Goal: Task Accomplishment & Management: Complete application form

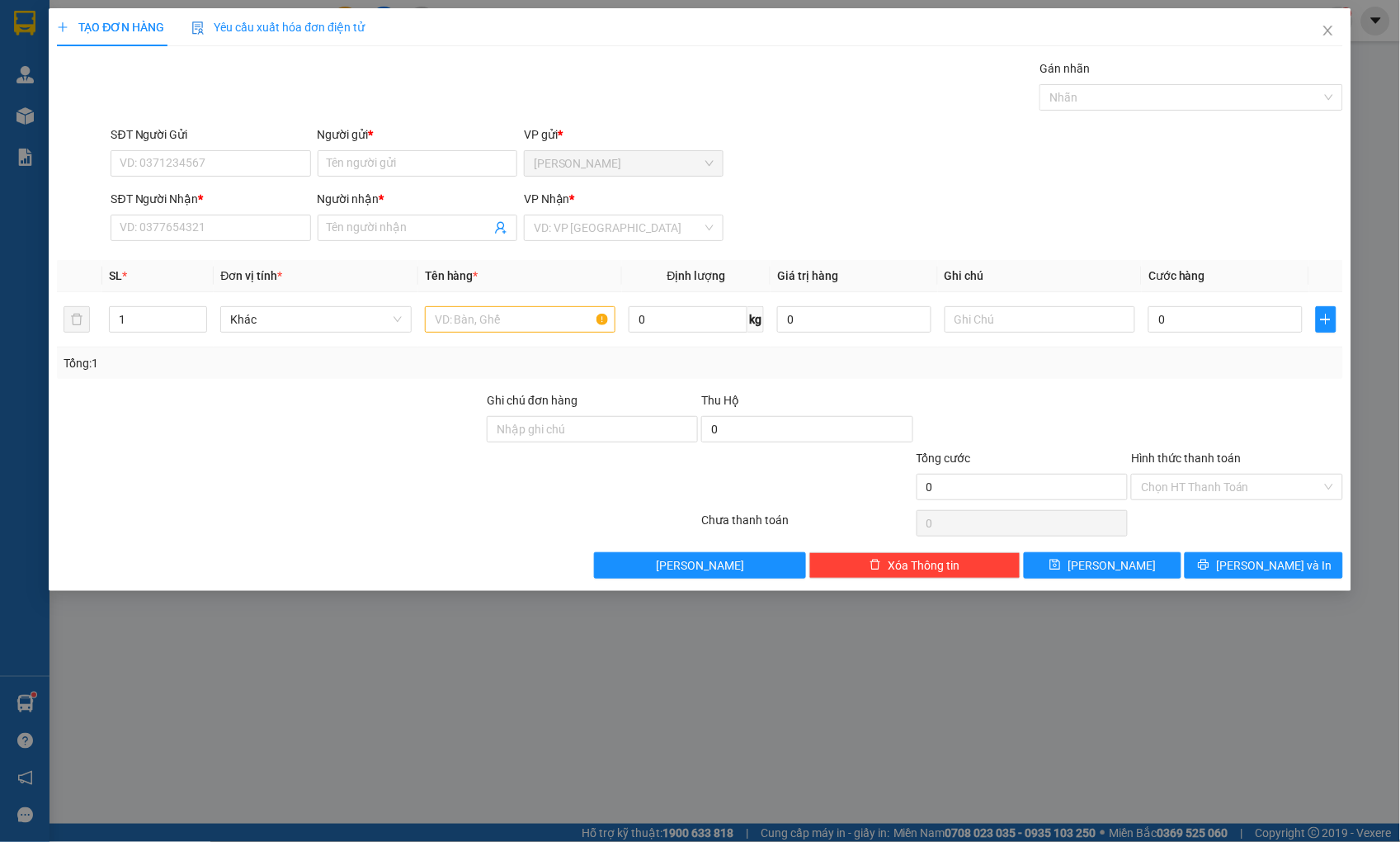
click at [410, 414] on div at bounding box center [270, 420] width 430 height 58
click at [1318, 29] on span "Close" at bounding box center [1328, 31] width 46 height 46
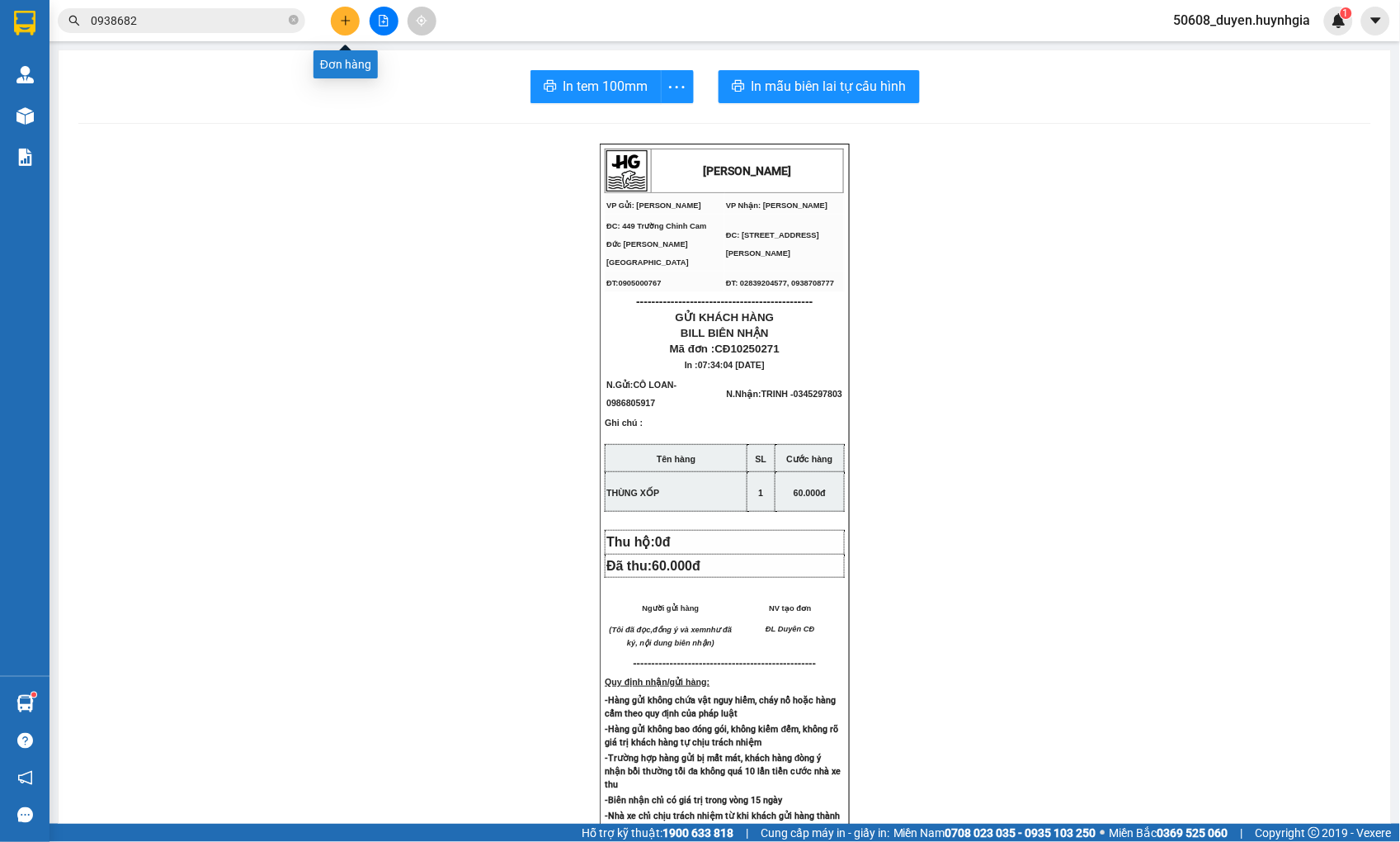
click at [342, 24] on icon "plus" at bounding box center [346, 21] width 12 height 12
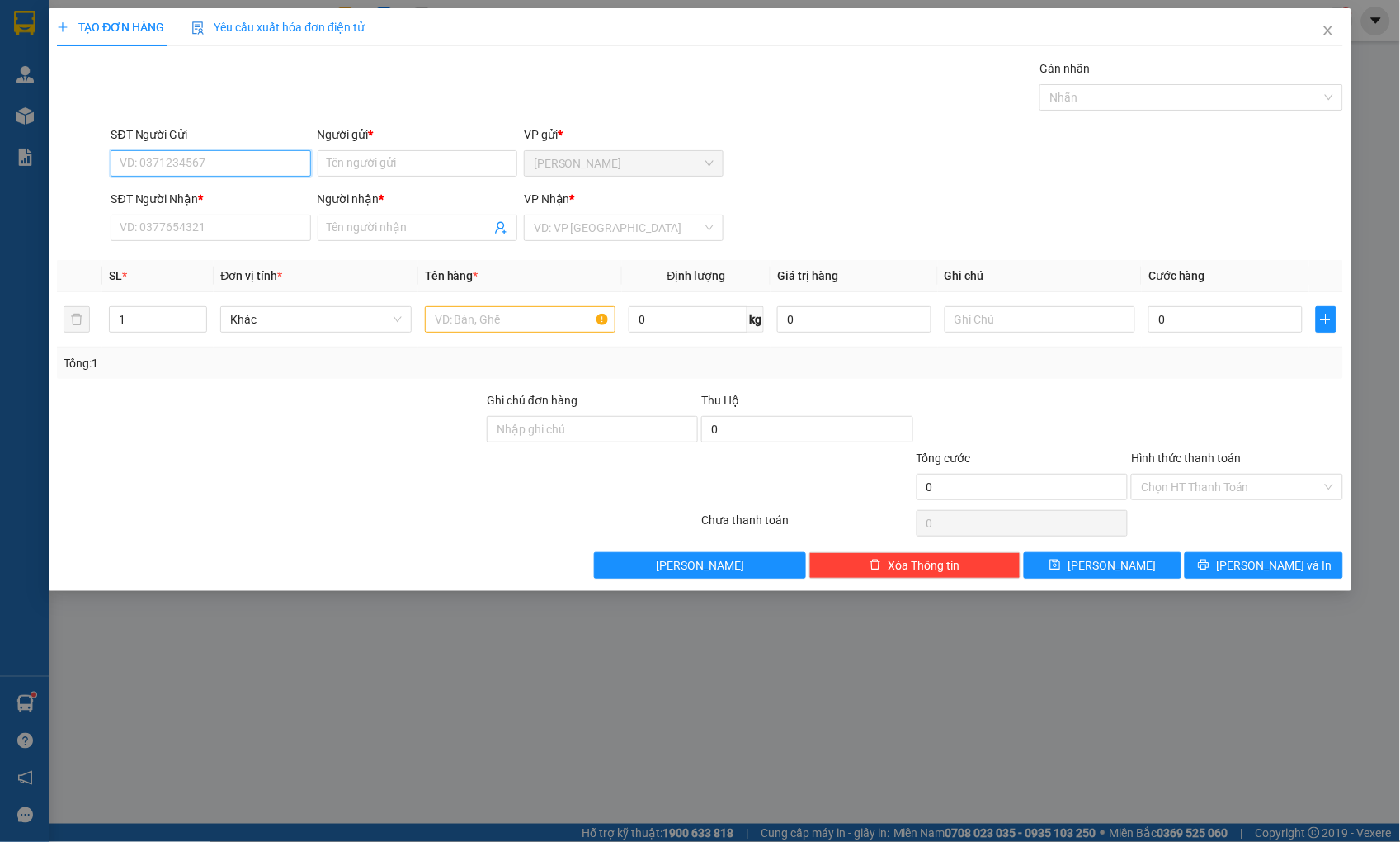
click at [274, 155] on input "SĐT Người Gửi" at bounding box center [211, 163] width 200 height 26
click at [180, 192] on div "0383521895 - LY" at bounding box center [211, 197] width 180 height 18
type input "0383521895"
type input "LY"
type input "0987233789"
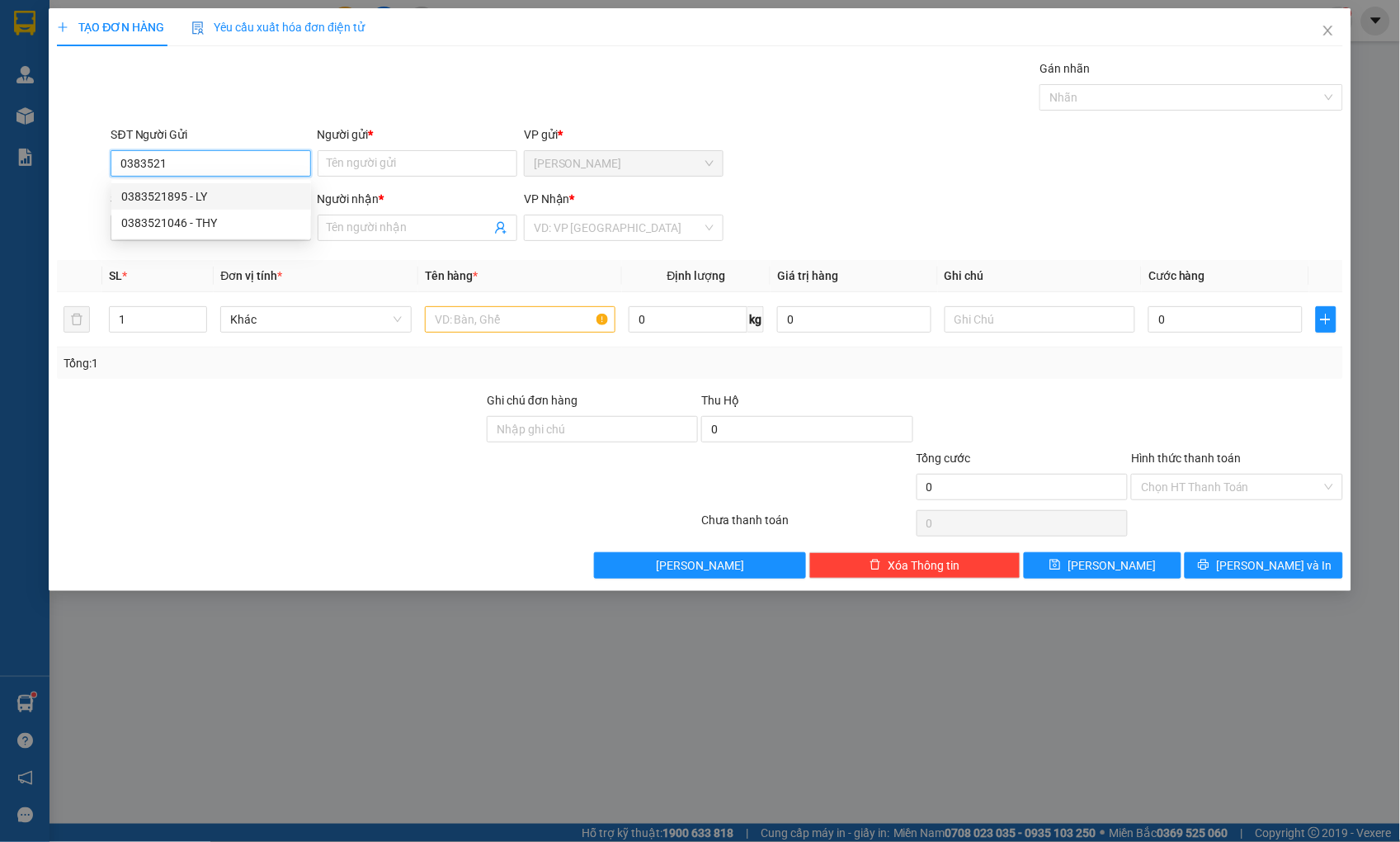
type input "THIỆN"
type input "0383521895"
click at [463, 320] on input "text" at bounding box center [520, 318] width 191 height 26
type input "h"
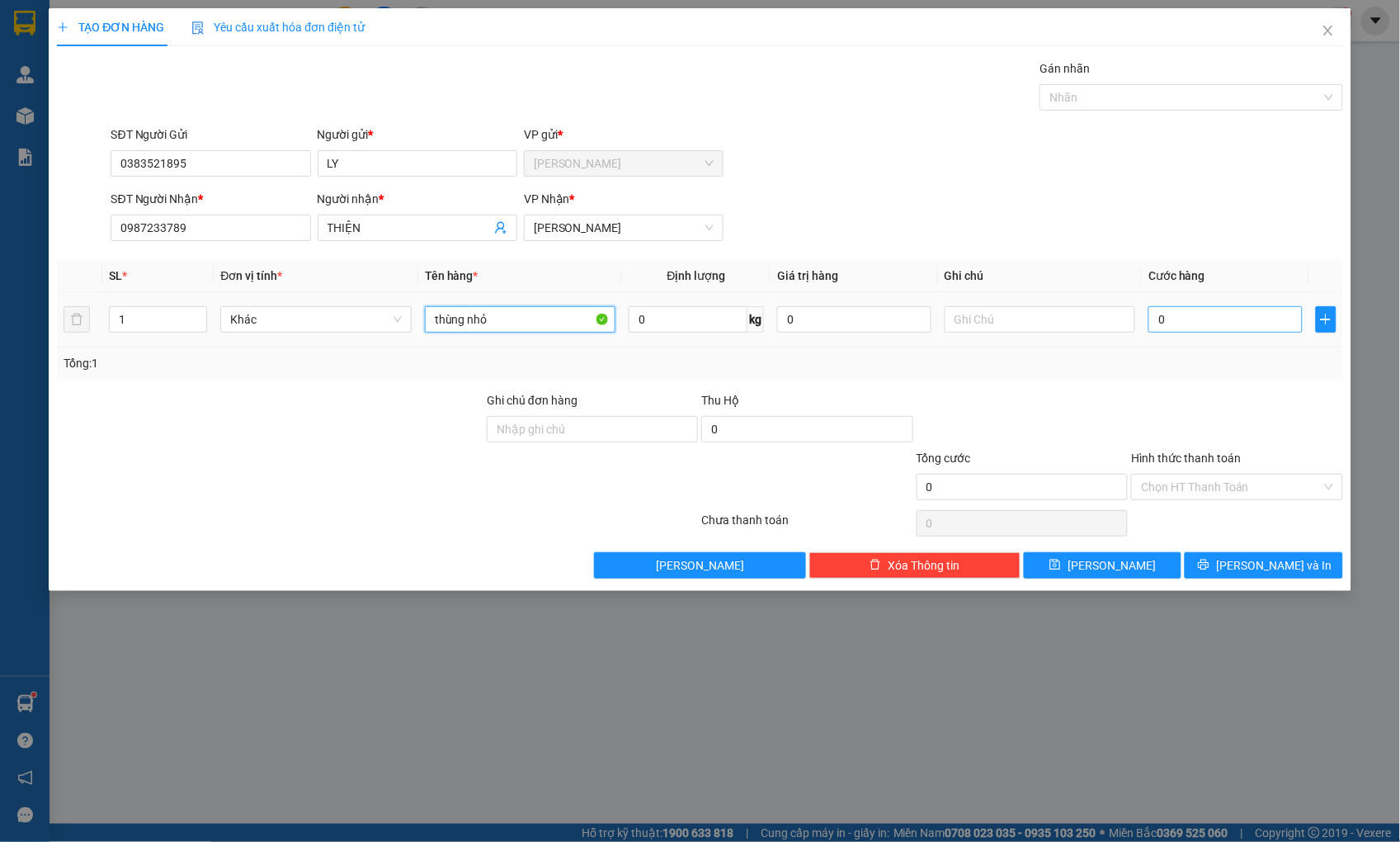
type input "thùng nhỏ"
click at [1161, 324] on input "0" at bounding box center [1224, 318] width 154 height 26
type input "3"
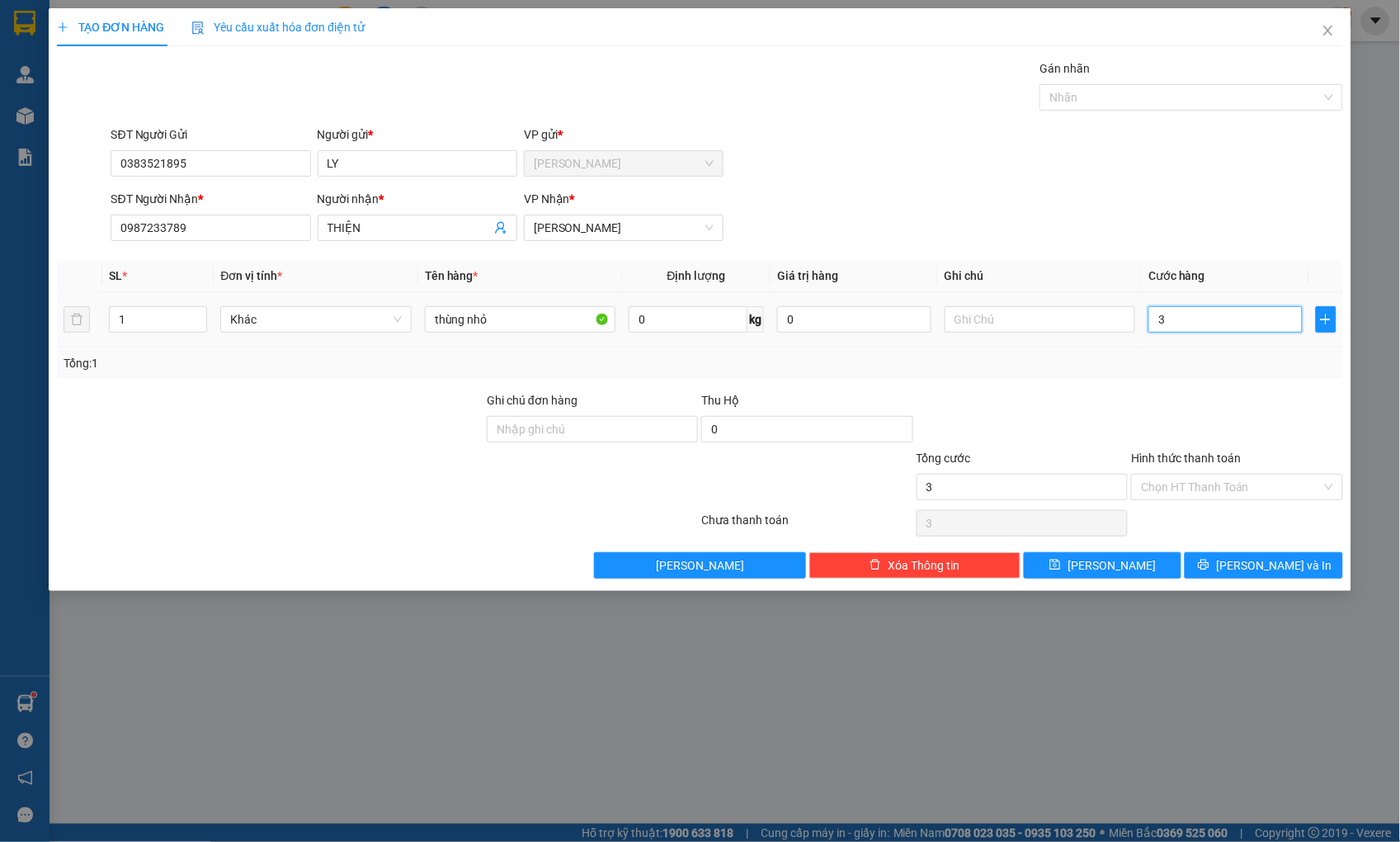
type input "30"
type input "30.000"
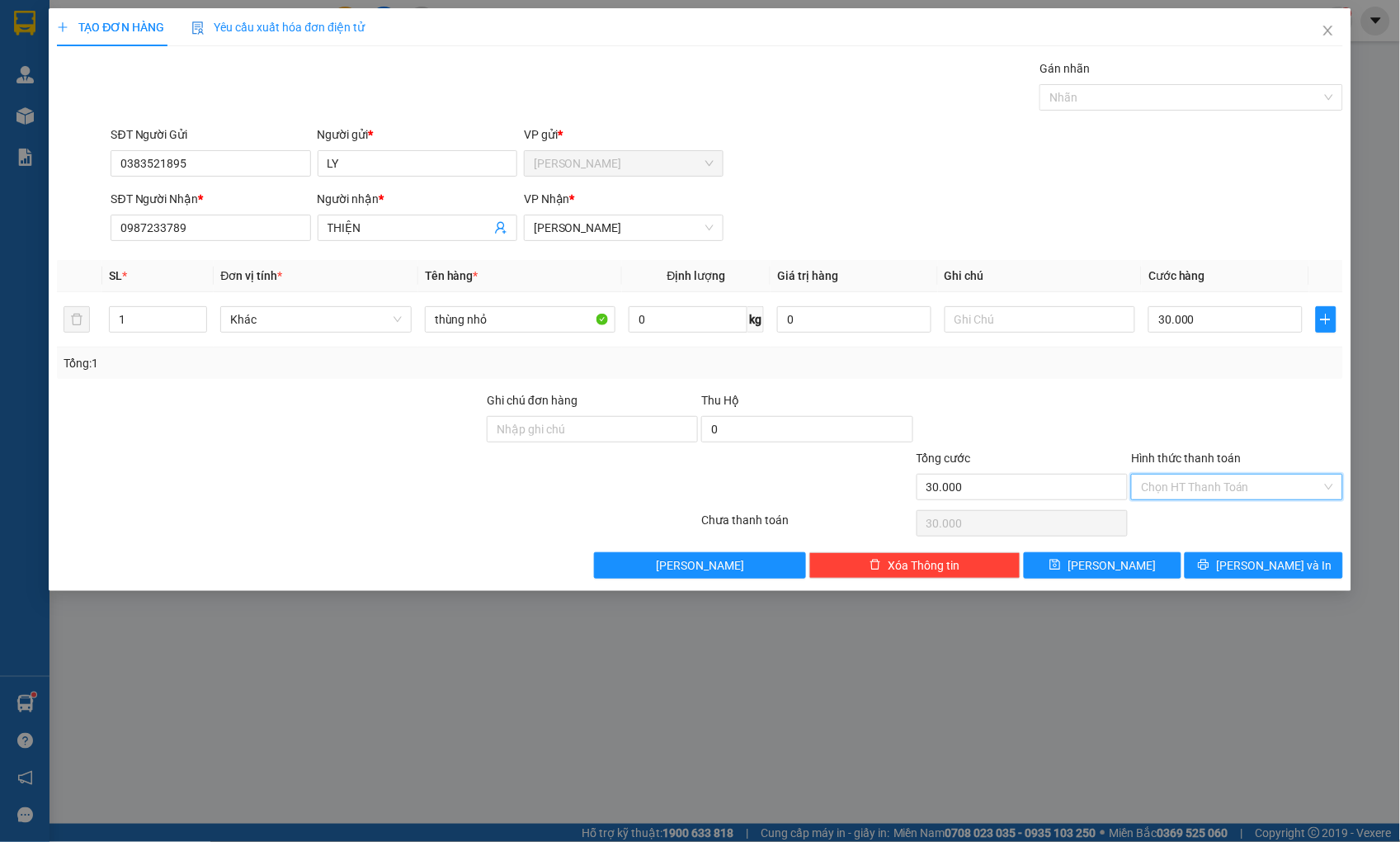
click at [1156, 492] on input "Hình thức thanh toán" at bounding box center [1230, 487] width 180 height 24
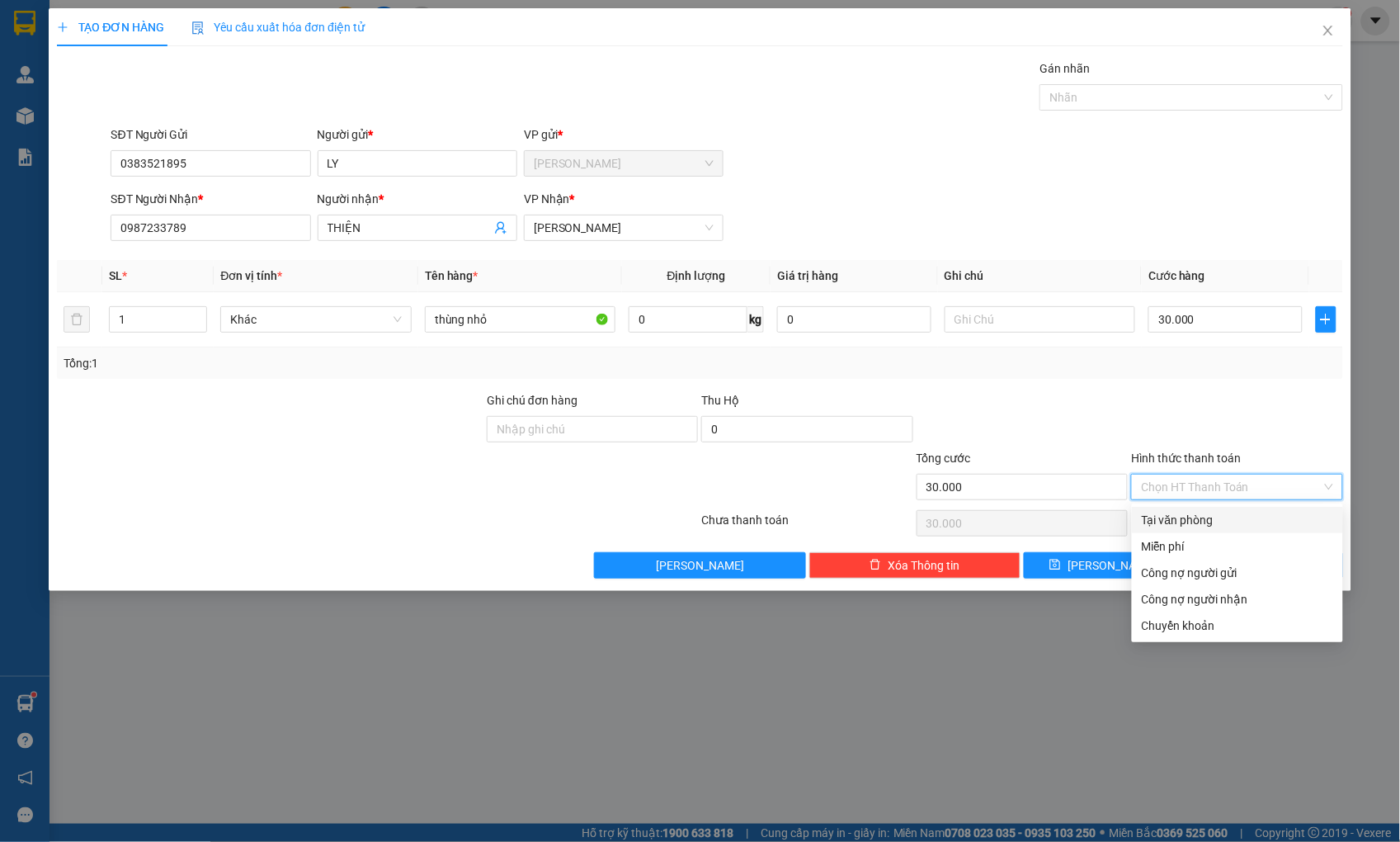
click at [1163, 522] on div "Tại văn phòng" at bounding box center [1237, 520] width 191 height 18
type input "0"
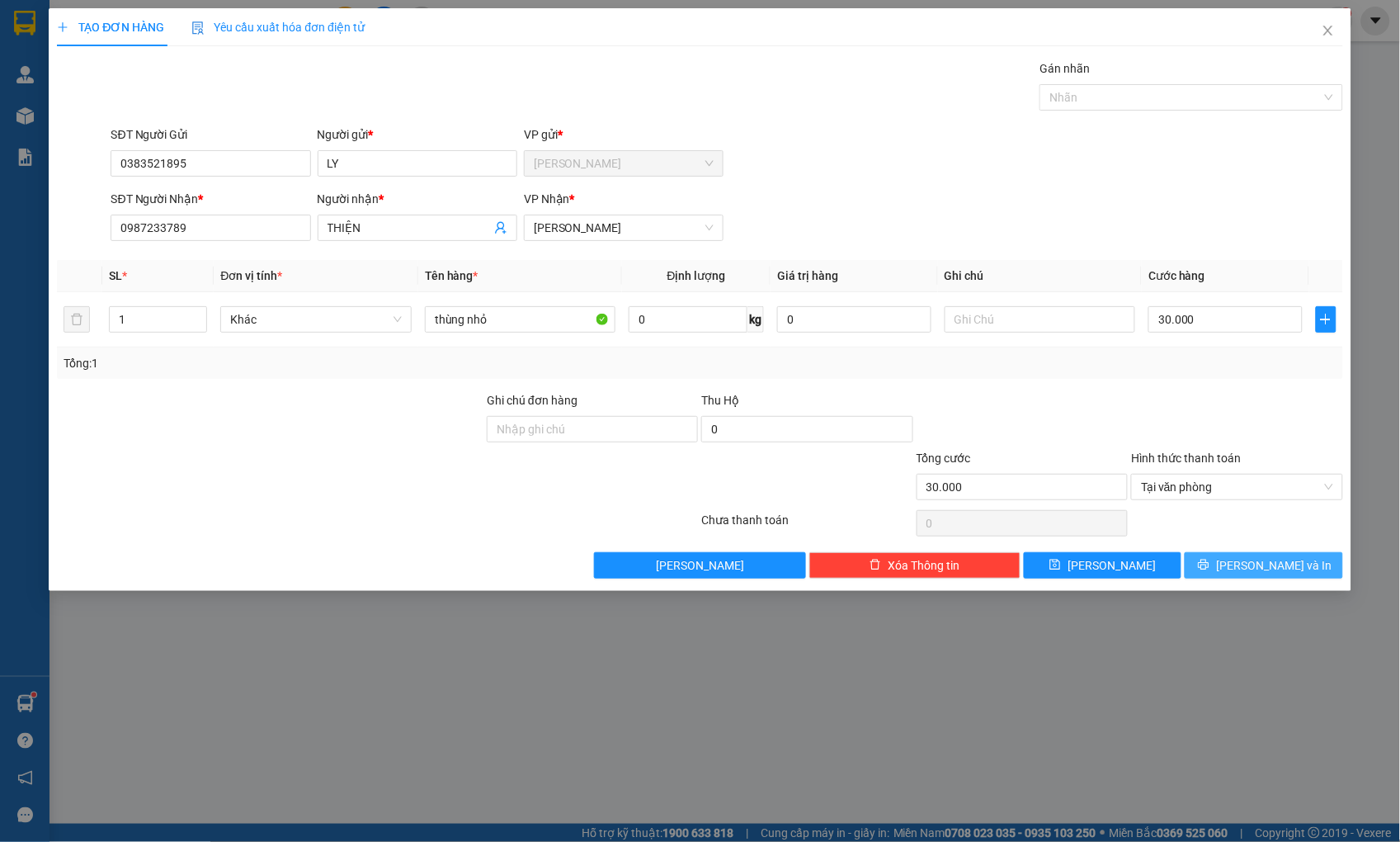
click at [1193, 563] on button "[PERSON_NAME] và In" at bounding box center [1264, 565] width 158 height 26
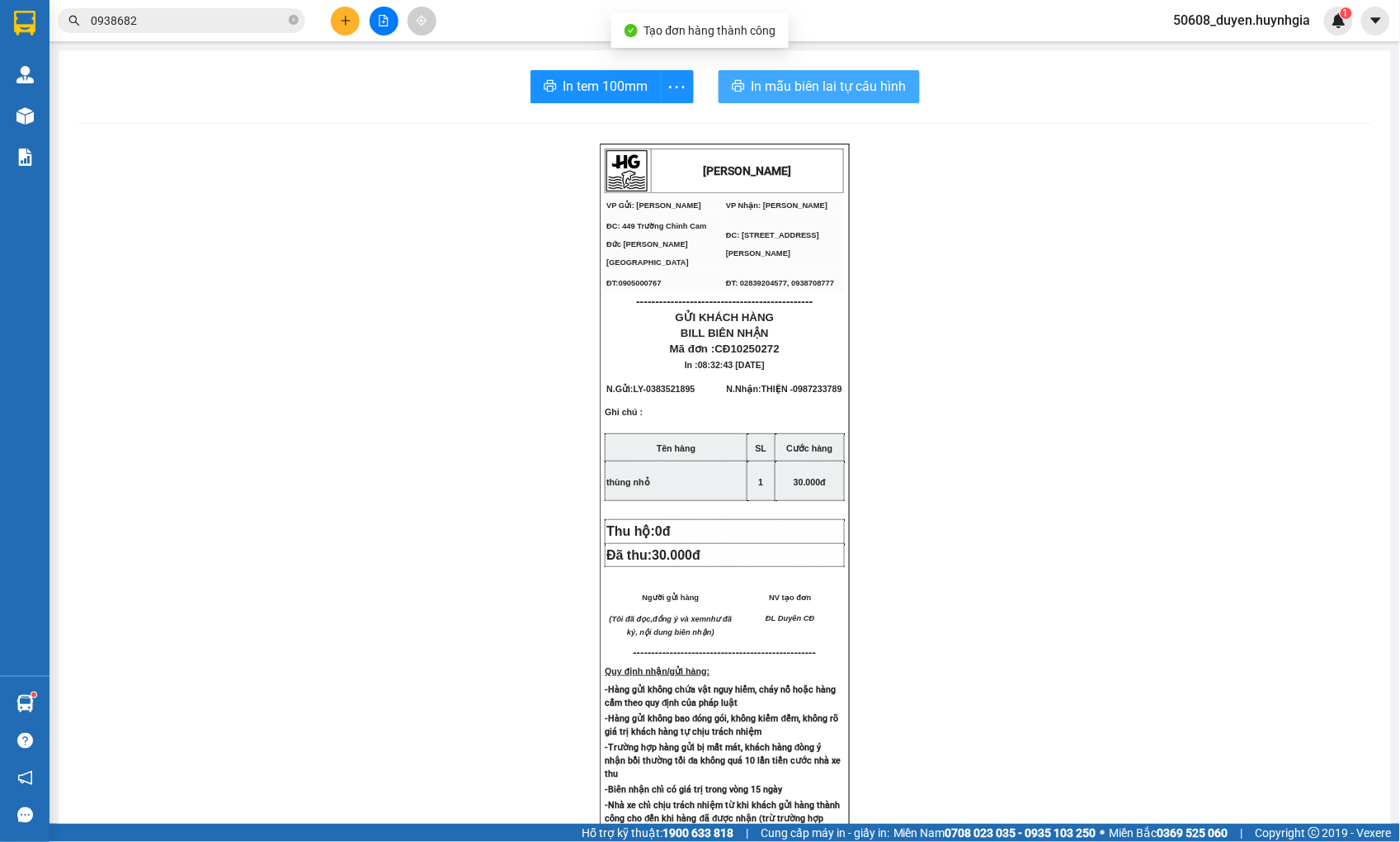
click at [723, 88] on button "In mẫu biên lai tự cấu hình" at bounding box center [820, 86] width 202 height 33
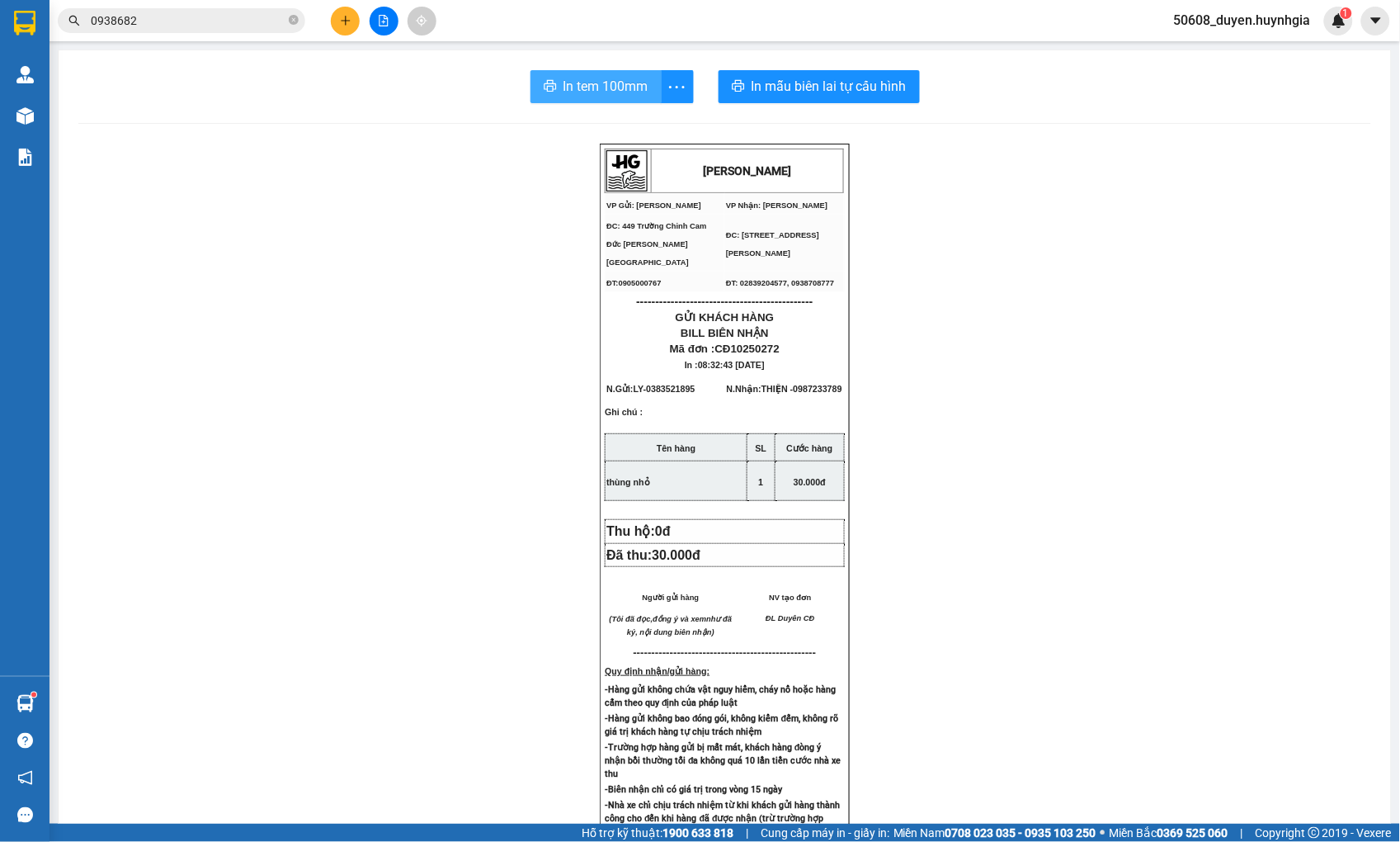
click at [613, 72] on button "In tem 100mm" at bounding box center [596, 86] width 131 height 33
click at [352, 27] on button at bounding box center [345, 21] width 29 height 29
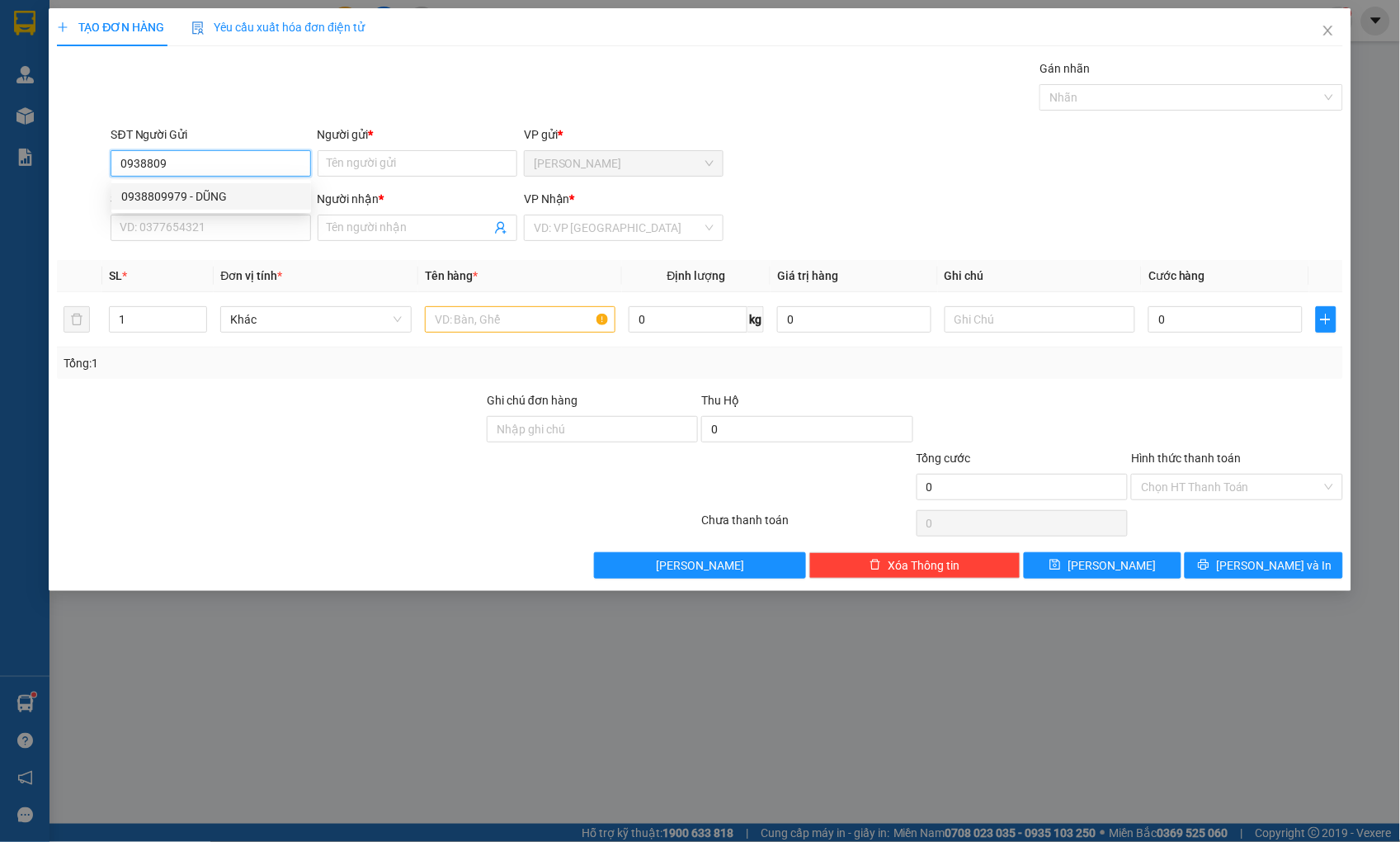
click at [232, 192] on div "0938809979 - DŨNG" at bounding box center [211, 197] width 180 height 18
type input "0938809979"
type input "DŨNG"
type input "0977360086"
type input "HIẾU"
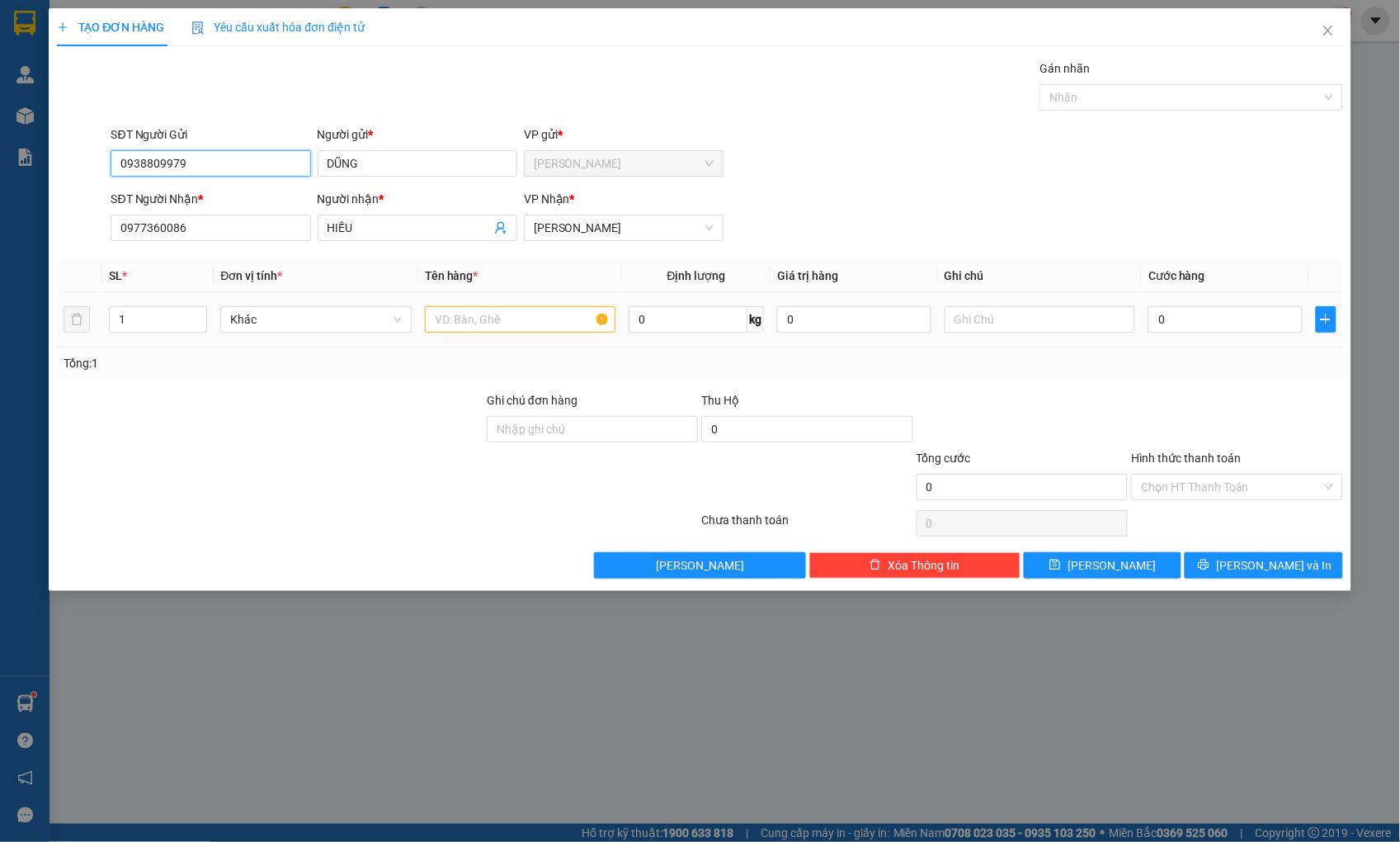
type input "0938809979"
click at [496, 319] on input "text" at bounding box center [520, 318] width 191 height 26
type input "thùng xốp"
click at [1214, 329] on input "0" at bounding box center [1224, 318] width 154 height 26
type input "3"
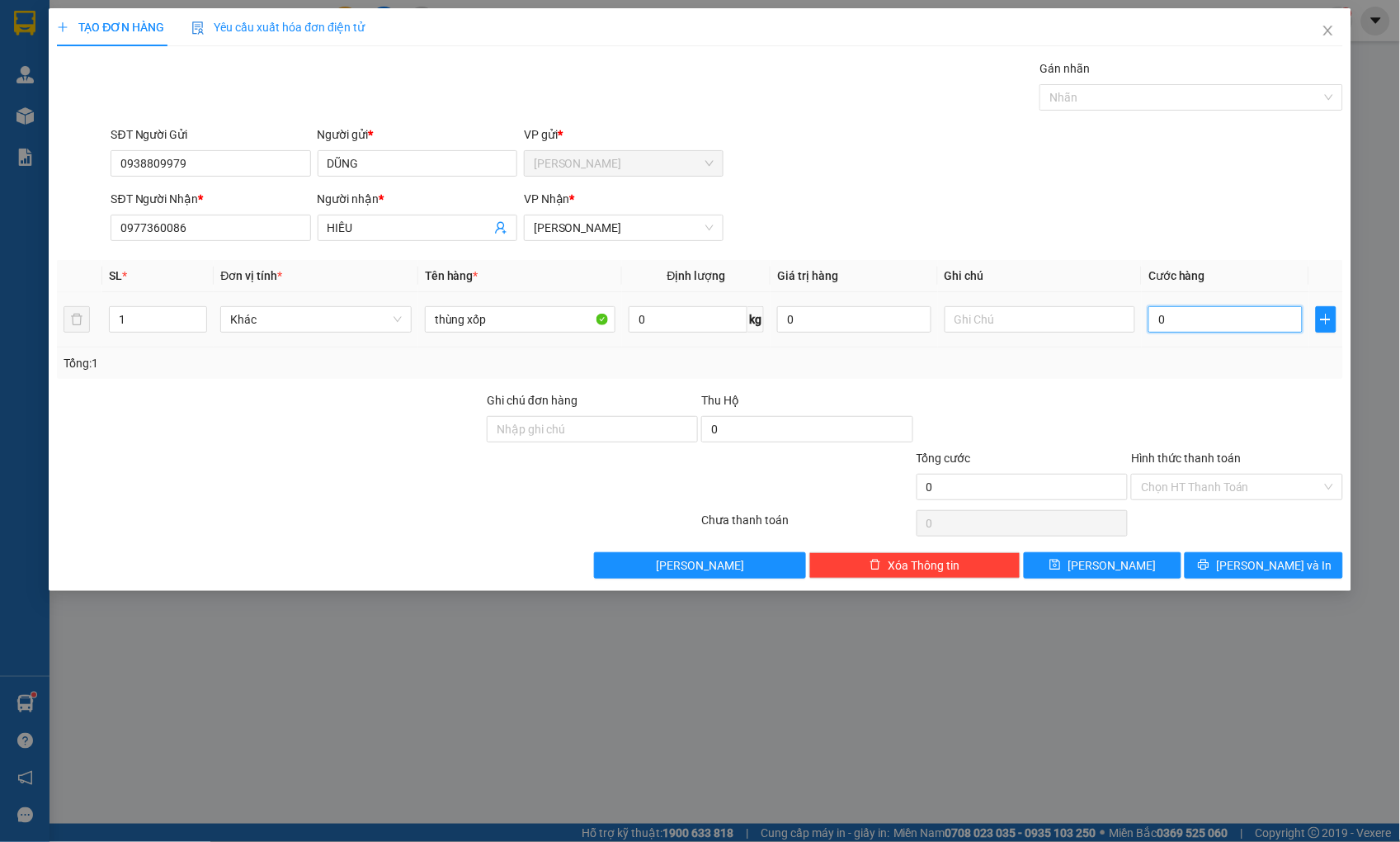
type input "3"
type input "30"
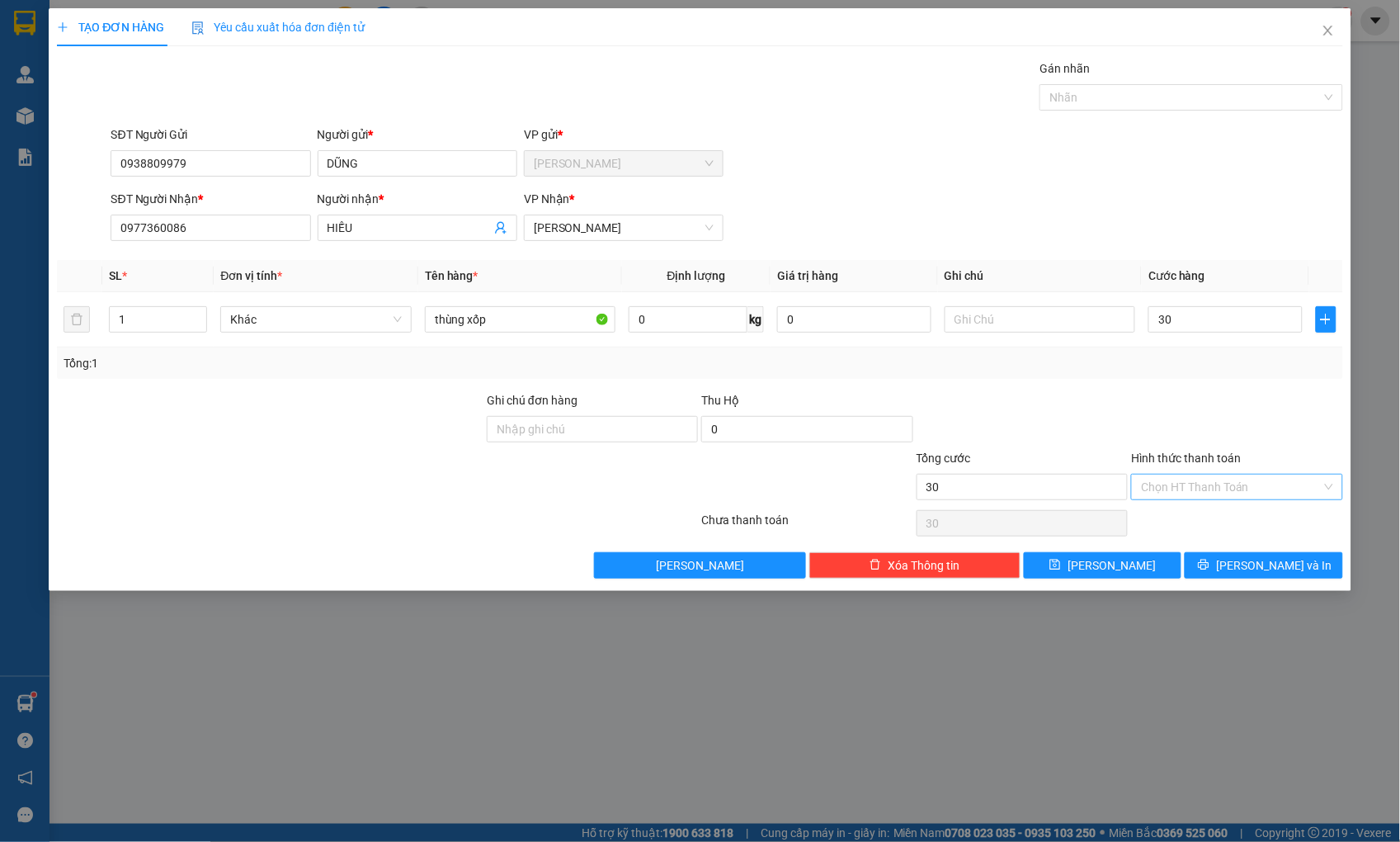
type input "30.000"
click at [1237, 492] on input "Hình thức thanh toán" at bounding box center [1230, 487] width 180 height 24
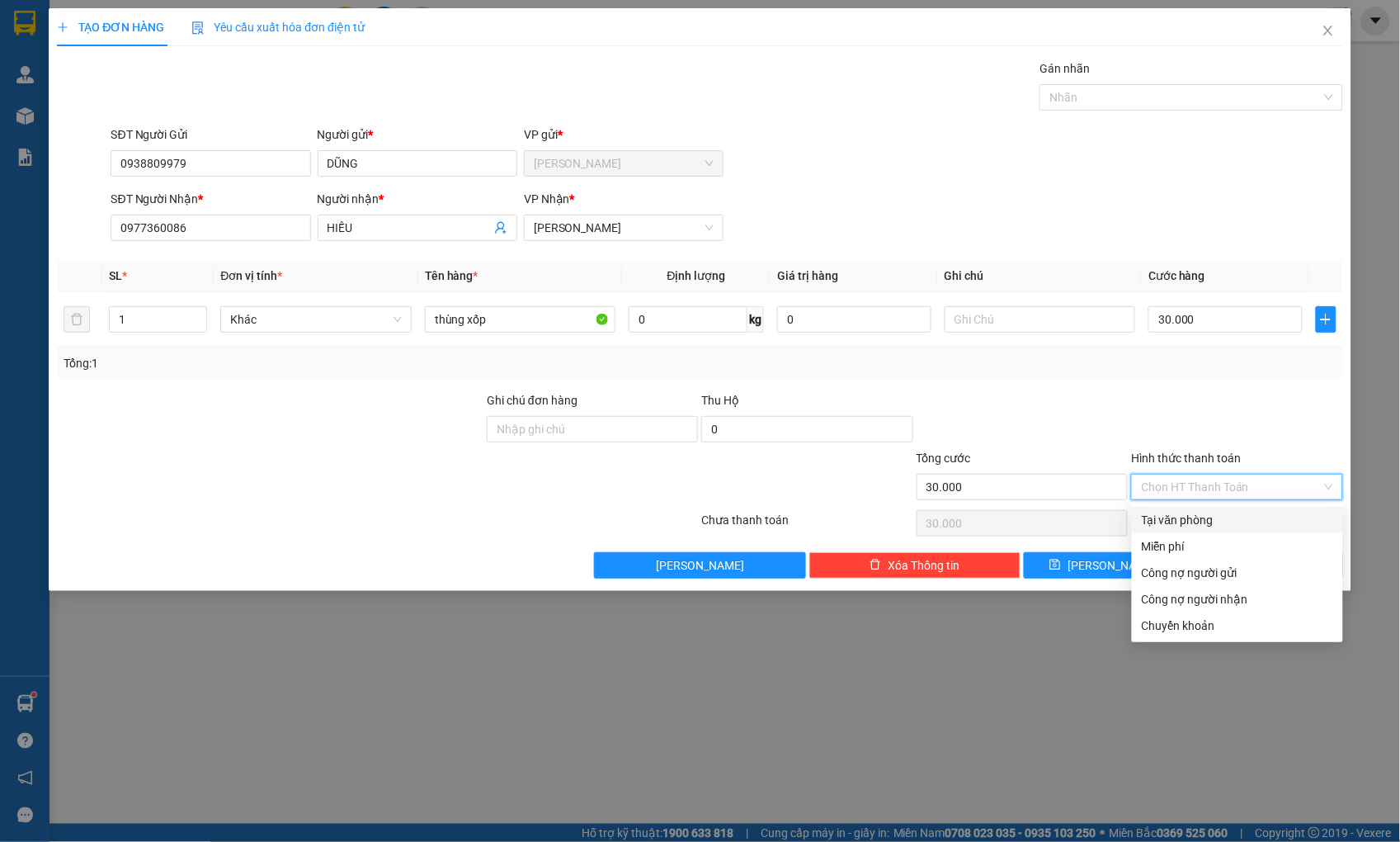
click at [1230, 515] on div "Tại văn phòng" at bounding box center [1237, 520] width 191 height 18
type input "0"
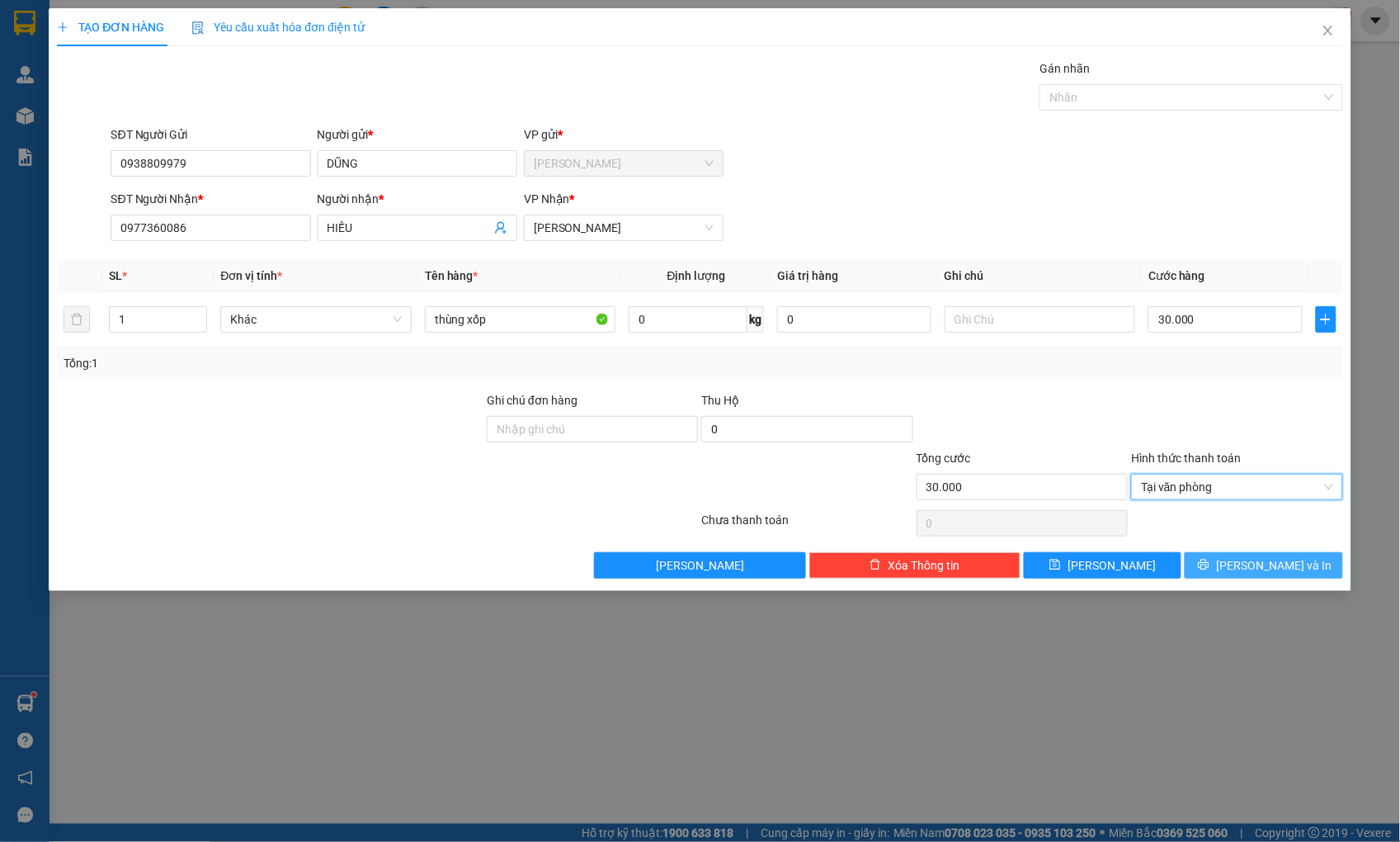
click at [1231, 563] on button "[PERSON_NAME] và In" at bounding box center [1264, 565] width 158 height 26
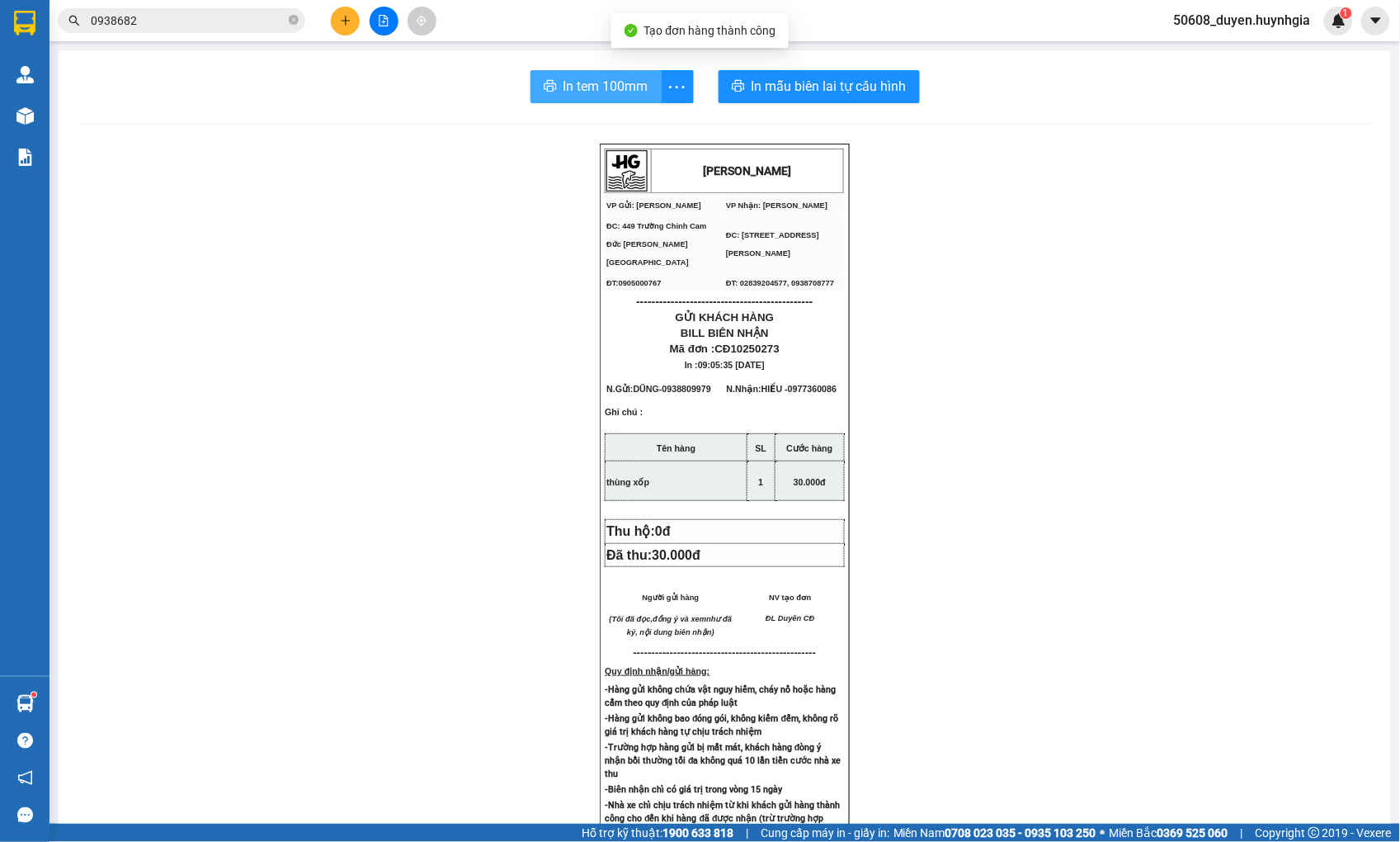
click at [569, 84] on span "In tem 100mm" at bounding box center [606, 86] width 85 height 21
drag, startPoint x: 397, startPoint y: 330, endPoint x: 201, endPoint y: 233, distance: 218.7
click at [382, 324] on div "[PERSON_NAME] VP Gửi: Cam Đức VP Nhận: [PERSON_NAME] ĐC: 449 [GEOGRAPHIC_DATA…" at bounding box center [724, 690] width 1293 height 1093
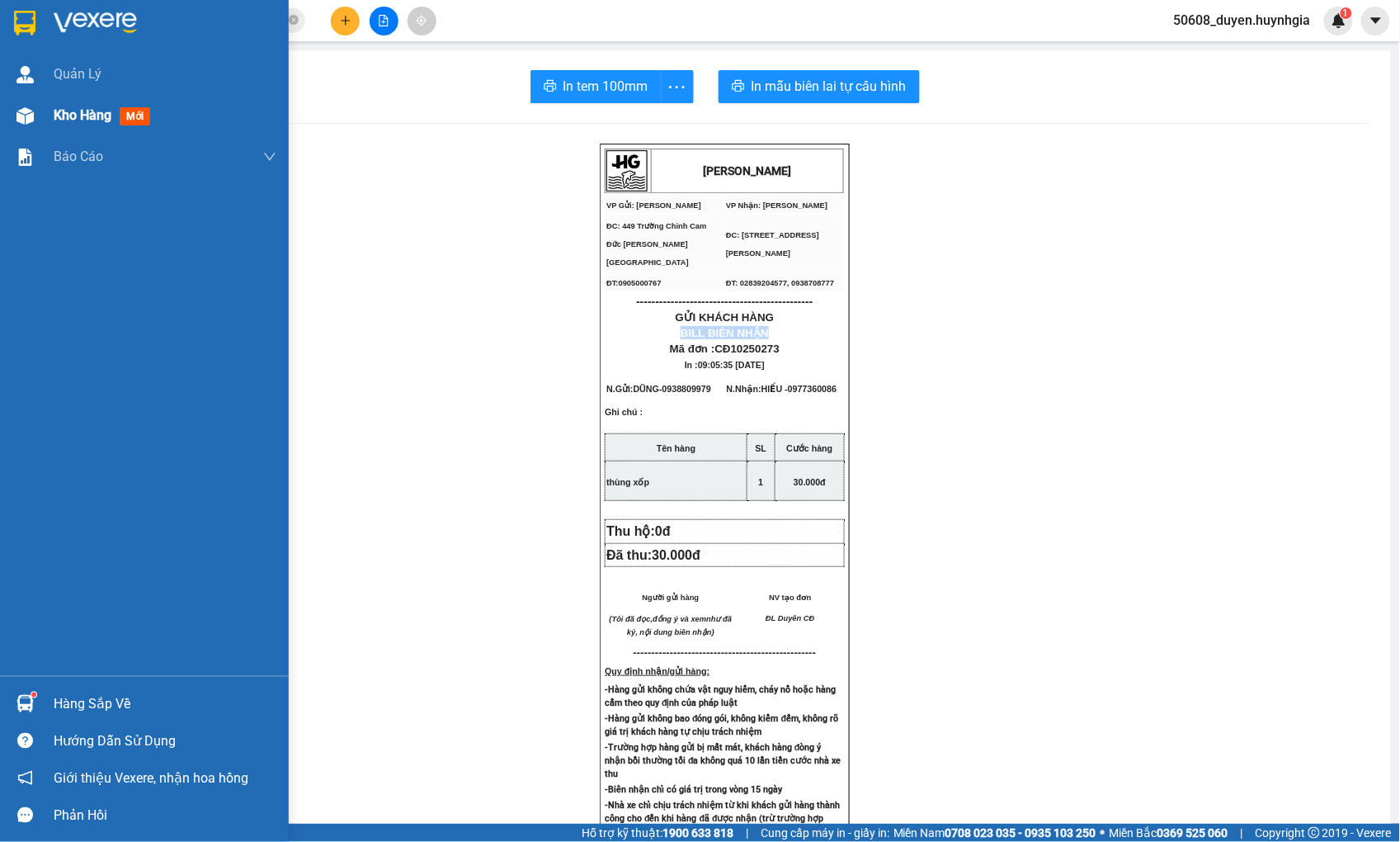
click at [33, 116] on img at bounding box center [25, 116] width 18 height 18
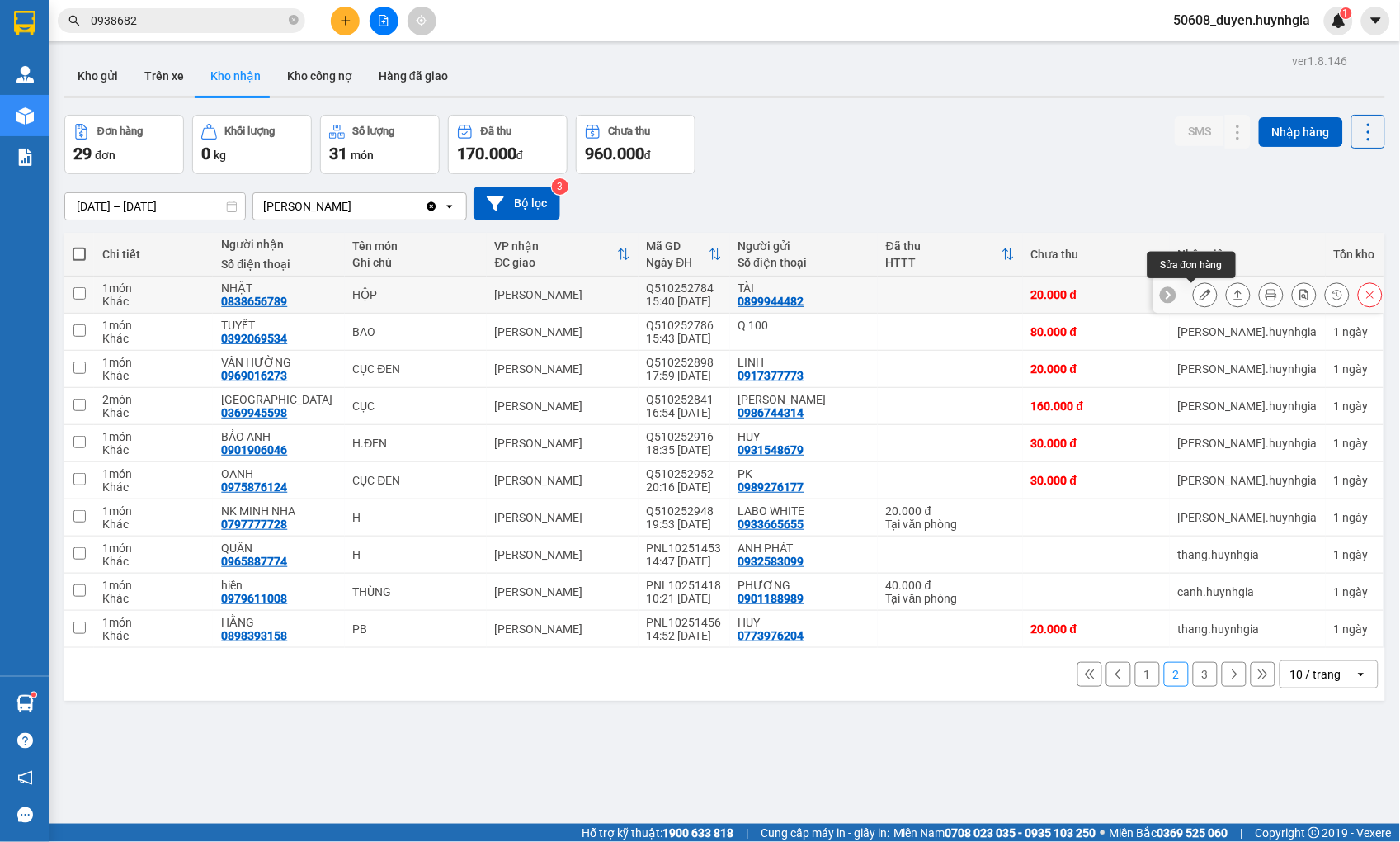
click at [1199, 293] on icon at bounding box center [1205, 295] width 12 height 12
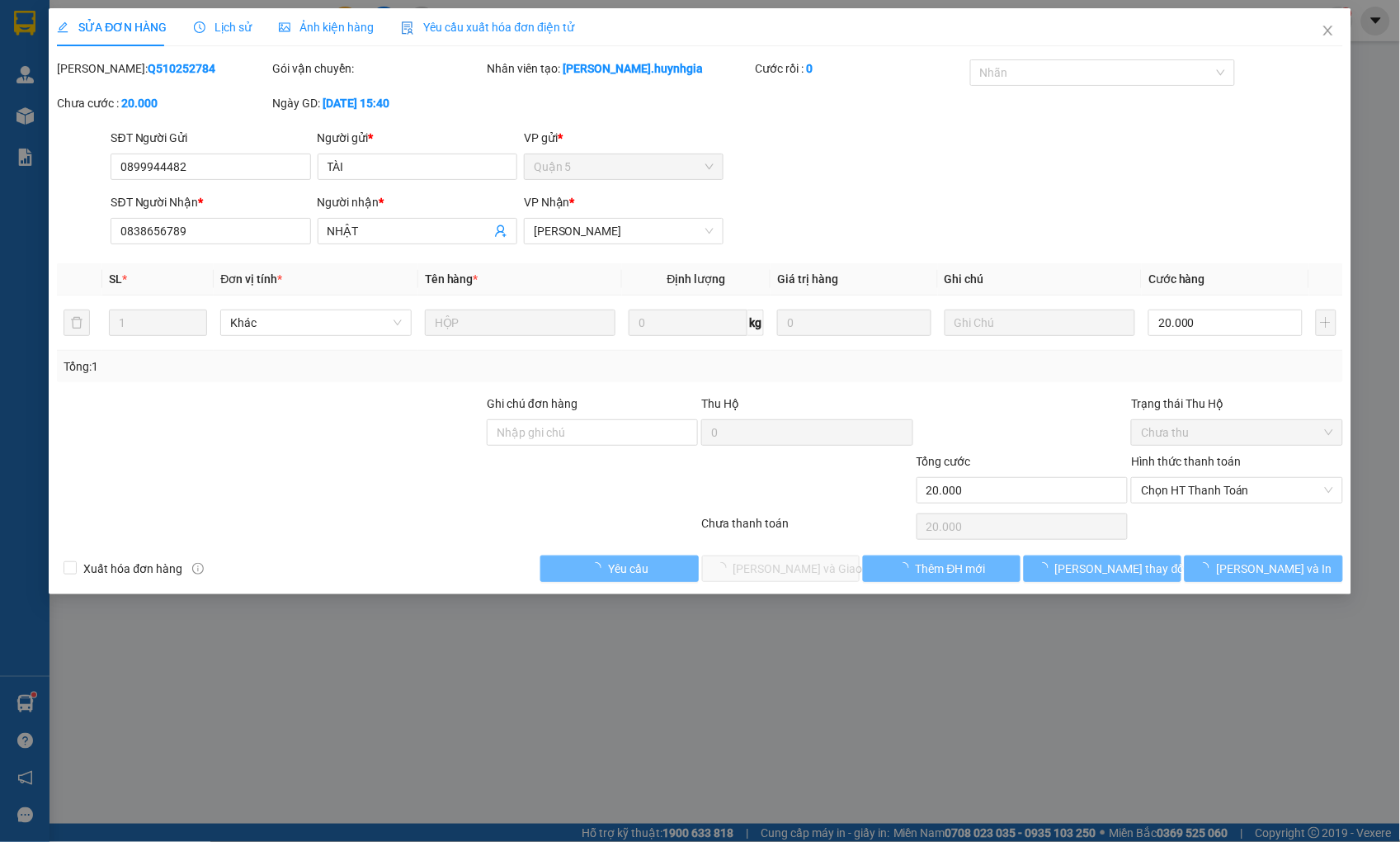
type input "0899944482"
type input "TÀI"
type input "0838656789"
type input "NHẬT"
type input "20.000"
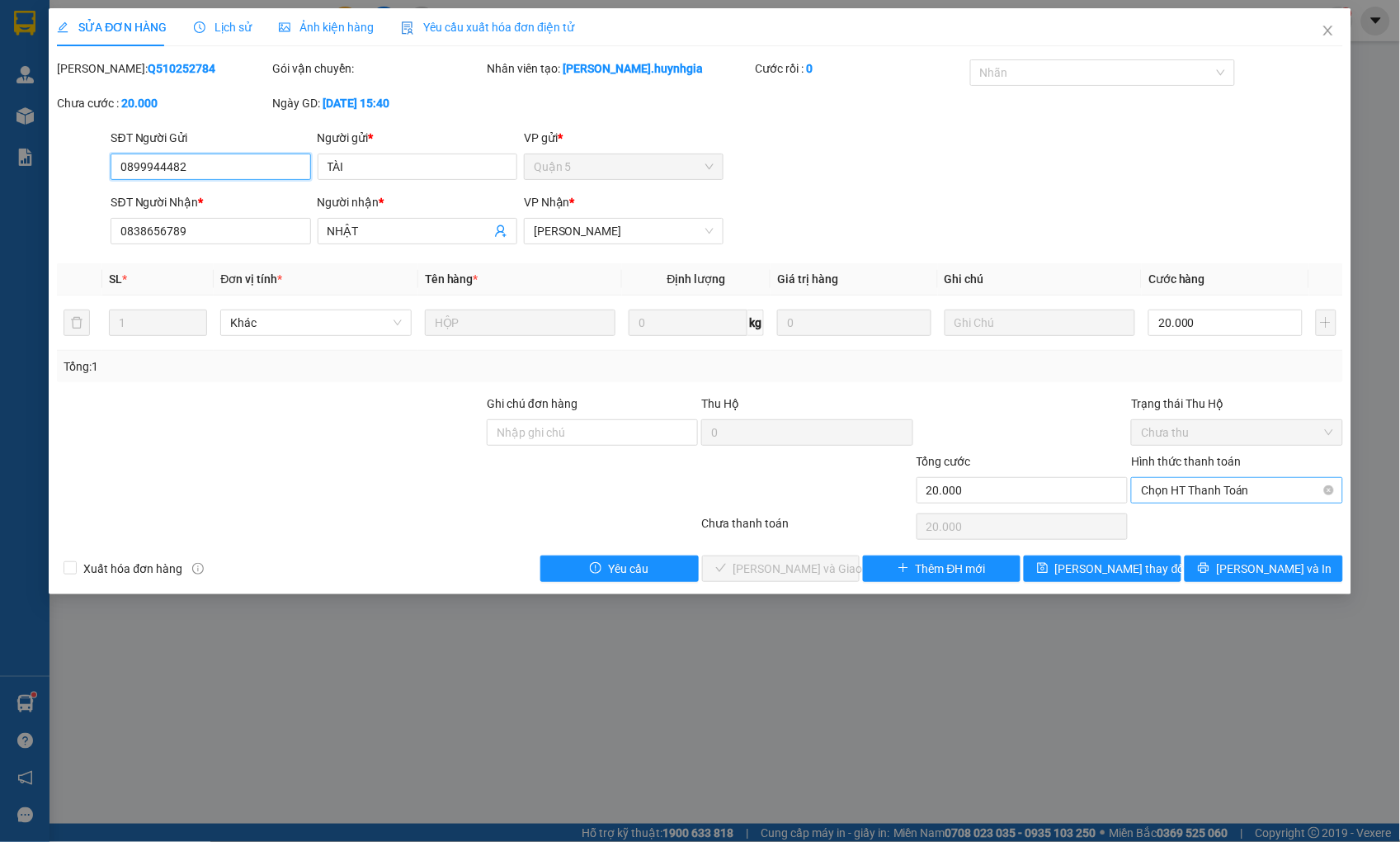
click at [1215, 491] on span "Chọn HT Thanh Toán" at bounding box center [1236, 490] width 191 height 24
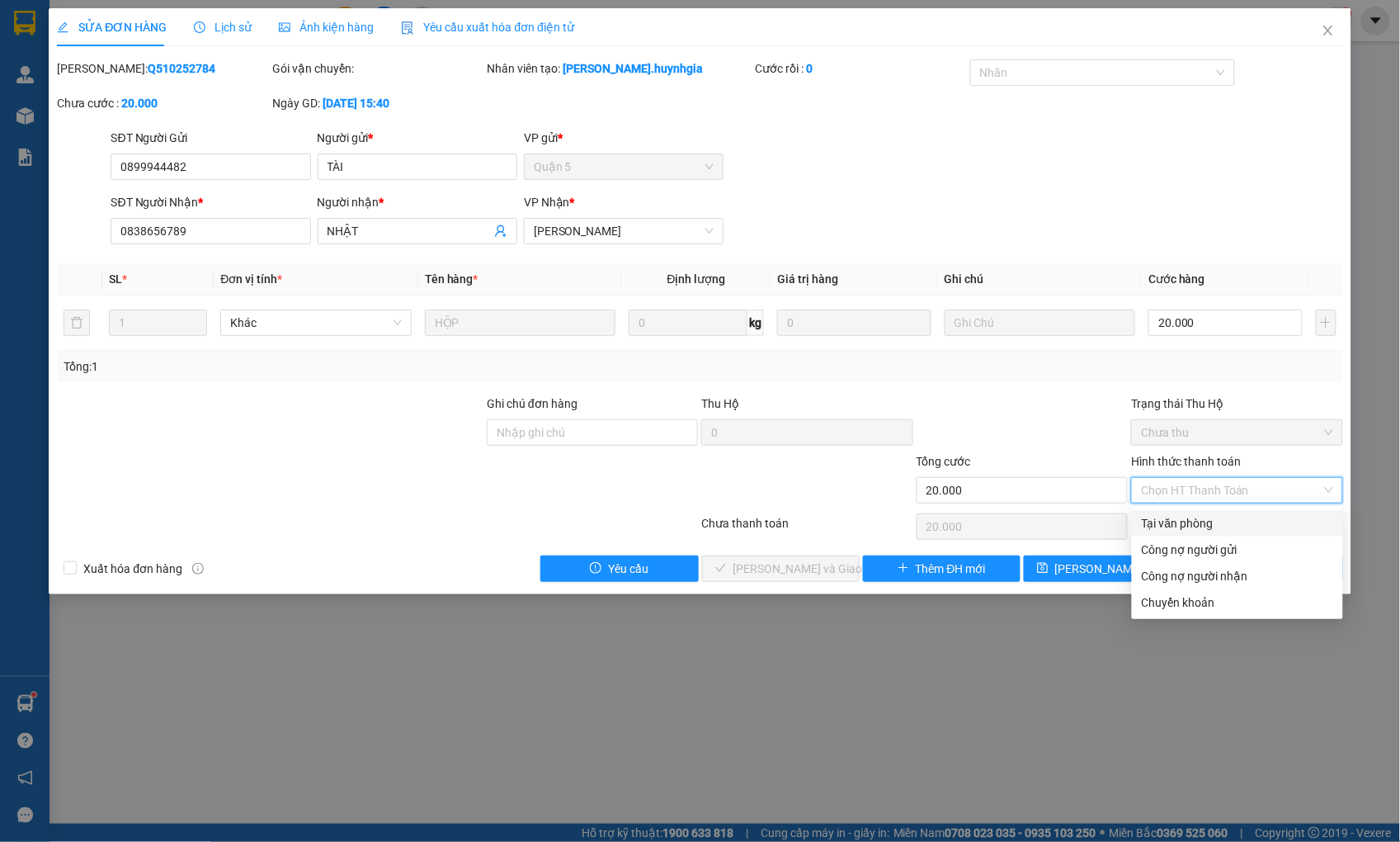
drag, startPoint x: 1193, startPoint y: 523, endPoint x: 1122, endPoint y: 518, distance: 71.2
click at [1192, 523] on div "Tại văn phòng" at bounding box center [1237, 524] width 191 height 18
type input "0"
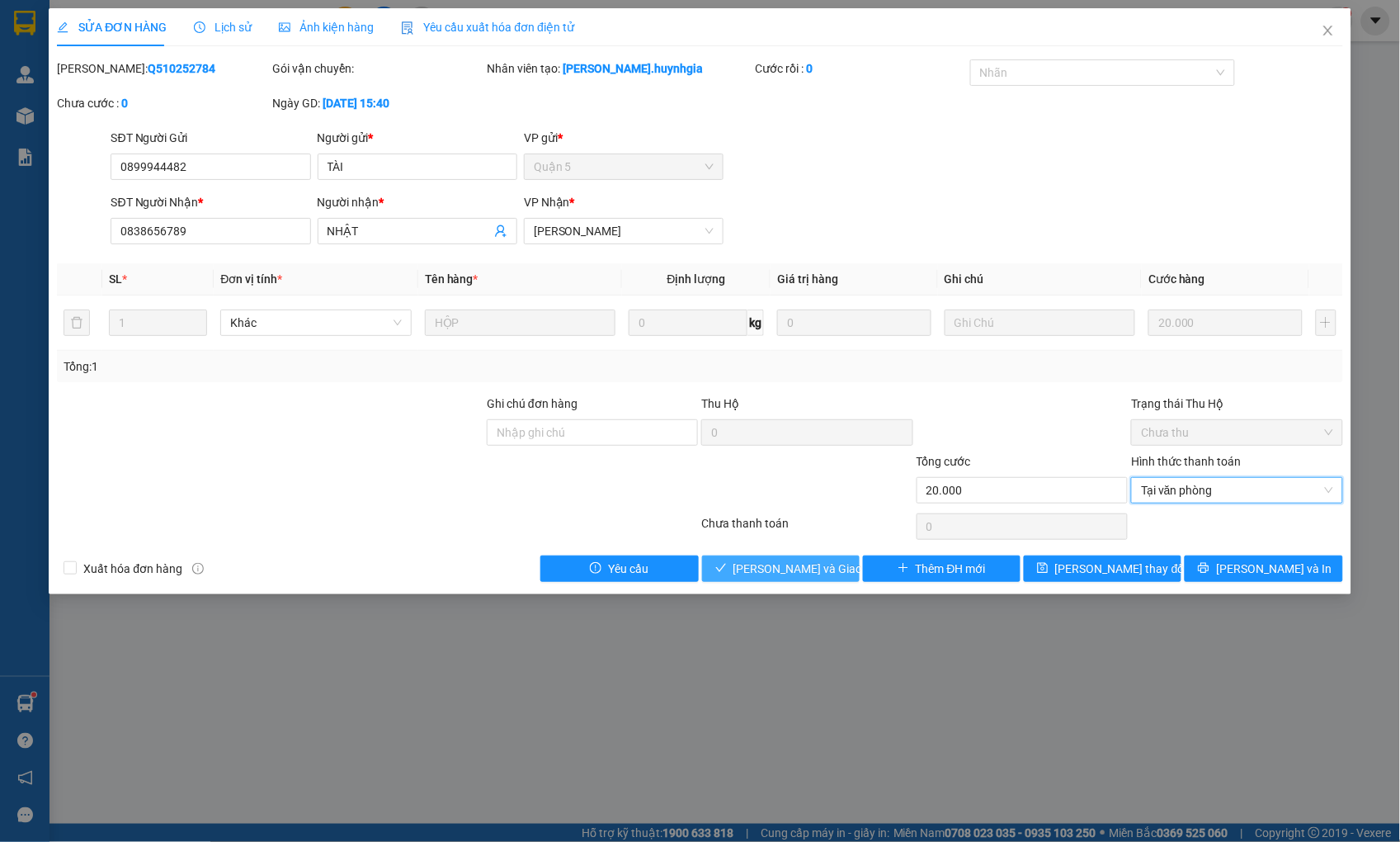
click at [800, 571] on span "[PERSON_NAME] và Giao hàng" at bounding box center [812, 569] width 159 height 18
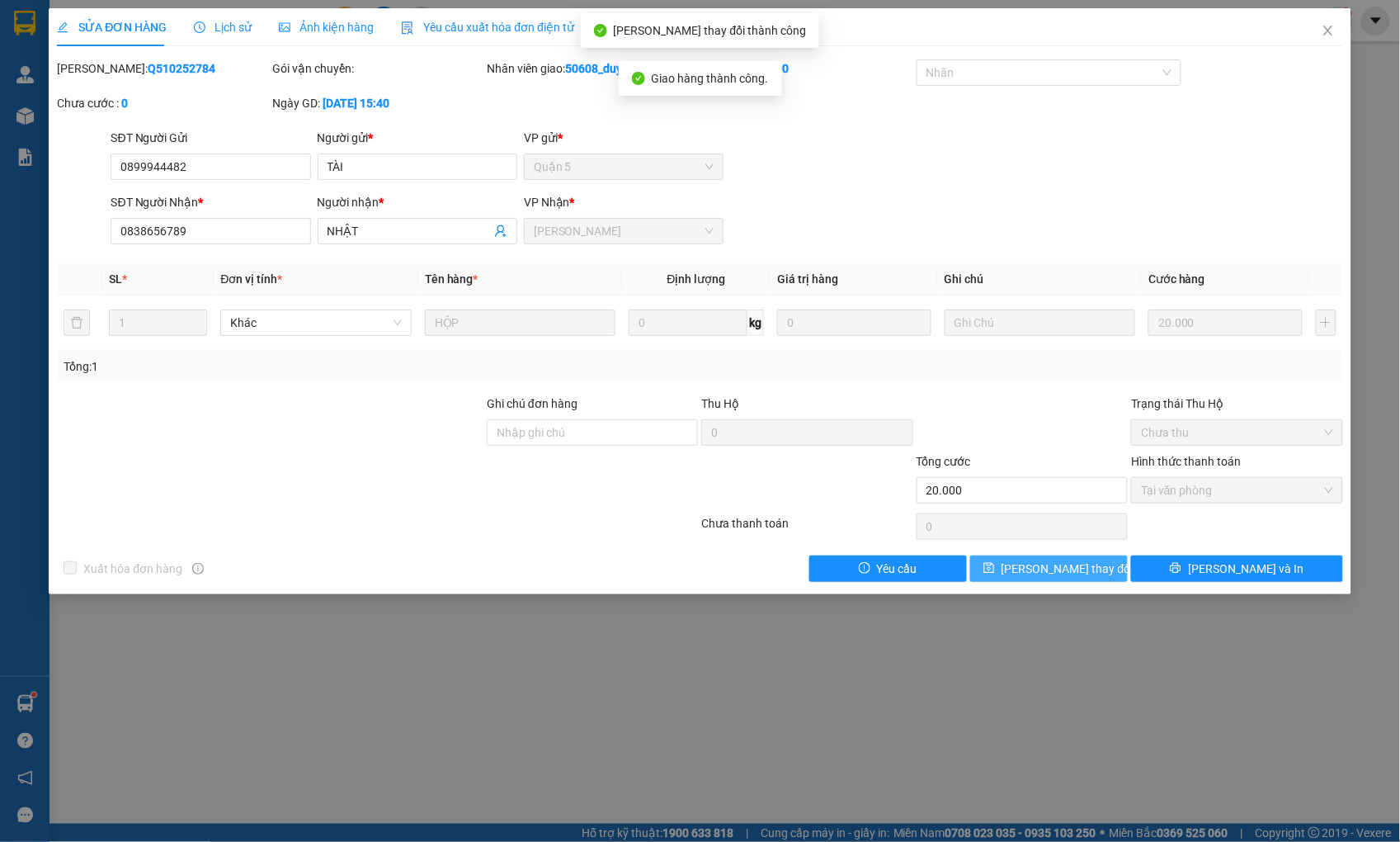
click at [1085, 566] on span "[PERSON_NAME] thay đổi" at bounding box center [1067, 569] width 132 height 18
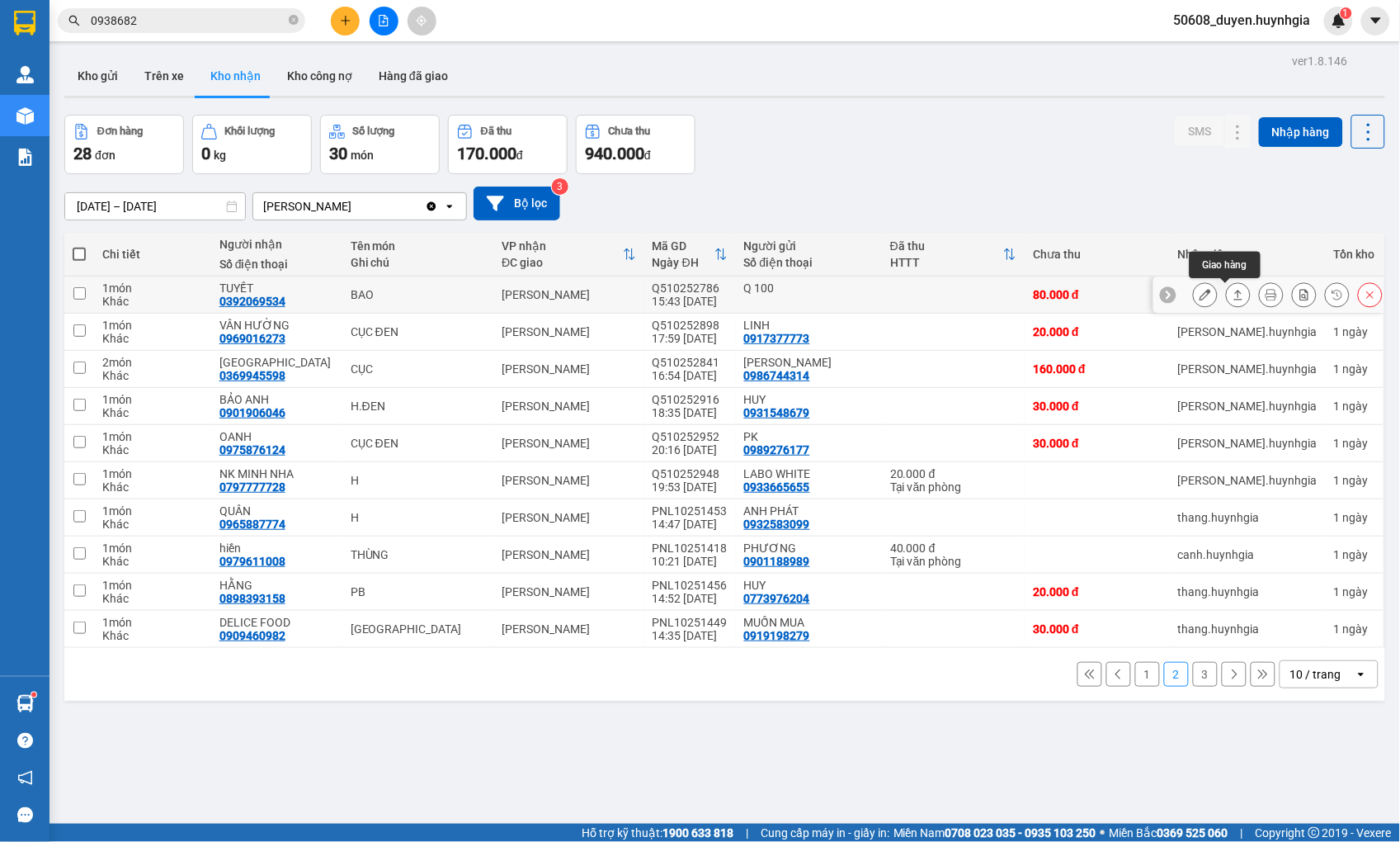
click at [1232, 295] on icon at bounding box center [1238, 295] width 12 height 12
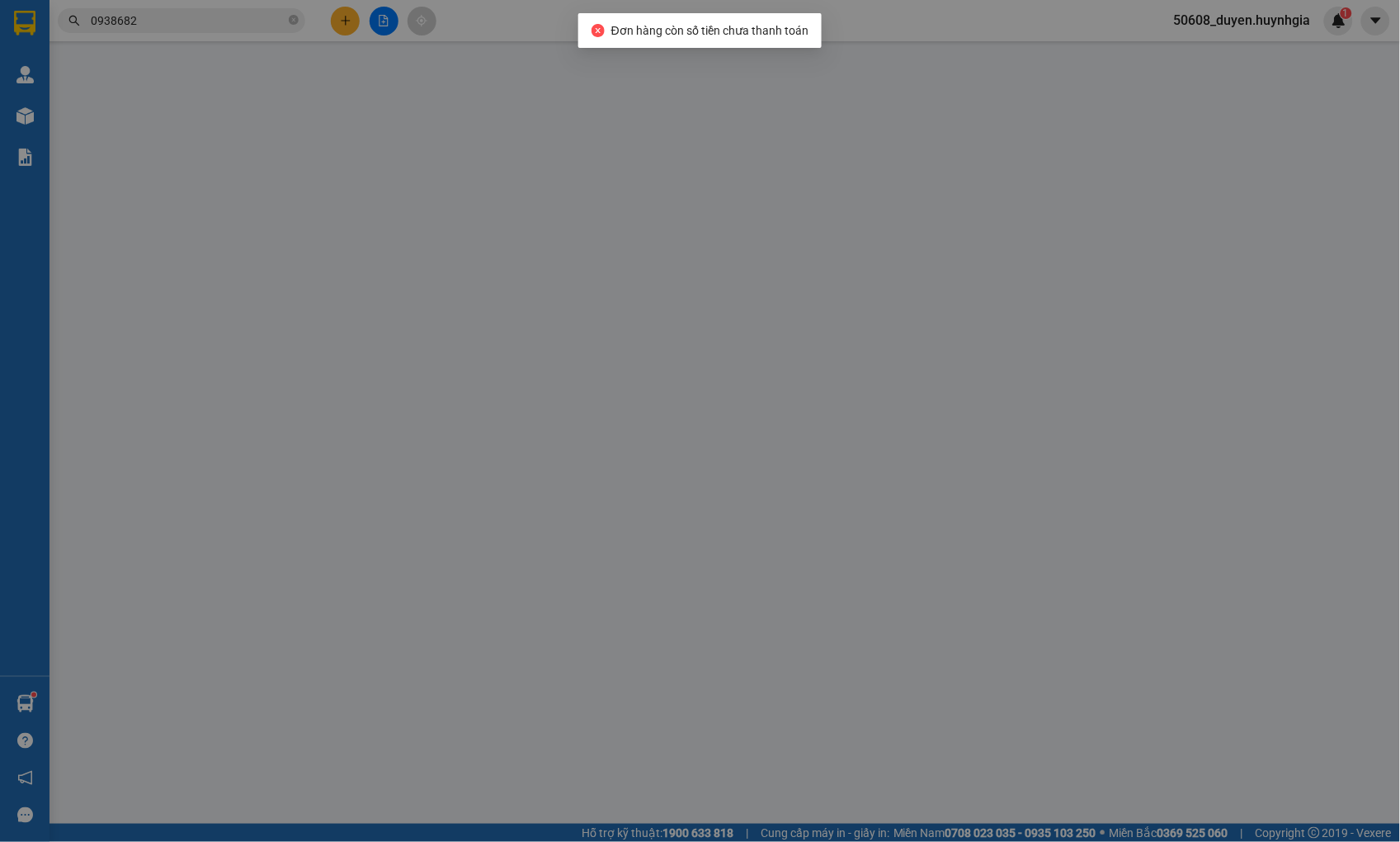
type input "Q 100"
type input "0392069534"
type input "TUYẾT"
type input "80.000"
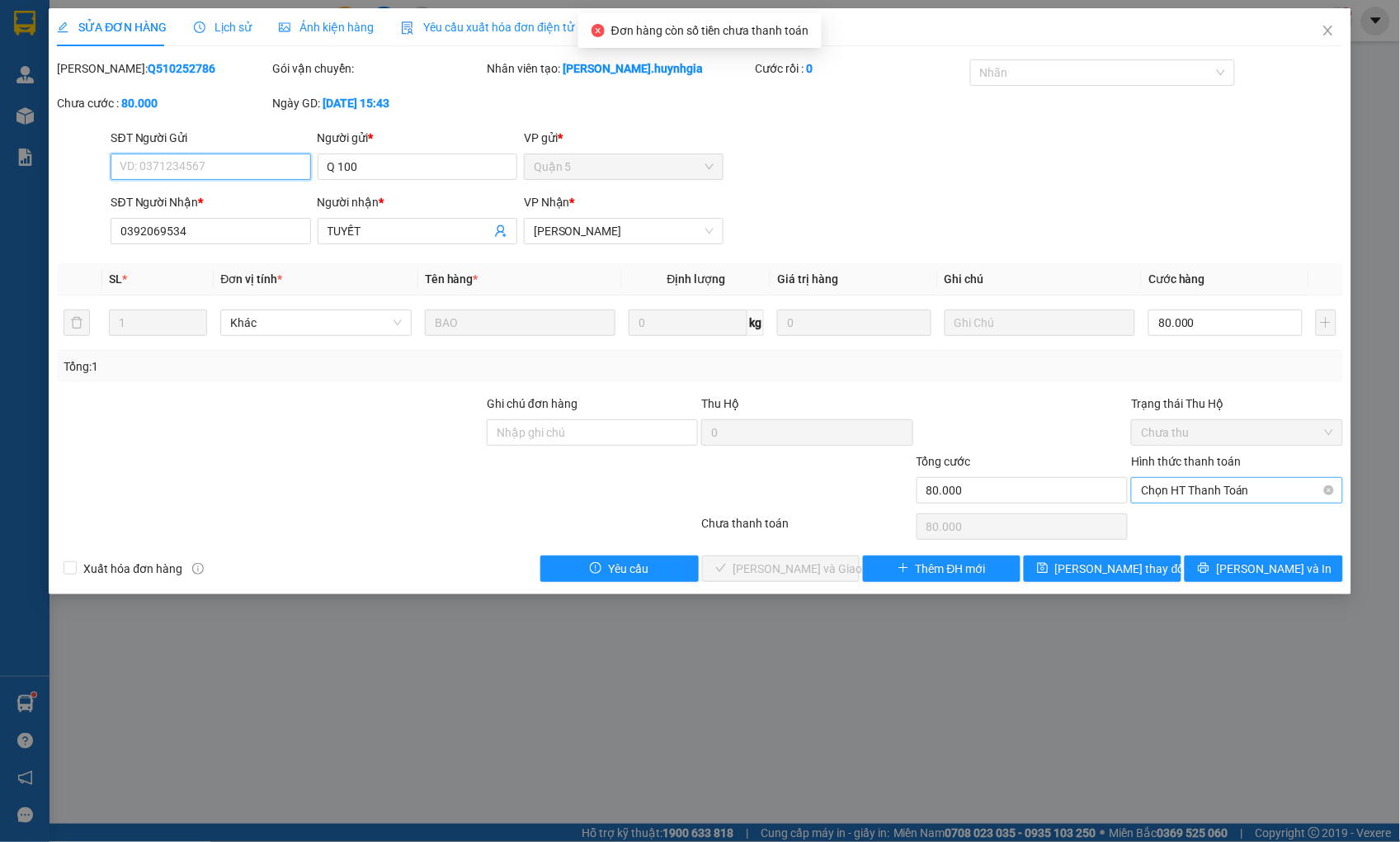
click at [1199, 487] on span "Chọn HT Thanh Toán" at bounding box center [1236, 490] width 191 height 24
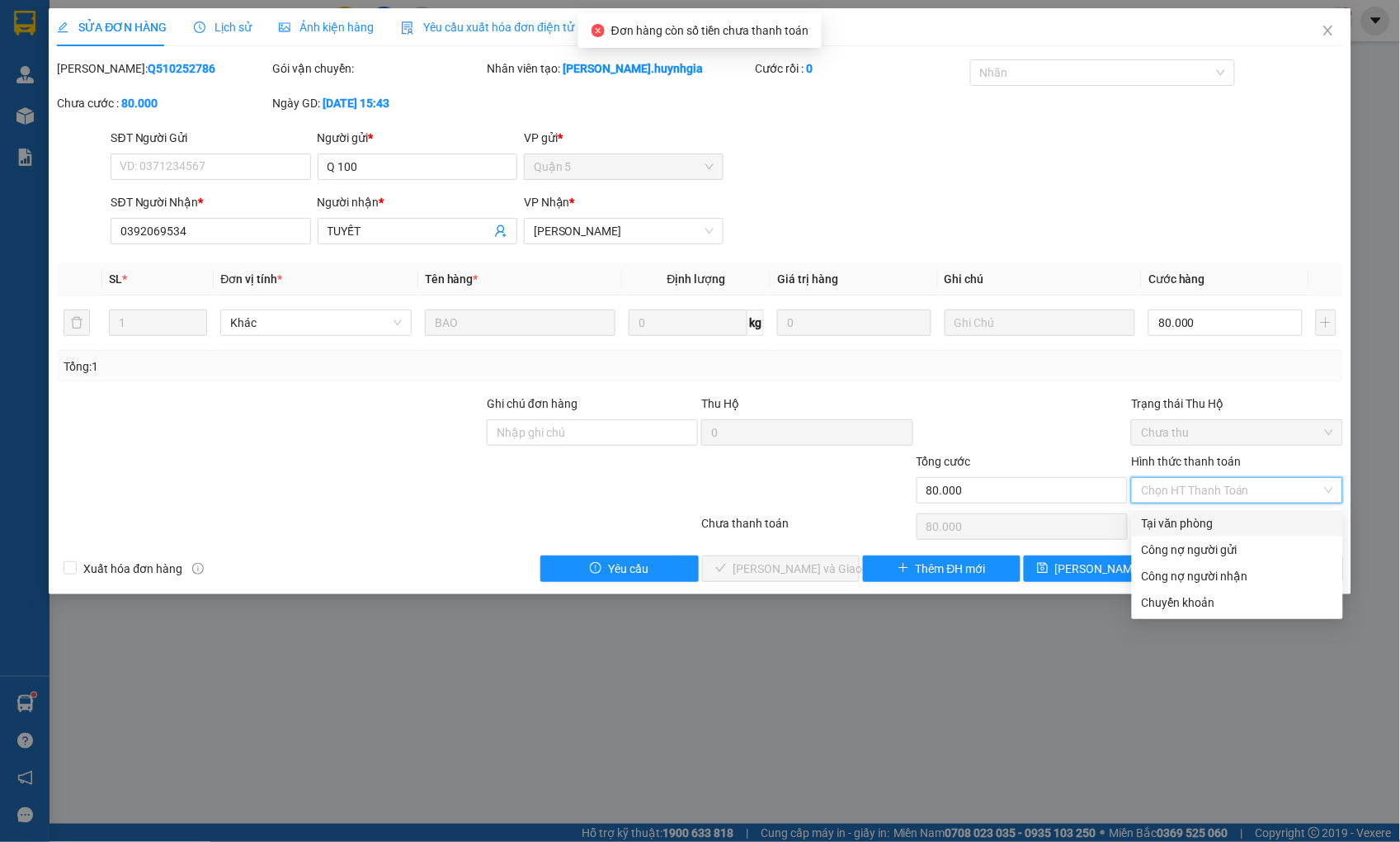
click at [1182, 526] on div "Tại văn phòng" at bounding box center [1237, 524] width 191 height 18
type input "0"
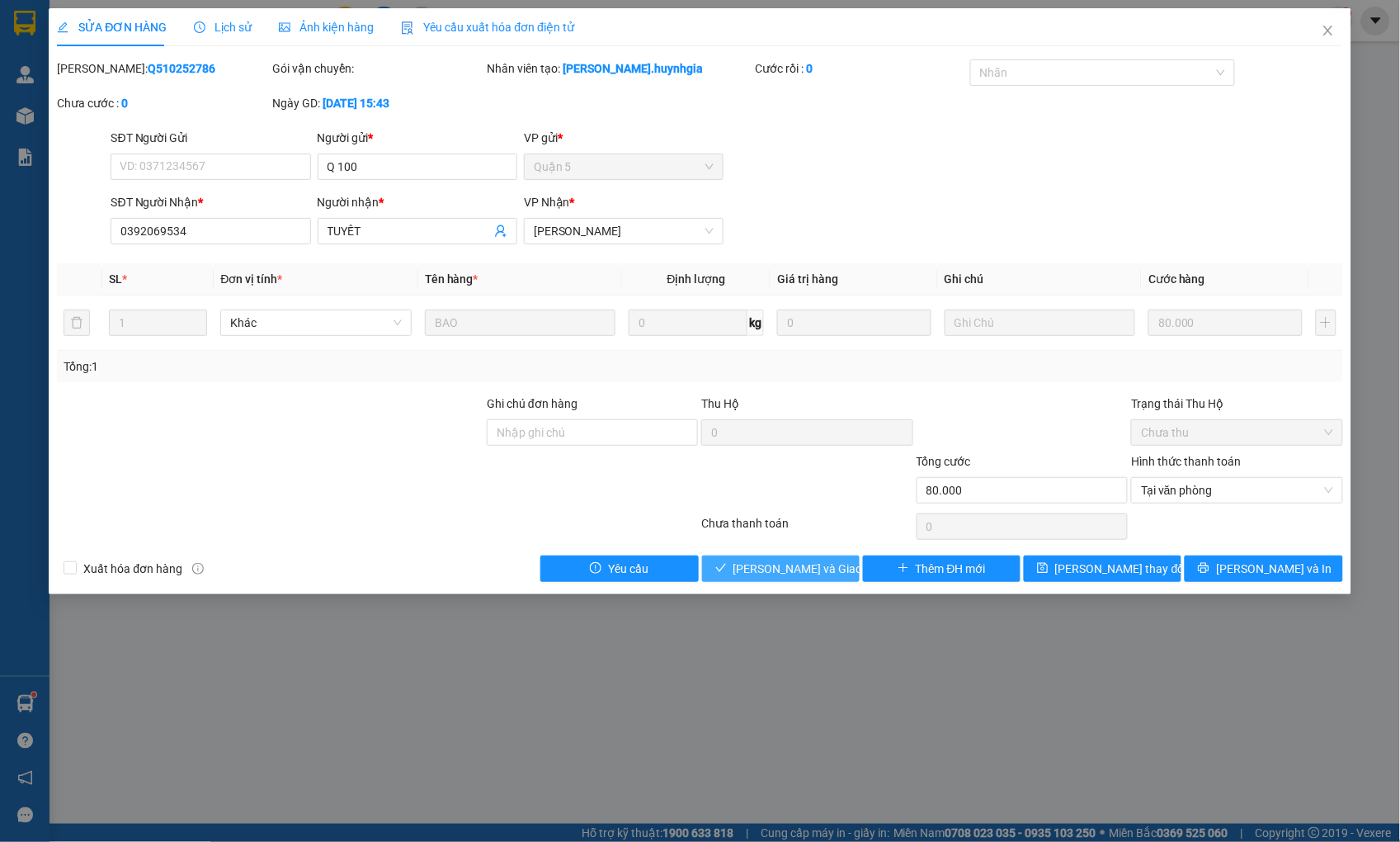
click at [816, 576] on span "[PERSON_NAME] và Giao hàng" at bounding box center [812, 569] width 159 height 18
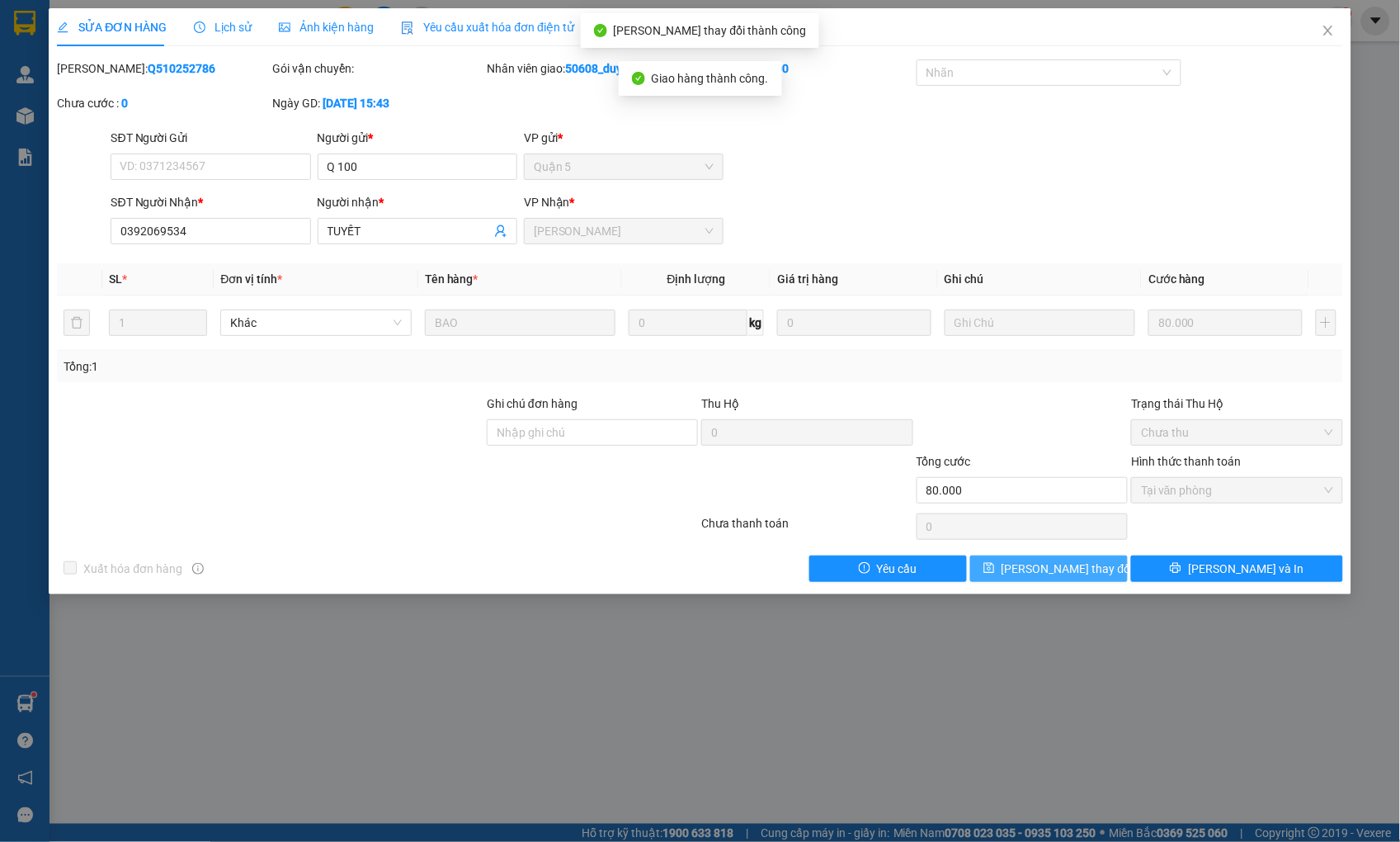
click at [1078, 576] on span "[PERSON_NAME] thay đổi" at bounding box center [1067, 569] width 132 height 18
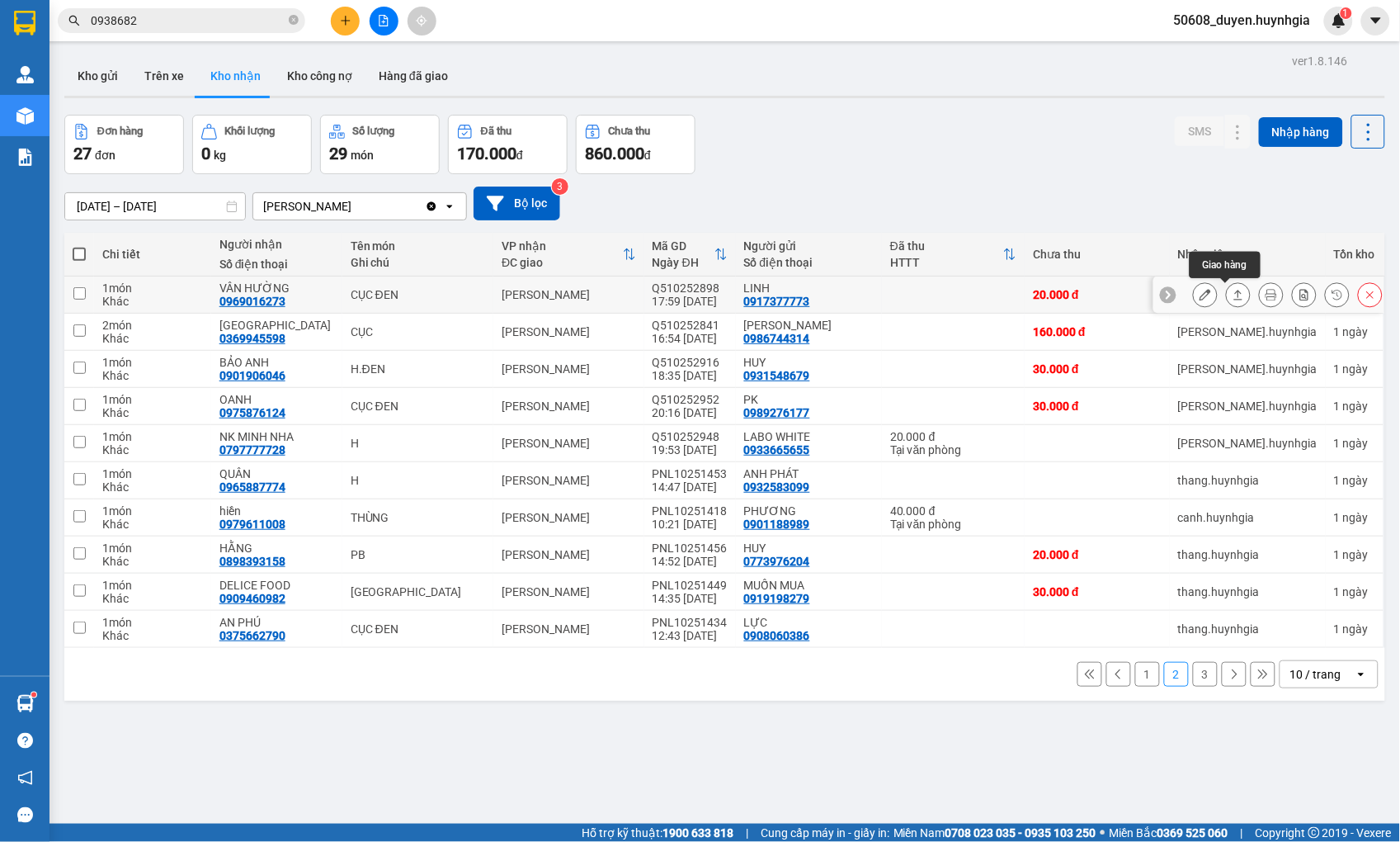
click at [1232, 296] on icon at bounding box center [1238, 295] width 12 height 12
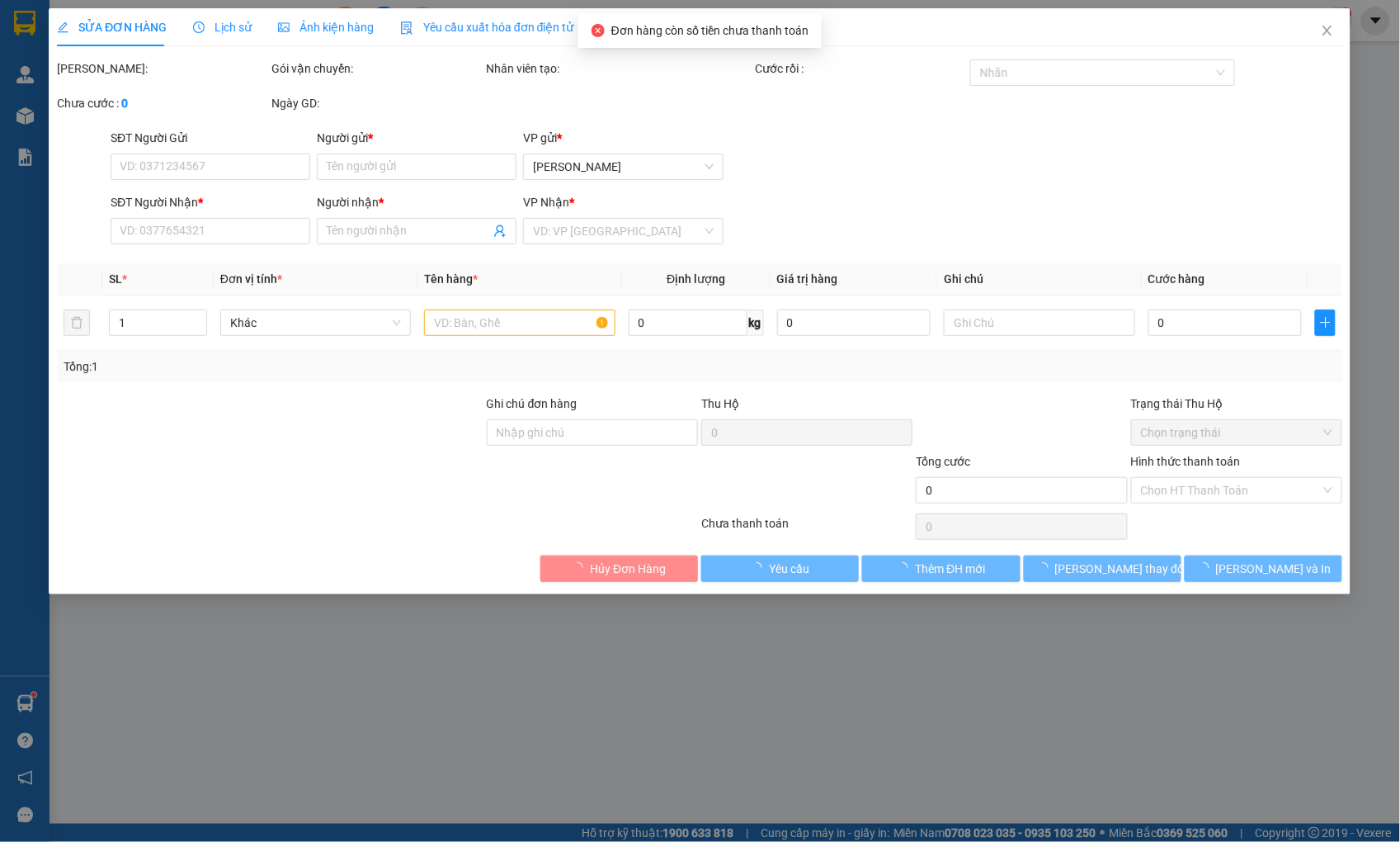
type input "0917377773"
type input "LINH"
type input "0969016273"
type input "VÂN HƯỜNG"
type input "20.000"
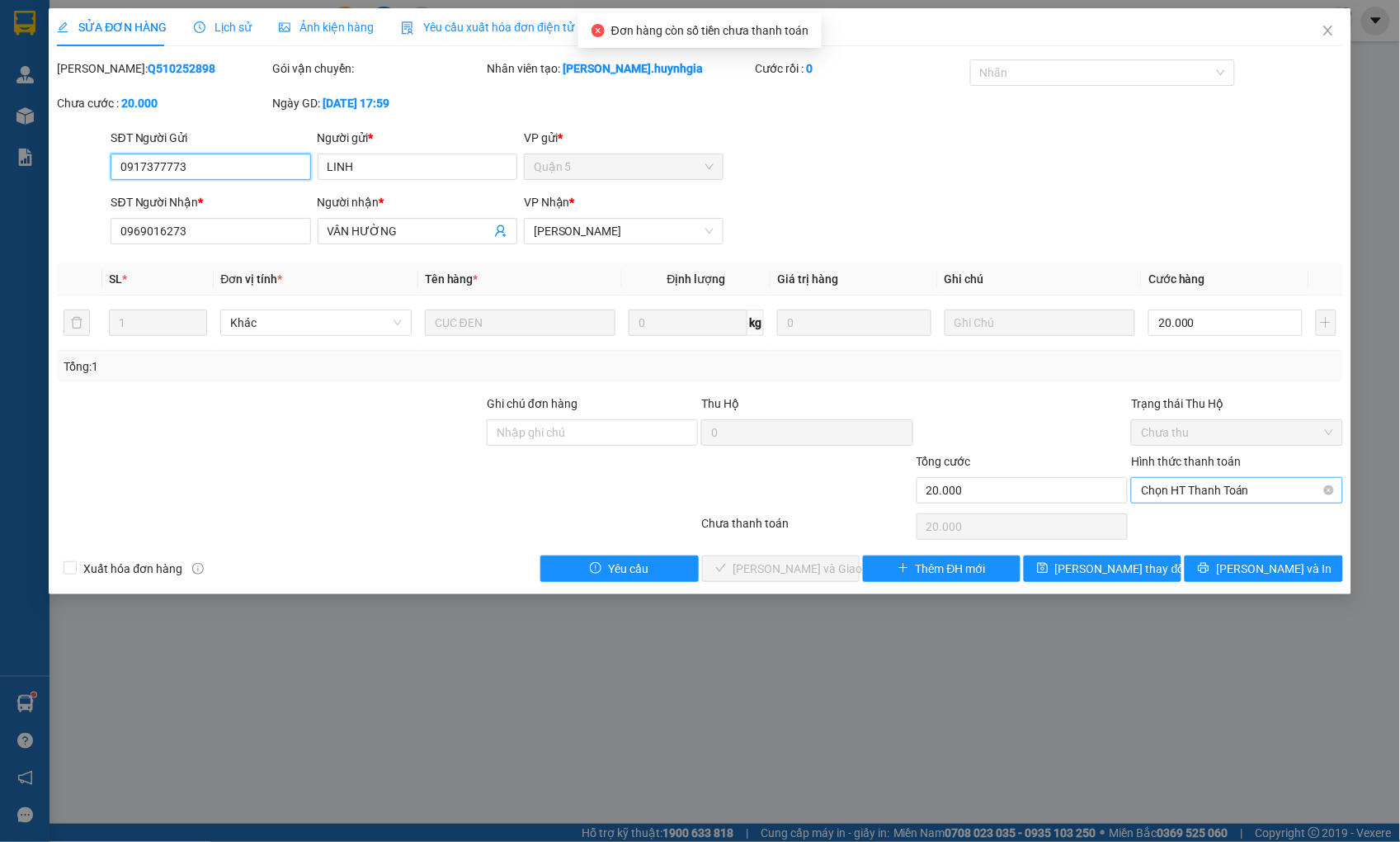
click at [1198, 483] on span "Chọn HT Thanh Toán" at bounding box center [1236, 490] width 191 height 24
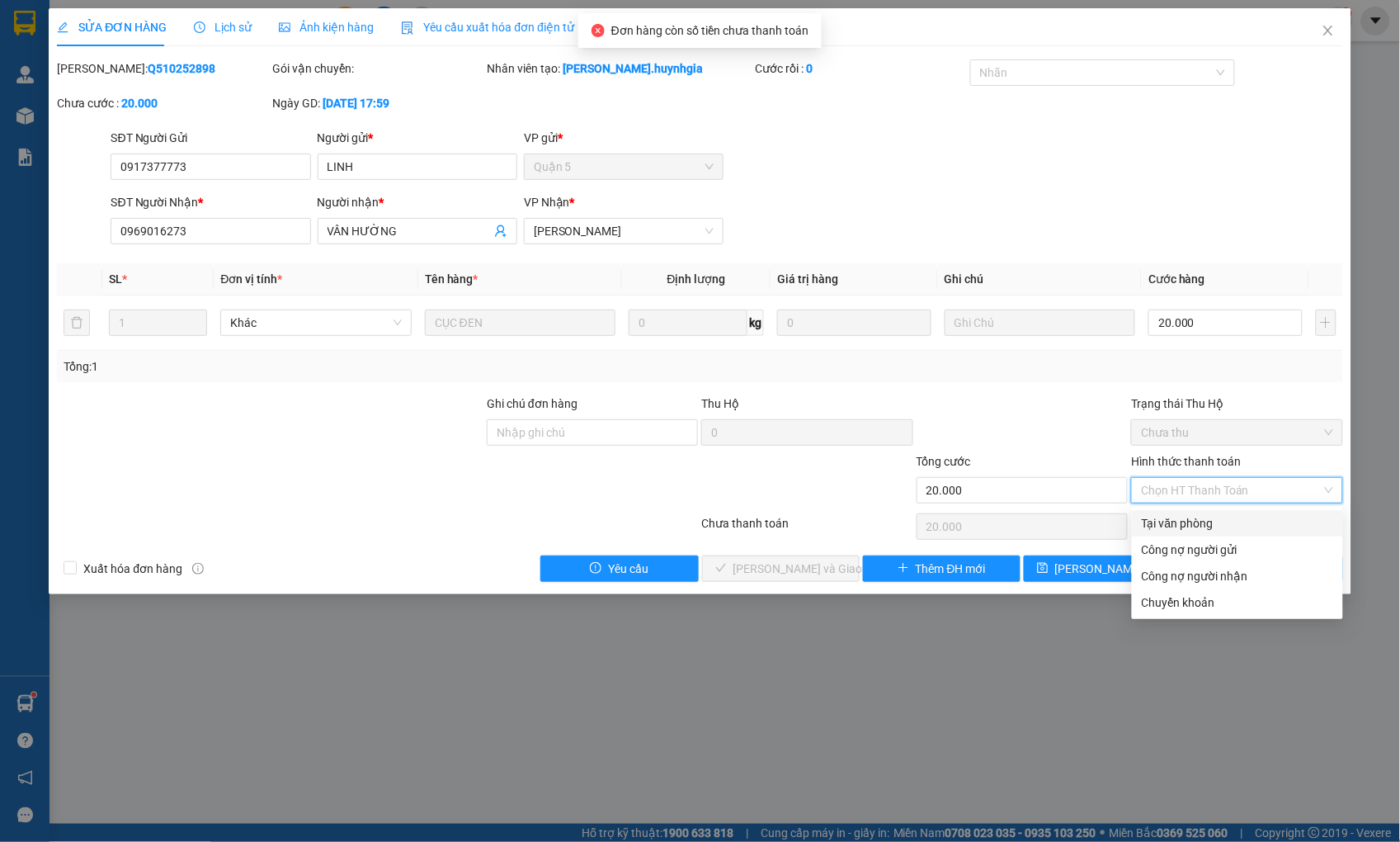
click at [1172, 518] on div "Tại văn phòng" at bounding box center [1237, 524] width 191 height 18
type input "0"
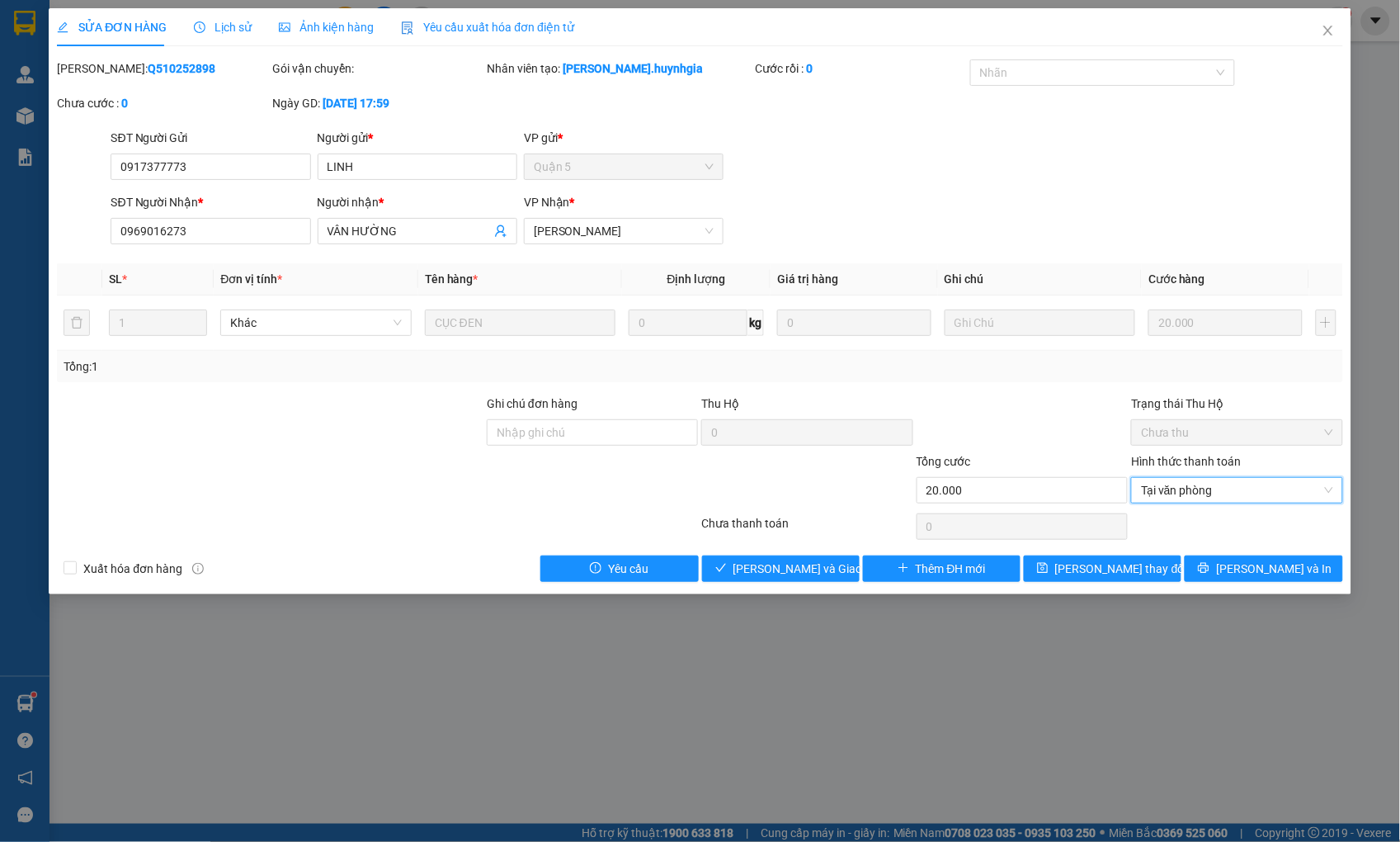
click at [797, 553] on div "Total Paid Fee 0 Total UnPaid Fee 20.000 Cash Collection Total Fee Mã ĐH: Q5102…" at bounding box center [700, 321] width 1285 height 523
click at [796, 566] on span "[PERSON_NAME] và Giao hàng" at bounding box center [812, 569] width 159 height 18
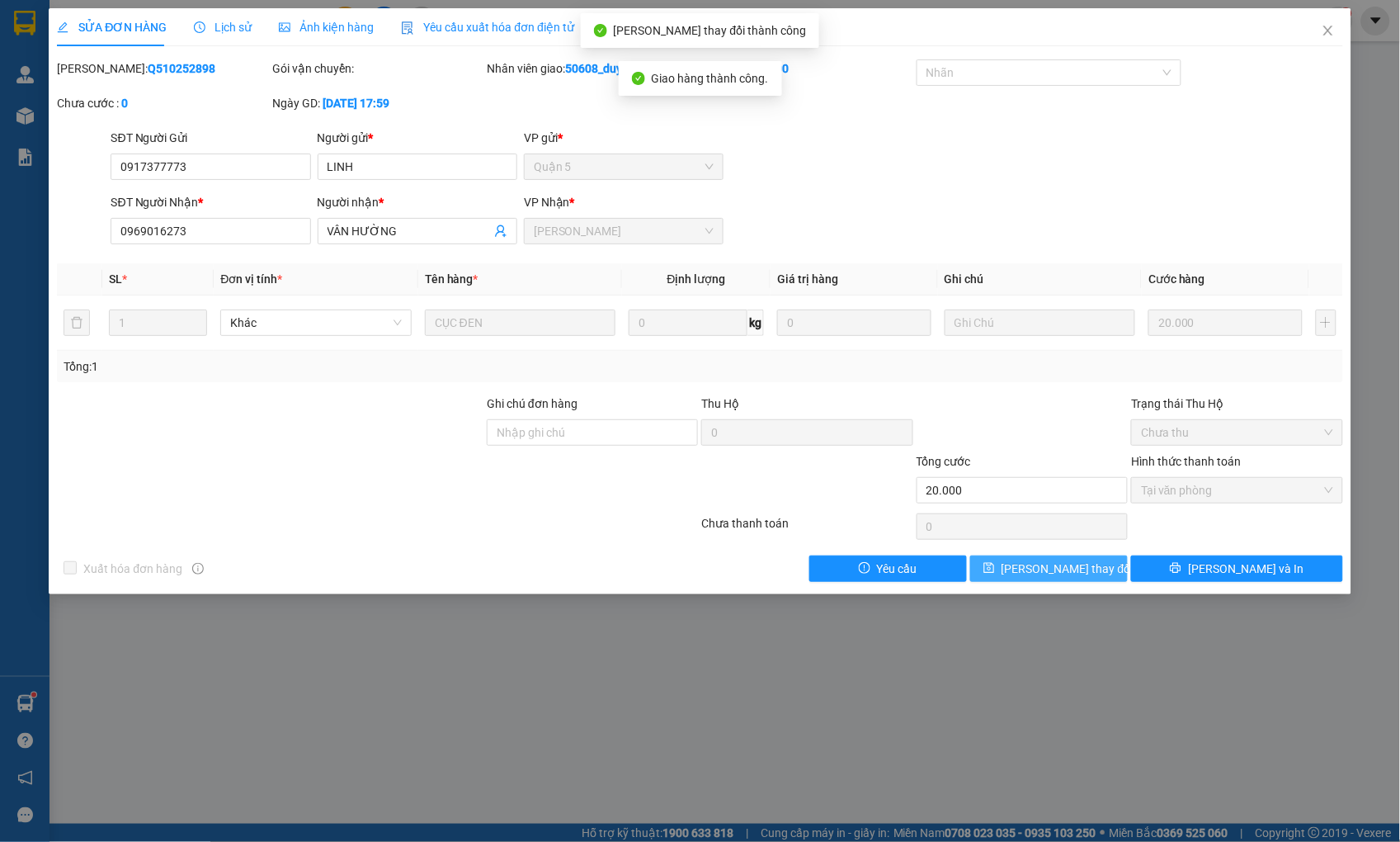
click at [1093, 565] on button "[PERSON_NAME] thay đổi" at bounding box center [1049, 568] width 158 height 26
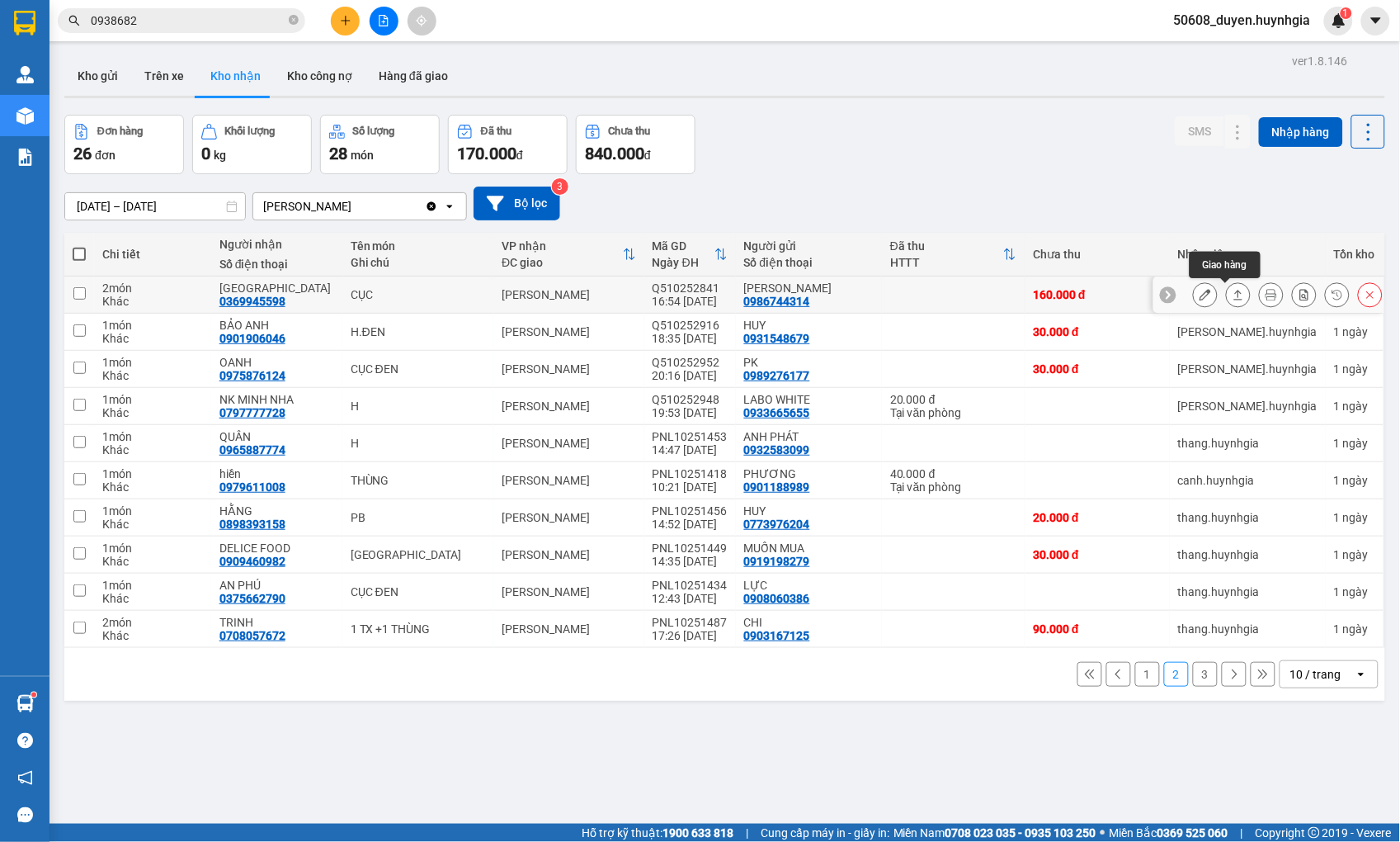
click at [1232, 296] on icon at bounding box center [1238, 295] width 12 height 12
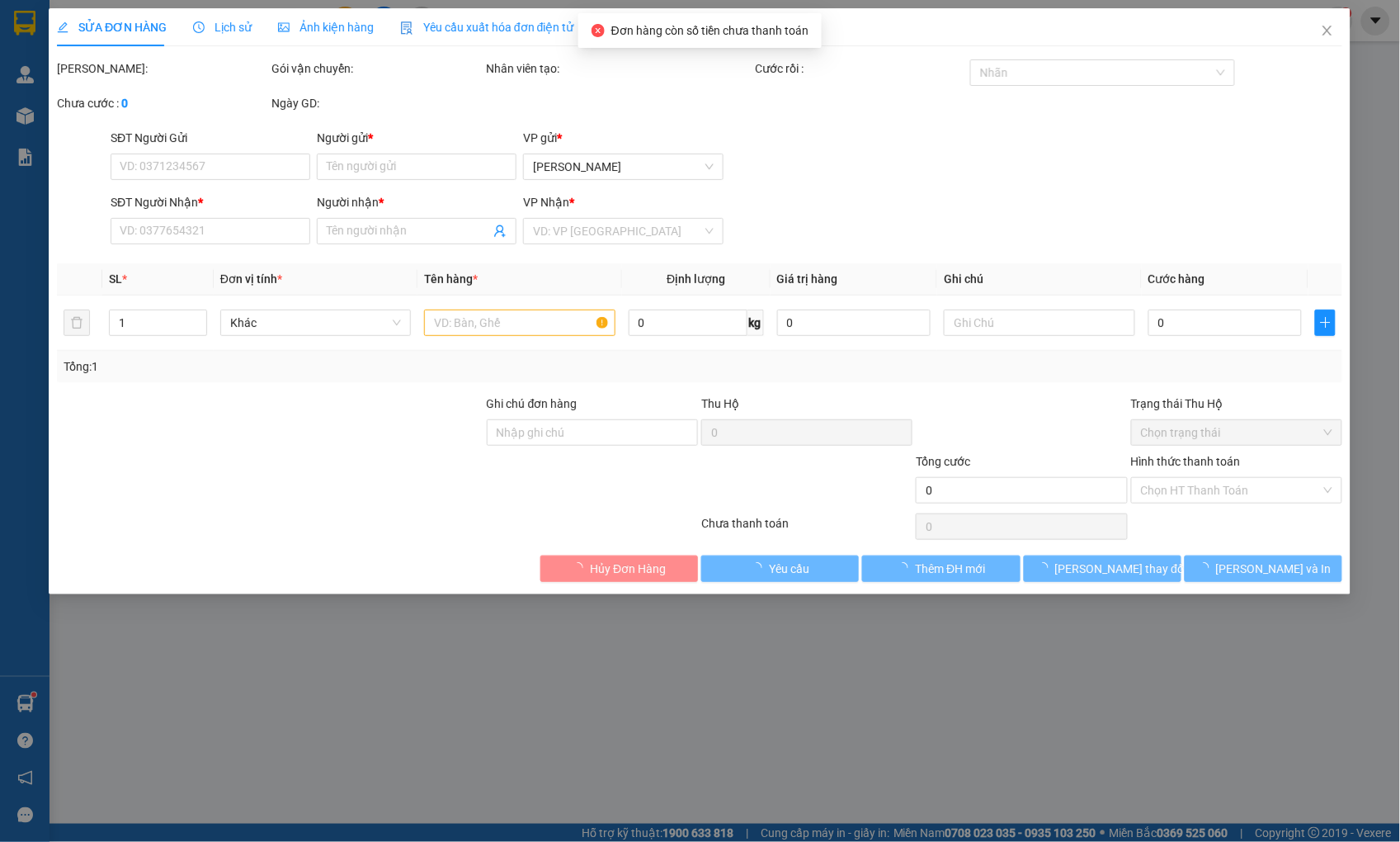
type input "0986744314"
type input "[PERSON_NAME]"
type input "0369945598"
type input "[GEOGRAPHIC_DATA]"
type input "160.000"
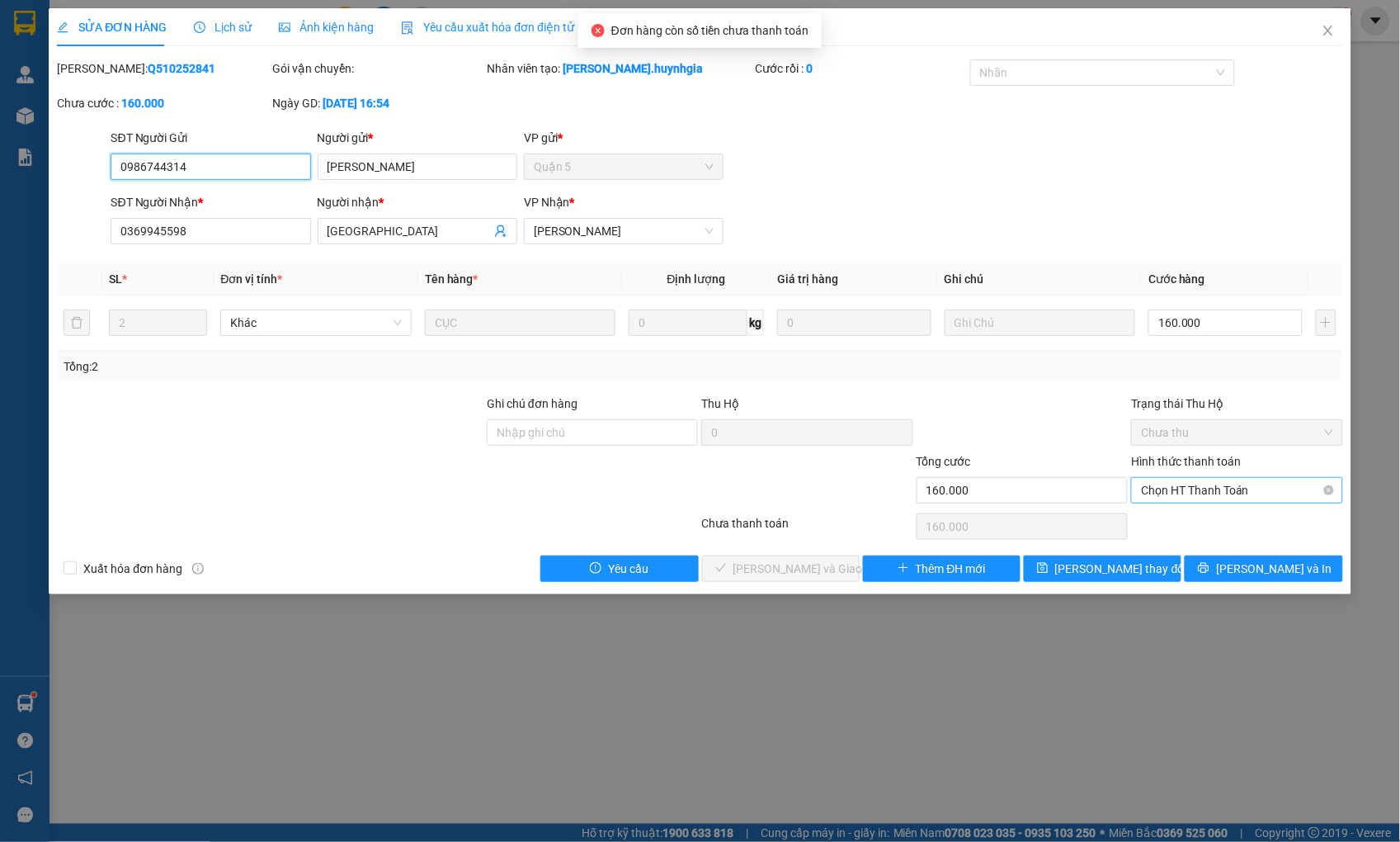
click at [1214, 488] on span "Chọn HT Thanh Toán" at bounding box center [1236, 490] width 191 height 24
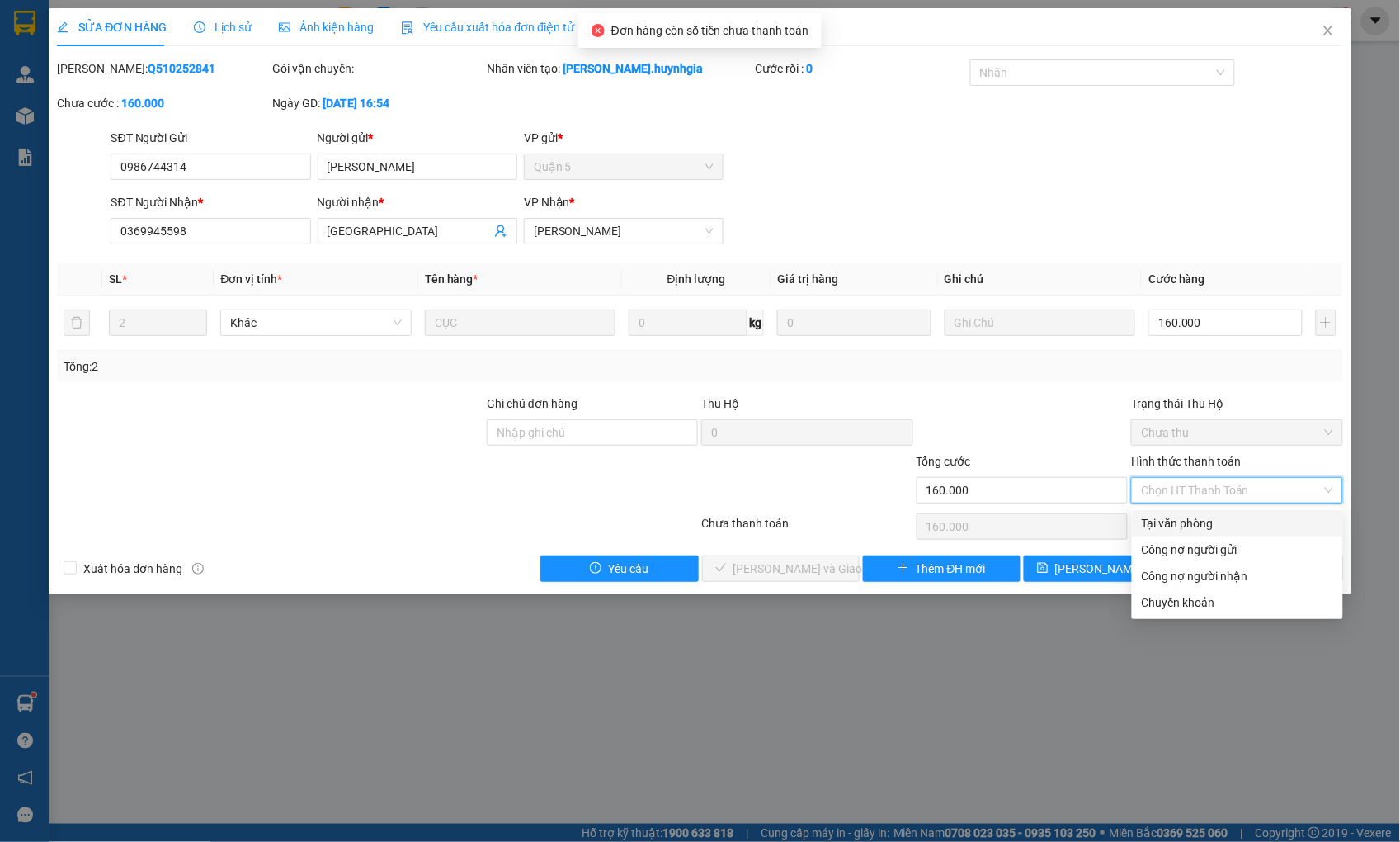
click at [1192, 524] on div "Tại văn phòng" at bounding box center [1237, 524] width 191 height 18
type input "0"
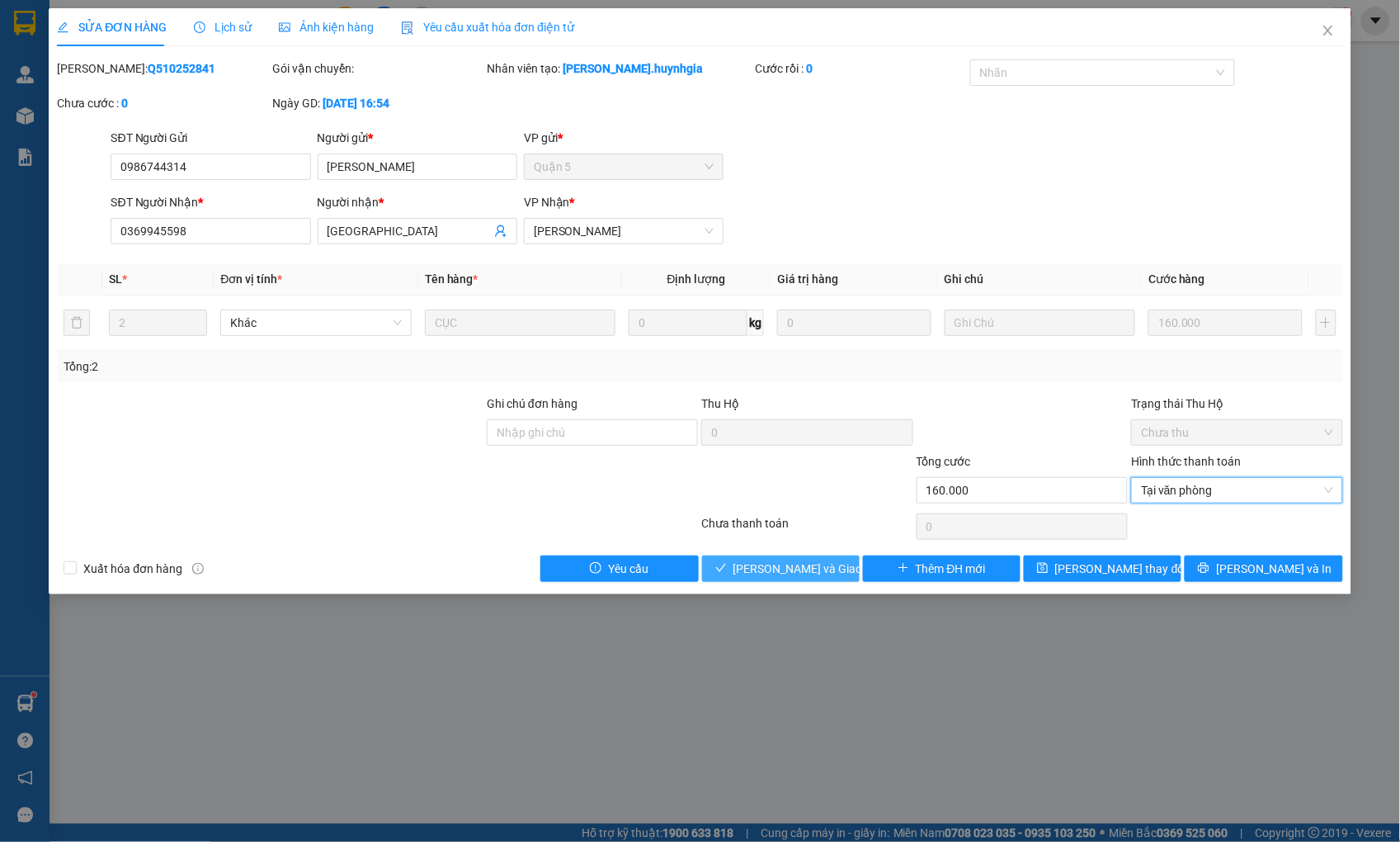
click at [797, 570] on span "[PERSON_NAME] và Giao hàng" at bounding box center [812, 569] width 159 height 18
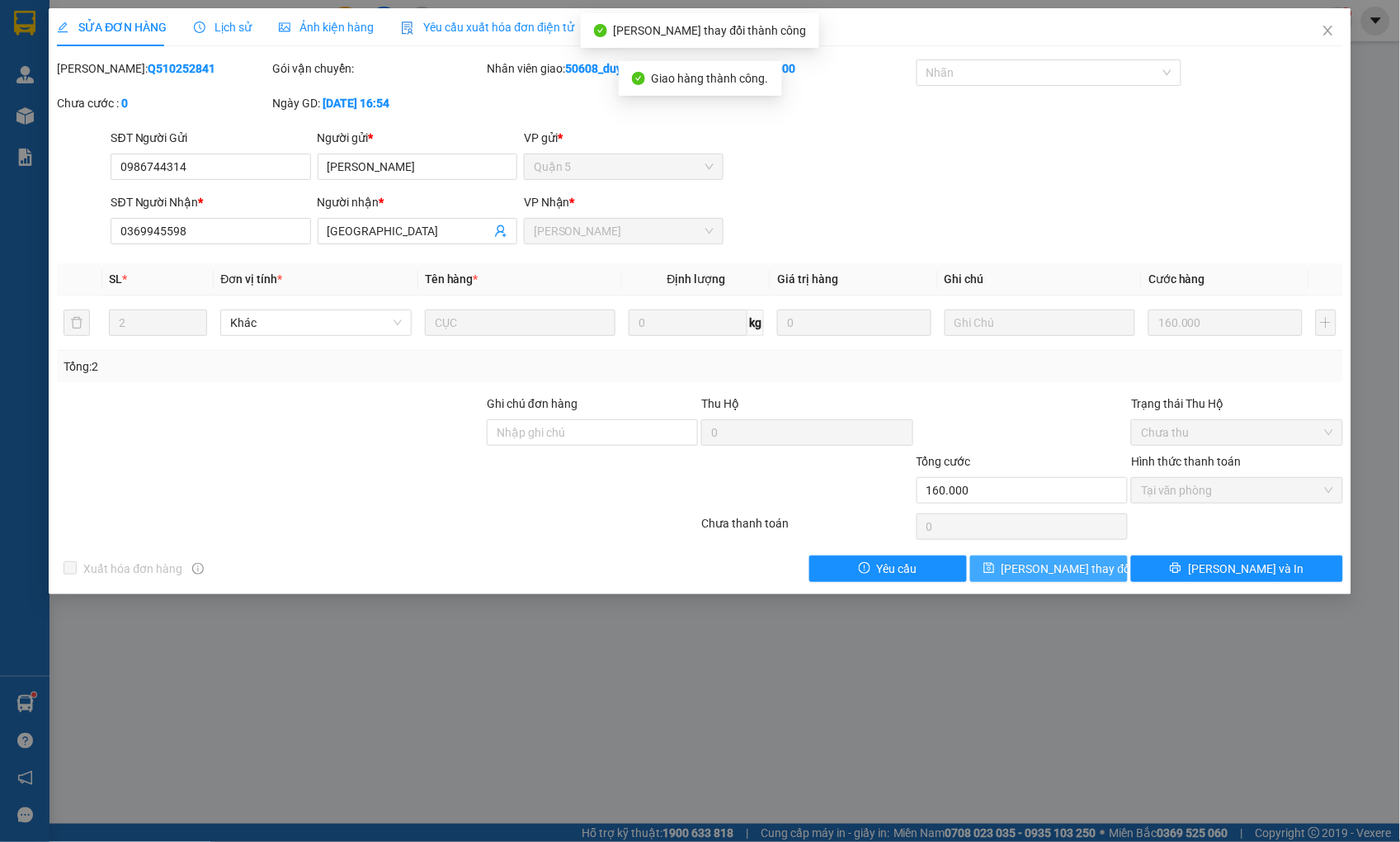
click at [1090, 575] on span "[PERSON_NAME] thay đổi" at bounding box center [1067, 569] width 132 height 18
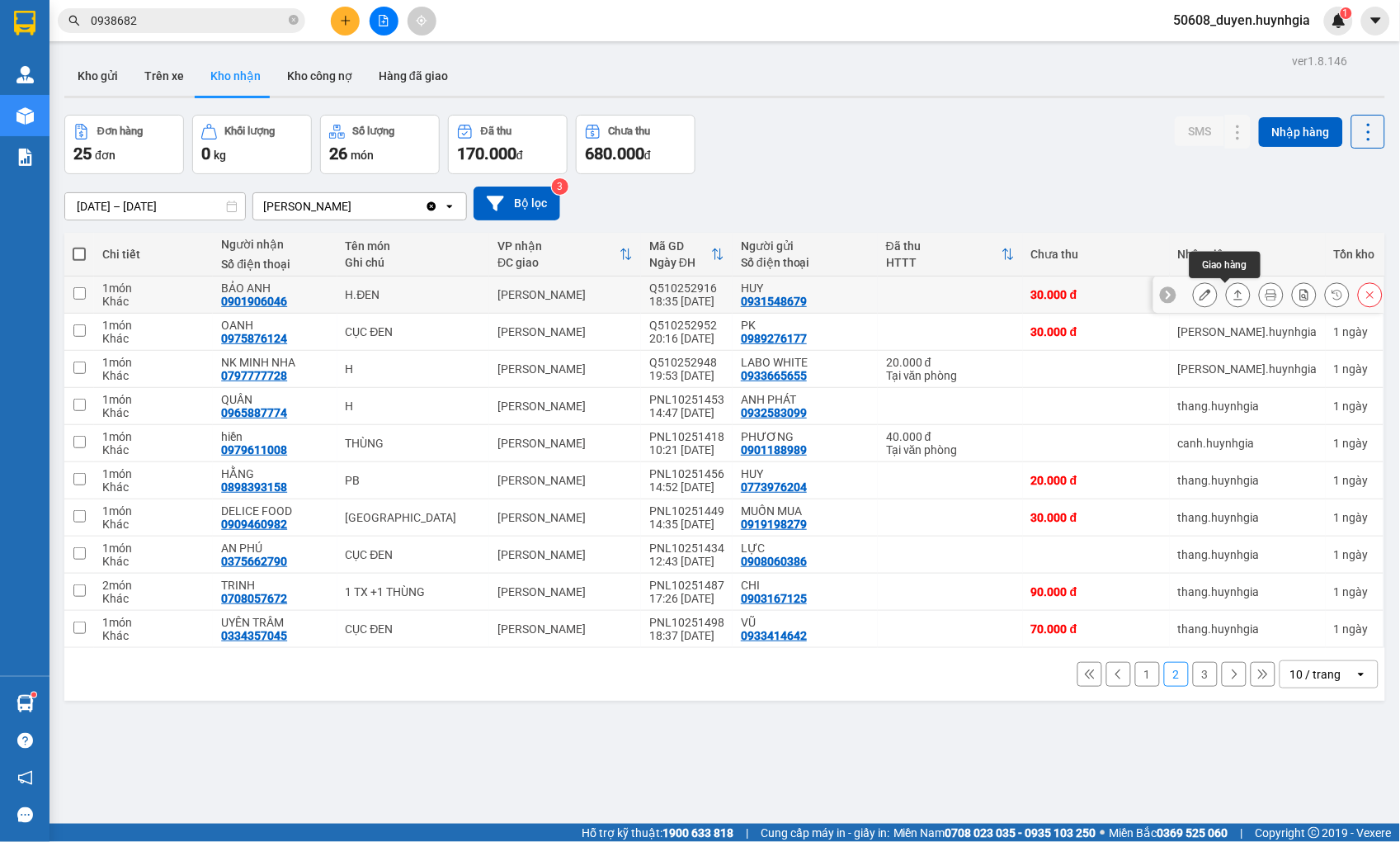
click at [1232, 298] on icon at bounding box center [1238, 295] width 12 height 12
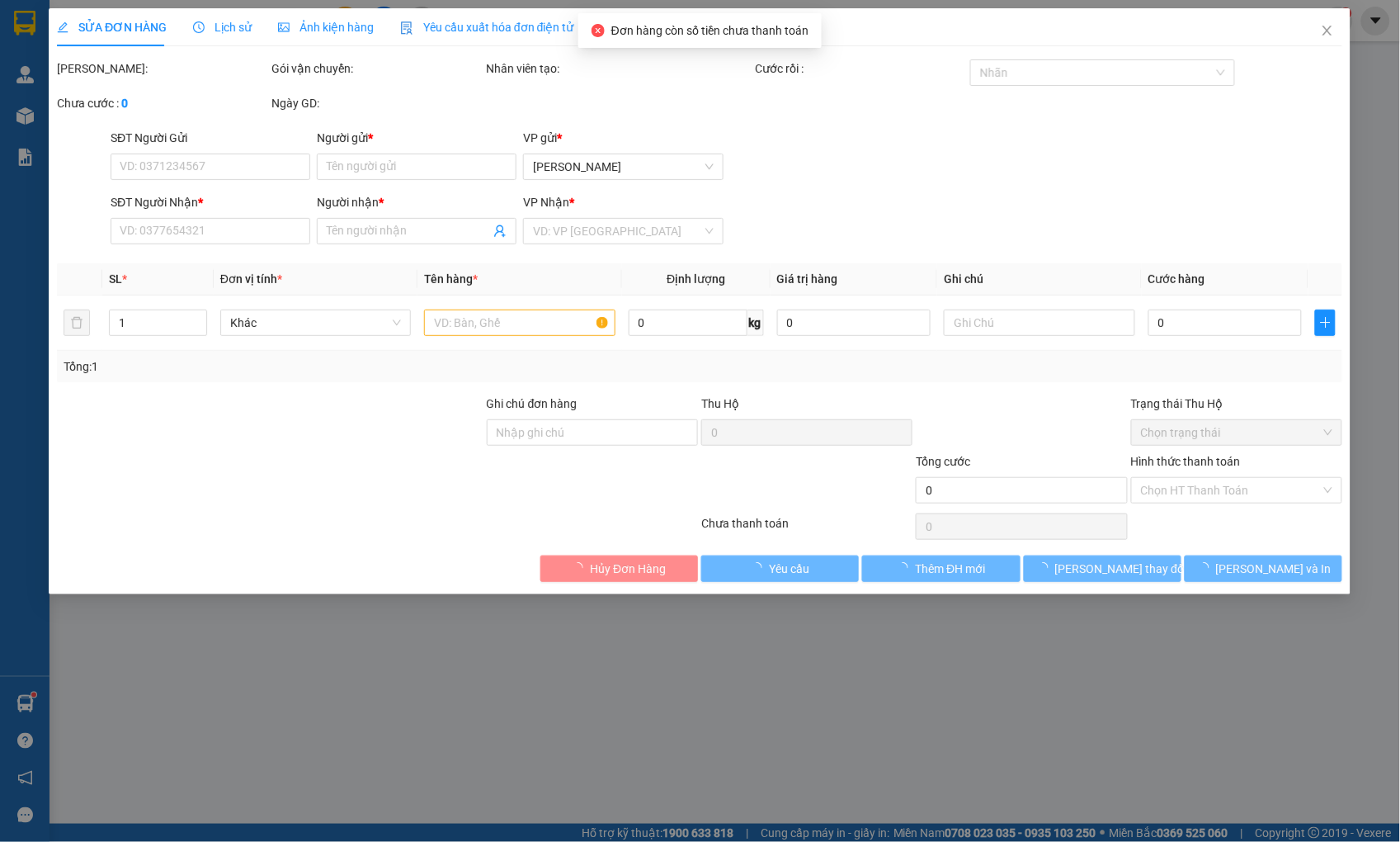
type input "0931548679"
type input "HUY"
type input "0901906046"
type input "BẢO ANH"
type input "30.000"
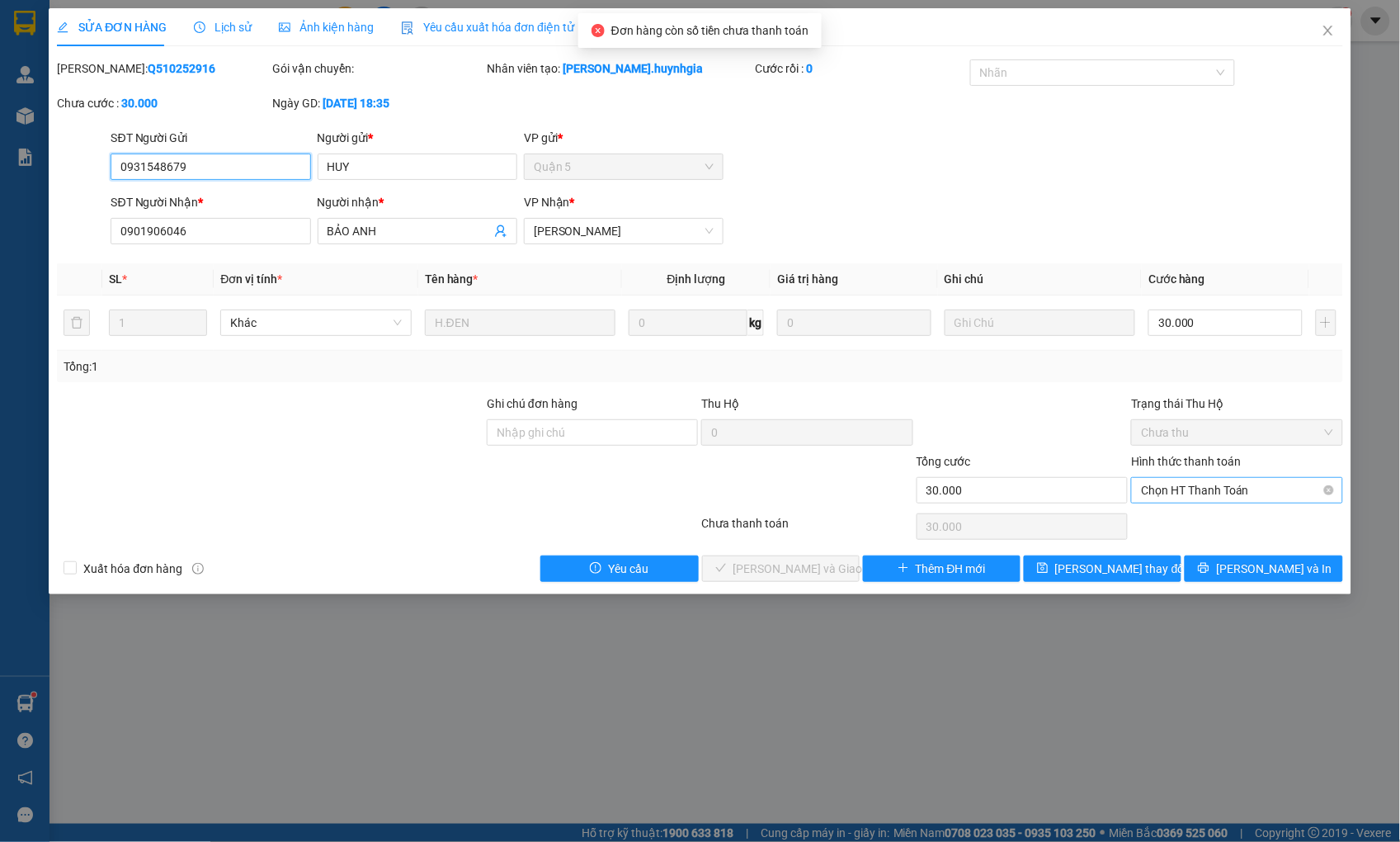
click at [1193, 488] on span "Chọn HT Thanh Toán" at bounding box center [1236, 490] width 191 height 24
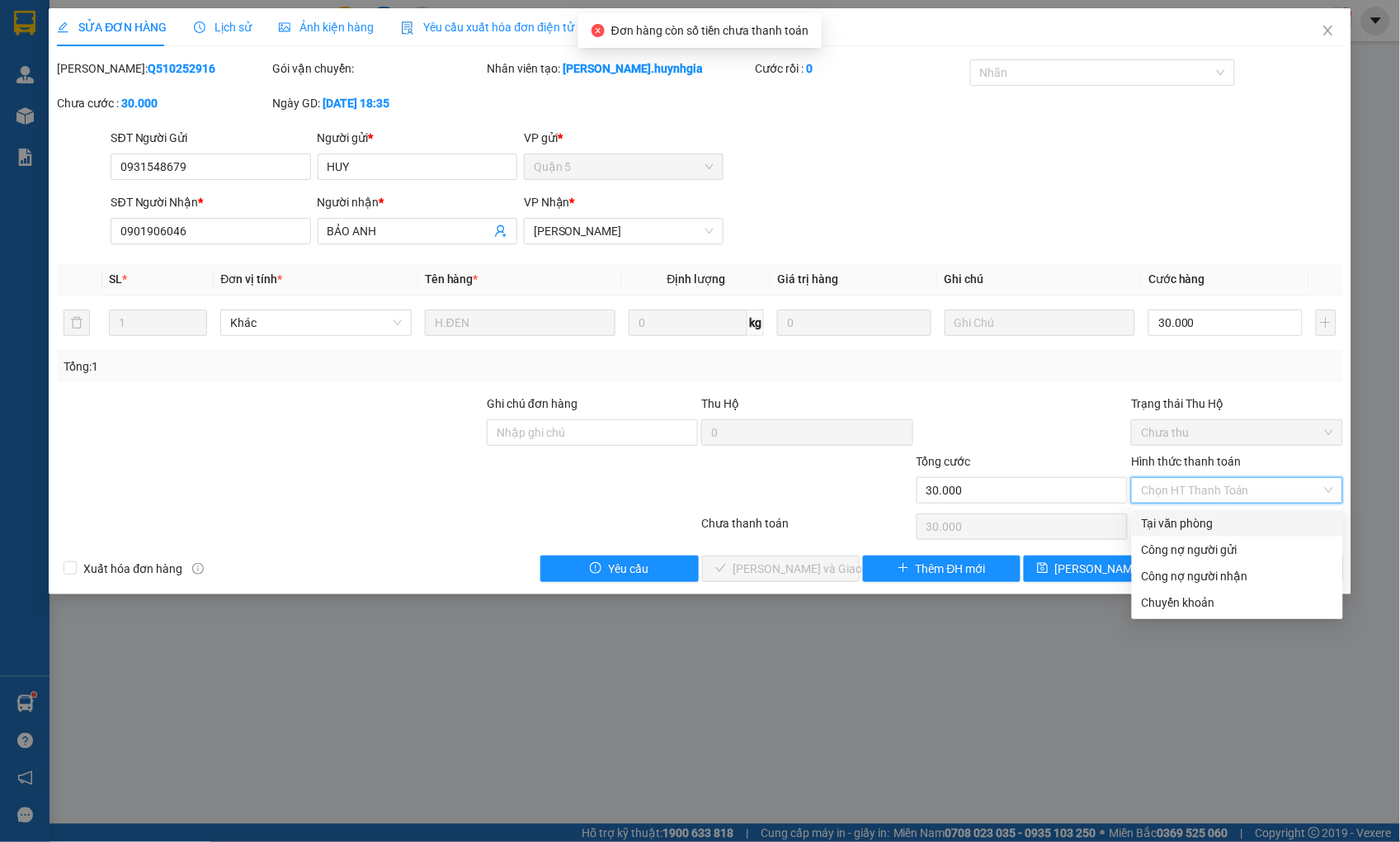
click at [1173, 520] on div "Tại văn phòng" at bounding box center [1237, 524] width 191 height 18
type input "0"
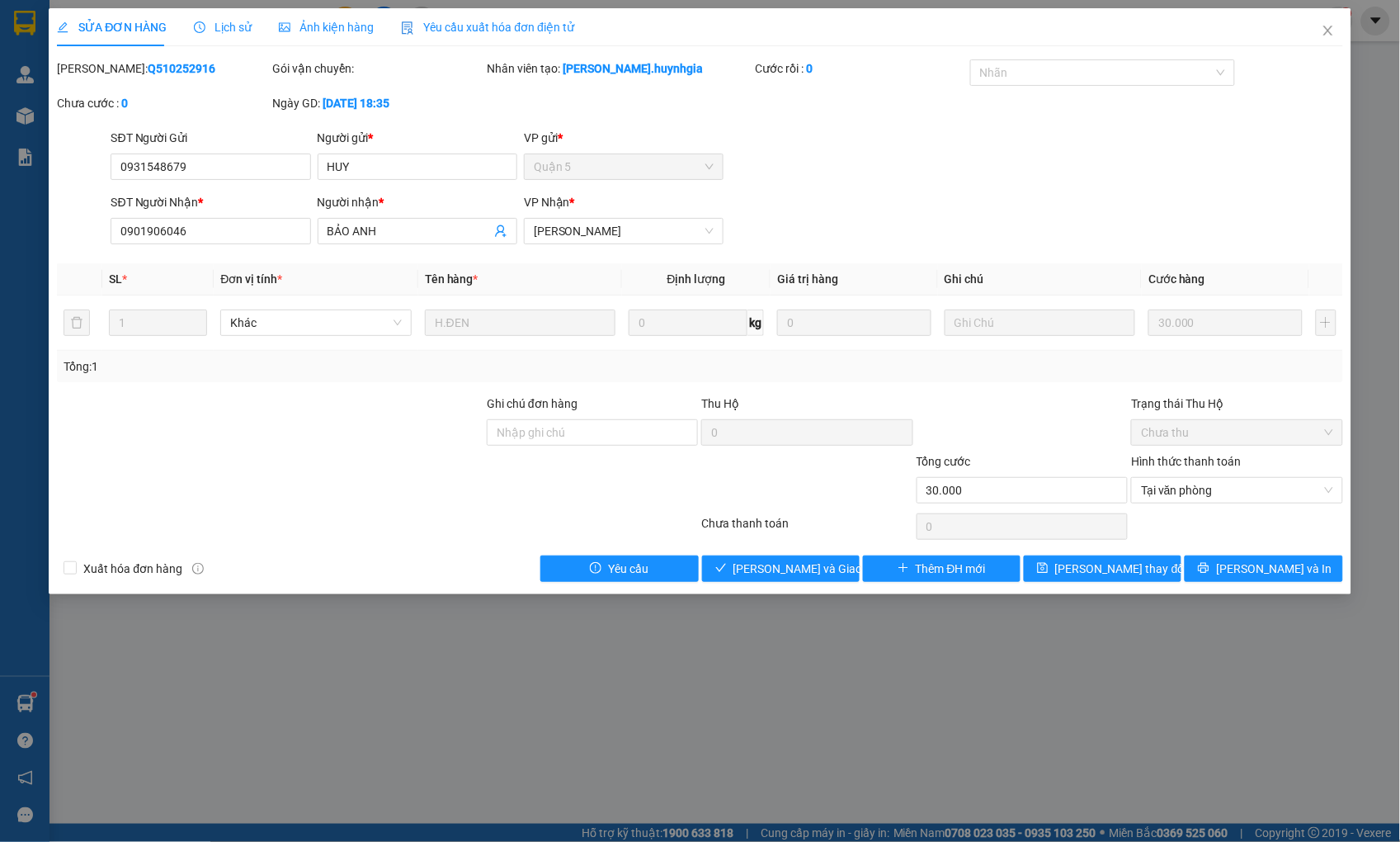
click at [840, 554] on div "Total Paid Fee 0 Total UnPaid Fee 30.000 Cash Collection Total Fee Mã ĐH: Q5102…" at bounding box center [700, 321] width 1285 height 523
click at [836, 556] on button "[PERSON_NAME] và Giao hàng" at bounding box center [781, 568] width 158 height 26
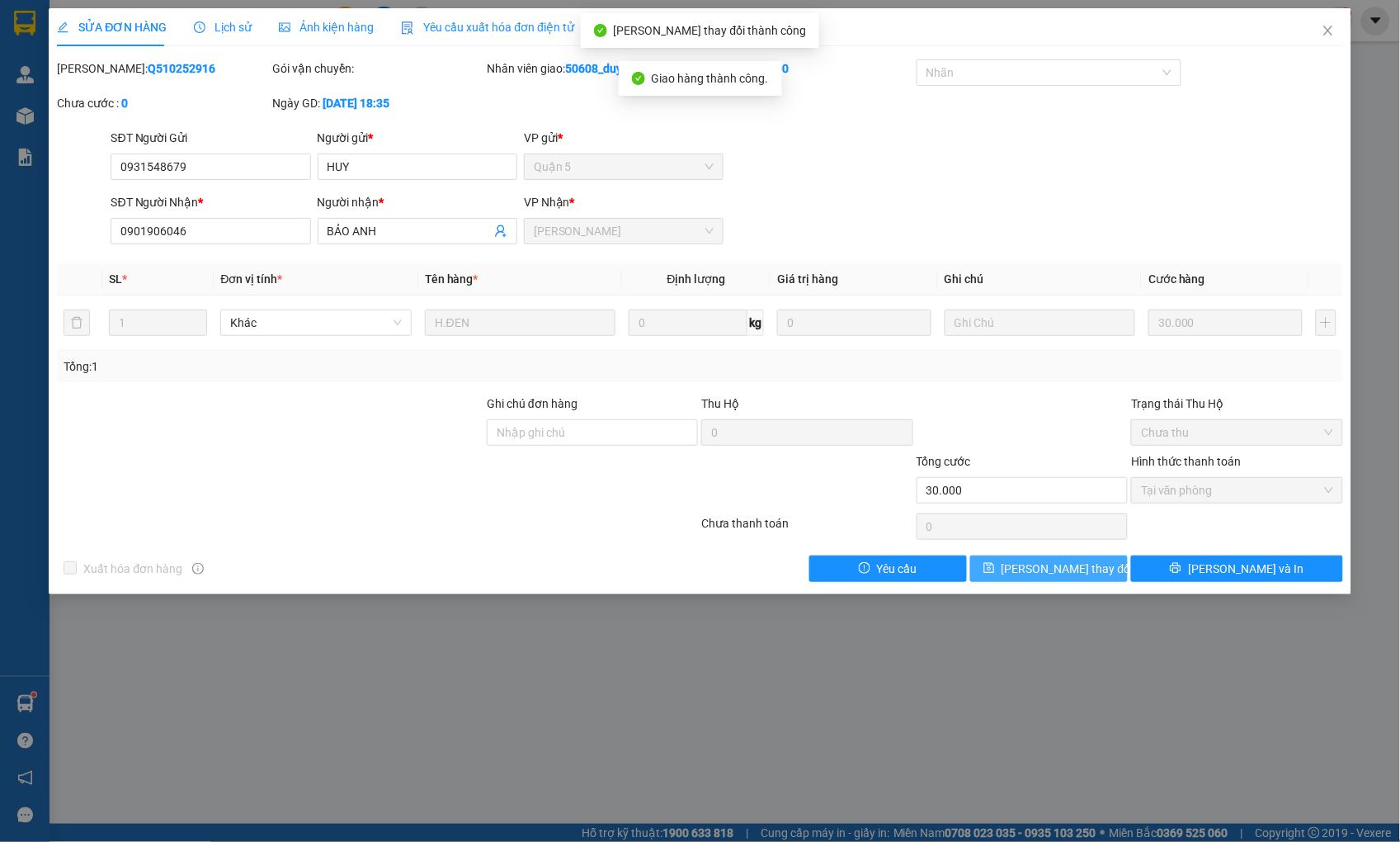
click at [1077, 570] on span "[PERSON_NAME] thay đổi" at bounding box center [1067, 569] width 132 height 18
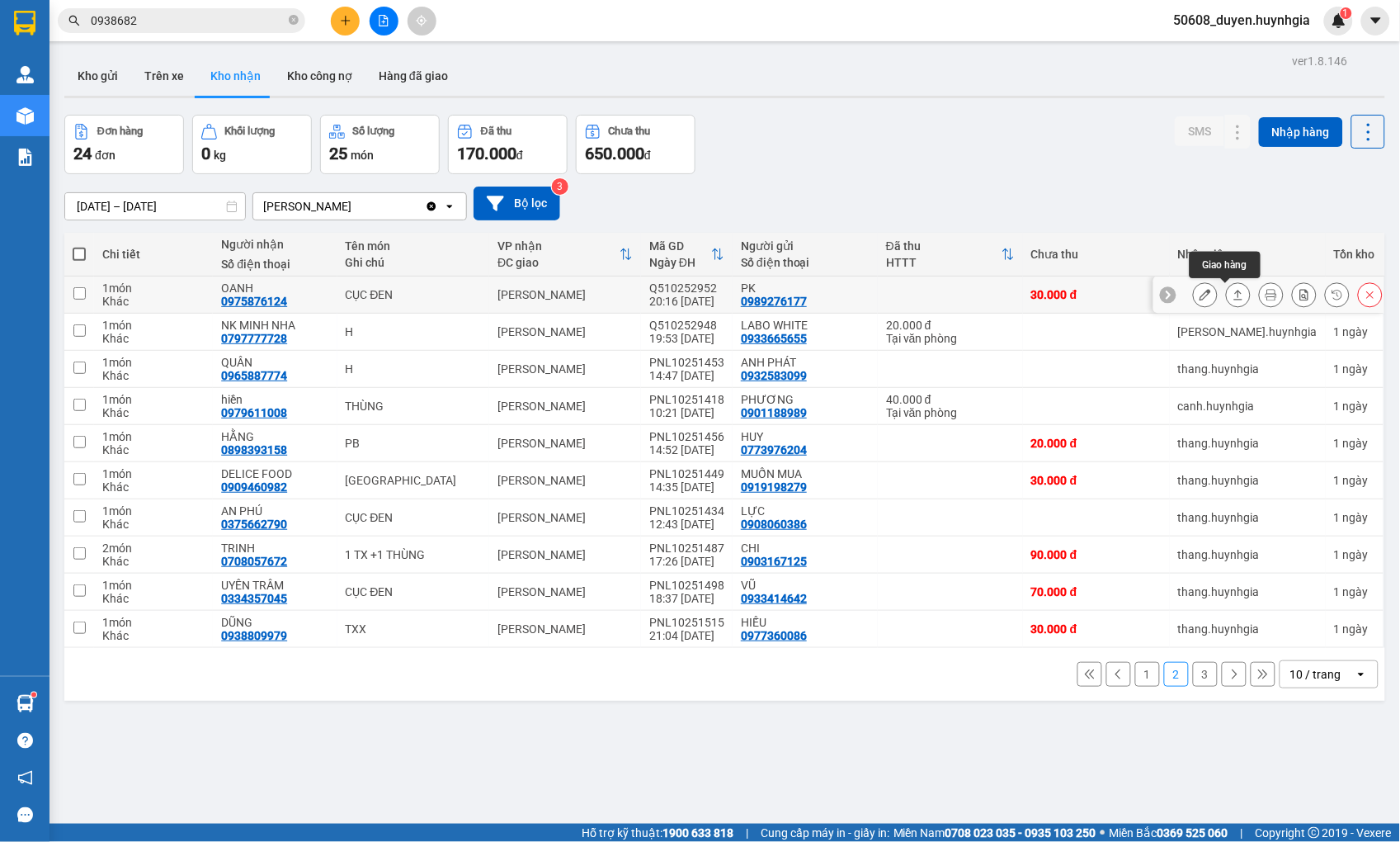
click at [1231, 298] on button at bounding box center [1239, 295] width 24 height 29
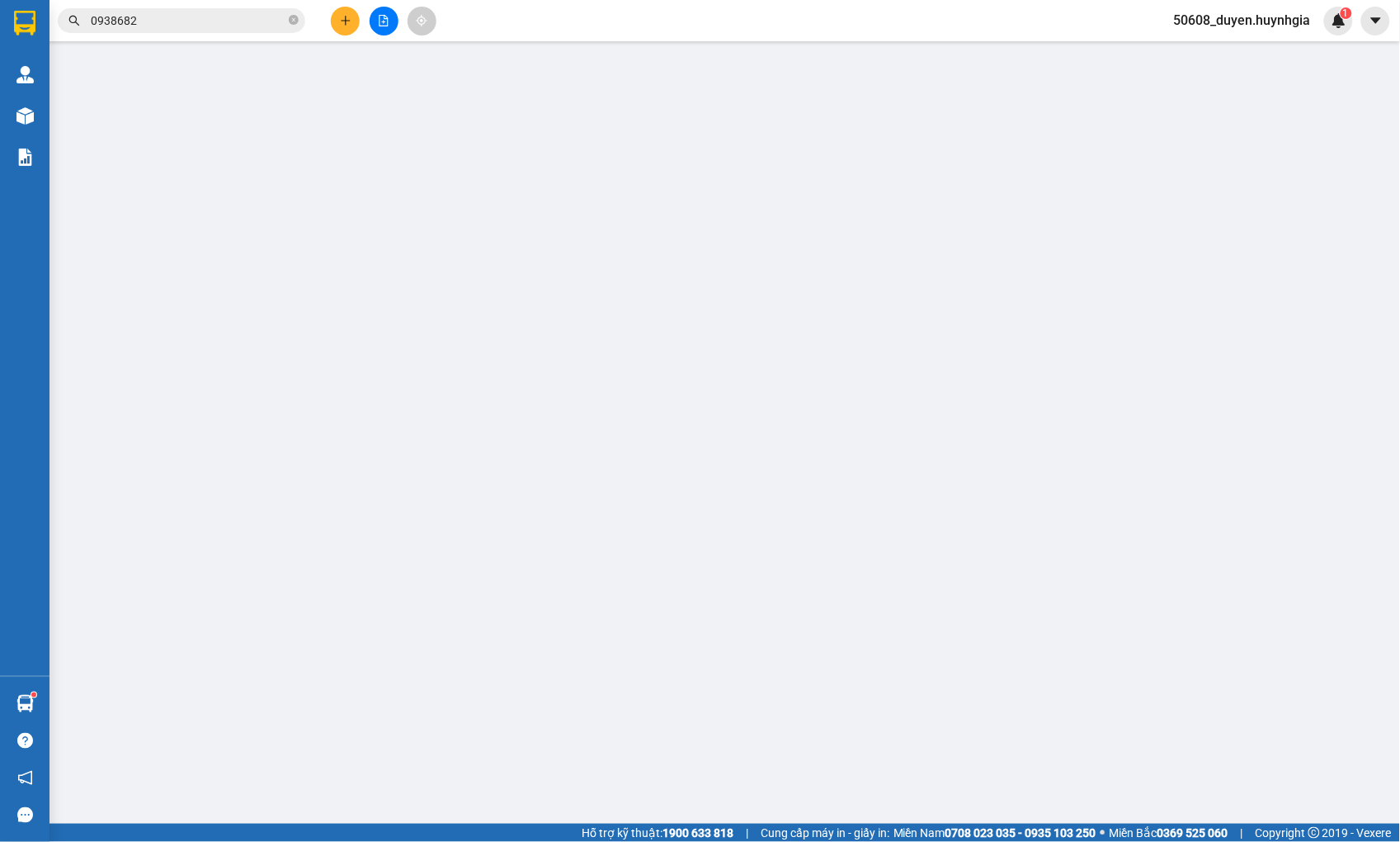
type input "0989276177"
type input "PK"
type input "0975876124"
type input "OANH"
type input "30.000"
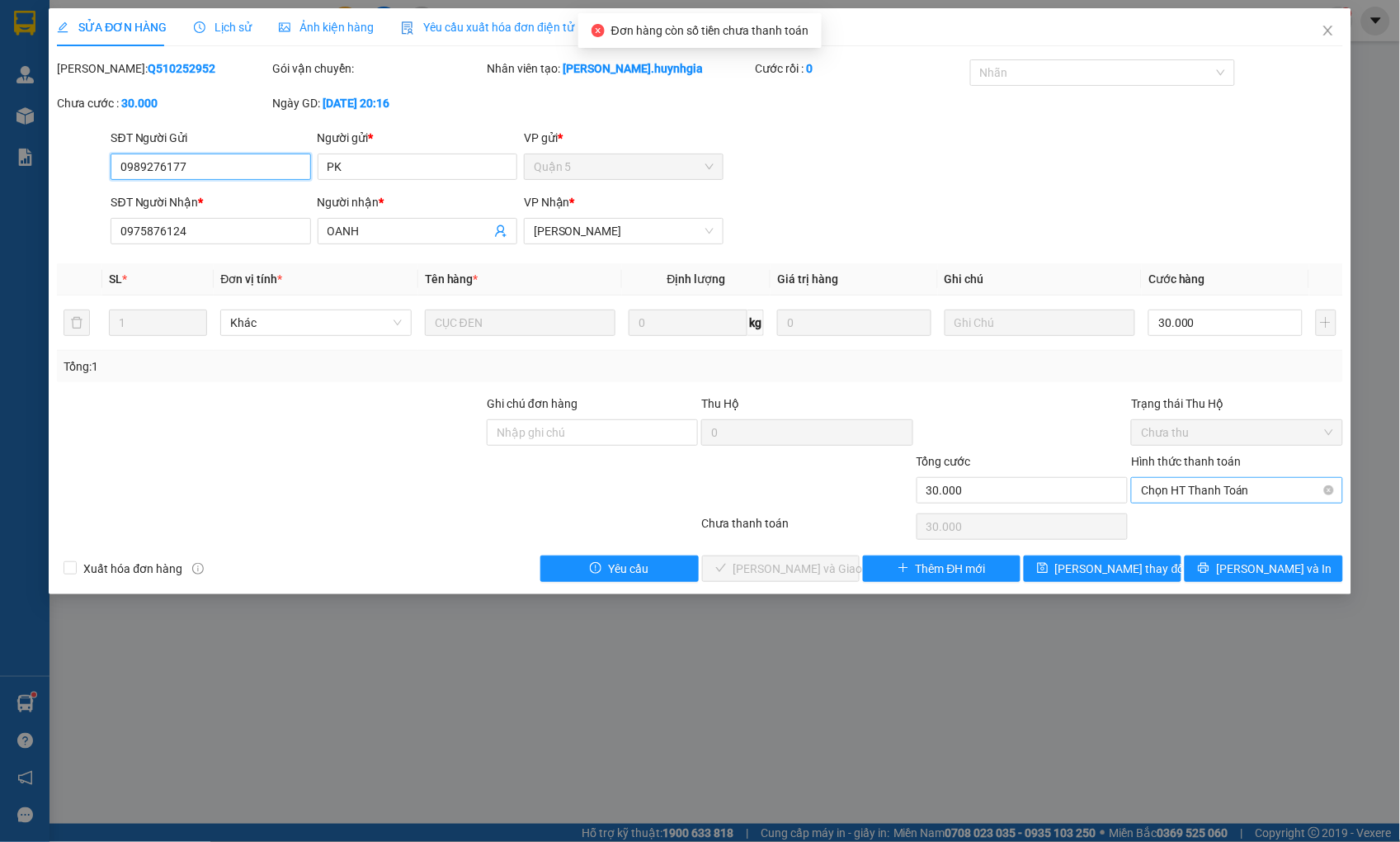
click at [1200, 487] on span "Chọn HT Thanh Toán" at bounding box center [1236, 490] width 191 height 24
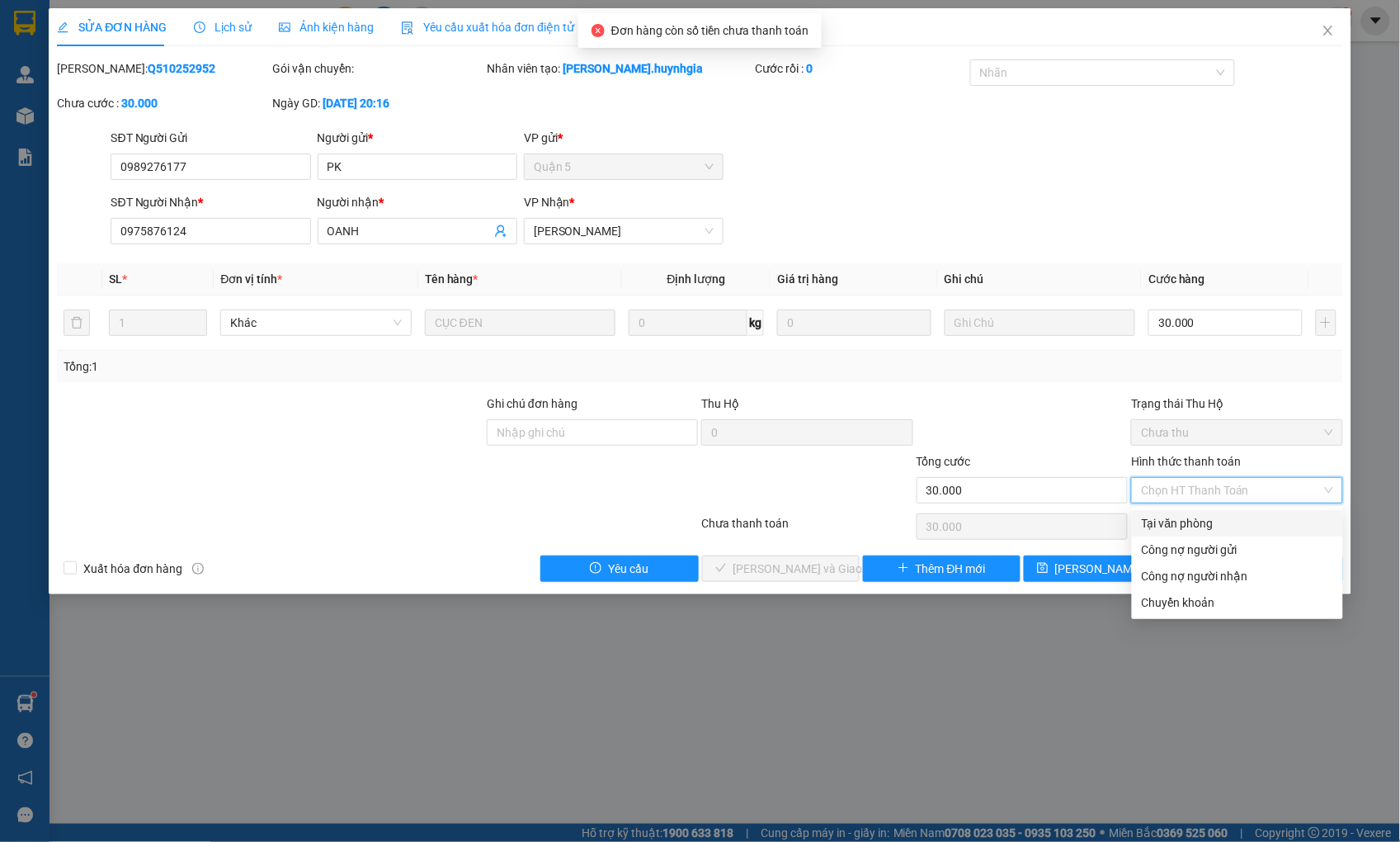
click at [1172, 520] on div "Tại văn phòng" at bounding box center [1237, 524] width 191 height 18
type input "0"
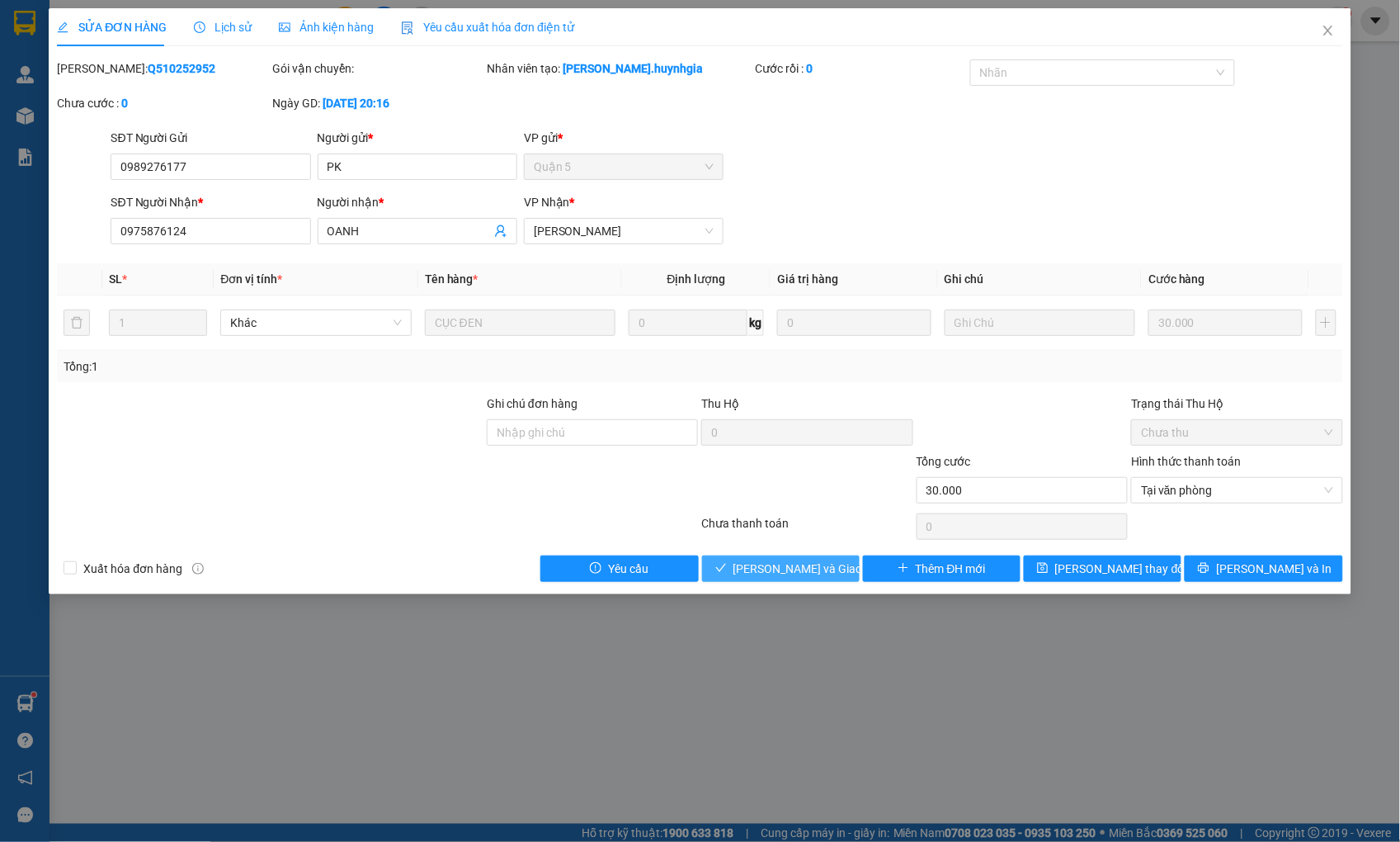
click at [784, 570] on span "[PERSON_NAME] và Giao hàng" at bounding box center [812, 569] width 159 height 18
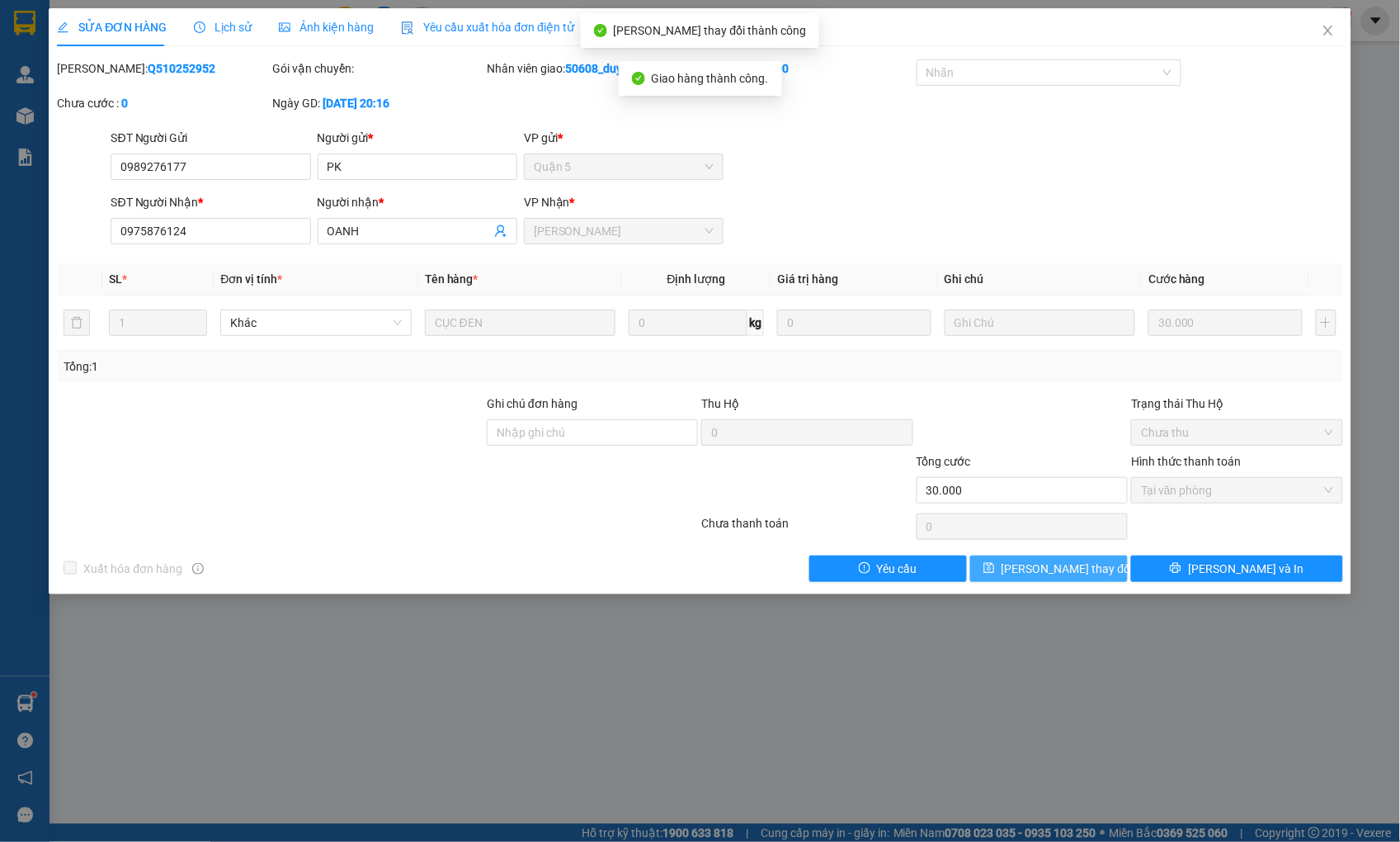
drag, startPoint x: 1026, startPoint y: 568, endPoint x: 1062, endPoint y: 568, distance: 36.0
click at [1062, 568] on span "[PERSON_NAME] thay đổi" at bounding box center [1067, 569] width 132 height 18
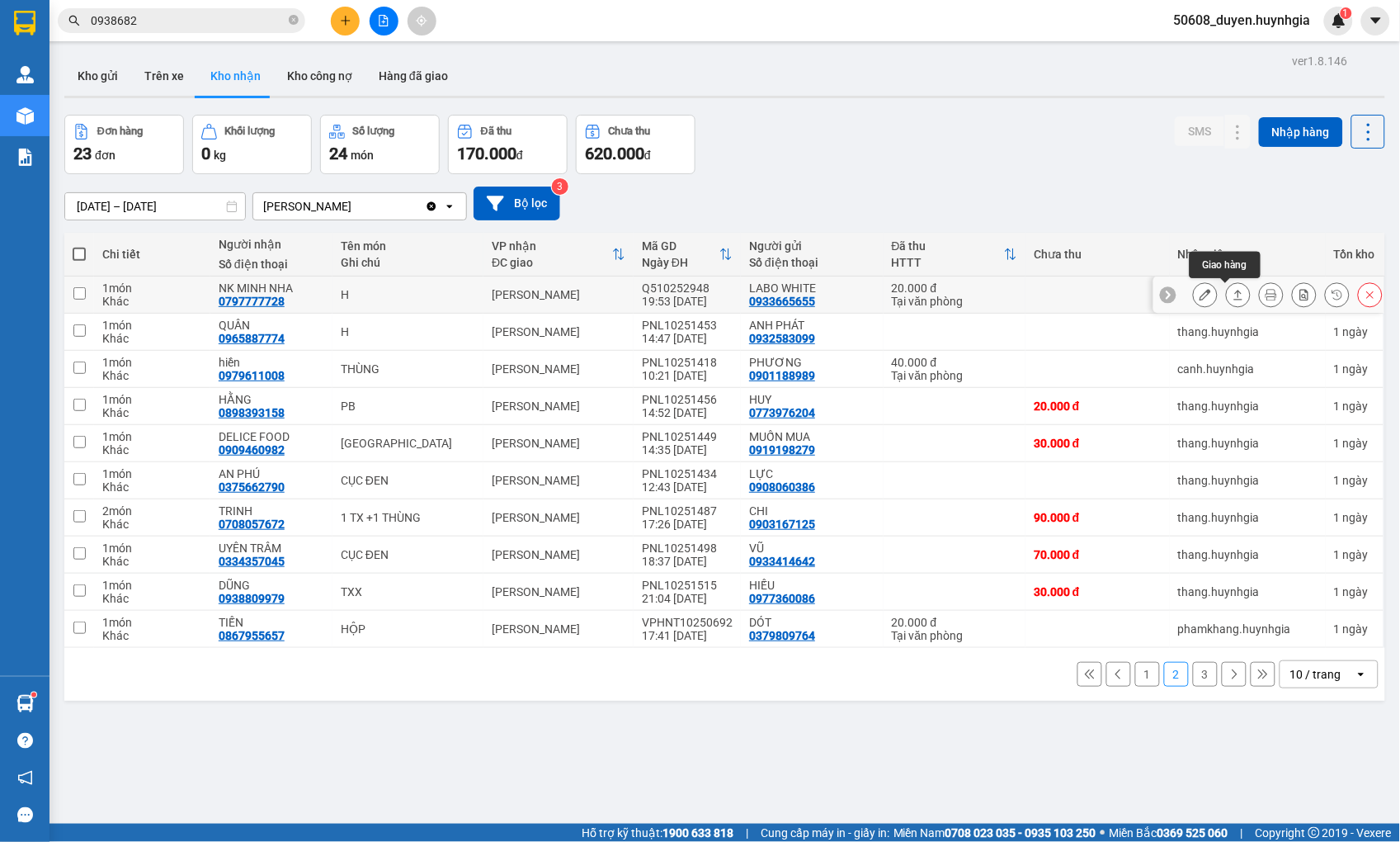
click at [1234, 300] on icon at bounding box center [1238, 295] width 9 height 10
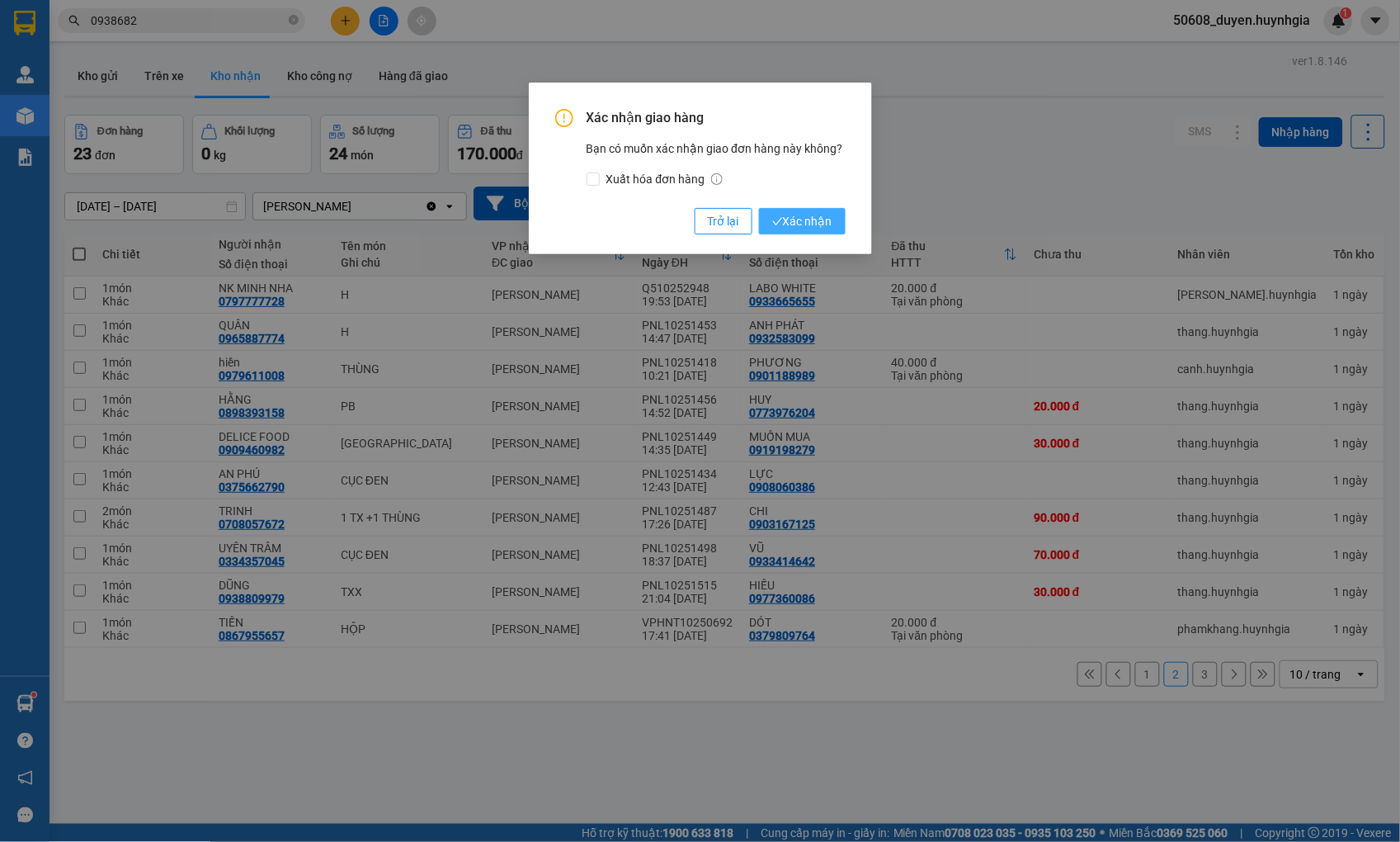
click at [794, 220] on span "Xác nhận" at bounding box center [802, 221] width 60 height 18
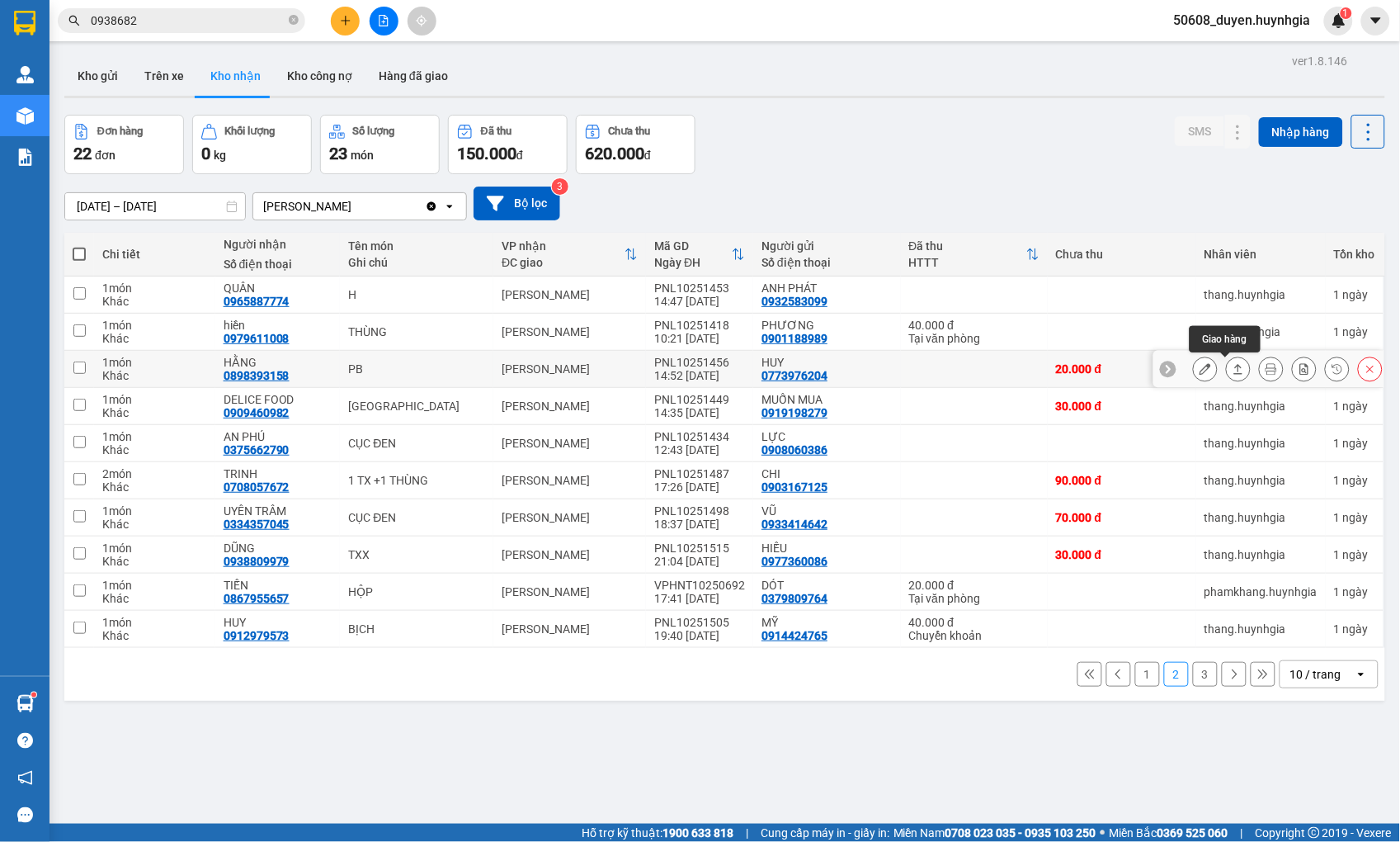
click at [1232, 369] on icon at bounding box center [1238, 369] width 12 height 12
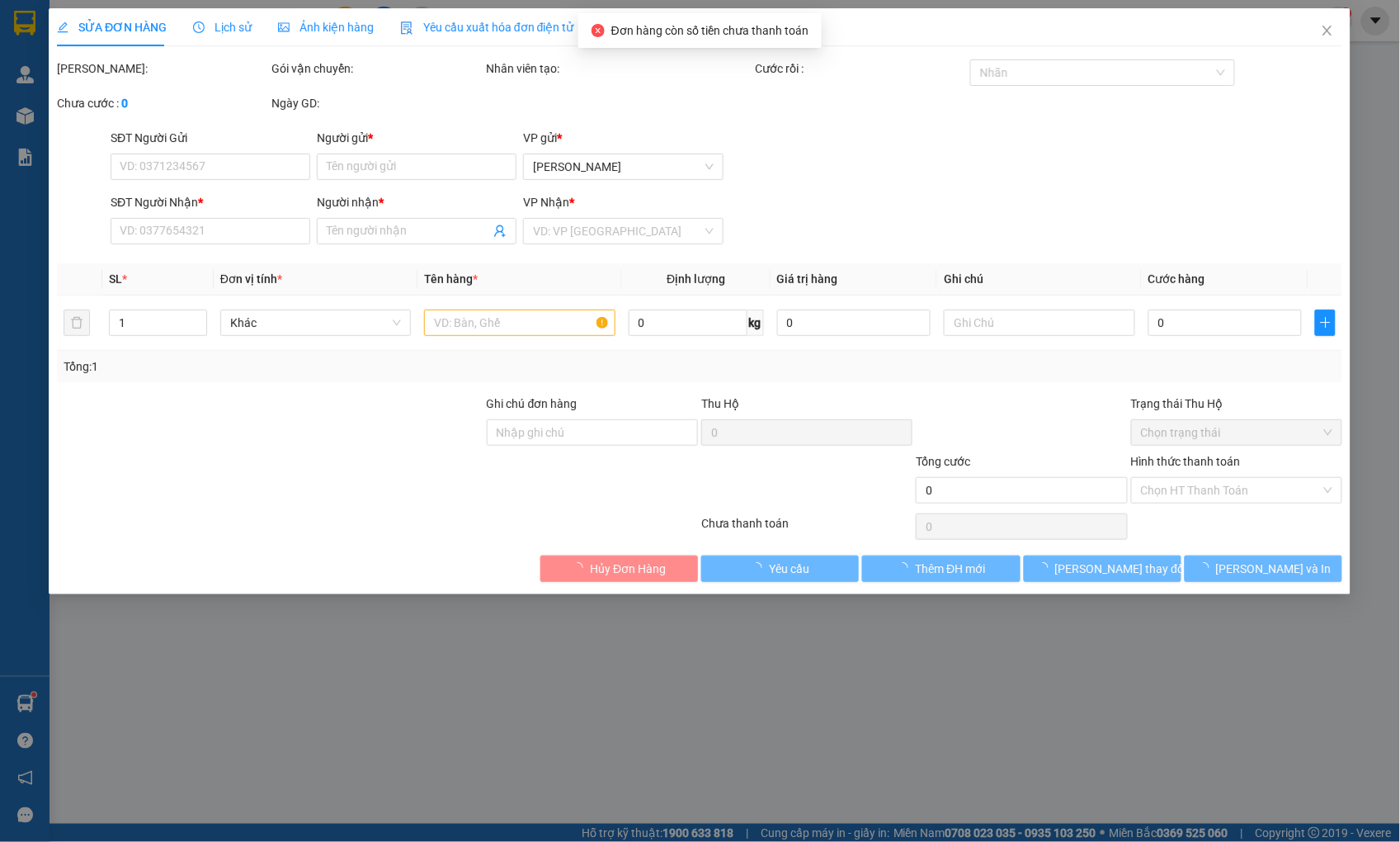
type input "0773976204"
type input "HUY"
type input "0898393158"
type input "HẰNG"
type input "20.000"
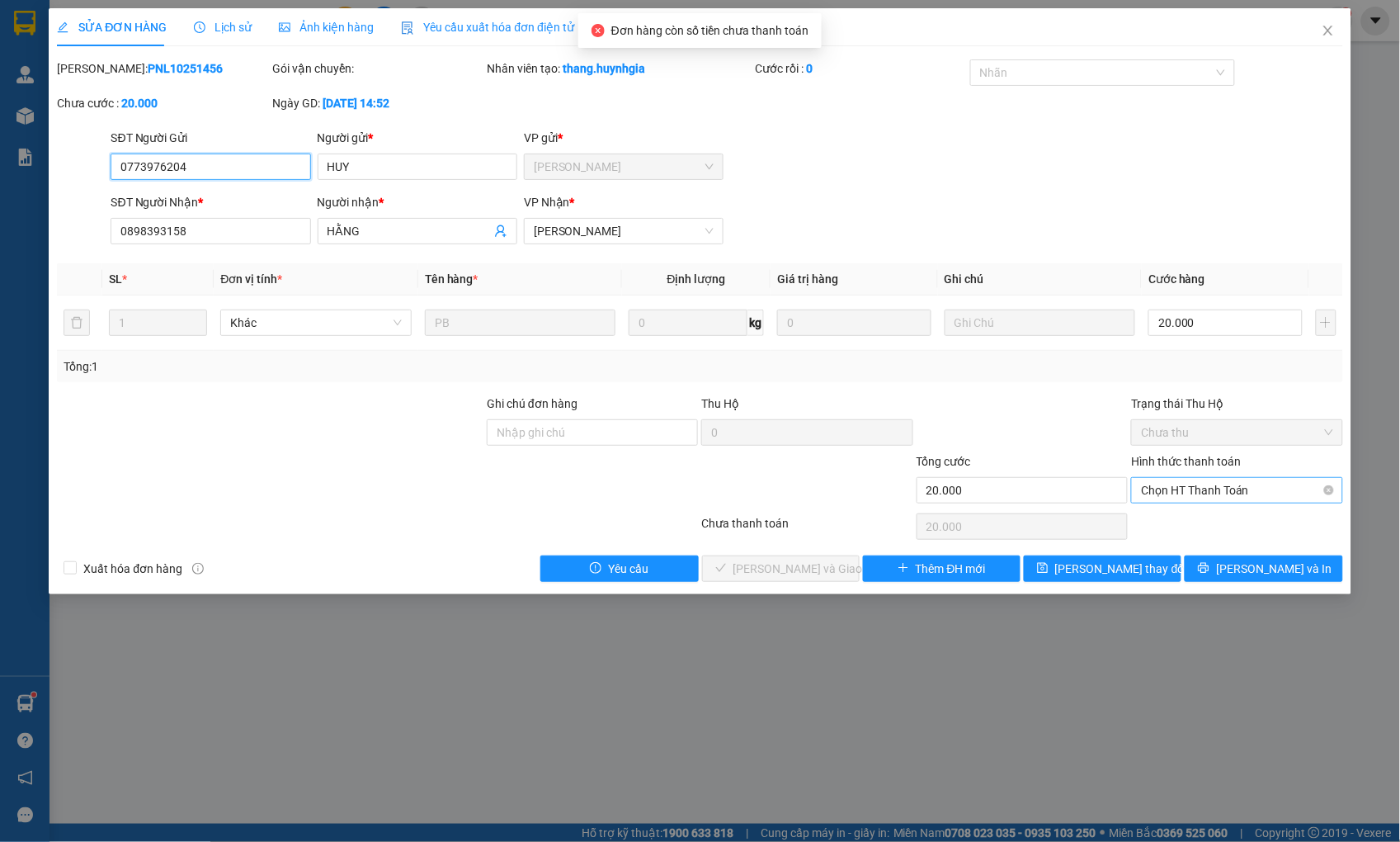
click at [1202, 499] on span "Chọn HT Thanh Toán" at bounding box center [1236, 490] width 191 height 24
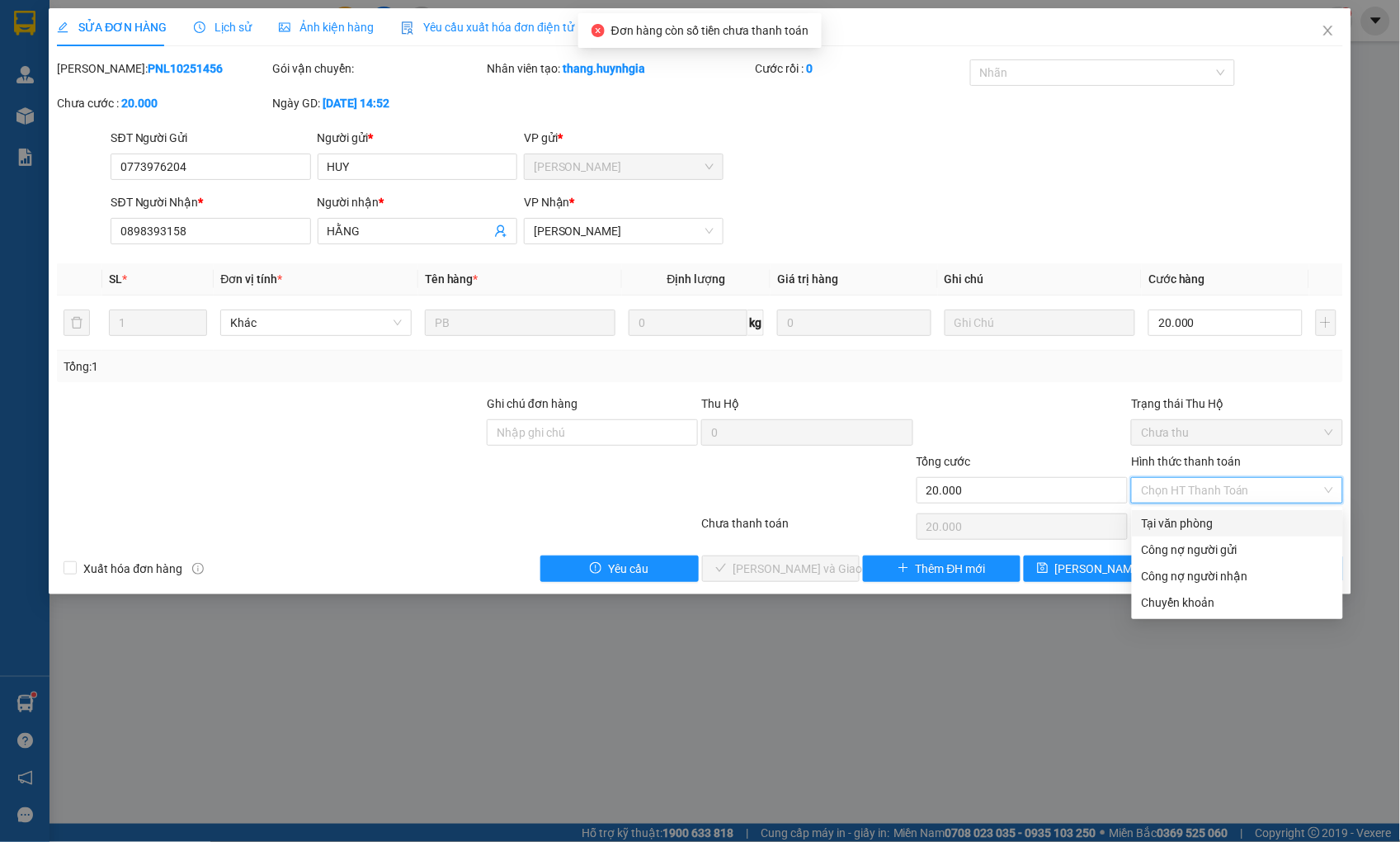
click at [1189, 514] on div "Tại văn phòng" at bounding box center [1237, 524] width 191 height 18
type input "0"
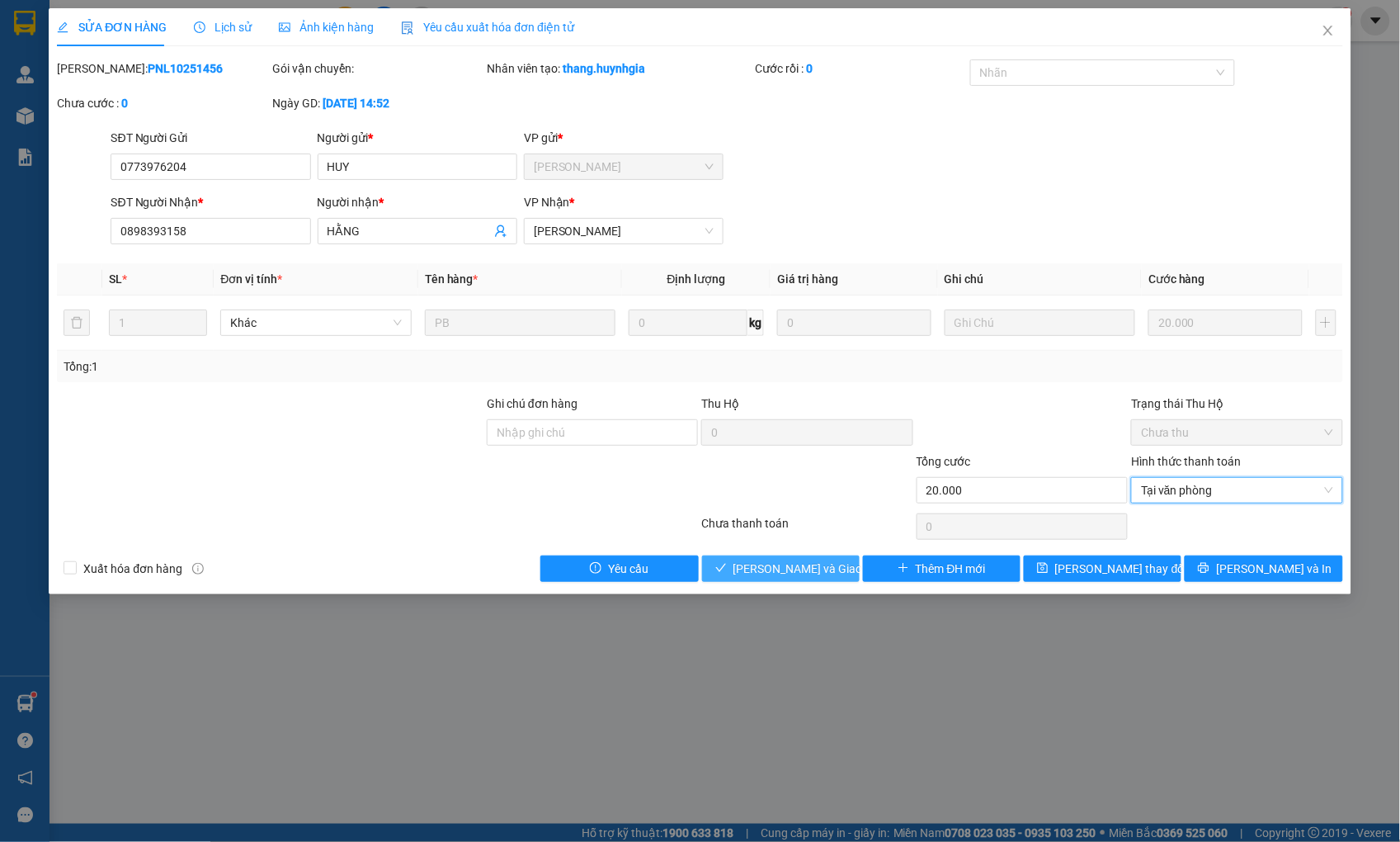
click at [843, 571] on button "[PERSON_NAME] và Giao hàng" at bounding box center [781, 568] width 158 height 26
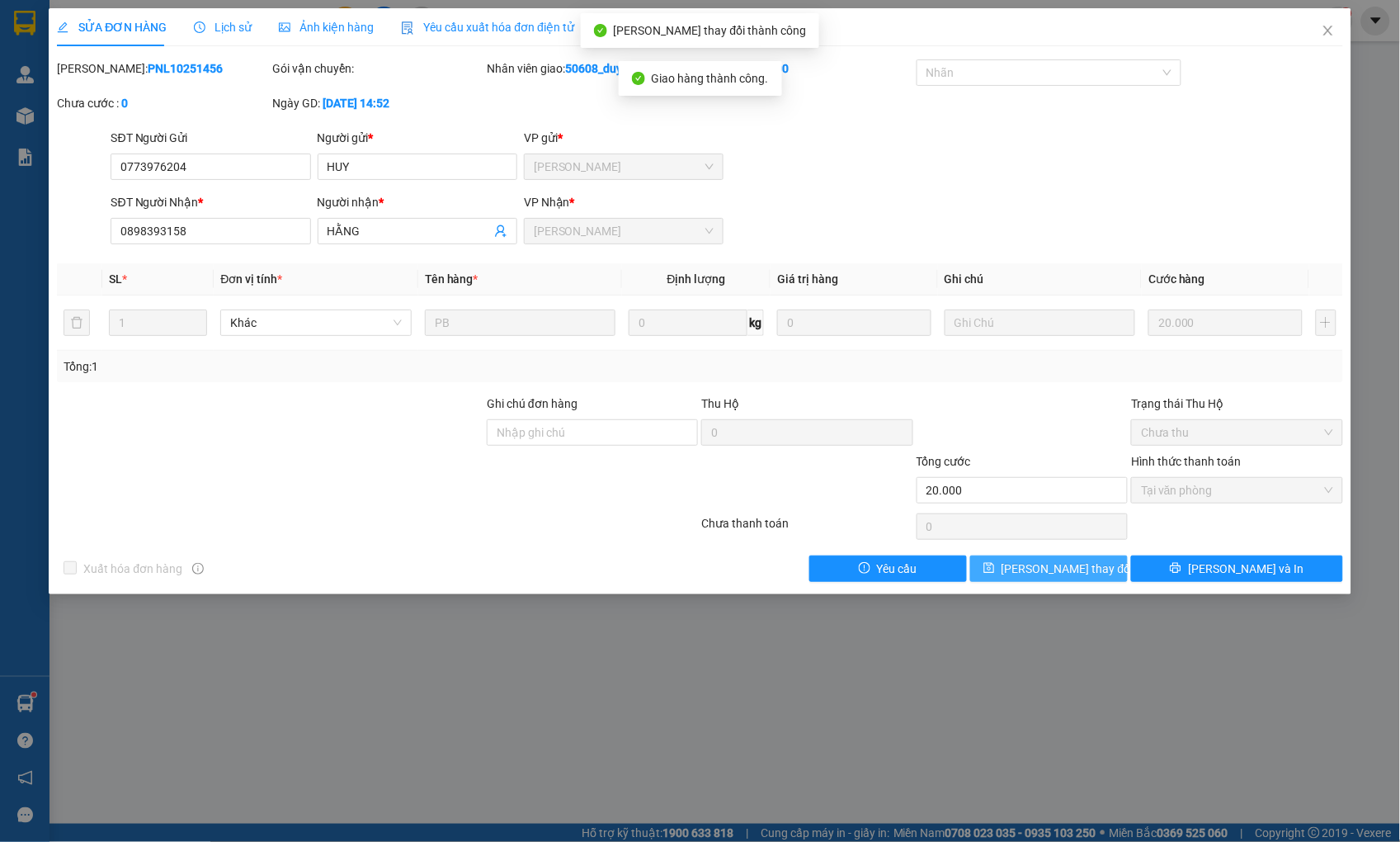
click at [1092, 571] on button "[PERSON_NAME] thay đổi" at bounding box center [1049, 568] width 158 height 26
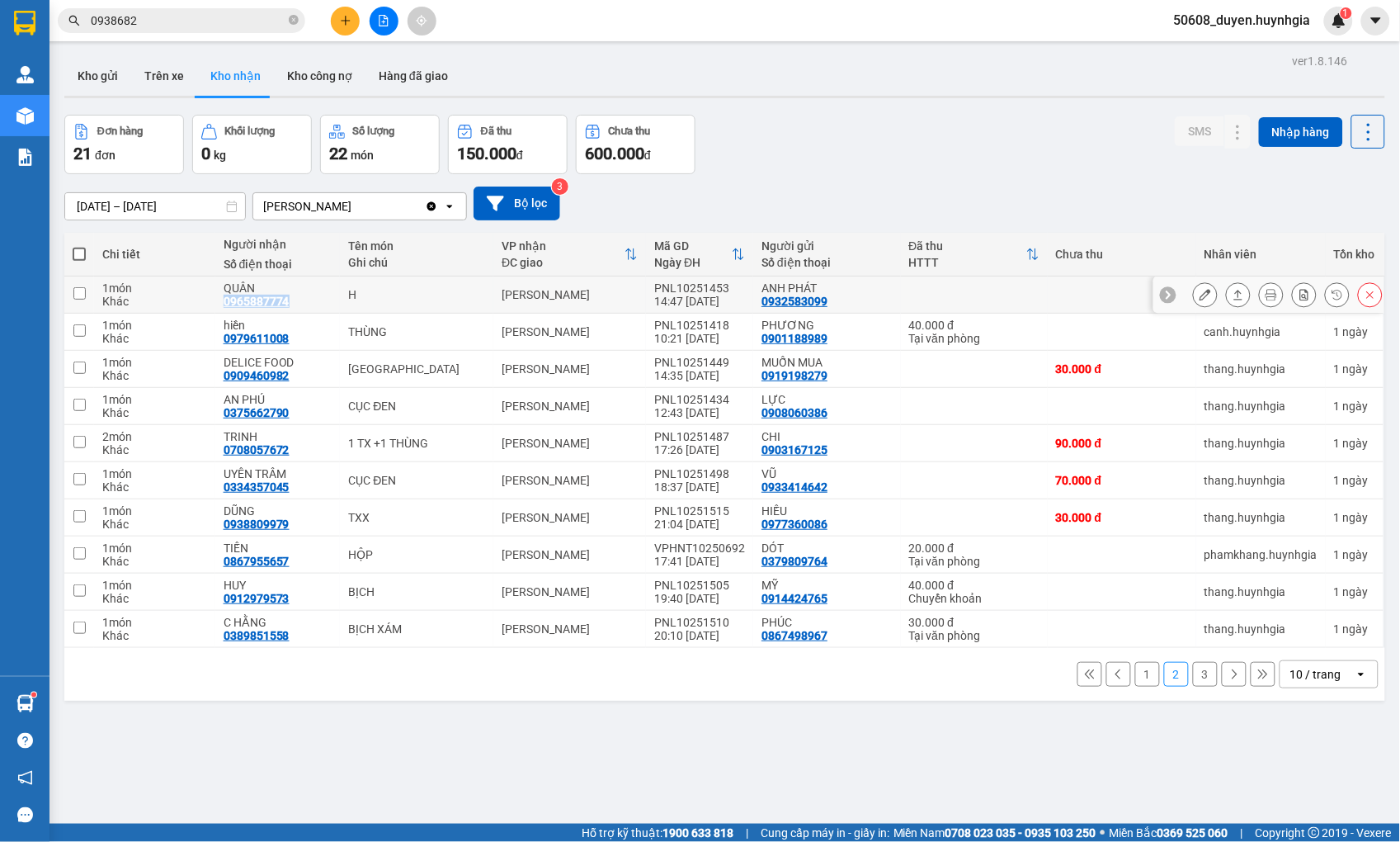
copy div "0965887774"
drag, startPoint x: 223, startPoint y: 303, endPoint x: 286, endPoint y: 303, distance: 63.0
click at [286, 303] on td "QUÂN 0965887774" at bounding box center [277, 295] width 125 height 37
checkbox input "true"
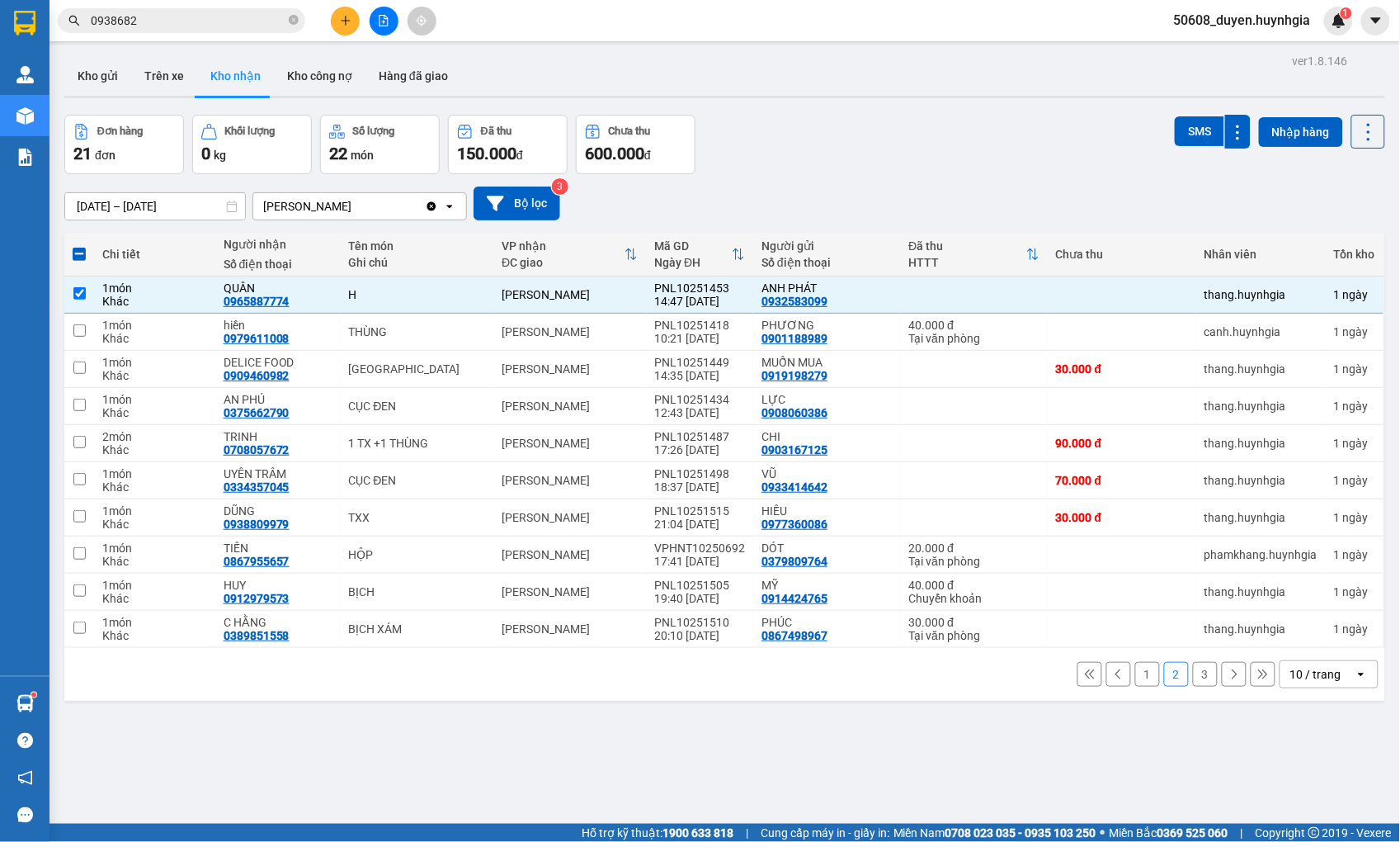
click at [809, 192] on div "[DATE] – [DATE] Press the down arrow key to interact with the calendar and sele…" at bounding box center [725, 203] width 1321 height 34
click at [1193, 331] on button at bounding box center [1205, 332] width 24 height 29
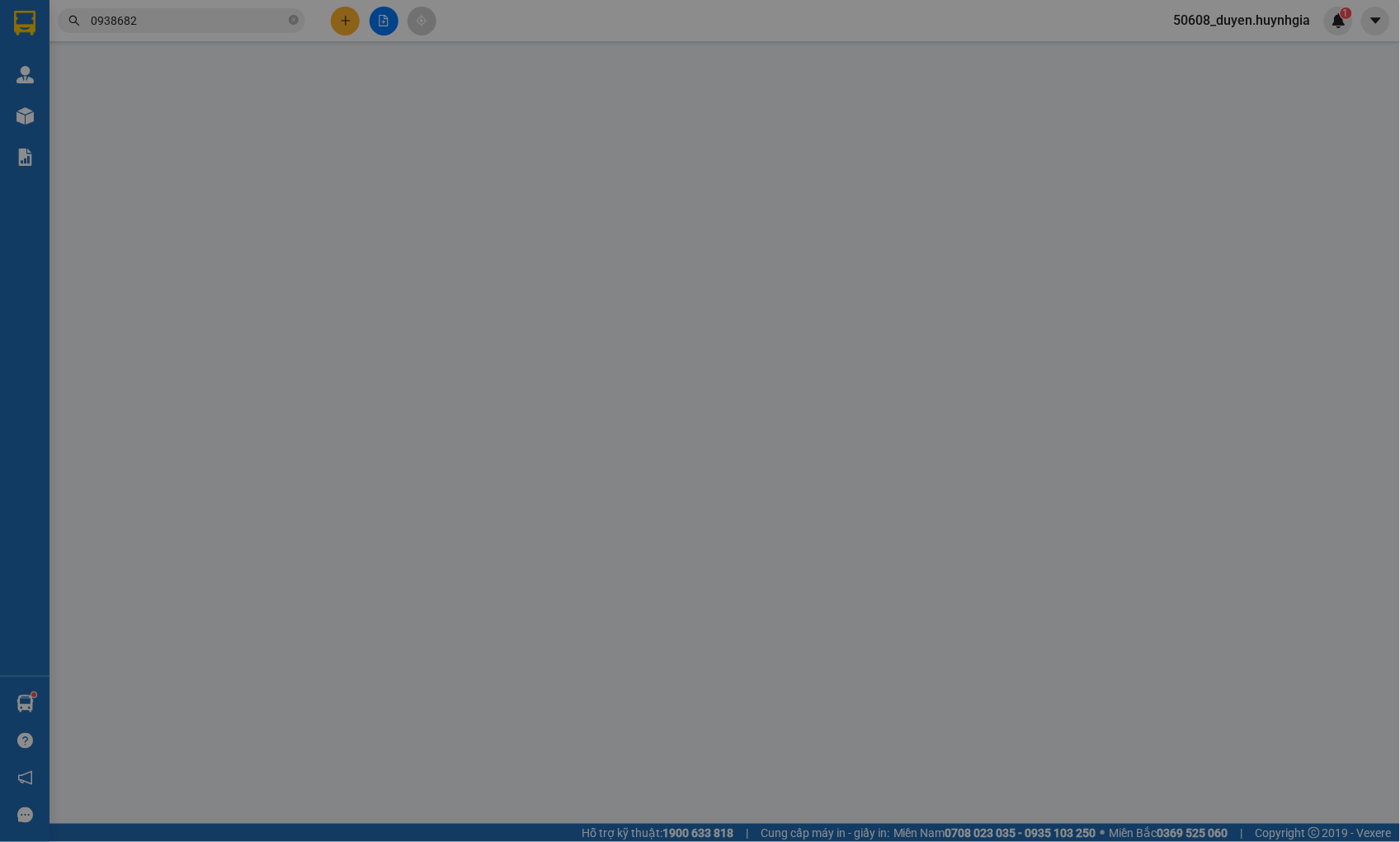
type input "0901188989"
type input "PHƯƠNG"
type input "0979611008"
type input "hiền"
type input "40.000"
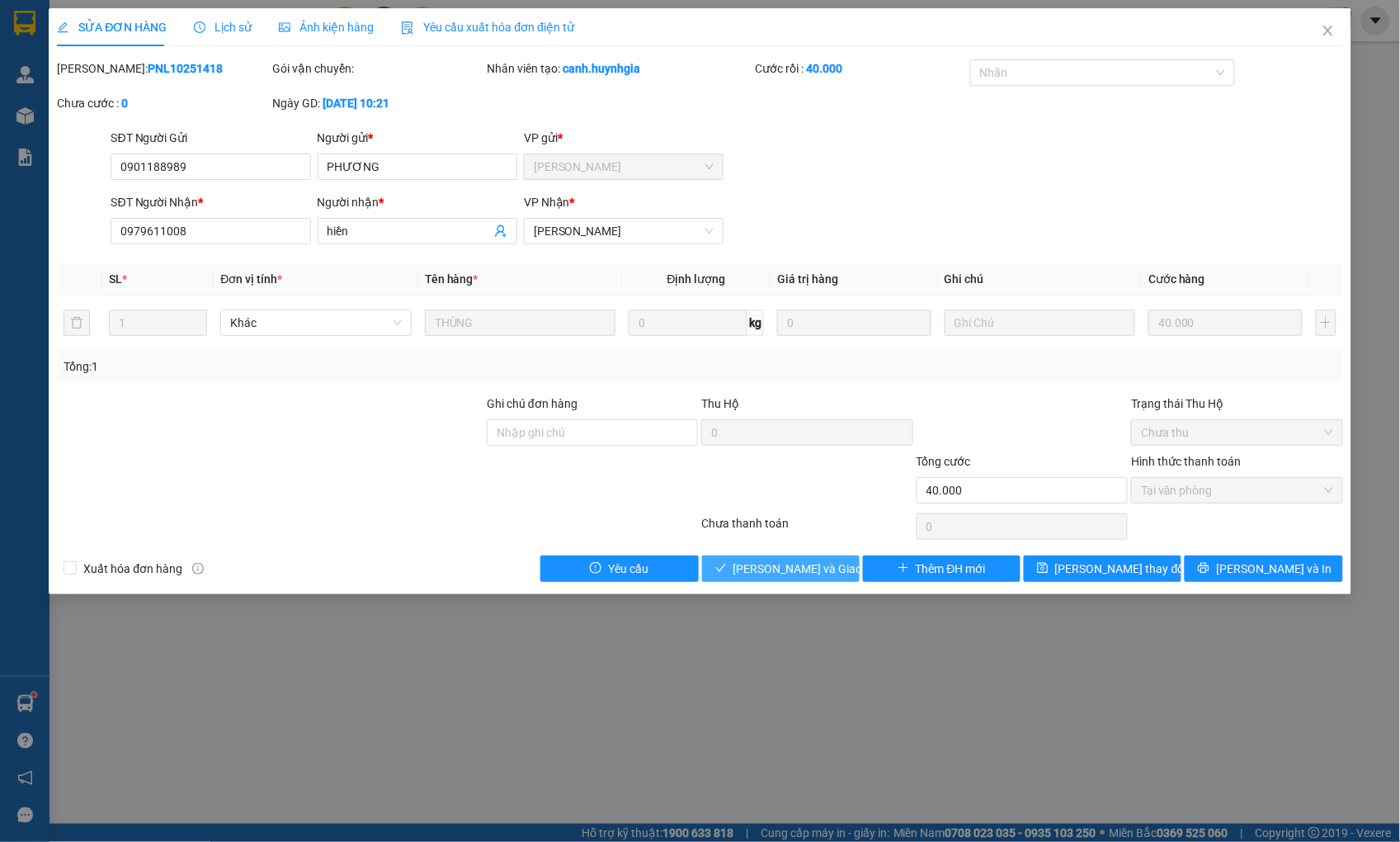
click at [793, 570] on span "[PERSON_NAME] và Giao hàng" at bounding box center [812, 569] width 159 height 18
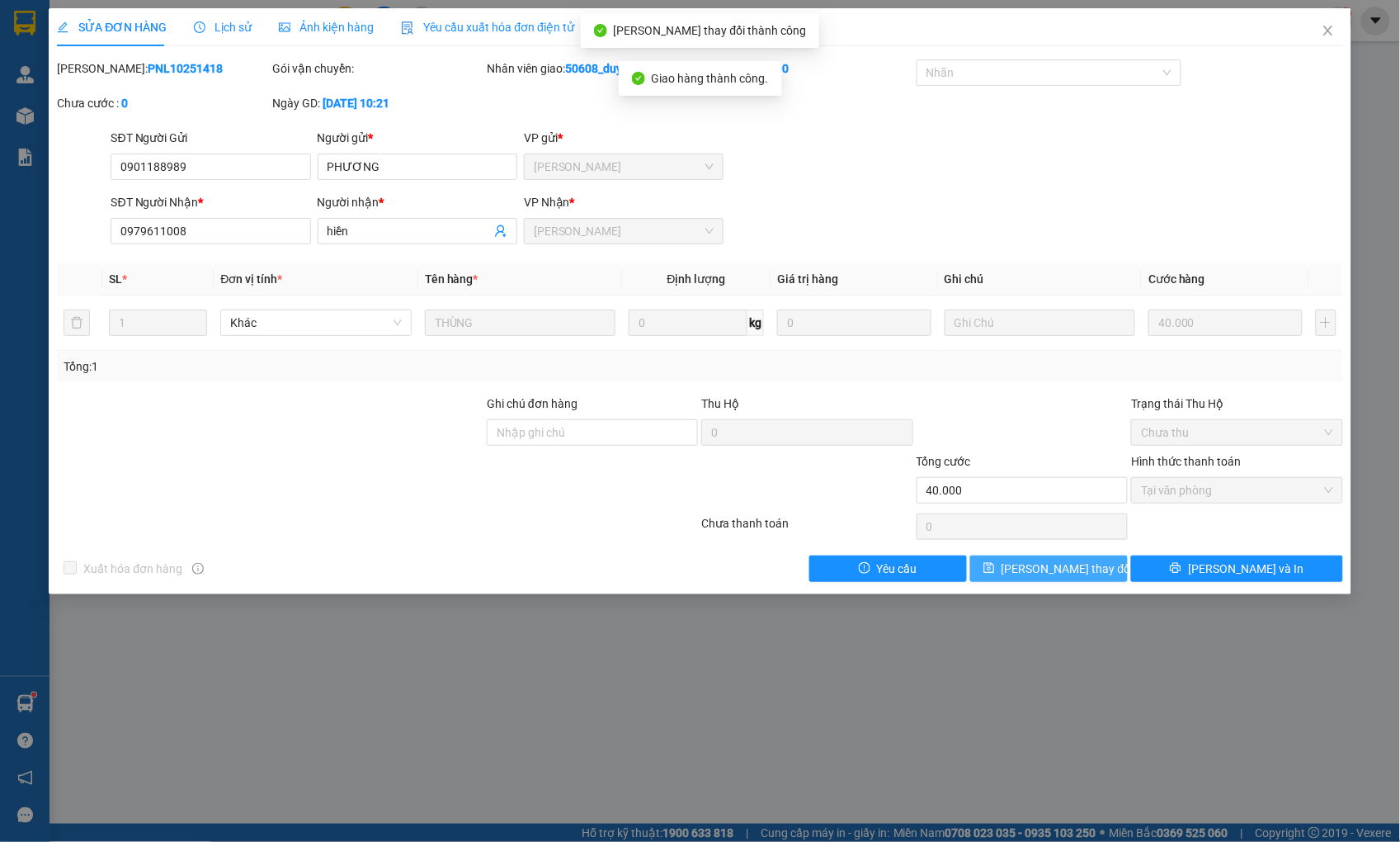
click at [1079, 572] on span "[PERSON_NAME] thay đổi" at bounding box center [1067, 569] width 132 height 18
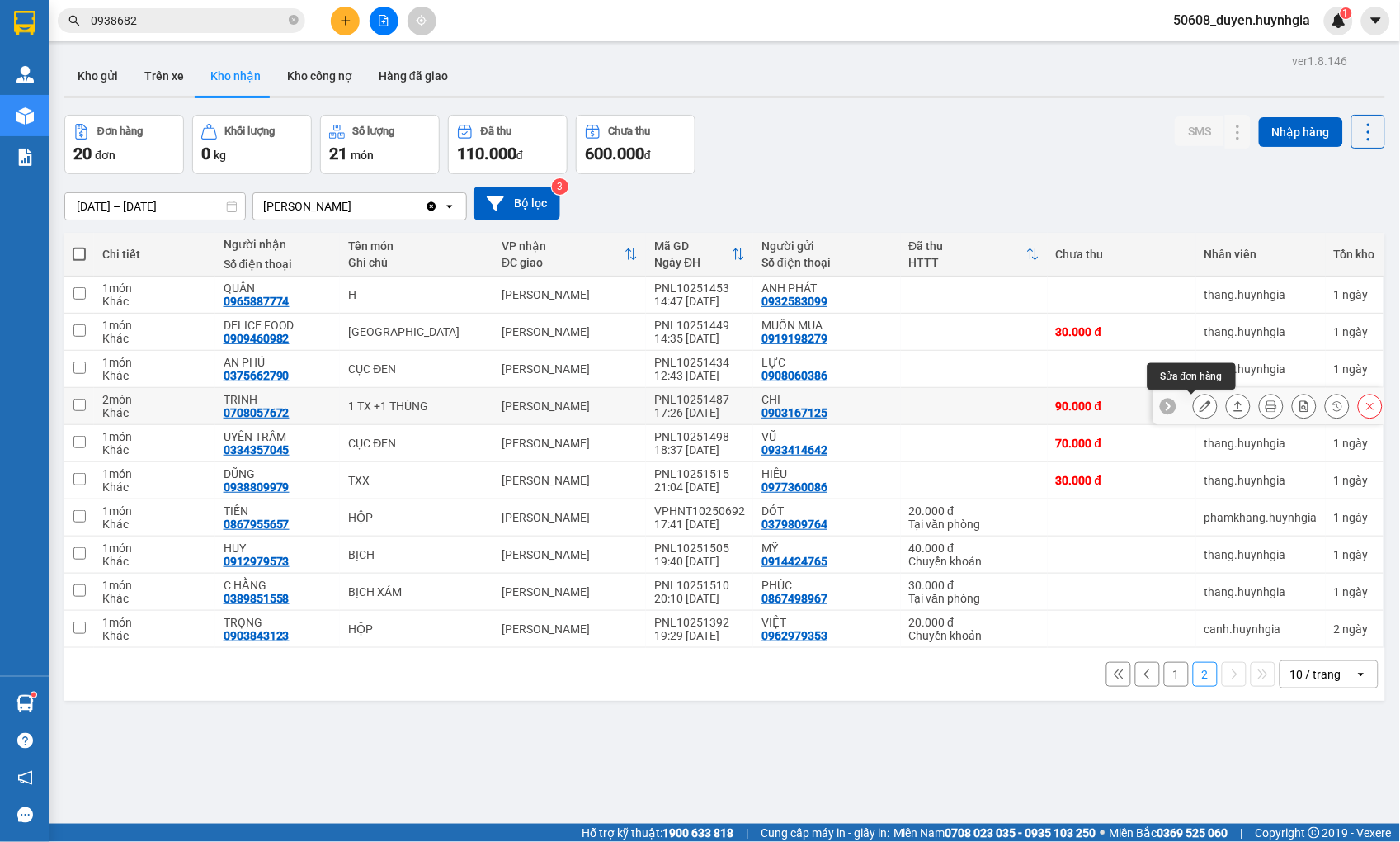
click at [1199, 402] on icon at bounding box center [1205, 406] width 12 height 12
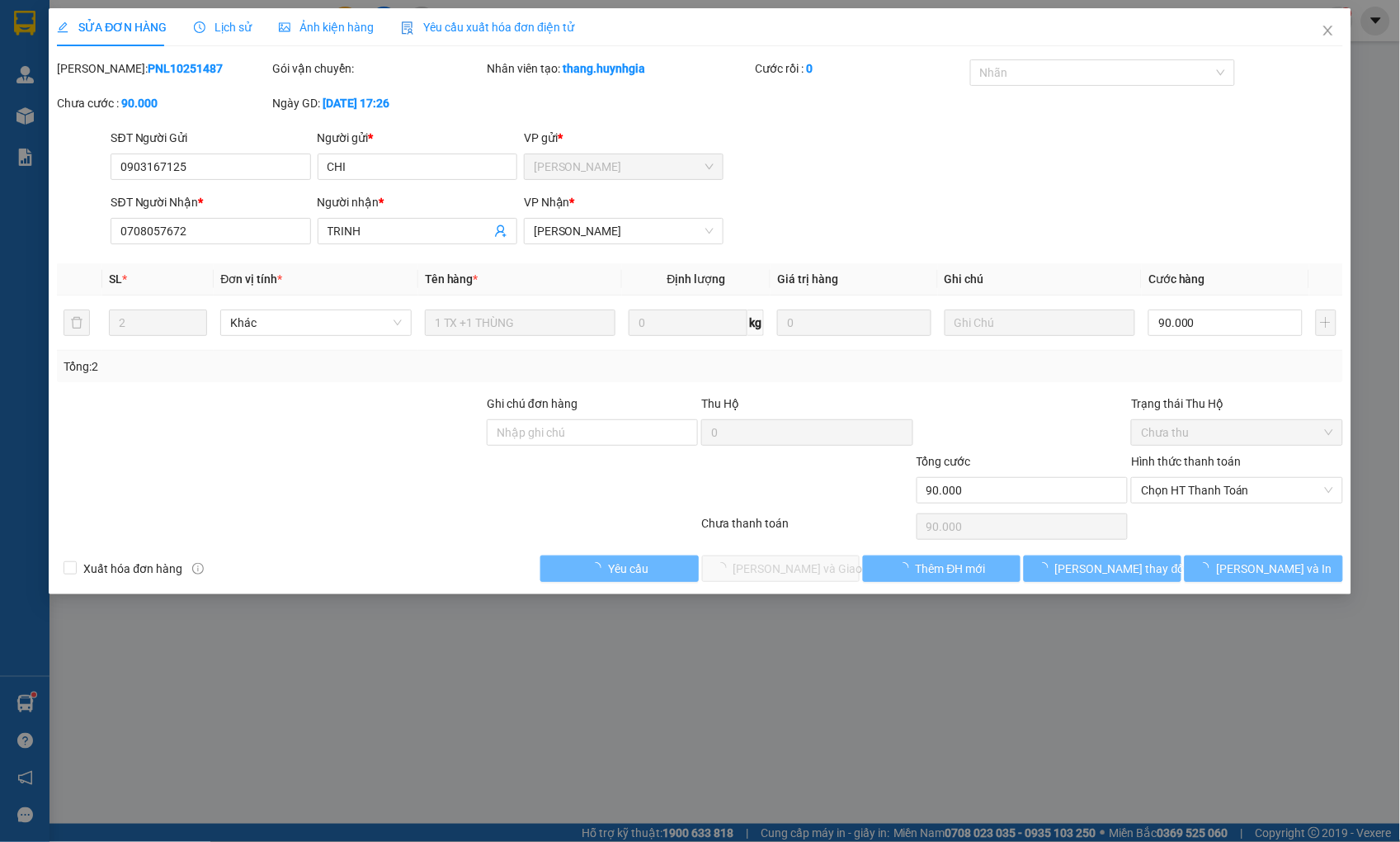
type input "0903167125"
type input "CHI"
type input "0708057672"
type input "TRINH"
type input "90.000"
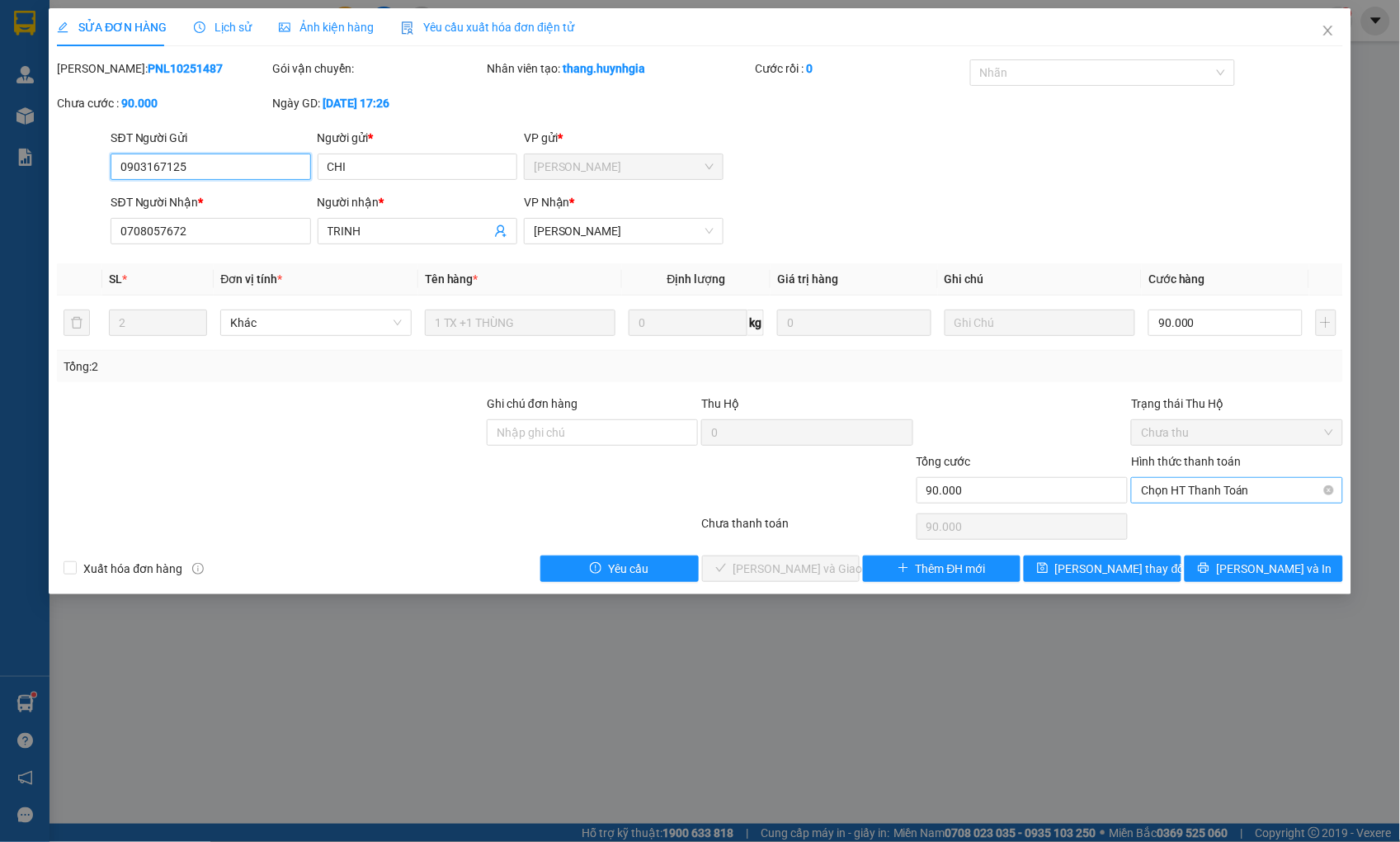
click at [1166, 487] on span "Chọn HT Thanh Toán" at bounding box center [1236, 490] width 191 height 24
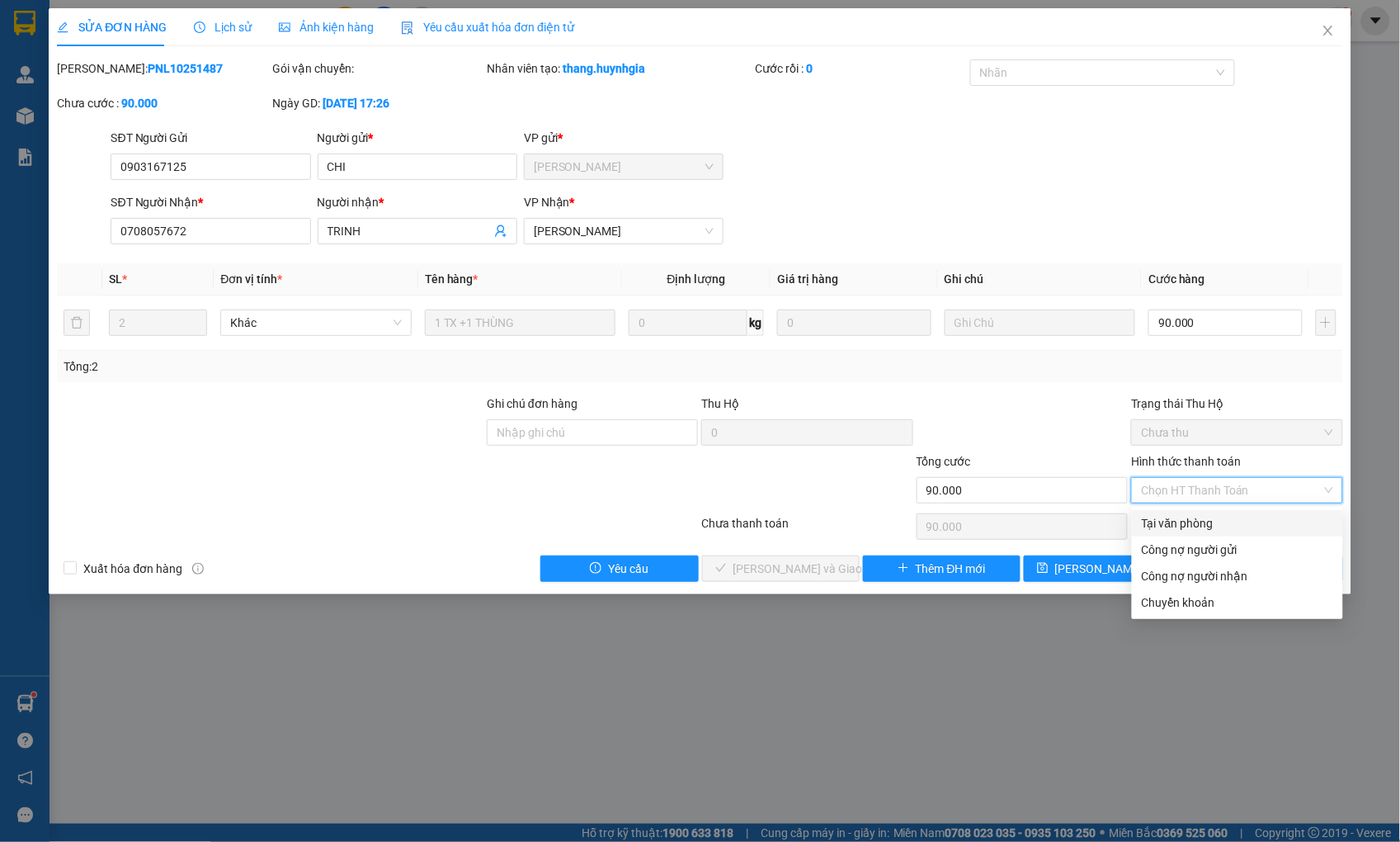
click at [1165, 518] on div "Tại văn phòng" at bounding box center [1237, 524] width 191 height 18
type input "0"
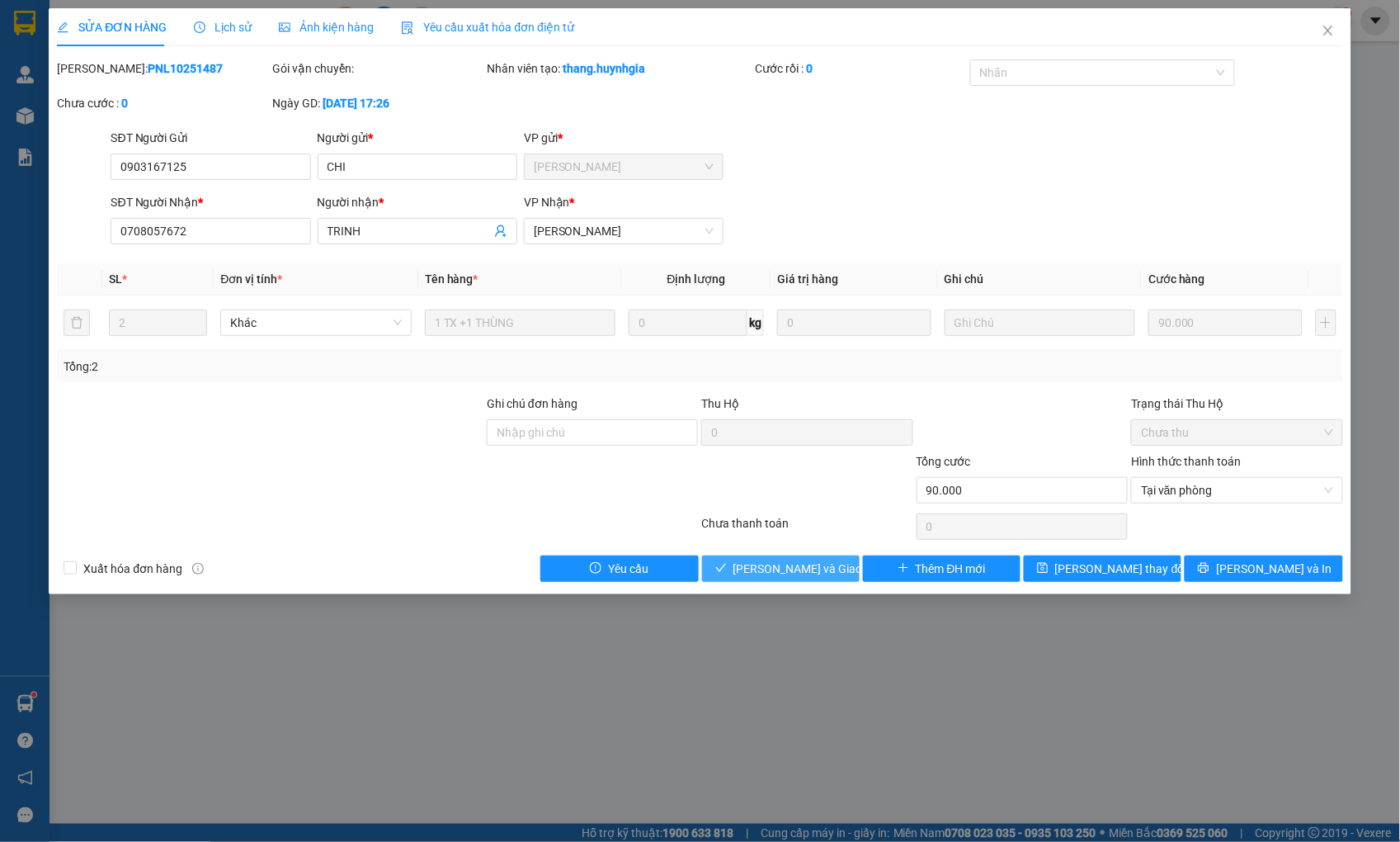
click at [813, 570] on span "[PERSON_NAME] và Giao hàng" at bounding box center [812, 569] width 159 height 18
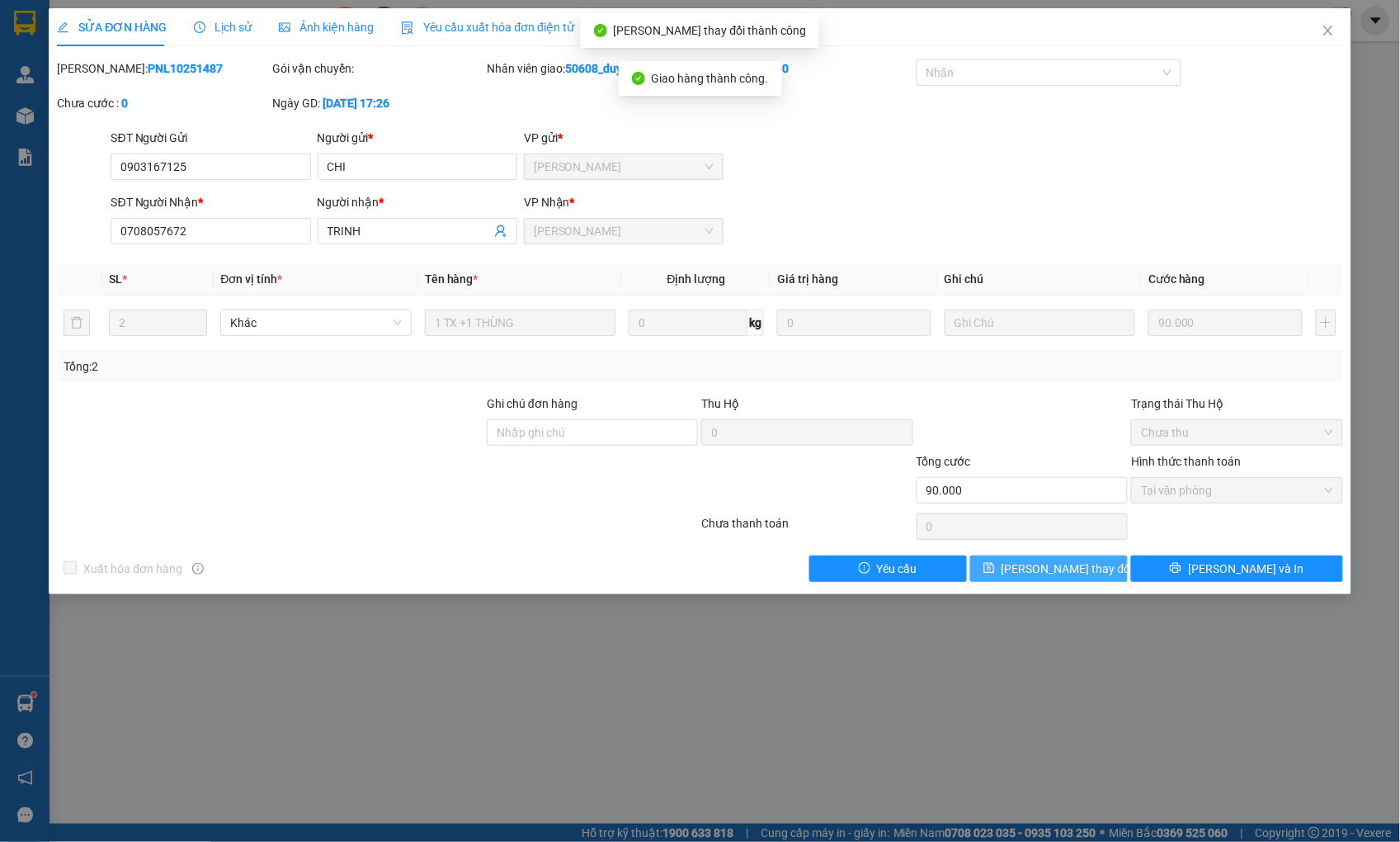
drag, startPoint x: 1037, startPoint y: 575, endPoint x: 1056, endPoint y: 573, distance: 19.1
click at [1056, 573] on span "[PERSON_NAME] thay đổi" at bounding box center [1067, 569] width 132 height 18
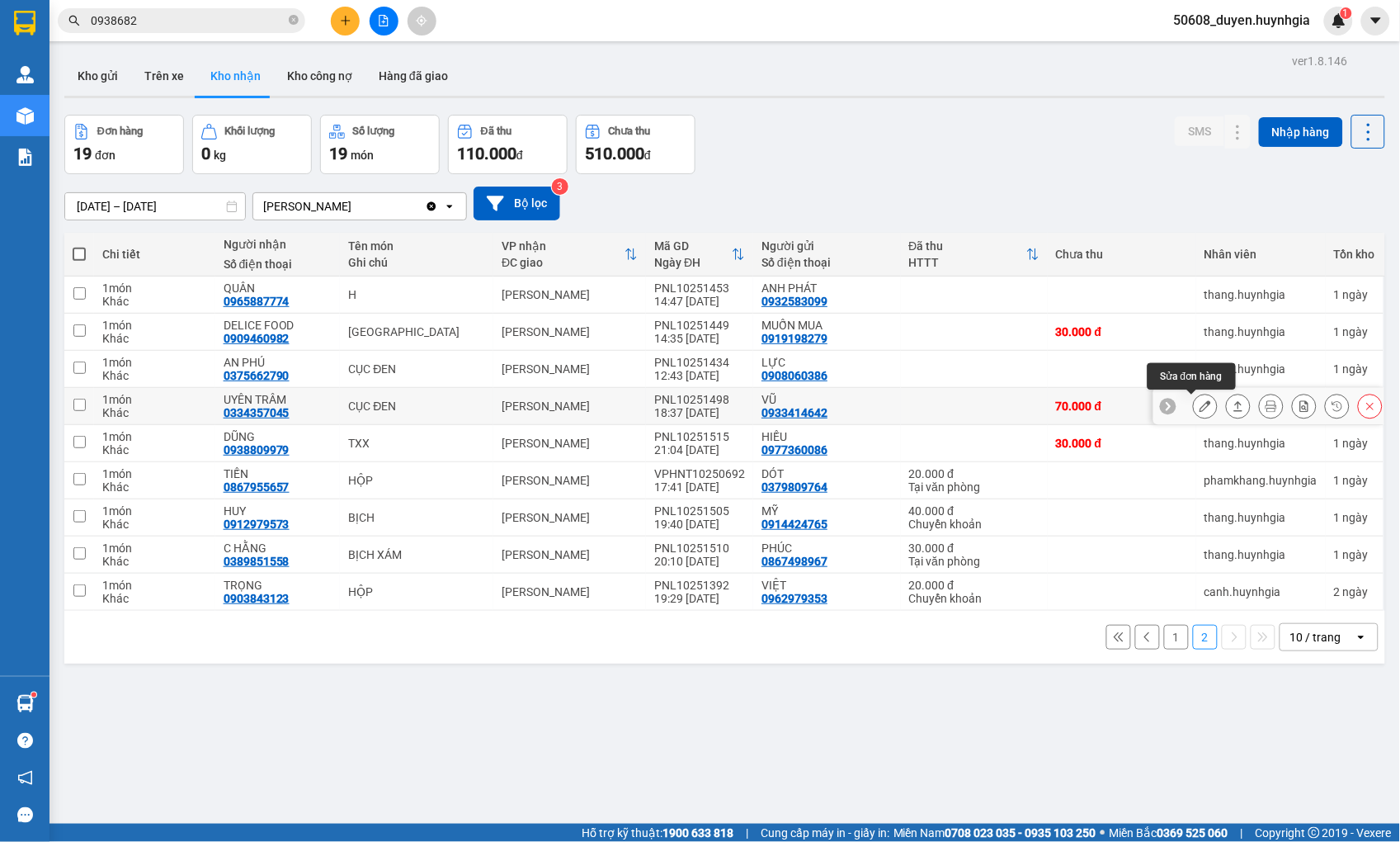
click at [1199, 405] on icon at bounding box center [1205, 406] width 12 height 12
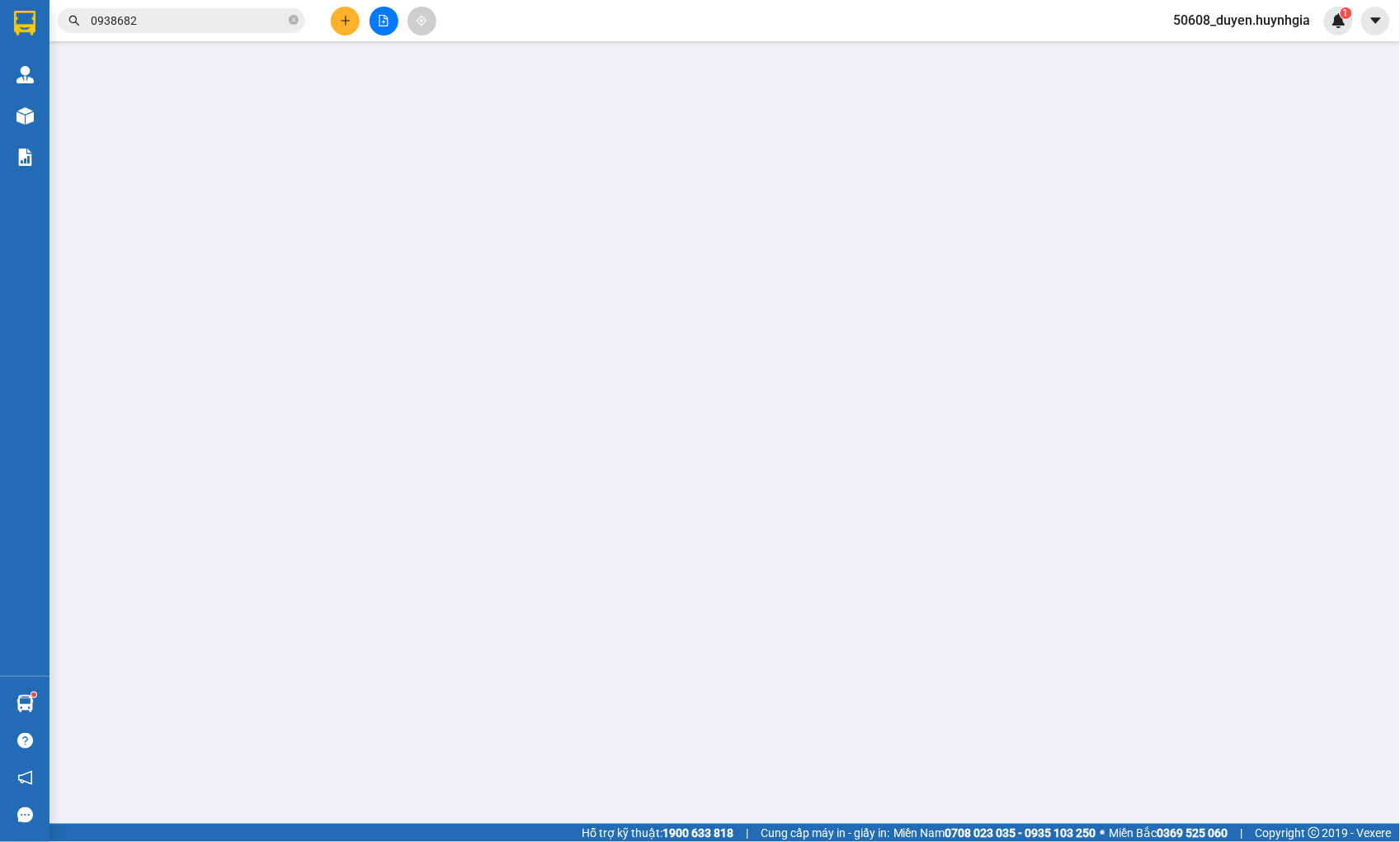
type input "0933414642"
type input "VŨ"
type input "0334357045"
type input "UYÊN TRÂM"
type input "70.000"
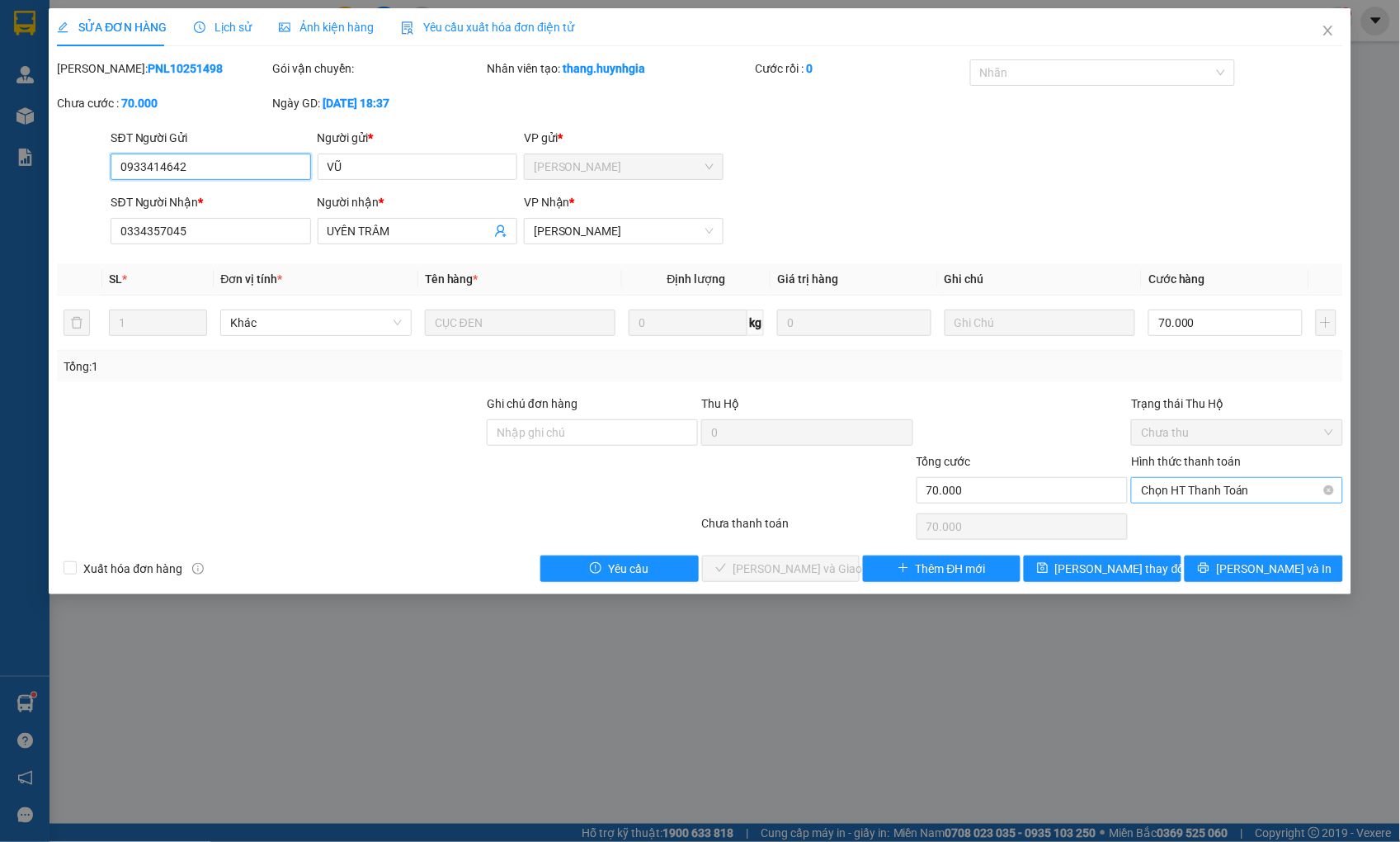
click at [1211, 492] on span "Chọn HT Thanh Toán" at bounding box center [1236, 490] width 191 height 24
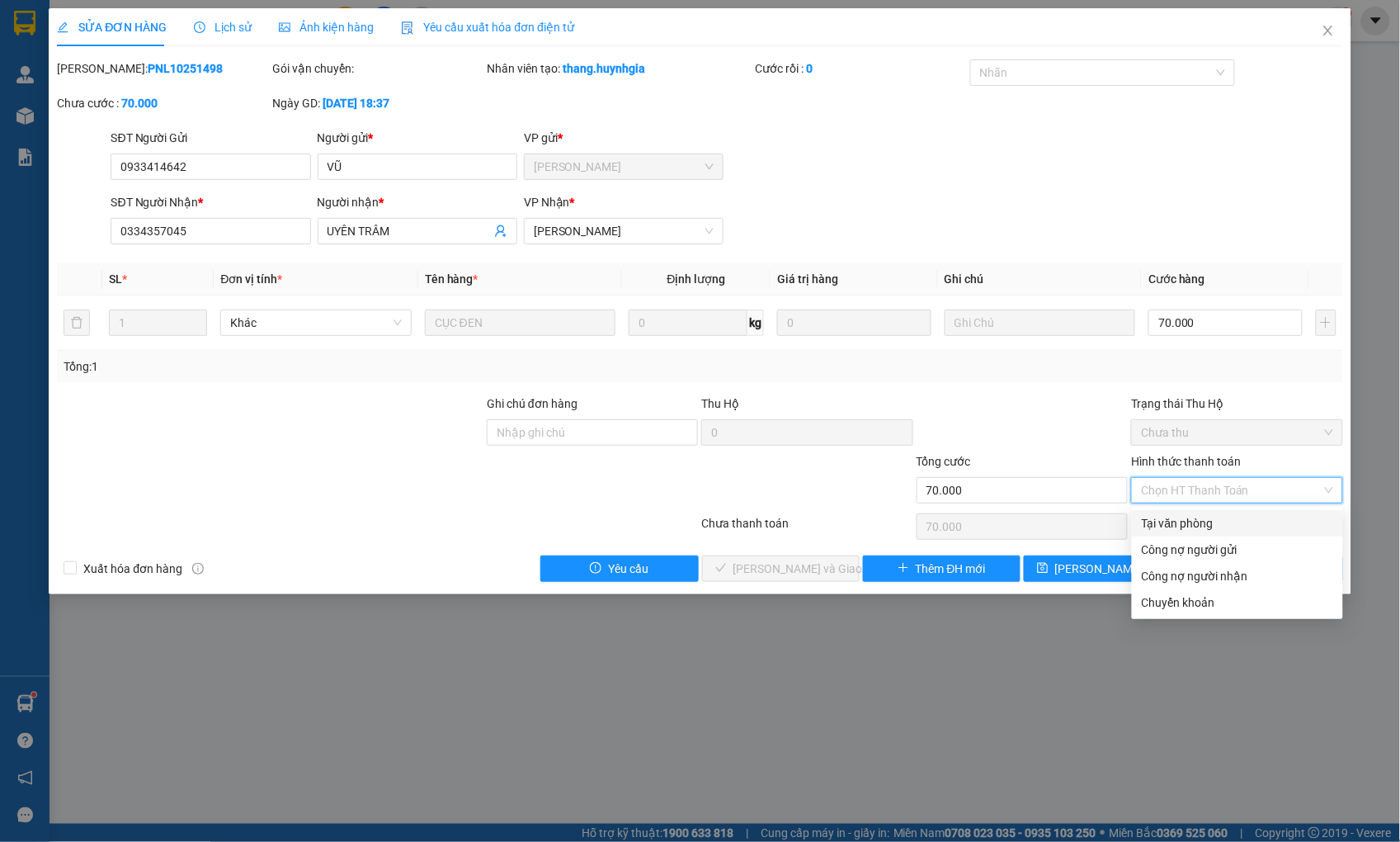
click at [1192, 529] on div "Tại văn phòng" at bounding box center [1237, 524] width 191 height 18
type input "0"
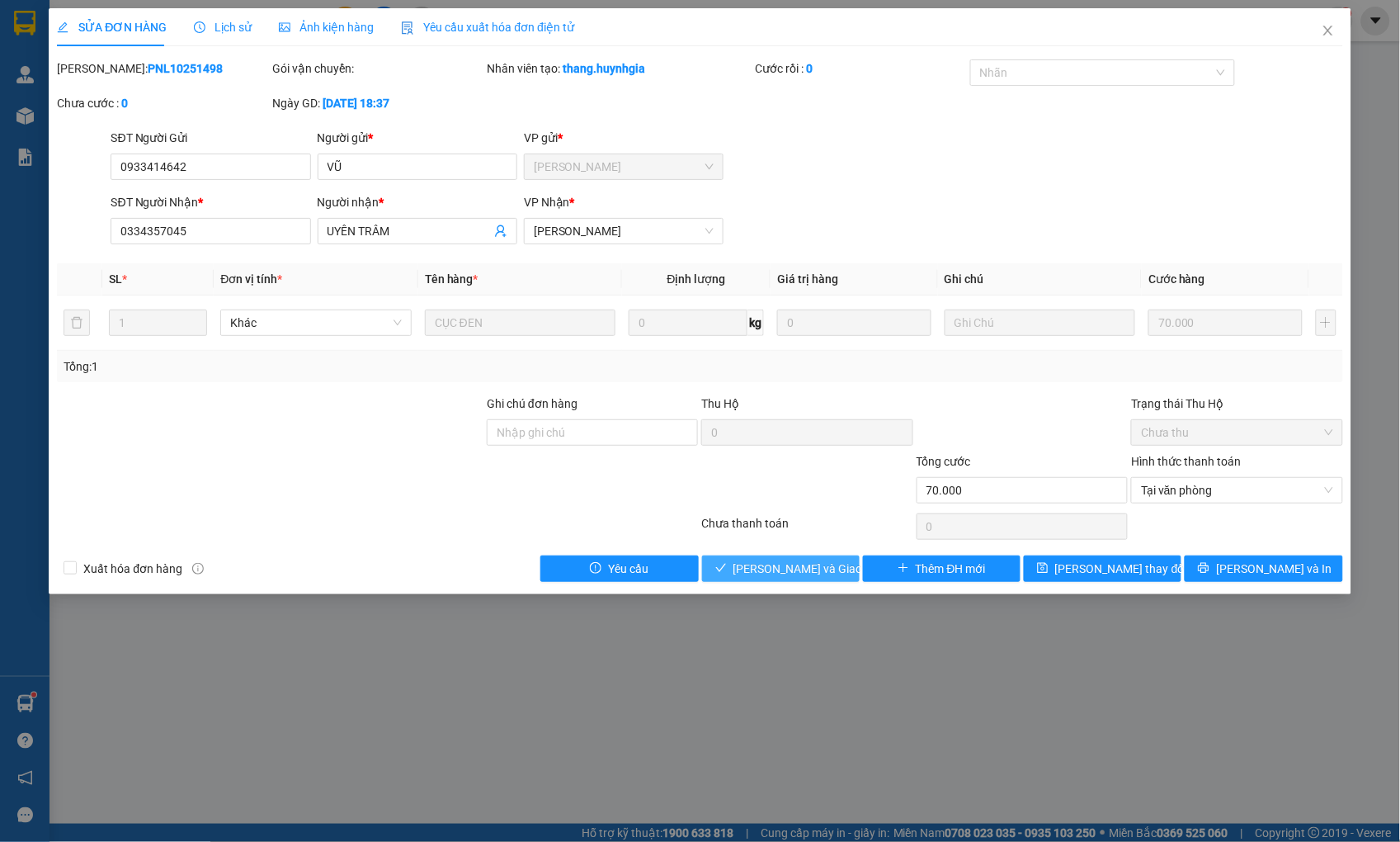
click at [825, 570] on span "[PERSON_NAME] và Giao hàng" at bounding box center [812, 569] width 159 height 18
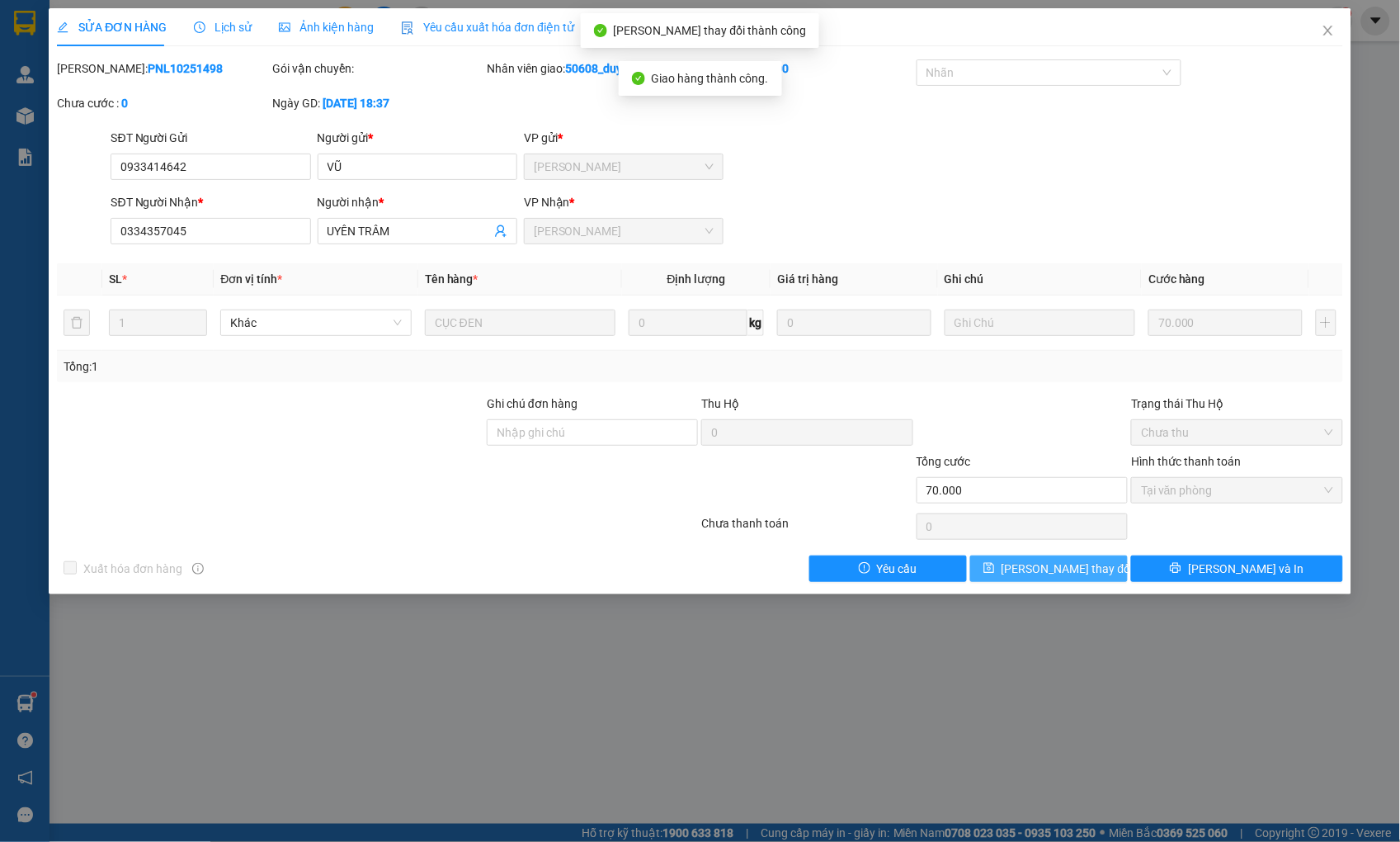
click at [1053, 565] on span "[PERSON_NAME] thay đổi" at bounding box center [1067, 569] width 132 height 18
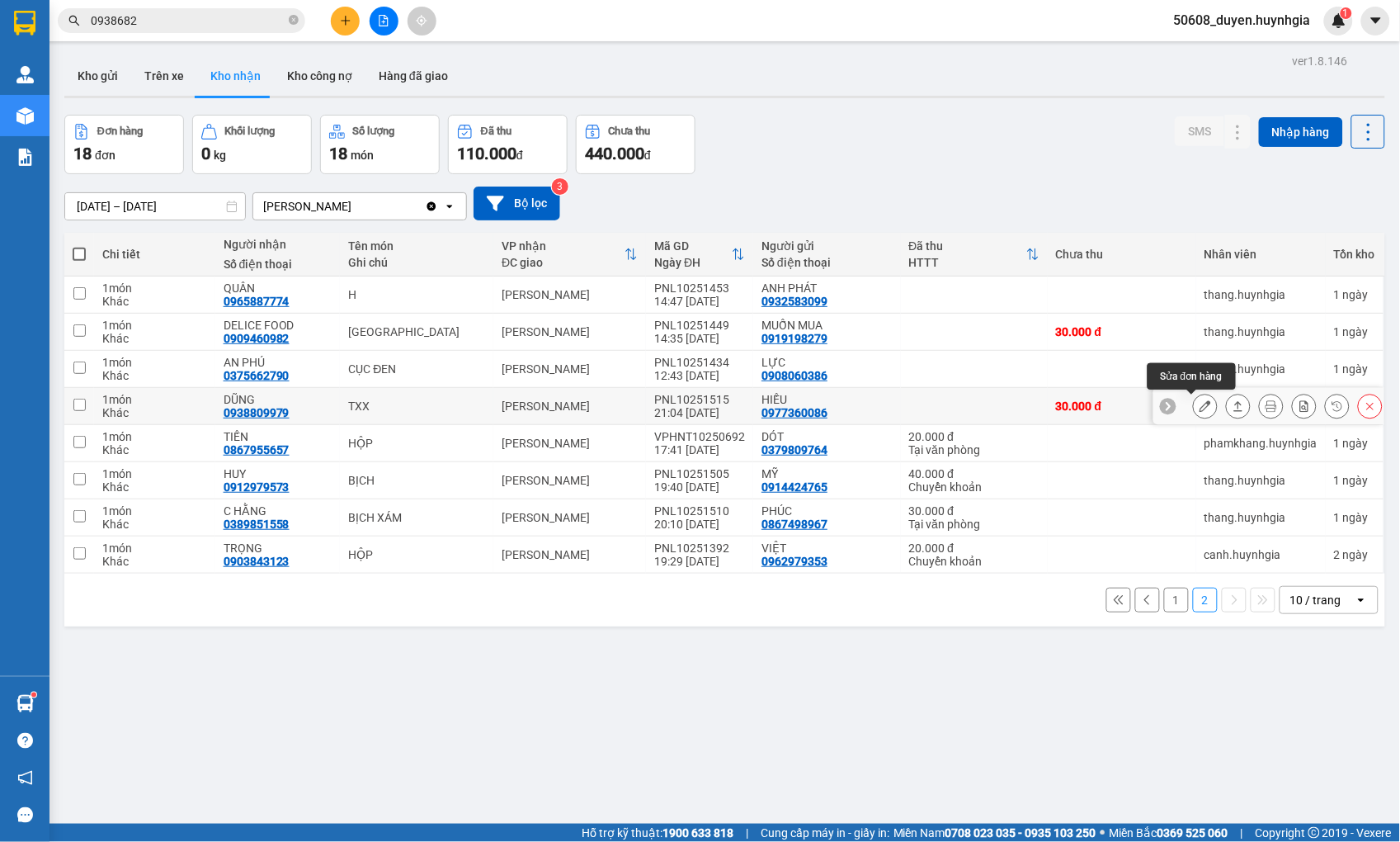
click at [1199, 405] on icon at bounding box center [1205, 406] width 12 height 12
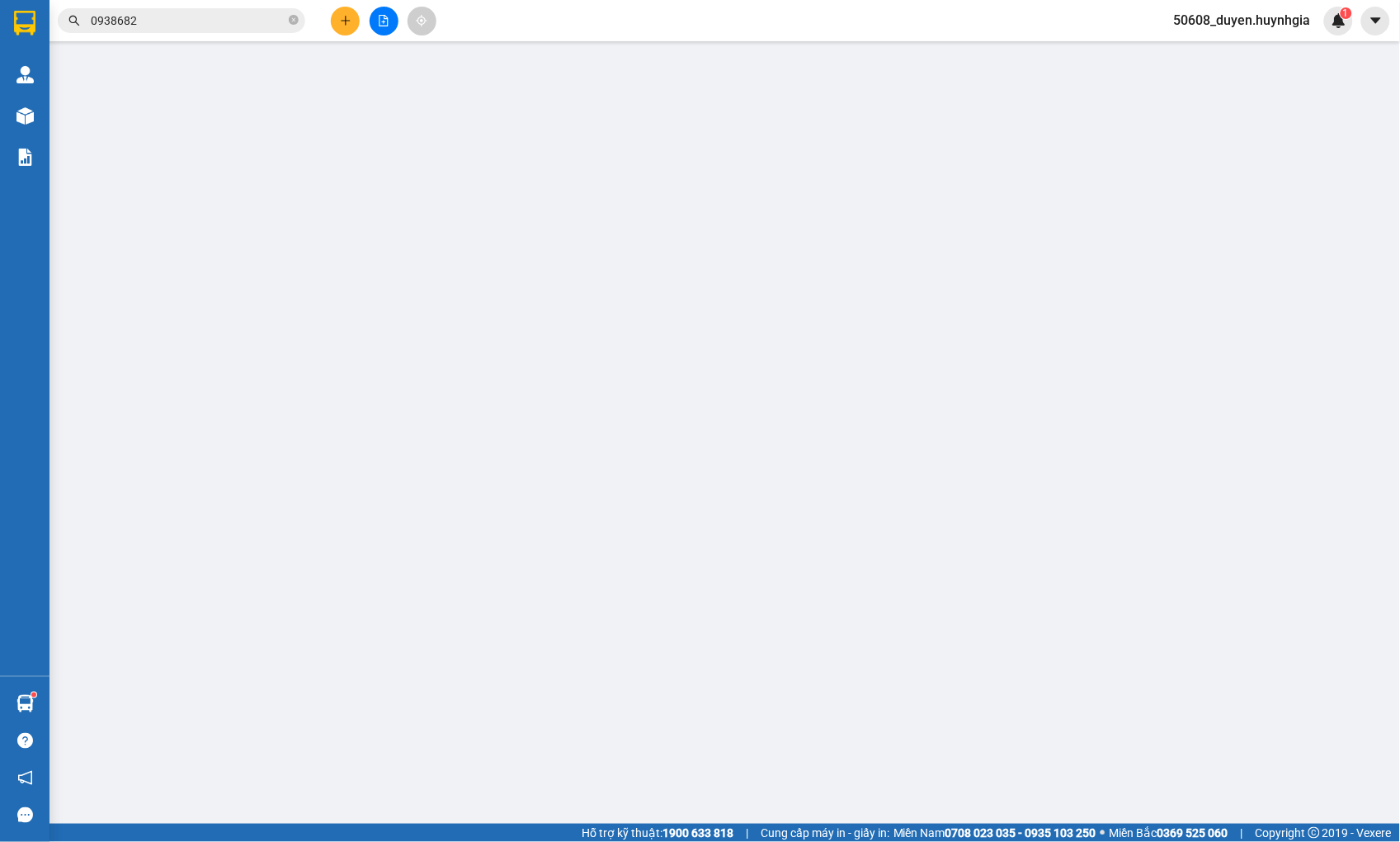
type input "0977360086"
type input "HIẾU"
type input "0938809979"
type input "DŨNG"
type input "30.000"
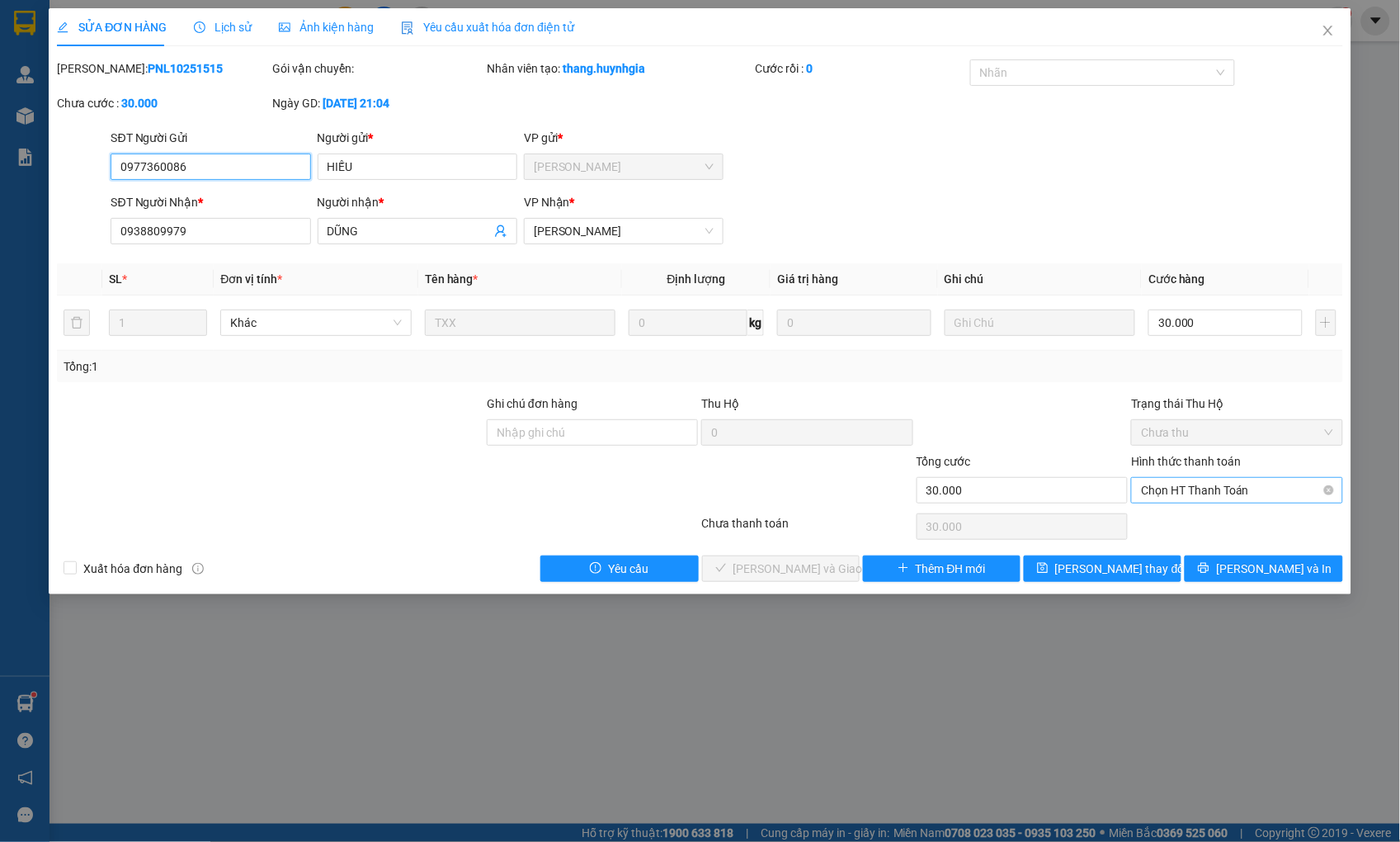
click at [1204, 486] on span "Chọn HT Thanh Toán" at bounding box center [1236, 490] width 191 height 24
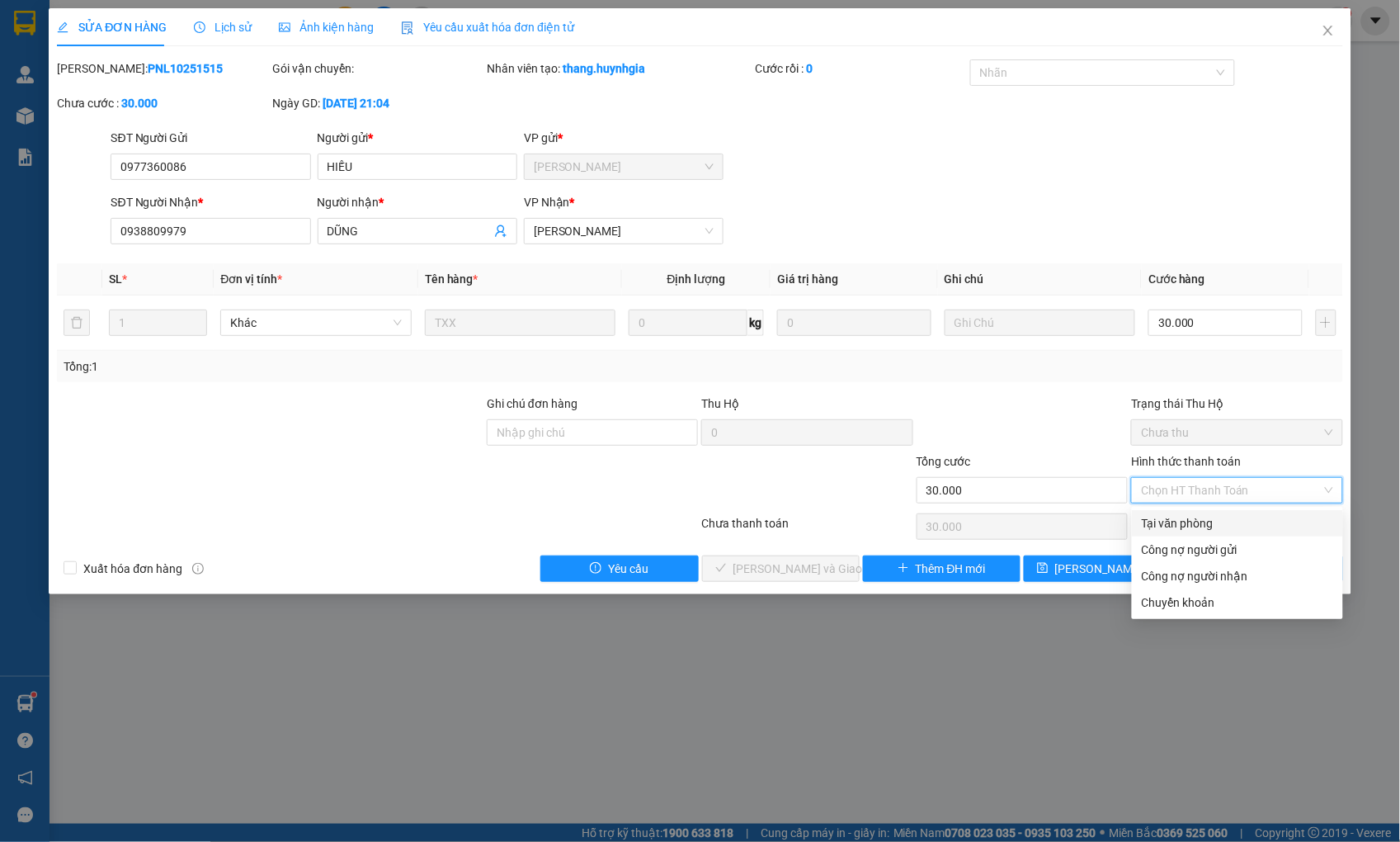
click at [1194, 518] on div "Tại văn phòng" at bounding box center [1237, 524] width 191 height 18
type input "0"
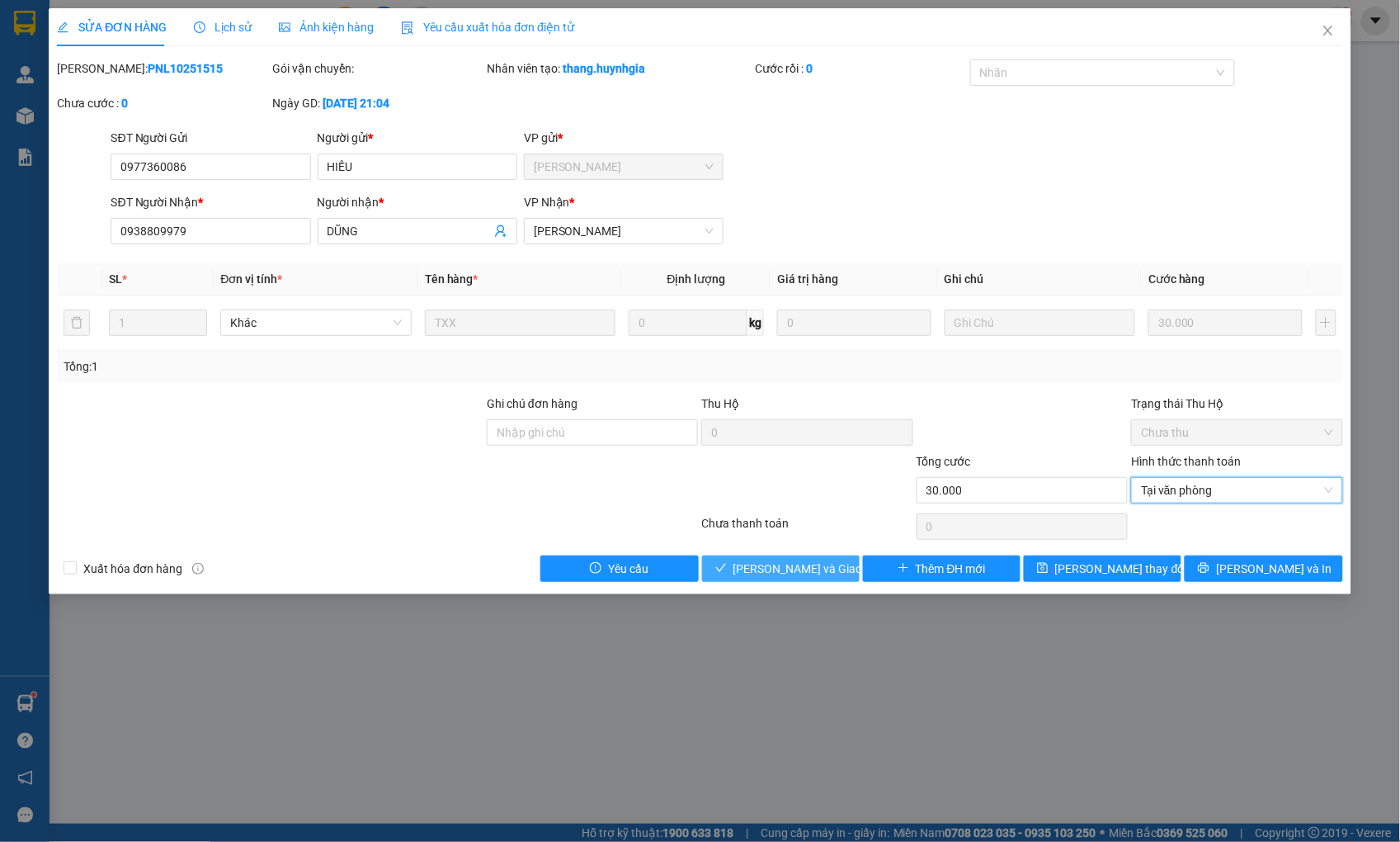
click at [781, 576] on span "[PERSON_NAME] và Giao hàng" at bounding box center [812, 569] width 159 height 18
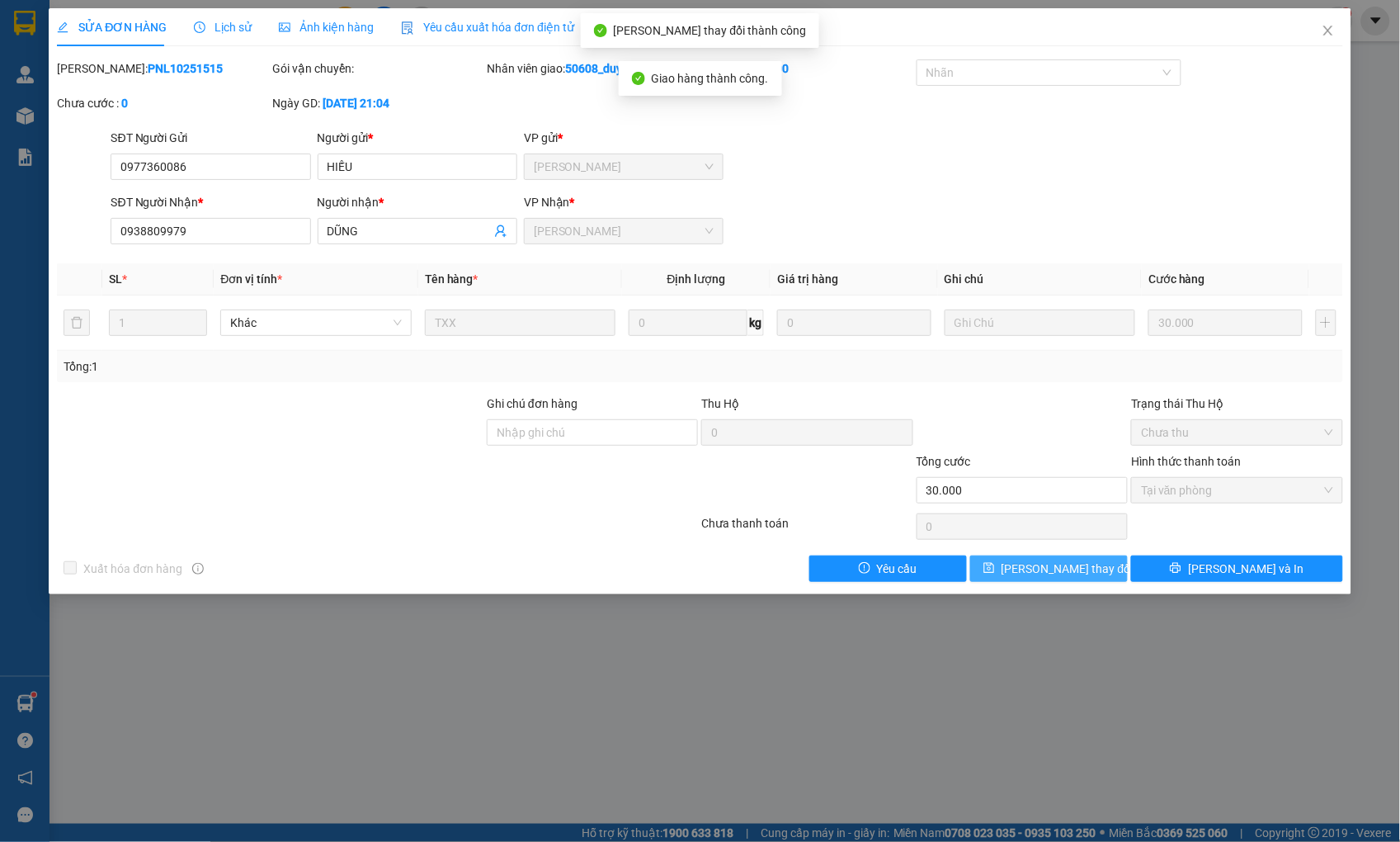
click at [1053, 563] on span "[PERSON_NAME] thay đổi" at bounding box center [1067, 569] width 132 height 18
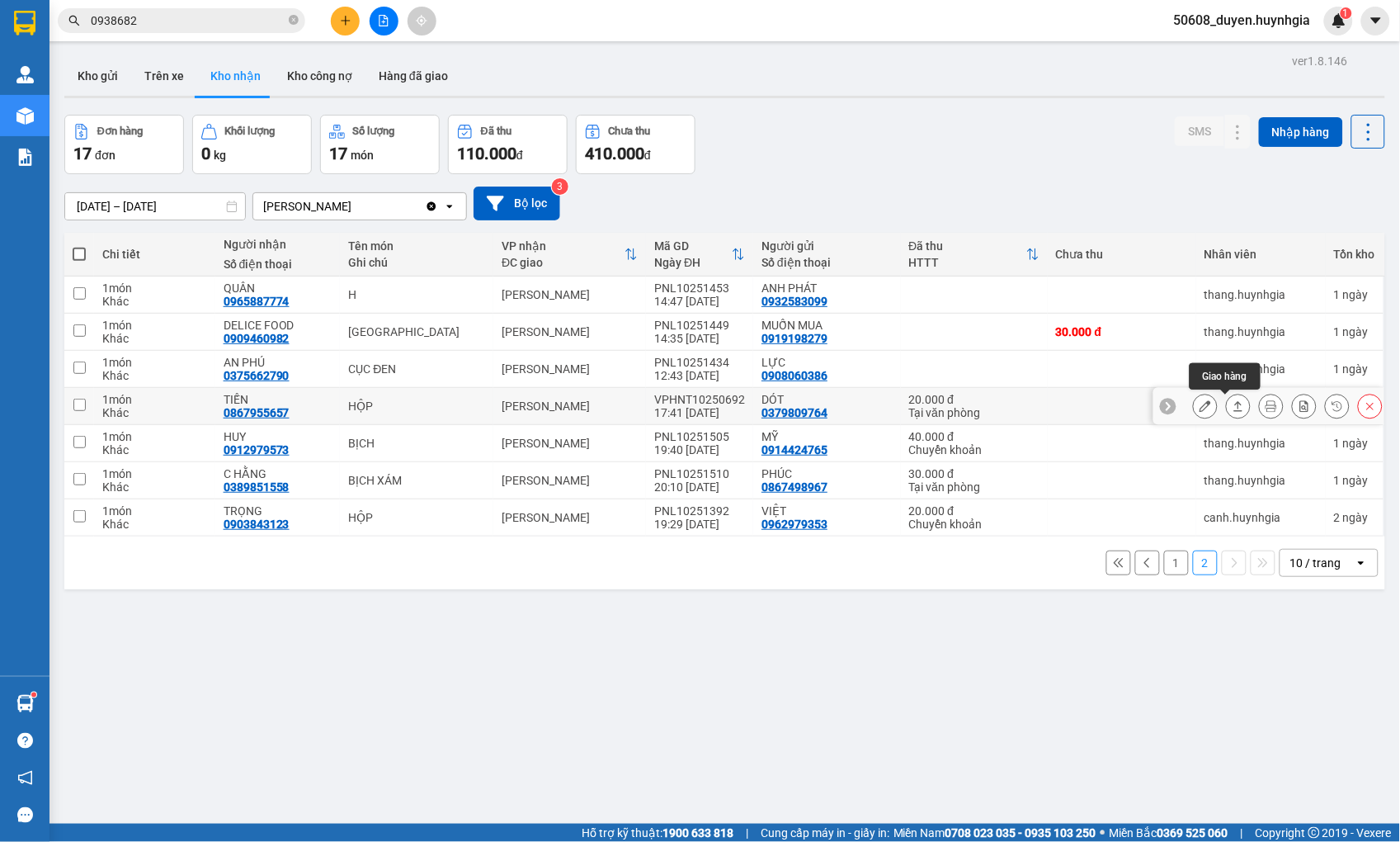
click at [1232, 404] on icon at bounding box center [1238, 406] width 12 height 12
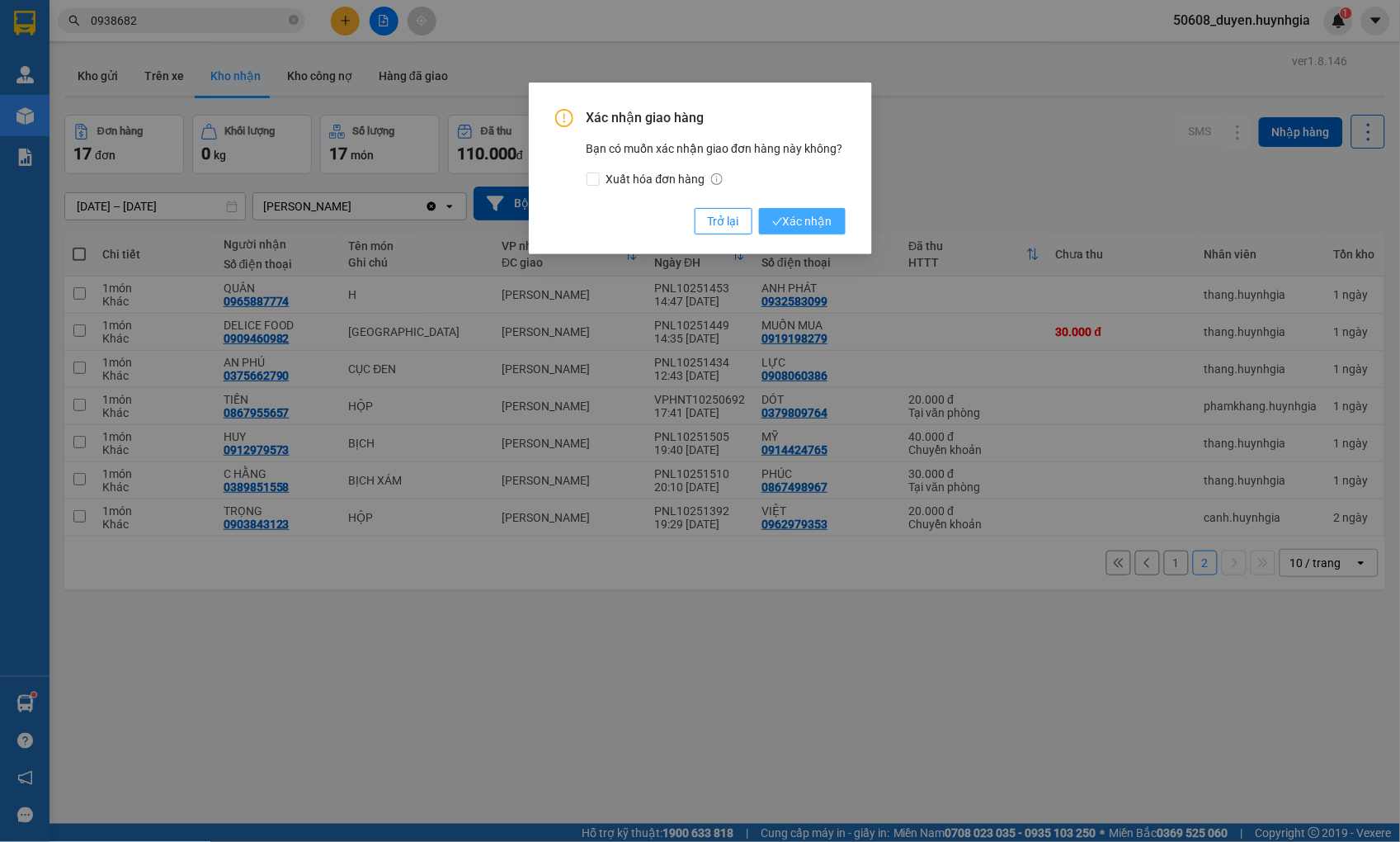
click at [826, 228] on span "Xác nhận" at bounding box center [802, 221] width 60 height 18
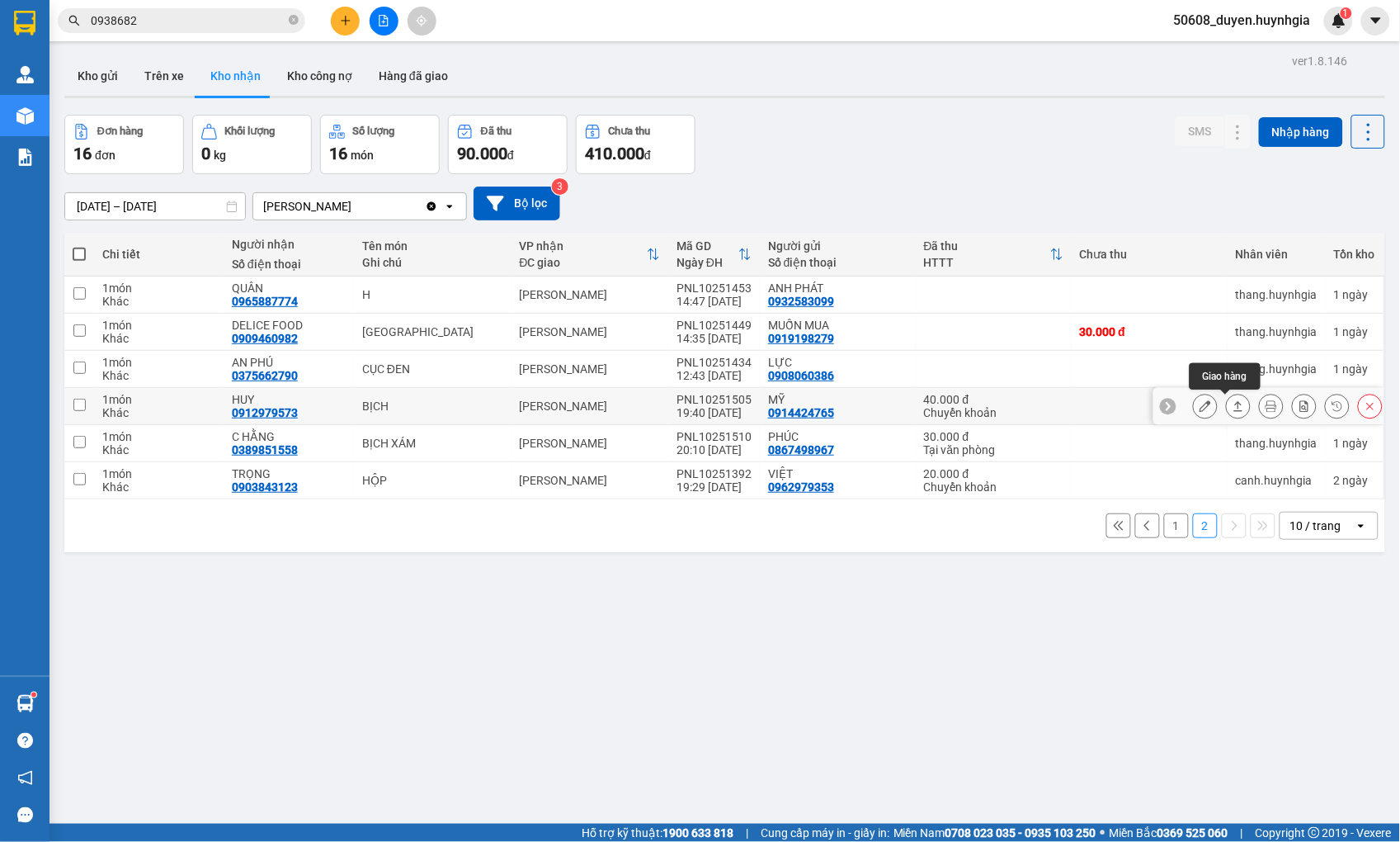
click at [1227, 408] on button at bounding box center [1239, 407] width 24 height 29
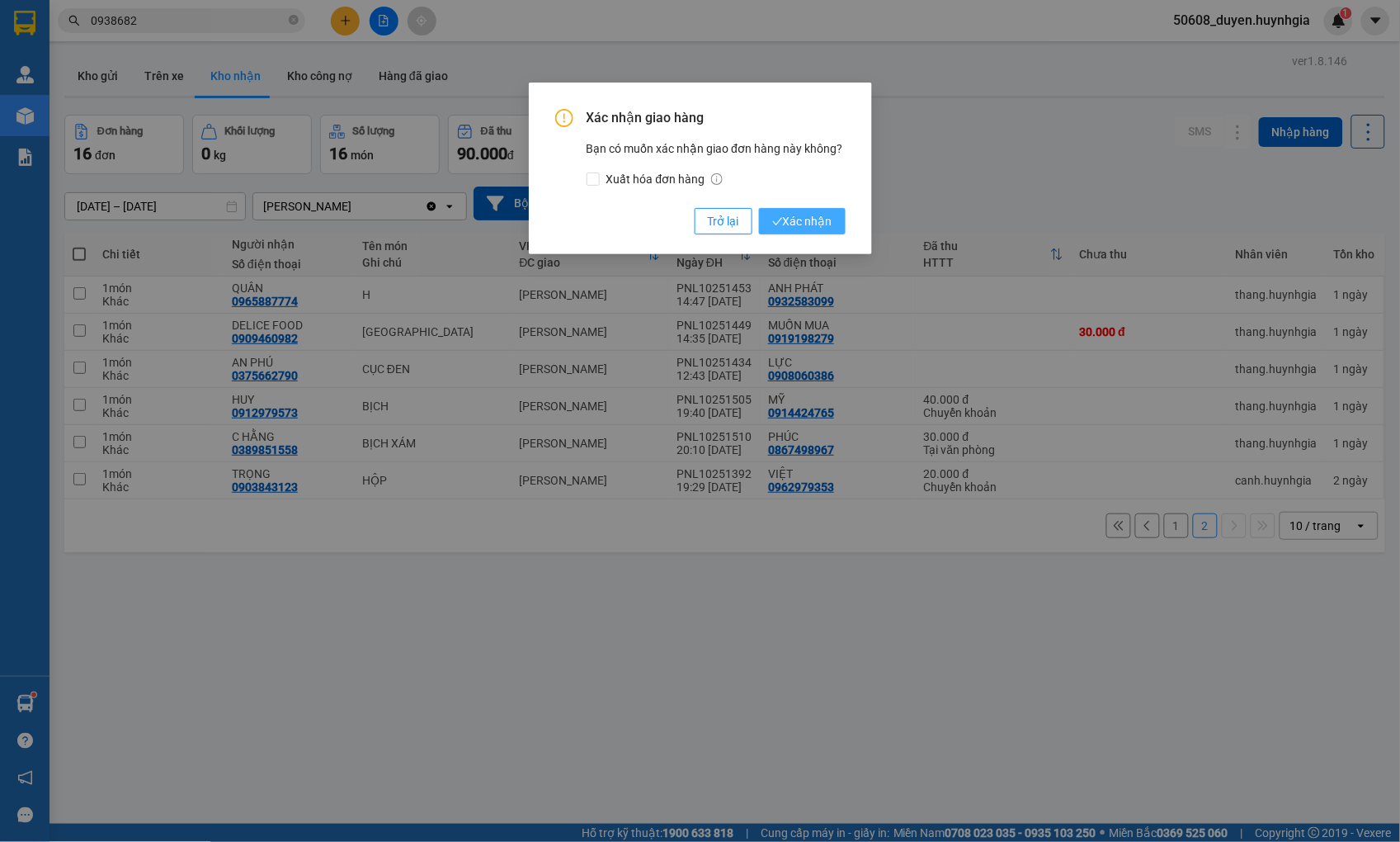
click at [777, 223] on icon "check" at bounding box center [777, 221] width 10 height 8
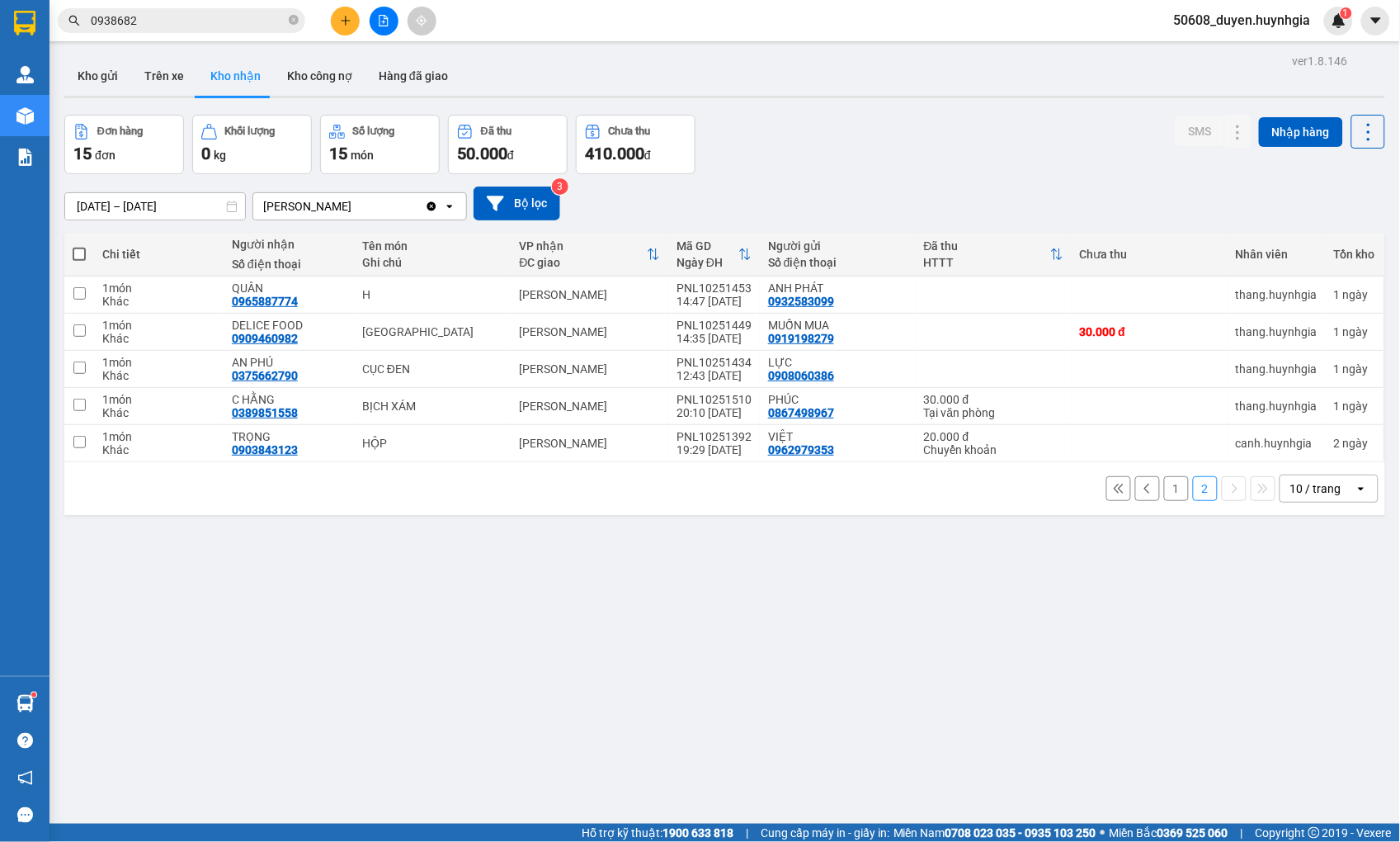
click at [1172, 488] on button "1" at bounding box center [1176, 488] width 24 height 24
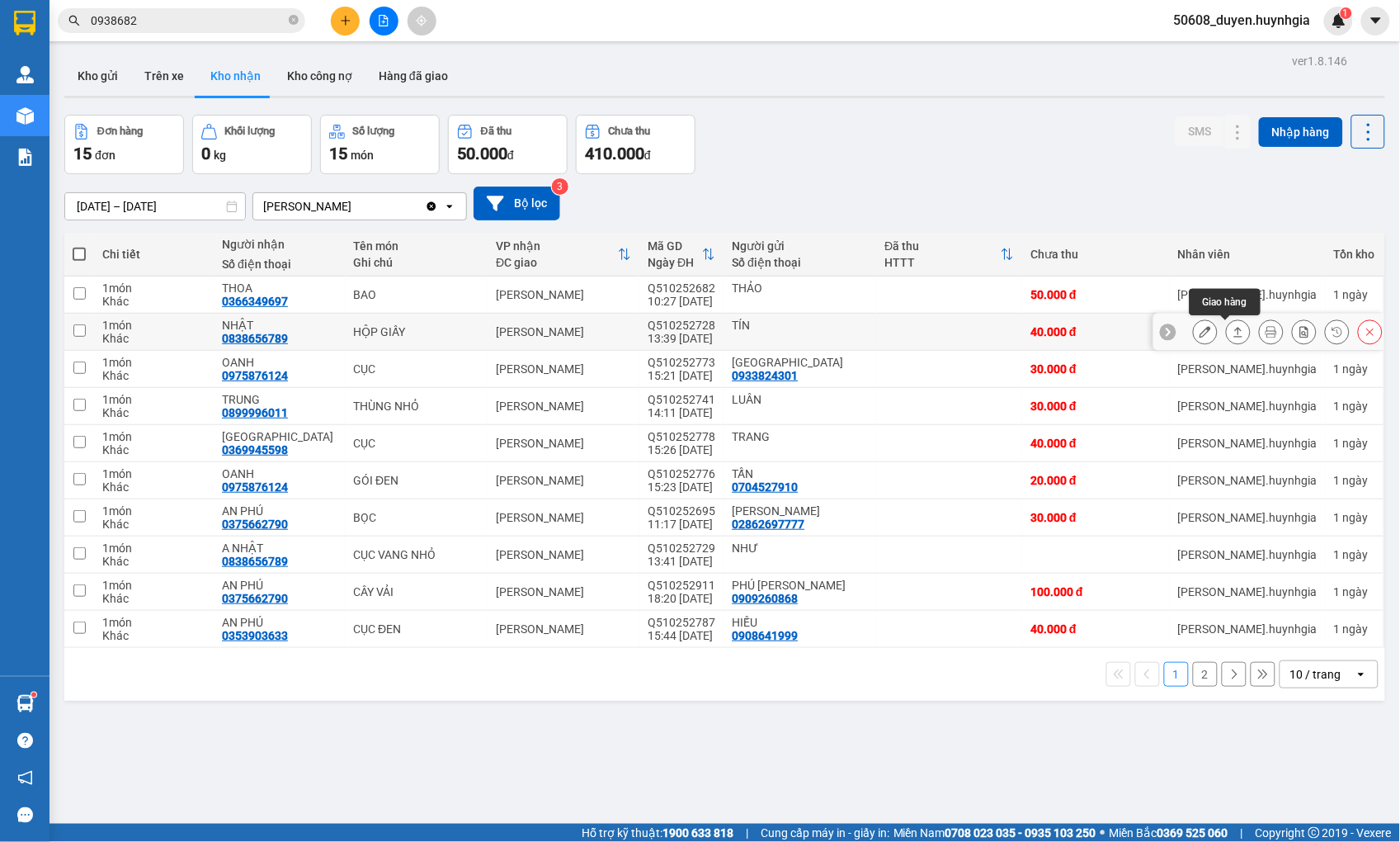
click at [1231, 333] on button at bounding box center [1239, 332] width 24 height 29
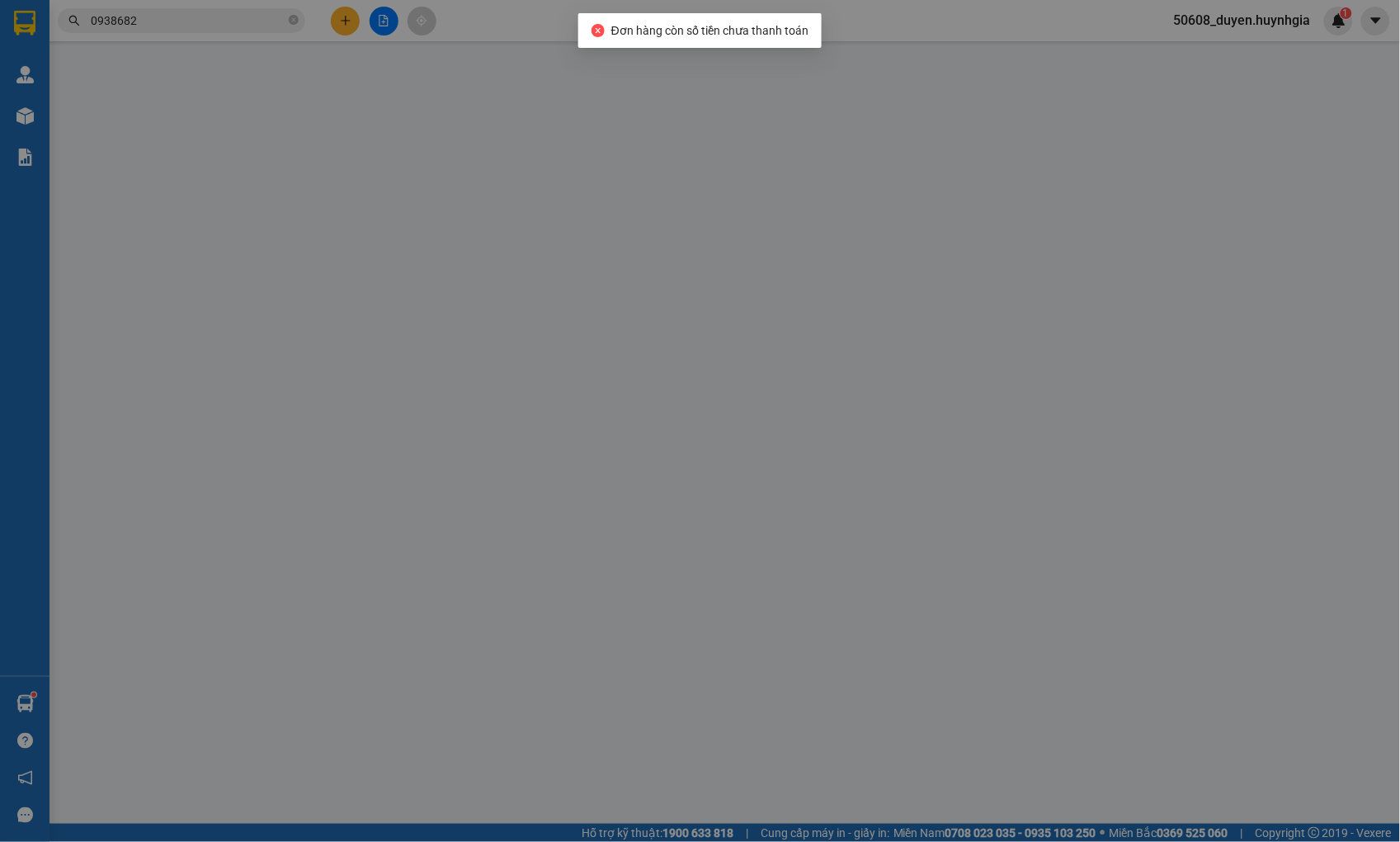
type input "TÍN"
type input "0838656789"
type input "NHẬT"
type input "40.000"
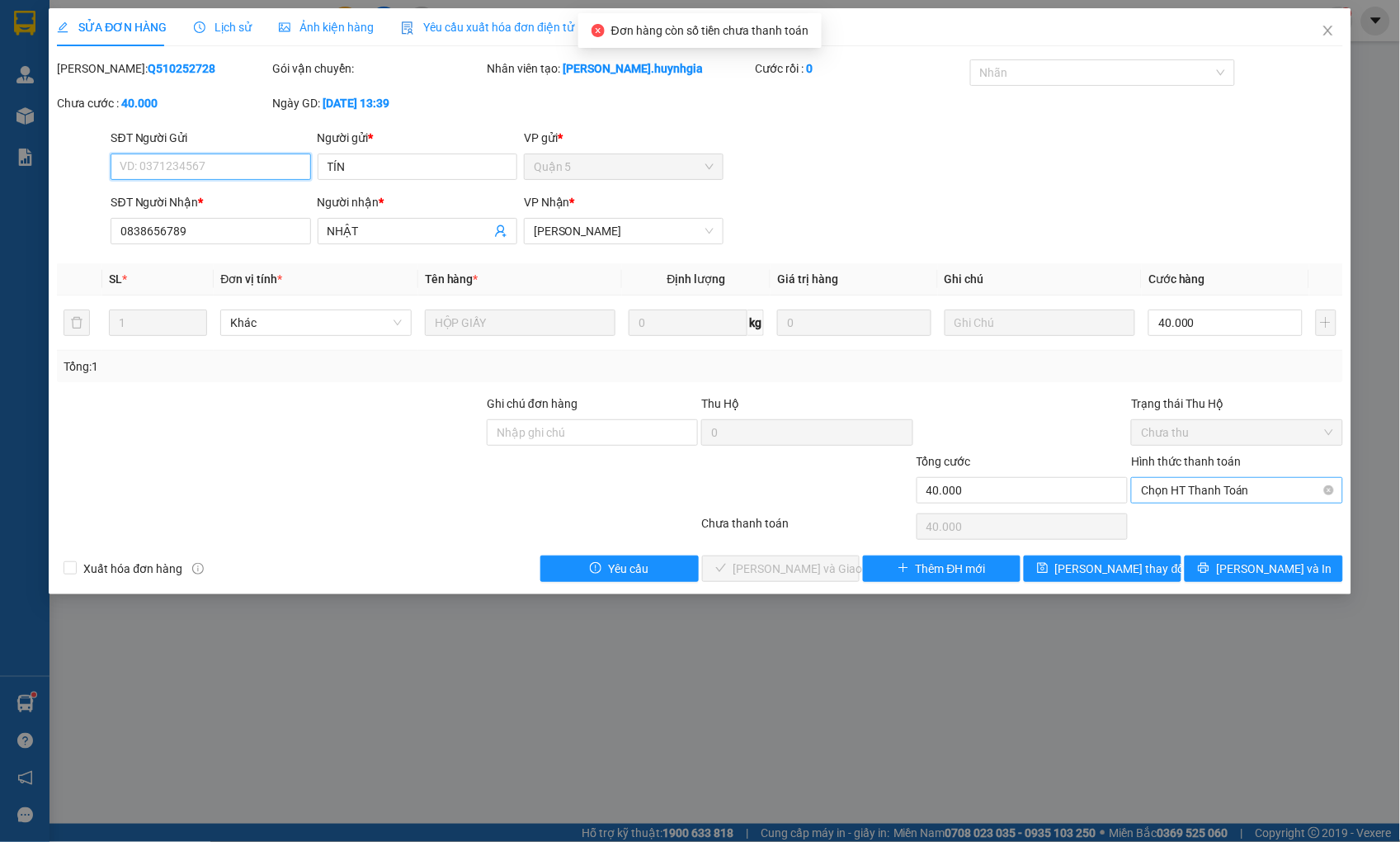
click at [1183, 492] on span "Chọn HT Thanh Toán" at bounding box center [1236, 490] width 191 height 24
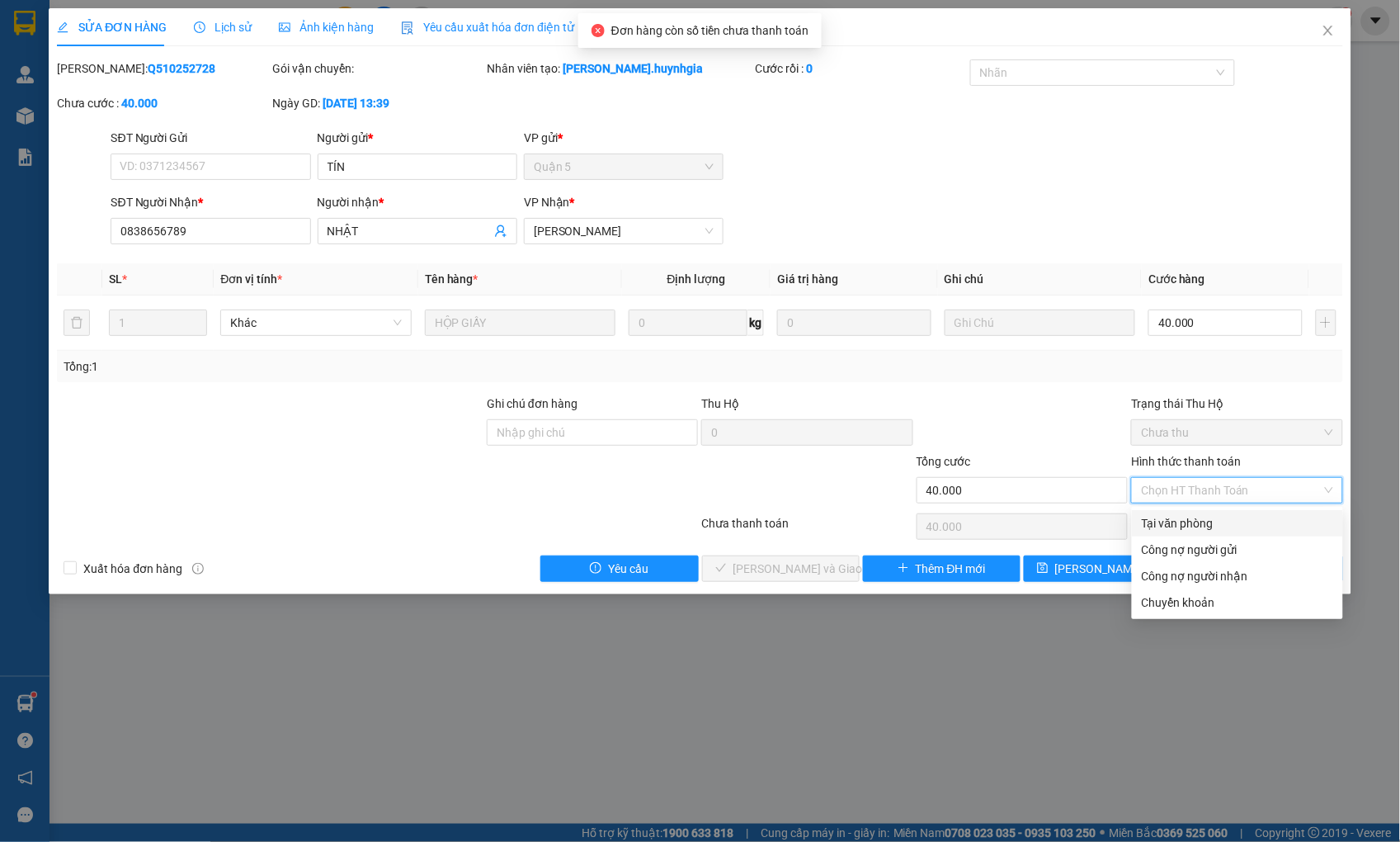
click at [1173, 520] on div "Tại văn phòng" at bounding box center [1237, 524] width 191 height 18
type input "0"
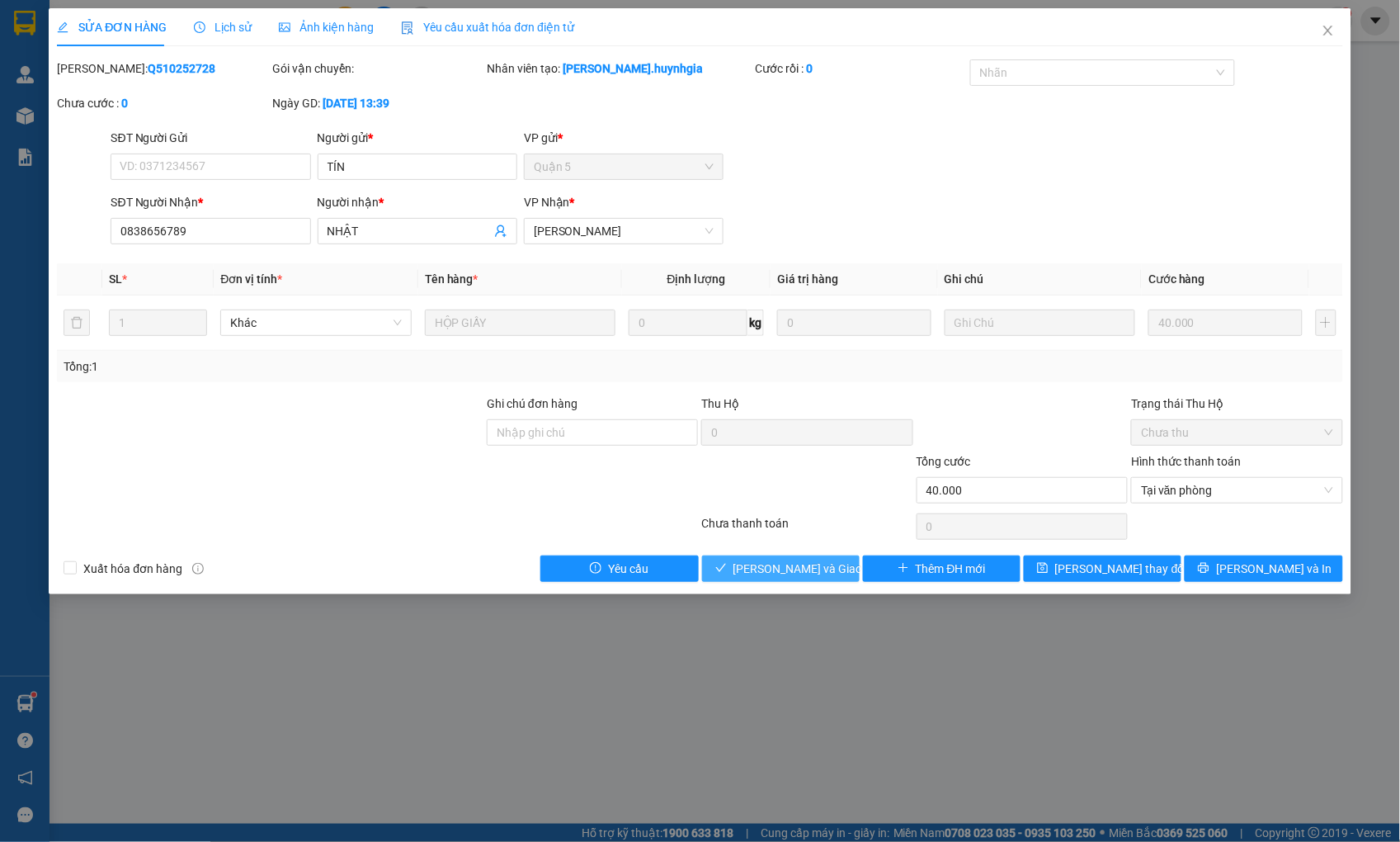
click at [842, 570] on button "[PERSON_NAME] và Giao hàng" at bounding box center [781, 568] width 158 height 26
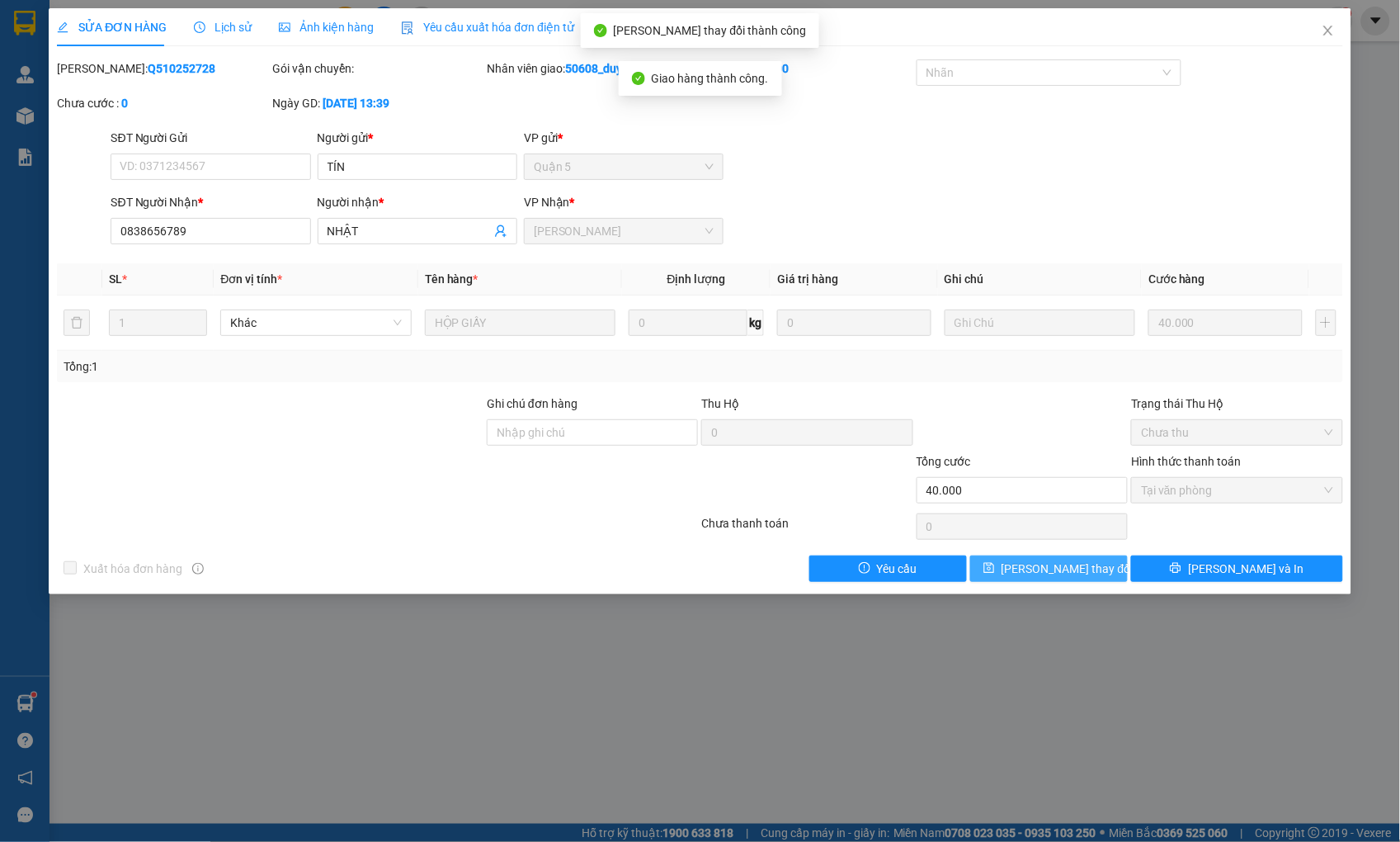
drag, startPoint x: 1081, startPoint y: 573, endPoint x: 1095, endPoint y: 572, distance: 14.0
click at [1095, 572] on button "[PERSON_NAME] thay đổi" at bounding box center [1049, 568] width 158 height 26
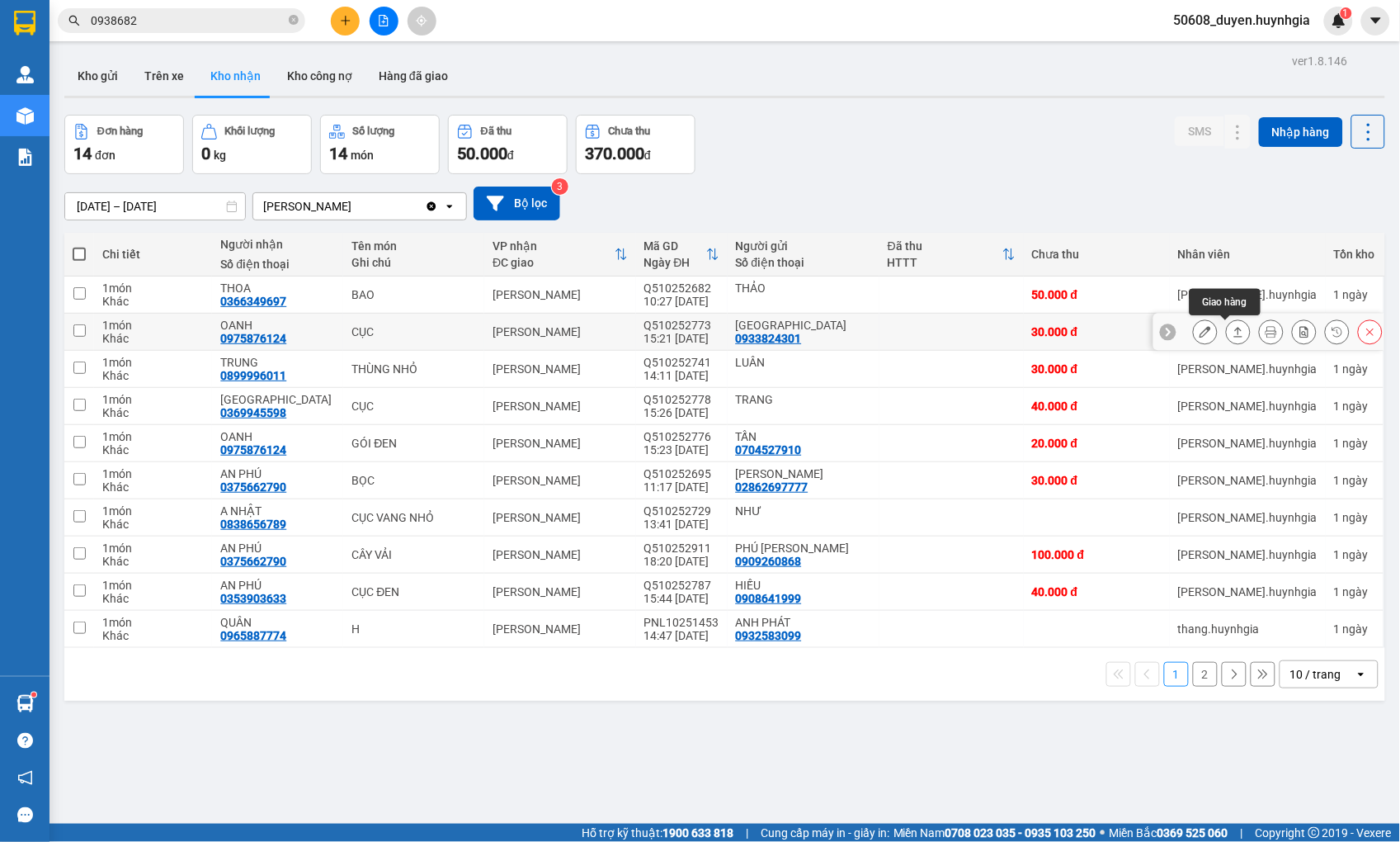
click at [1232, 331] on icon at bounding box center [1238, 332] width 12 height 12
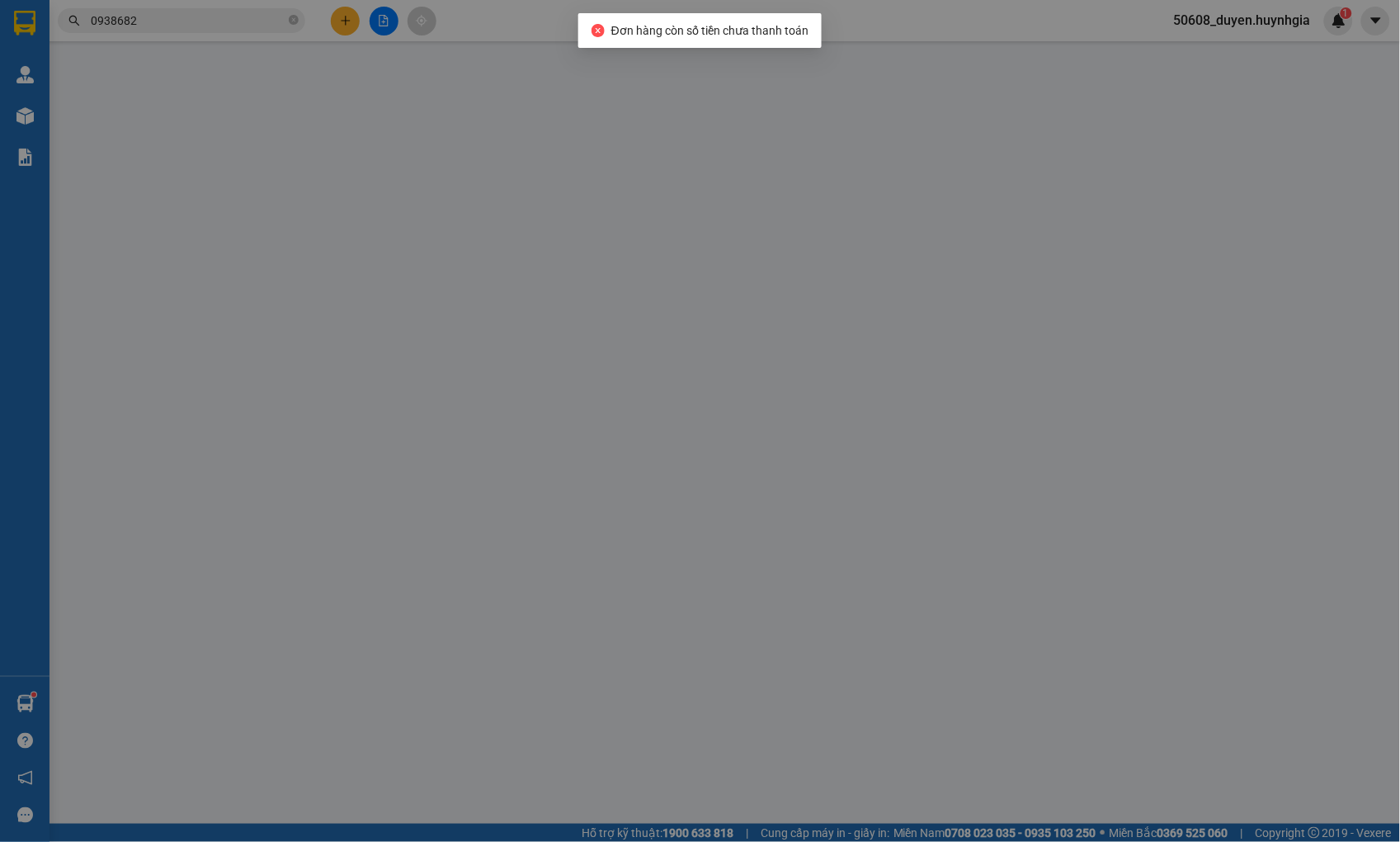
type input "0933824301"
type input "[GEOGRAPHIC_DATA]"
type input "0975876124"
type input "OANH"
type input "30.000"
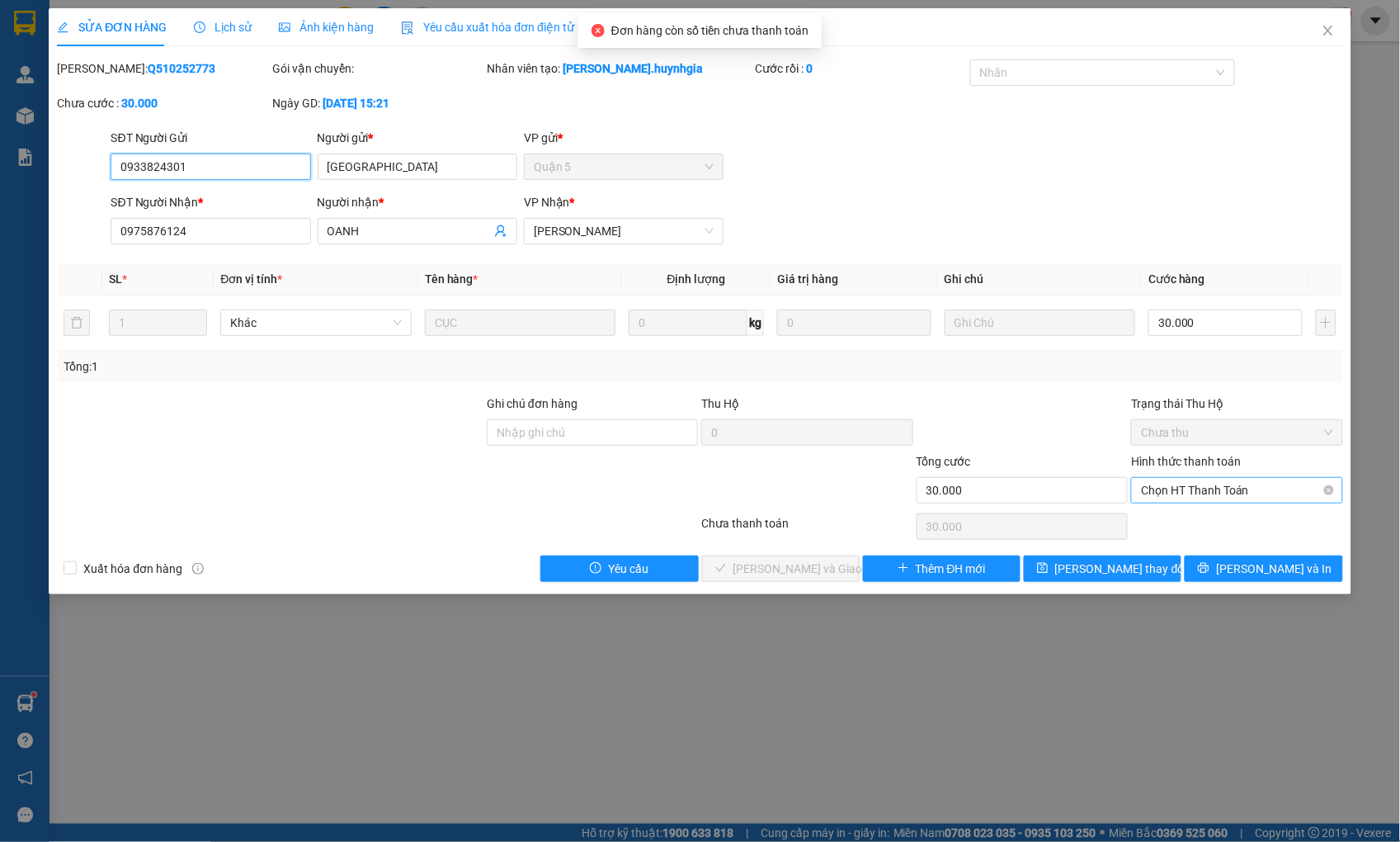
click at [1198, 492] on span "Chọn HT Thanh Toán" at bounding box center [1236, 490] width 191 height 24
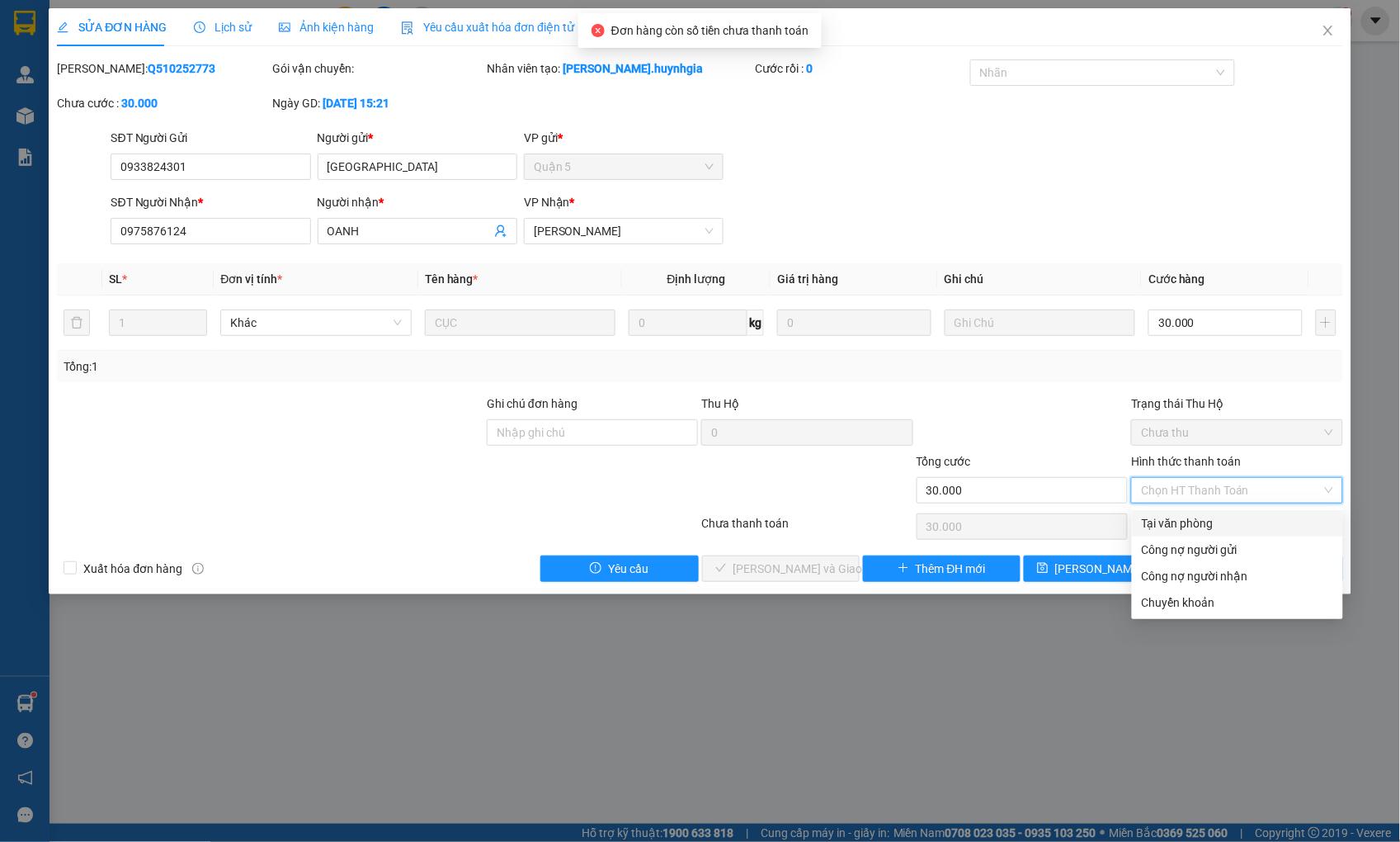
click at [1169, 515] on div "Tại văn phòng" at bounding box center [1237, 524] width 191 height 18
type input "0"
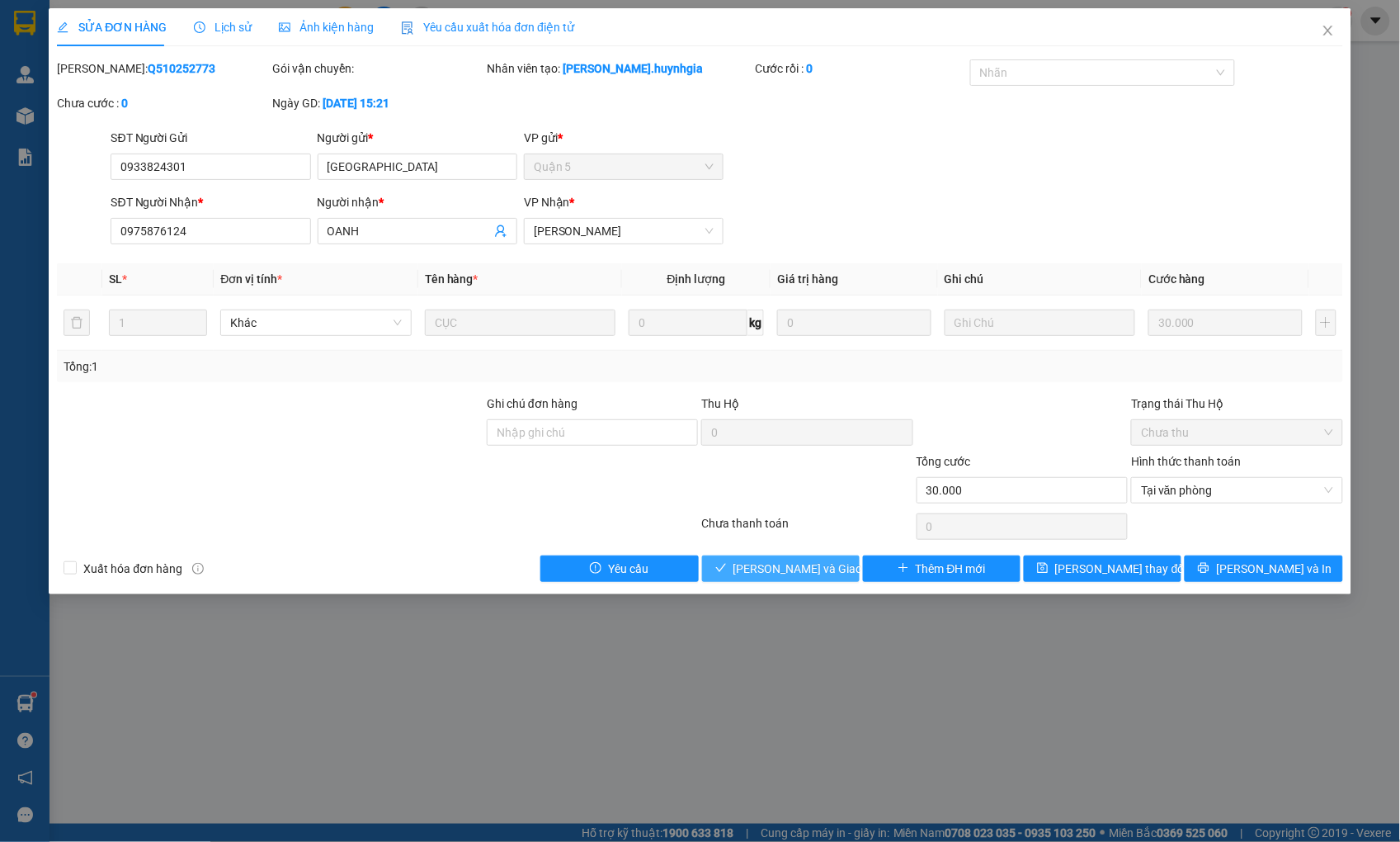
click at [799, 567] on span "[PERSON_NAME] và Giao hàng" at bounding box center [812, 569] width 159 height 18
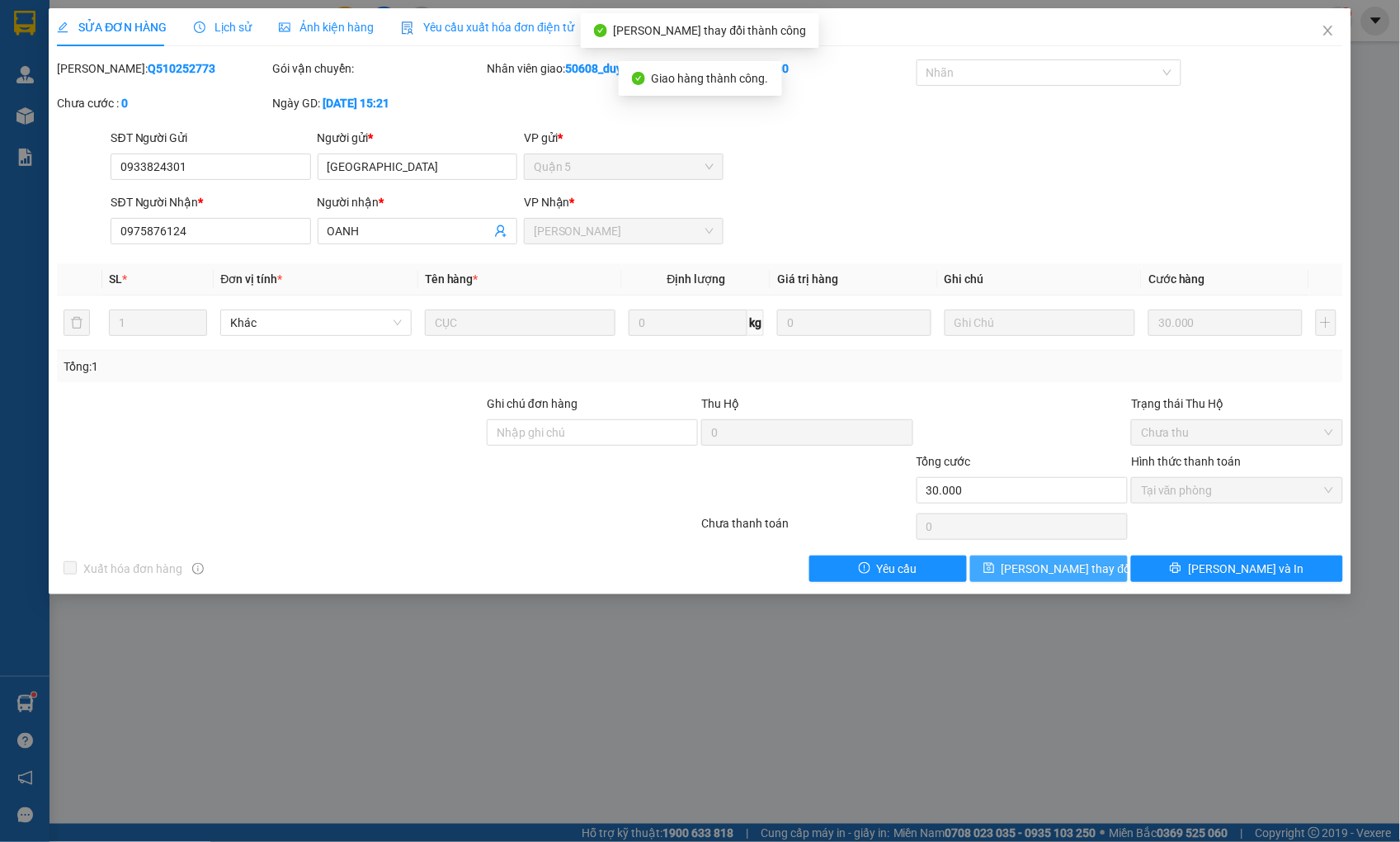
click at [1024, 562] on button "[PERSON_NAME] thay đổi" at bounding box center [1049, 568] width 158 height 26
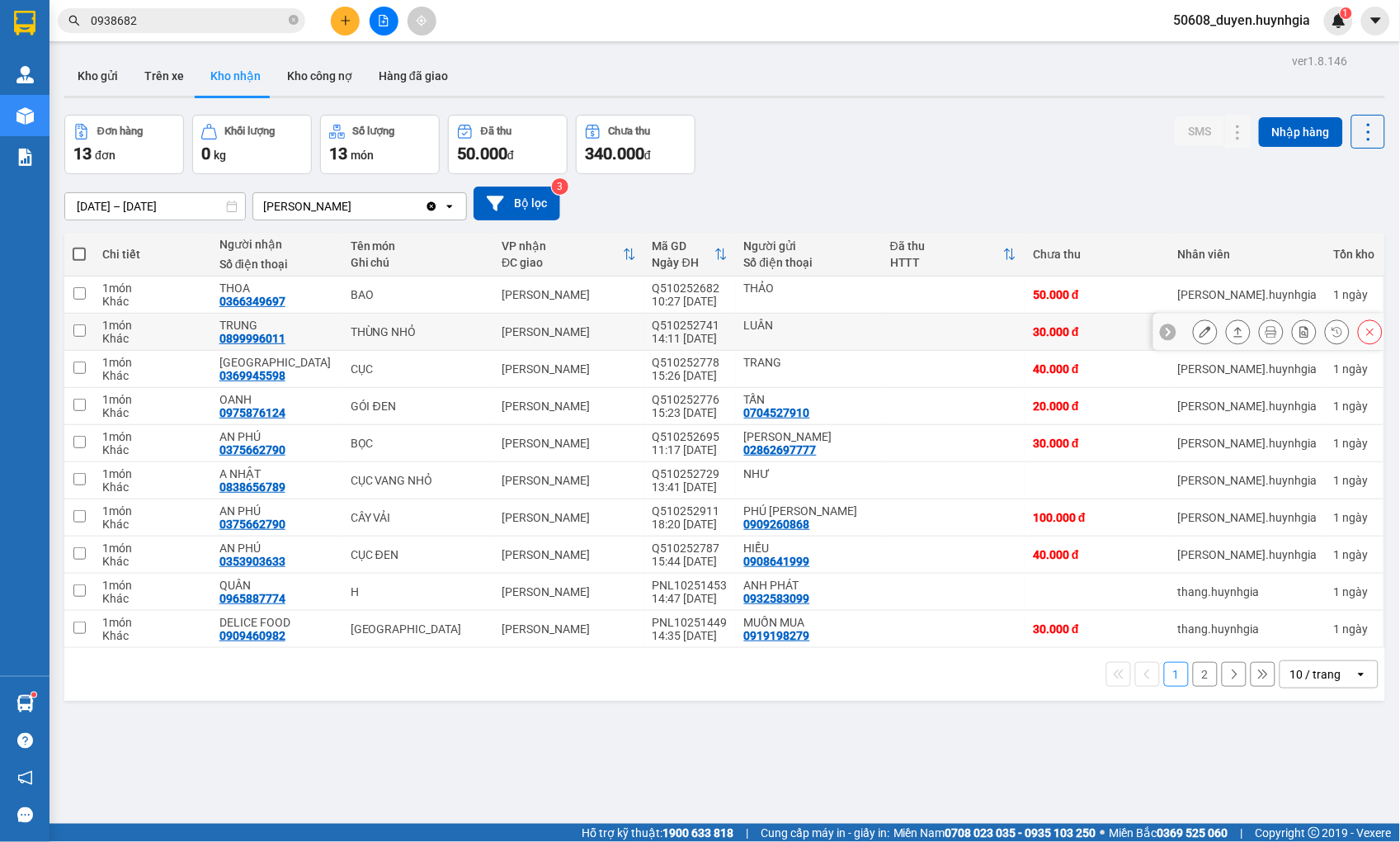
click at [1199, 333] on icon at bounding box center [1205, 332] width 12 height 12
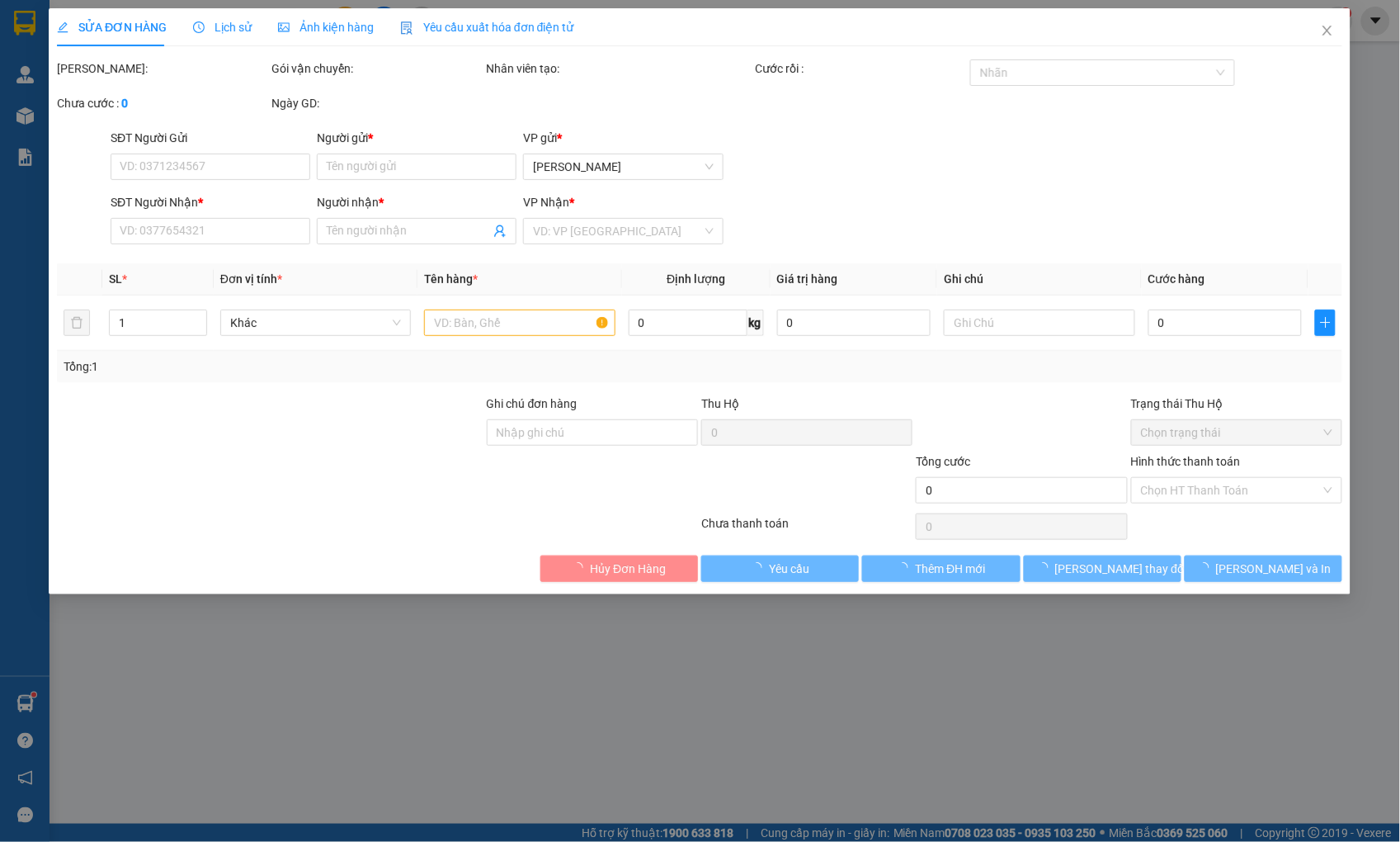
type input "LUÂN"
type input "0899996011"
type input "TRUNG"
type input "30.000"
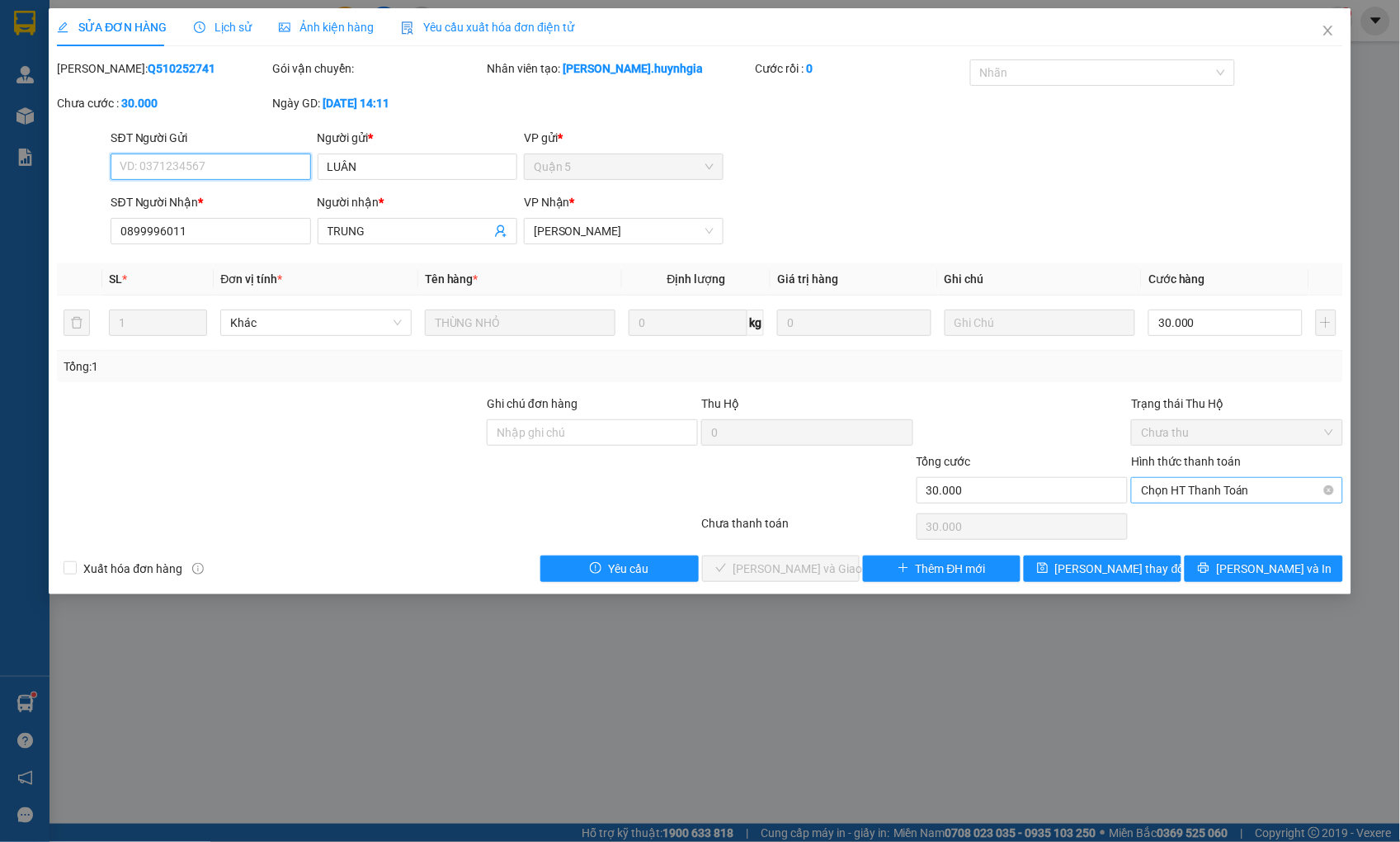
click at [1208, 492] on span "Chọn HT Thanh Toán" at bounding box center [1236, 490] width 191 height 24
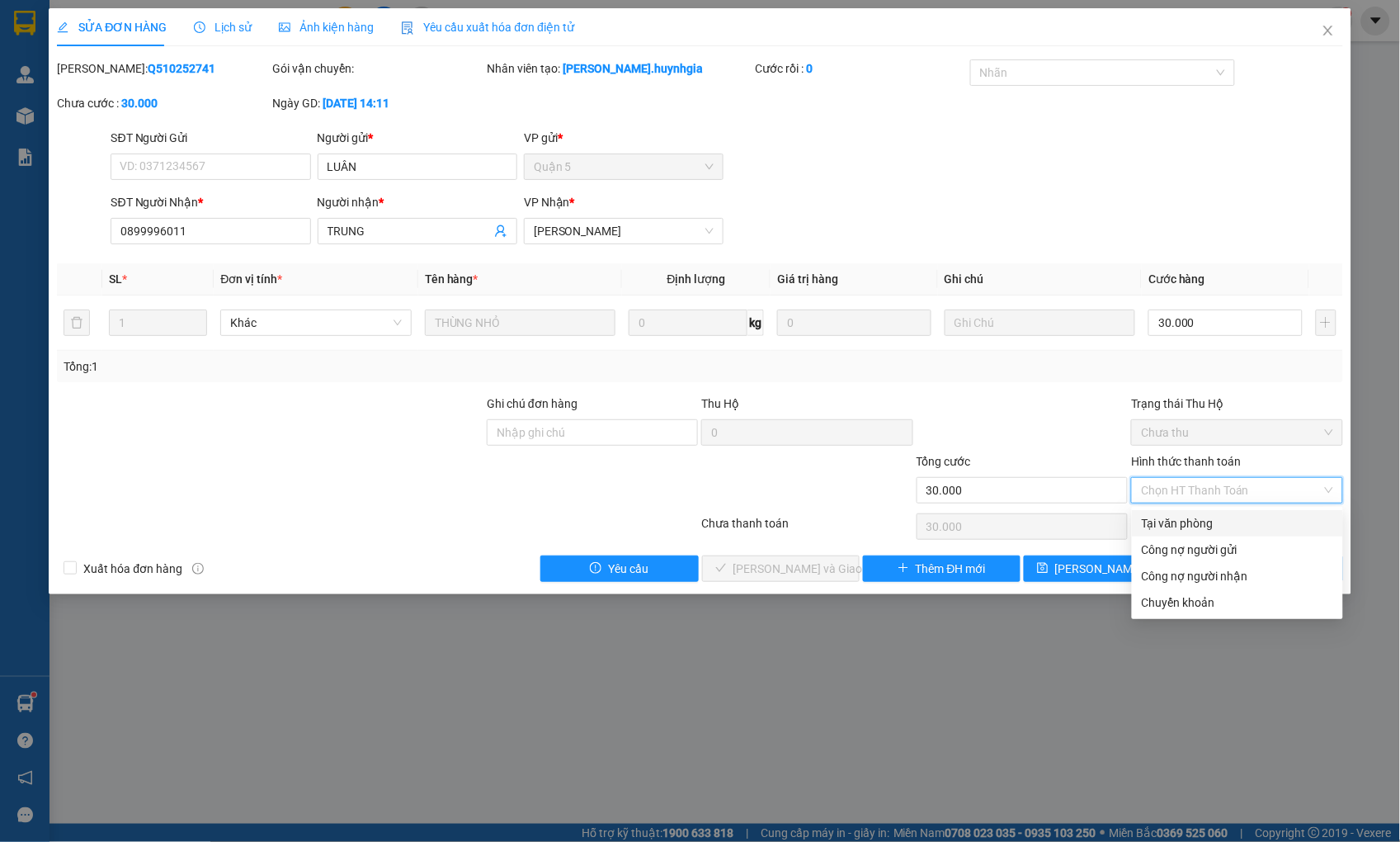
drag, startPoint x: 1183, startPoint y: 521, endPoint x: 1175, endPoint y: 523, distance: 8.2
click at [1182, 521] on div "Tại văn phòng" at bounding box center [1237, 524] width 191 height 18
type input "0"
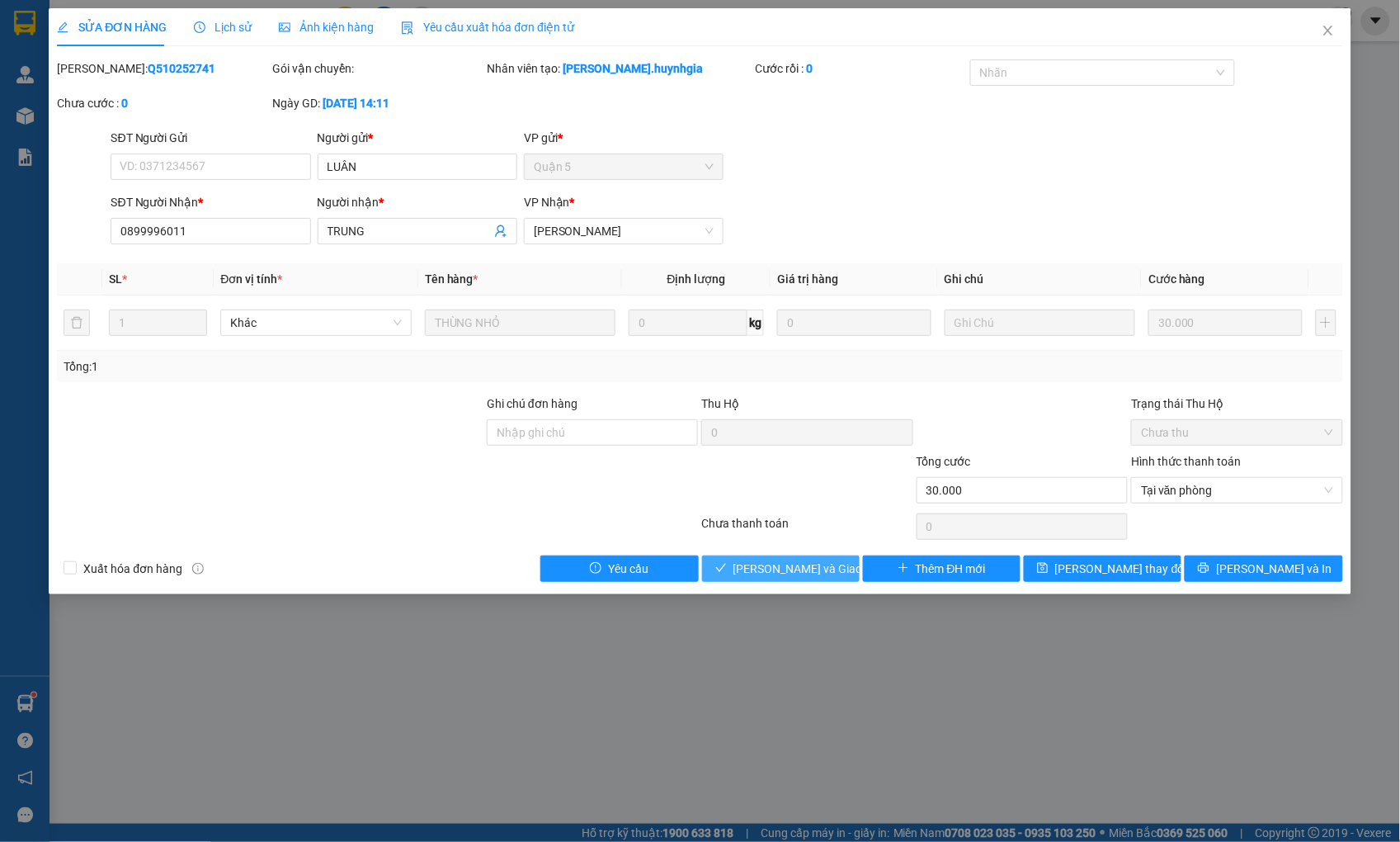
click at [819, 568] on span "[PERSON_NAME] và Giao hàng" at bounding box center [812, 569] width 159 height 18
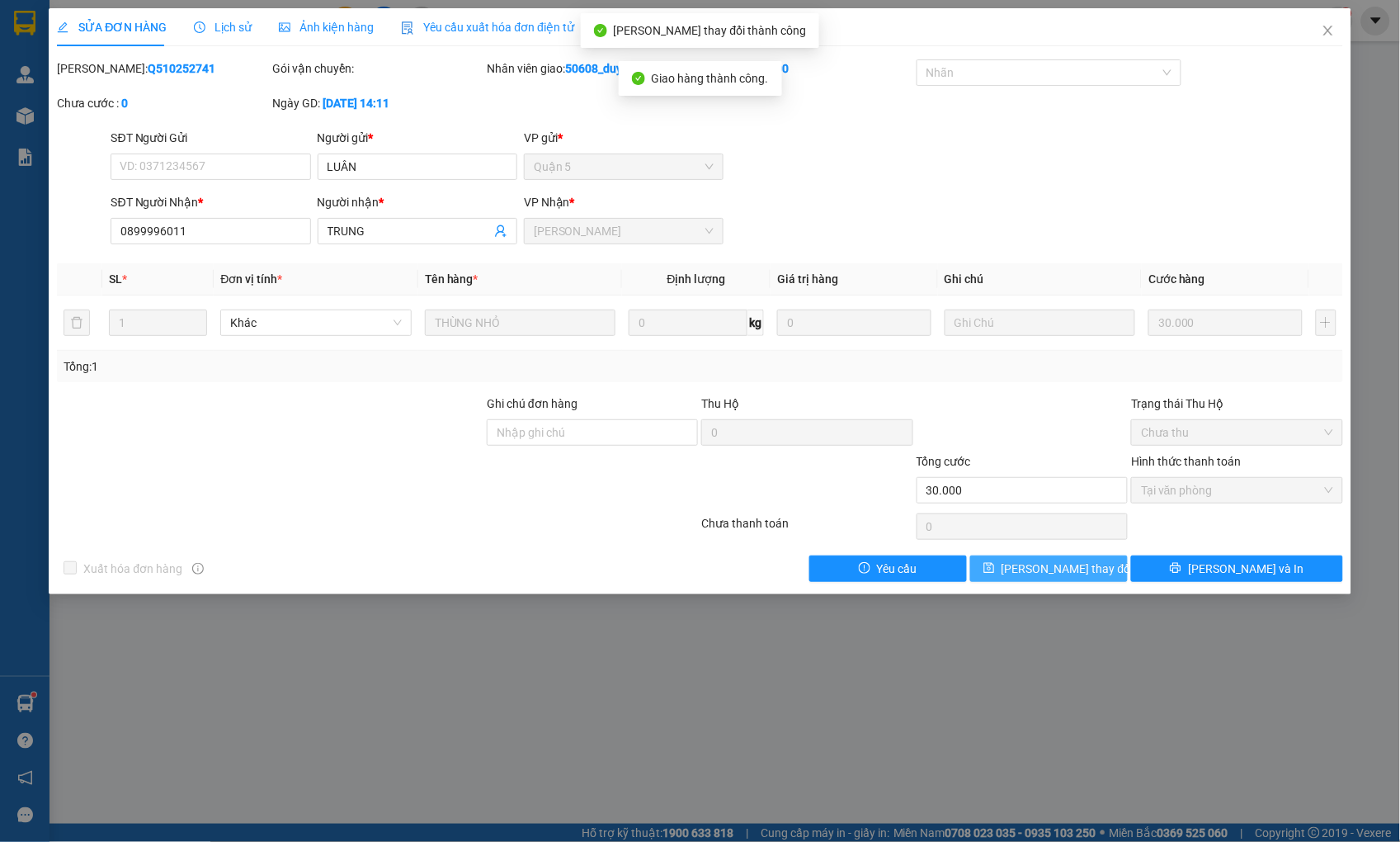
click at [1079, 570] on span "[PERSON_NAME] thay đổi" at bounding box center [1067, 569] width 132 height 18
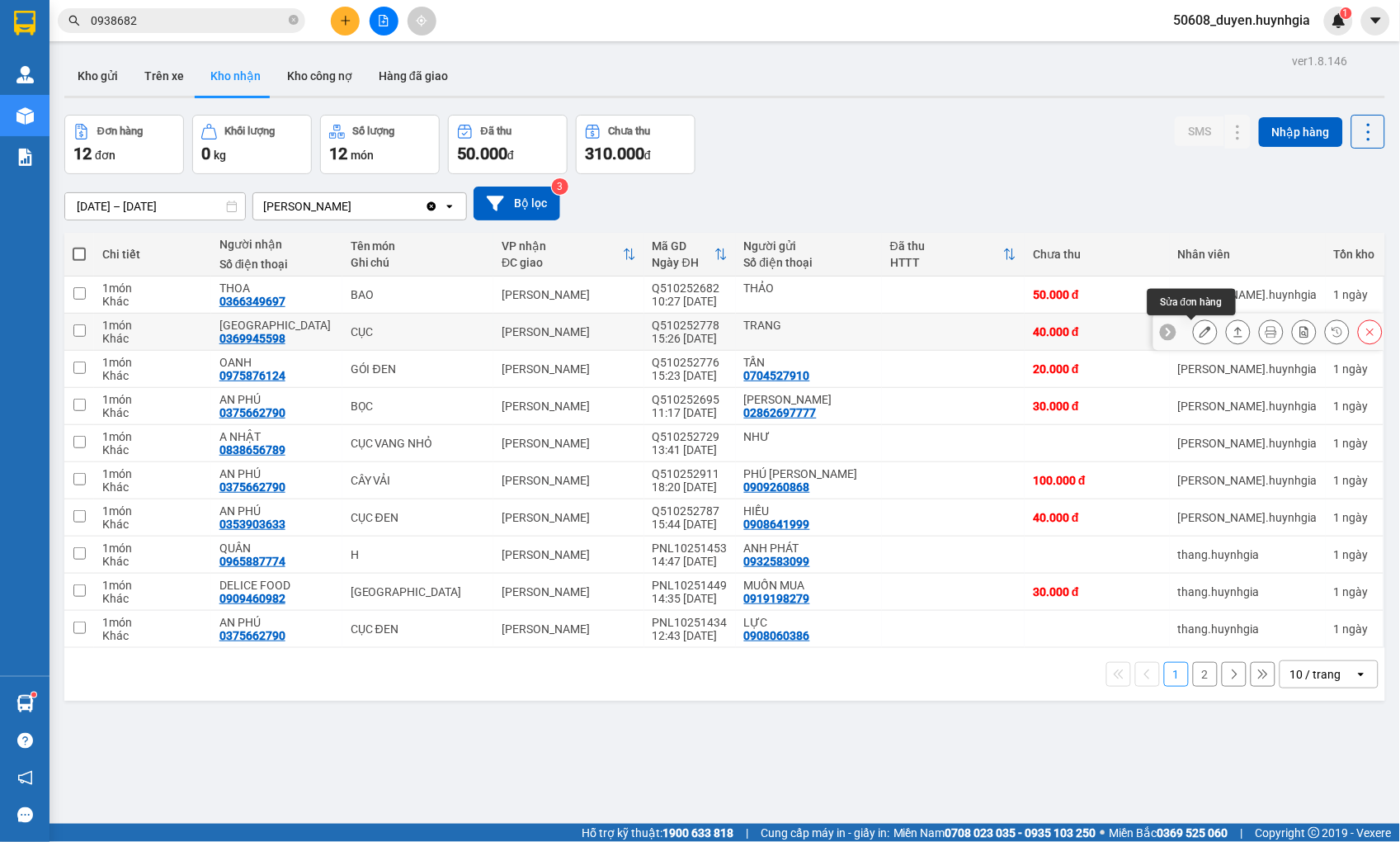
click at [1199, 332] on icon at bounding box center [1205, 332] width 12 height 12
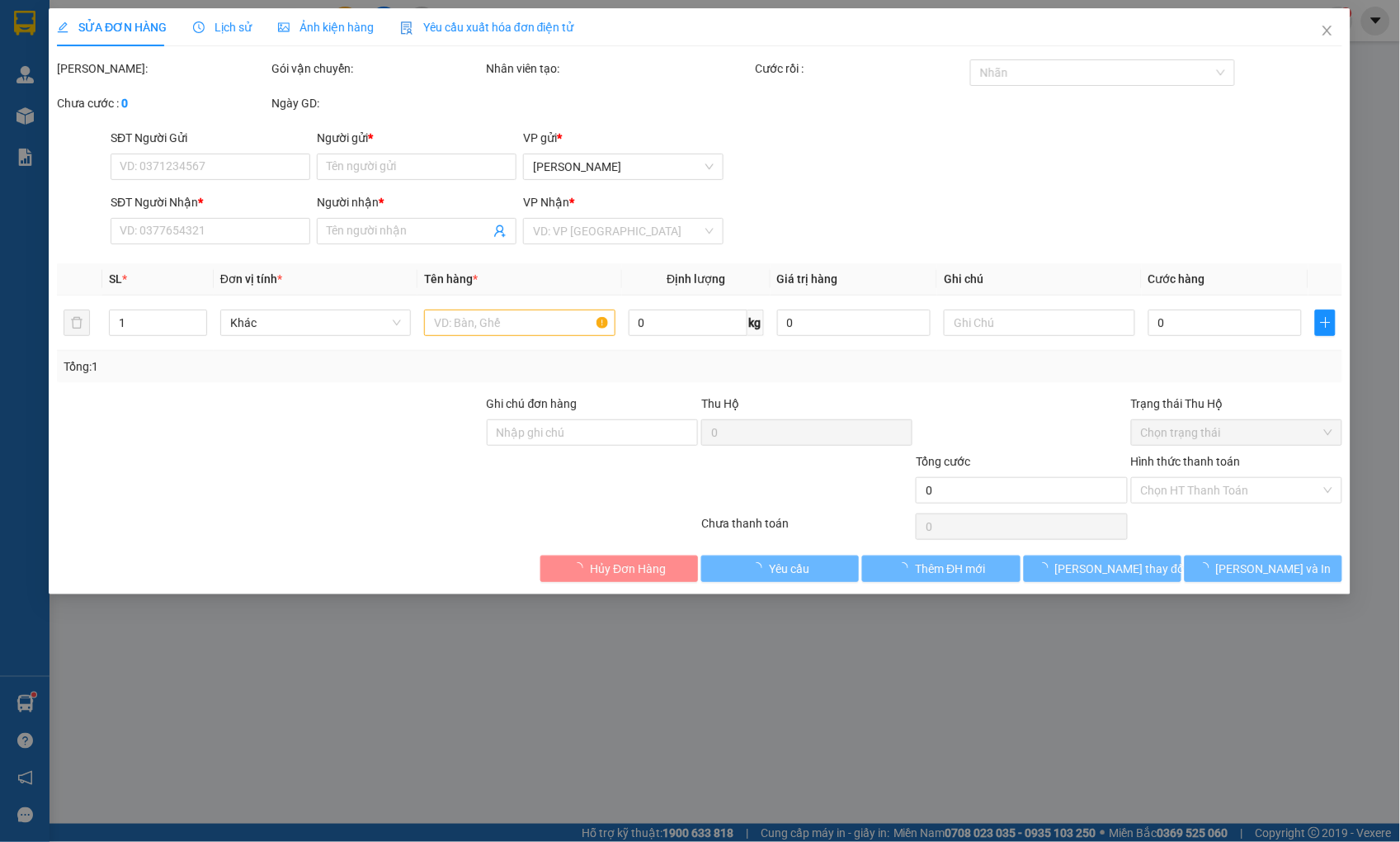
type input "TRANG"
type input "0369945598"
type input "[GEOGRAPHIC_DATA]"
type input "40.000"
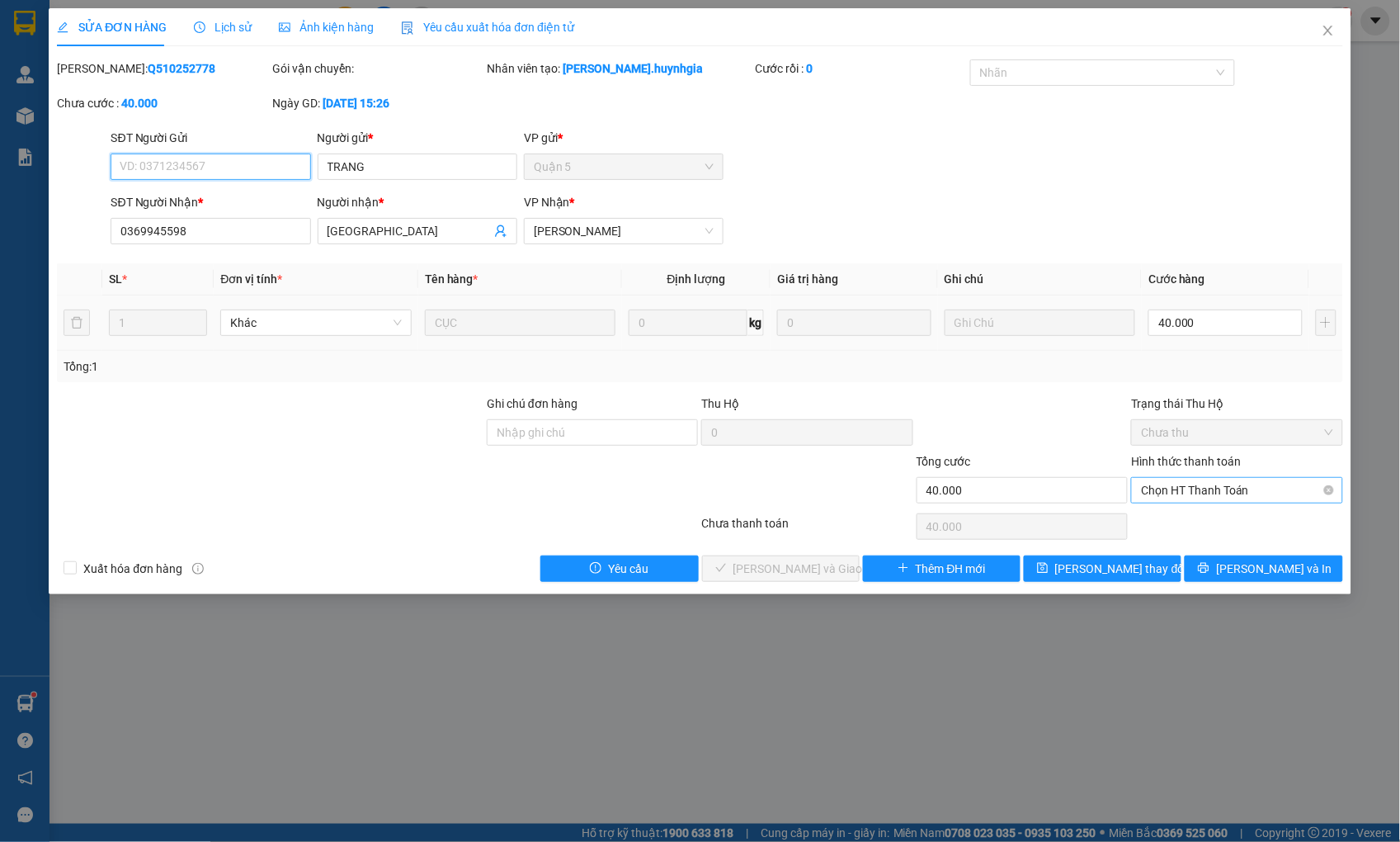
click at [1186, 490] on span "Chọn HT Thanh Toán" at bounding box center [1236, 490] width 191 height 24
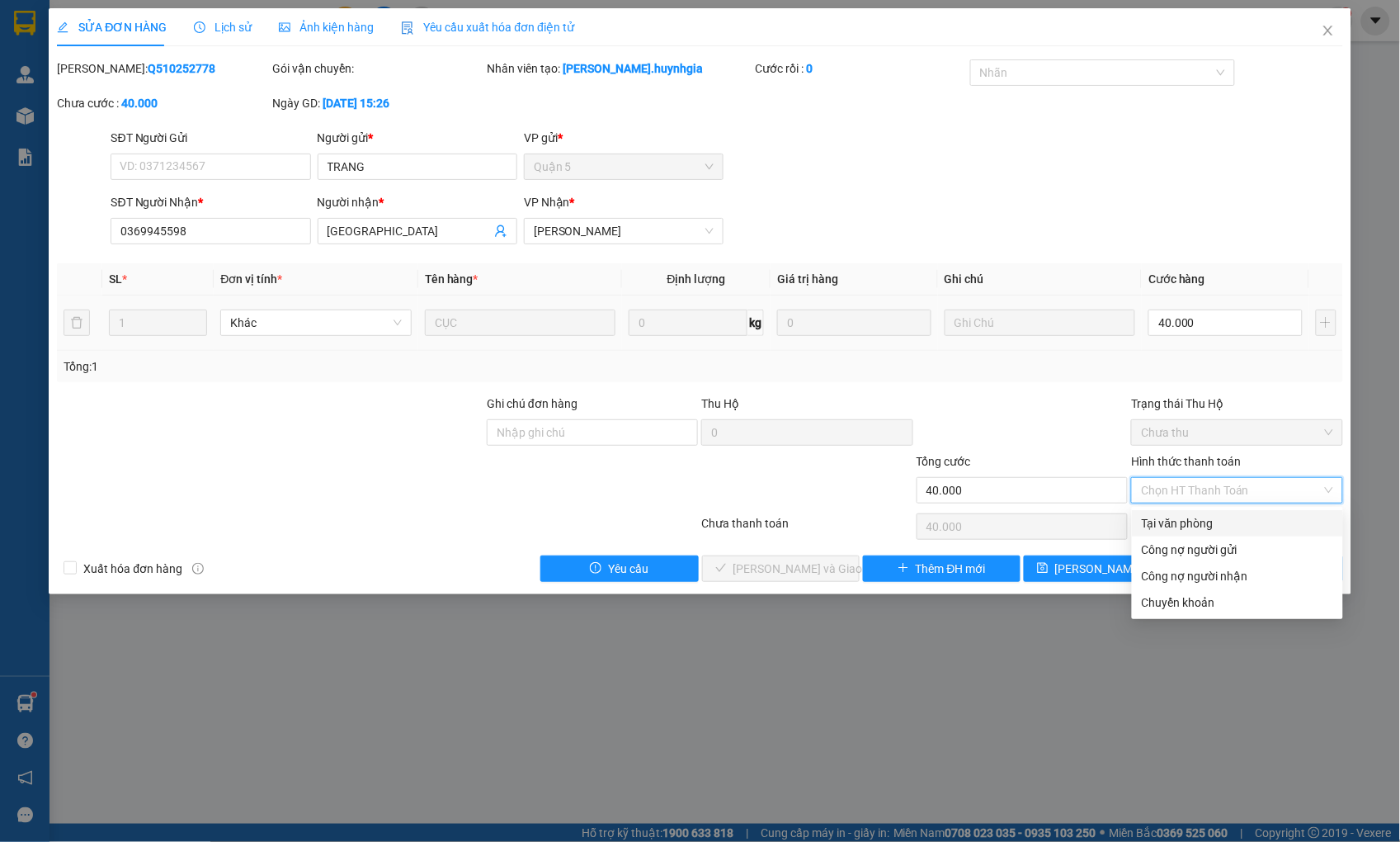
click at [1182, 518] on div "Tại văn phòng" at bounding box center [1237, 524] width 191 height 18
type input "0"
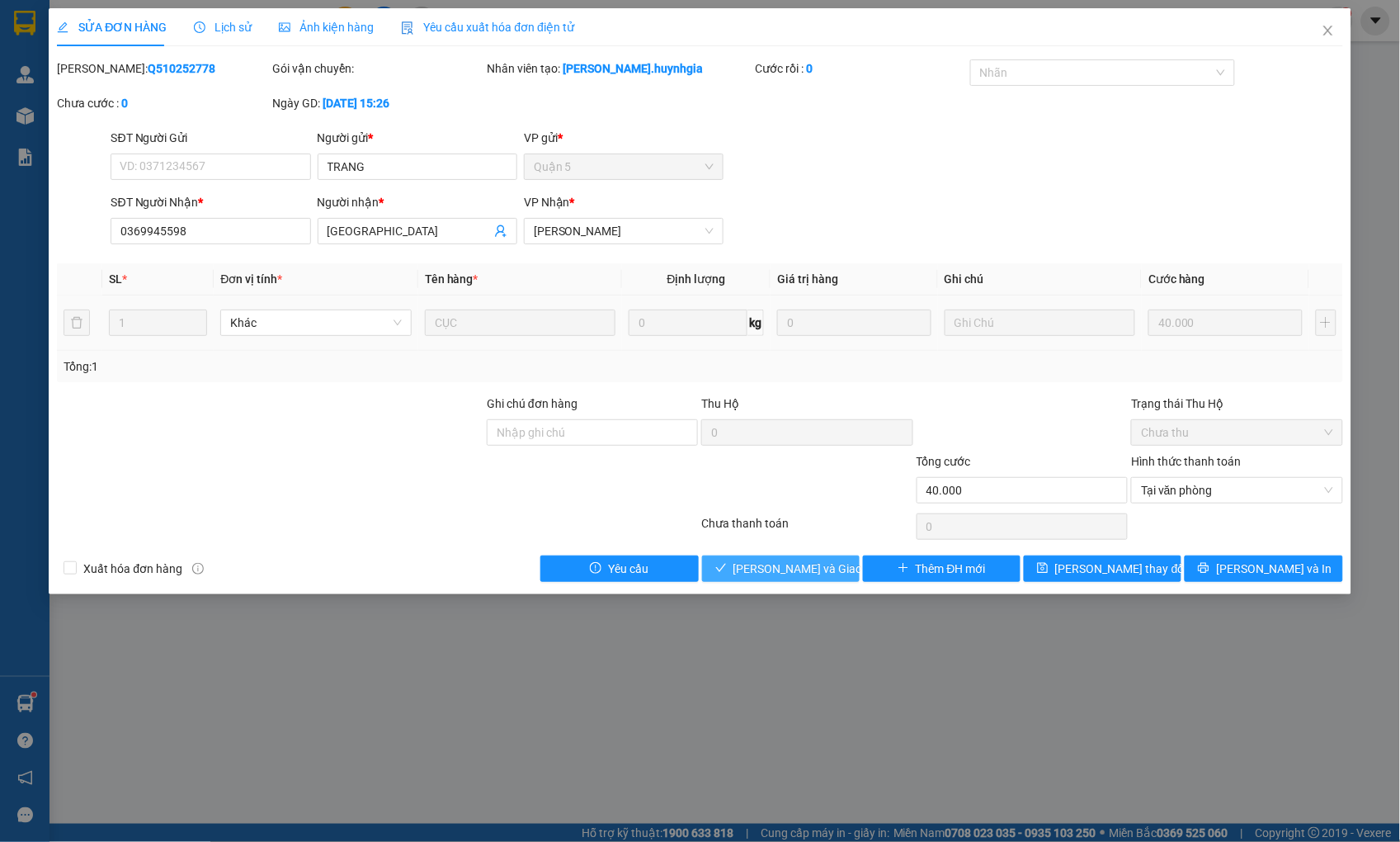
click at [840, 567] on button "[PERSON_NAME] và Giao hàng" at bounding box center [781, 568] width 158 height 26
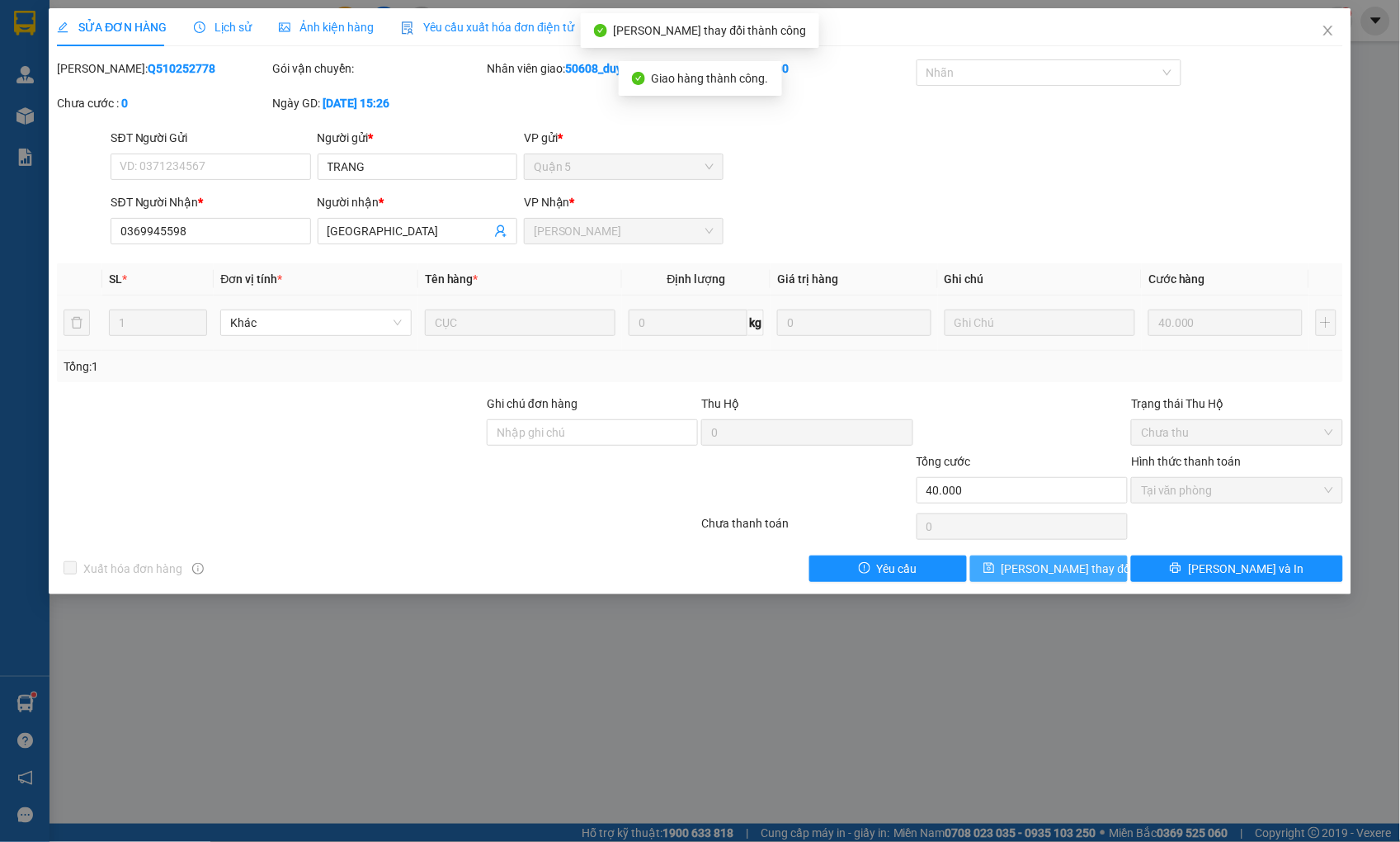
click at [1070, 570] on span "[PERSON_NAME] thay đổi" at bounding box center [1067, 569] width 132 height 18
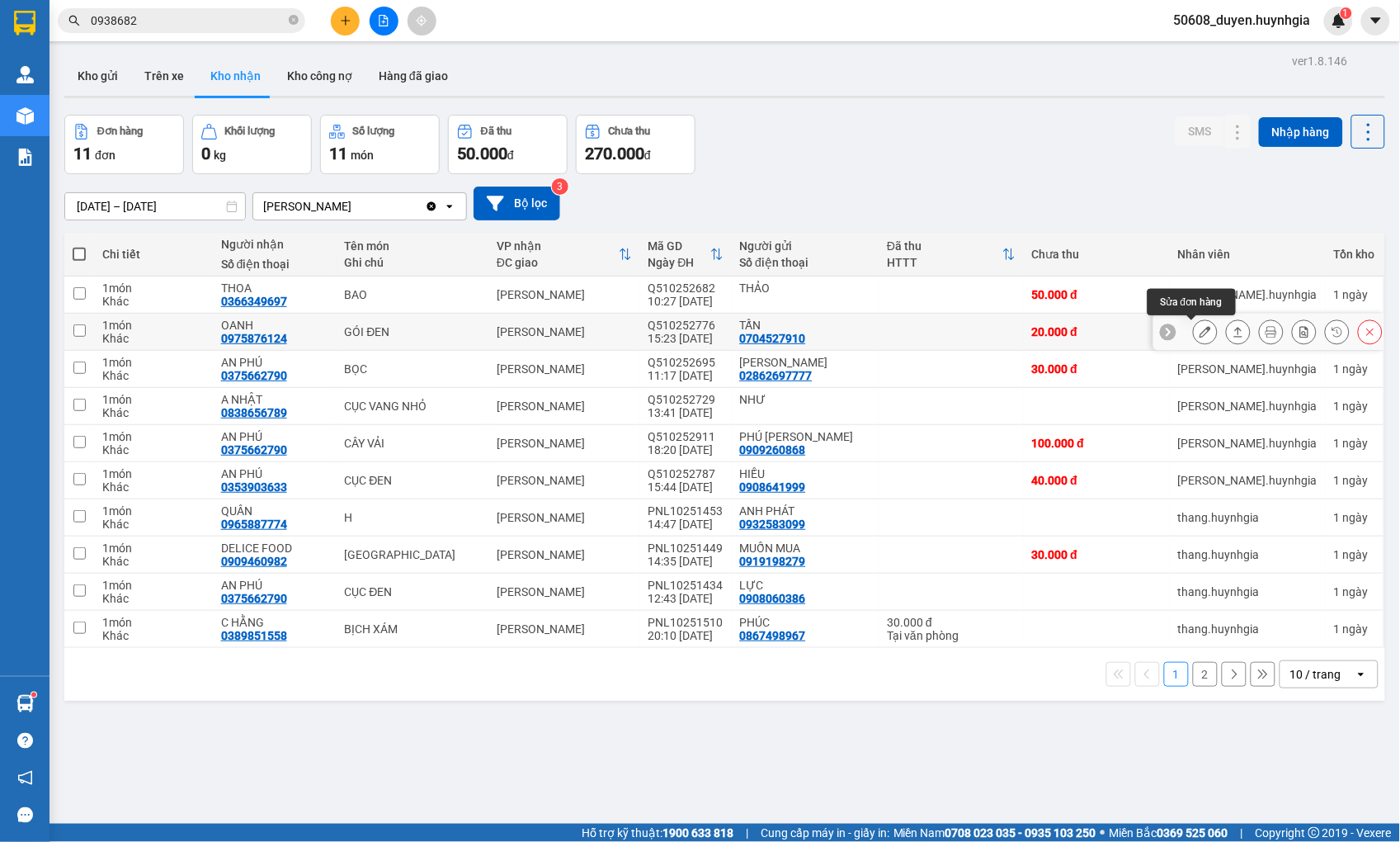
click at [1193, 323] on button at bounding box center [1205, 332] width 24 height 29
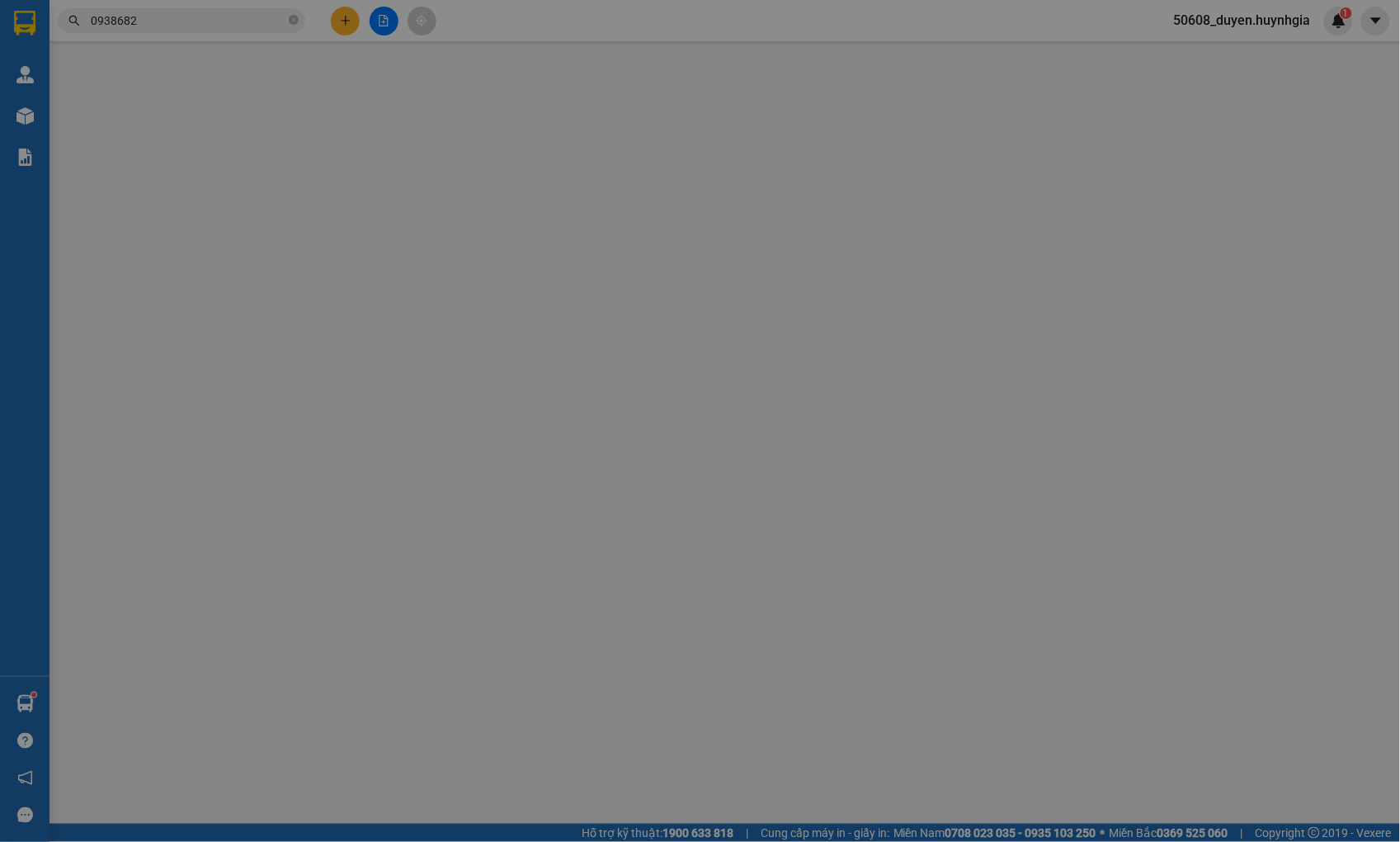
type input "0704527910"
type input "TẤN"
type input "0975876124"
type input "OANH"
type input "20.000"
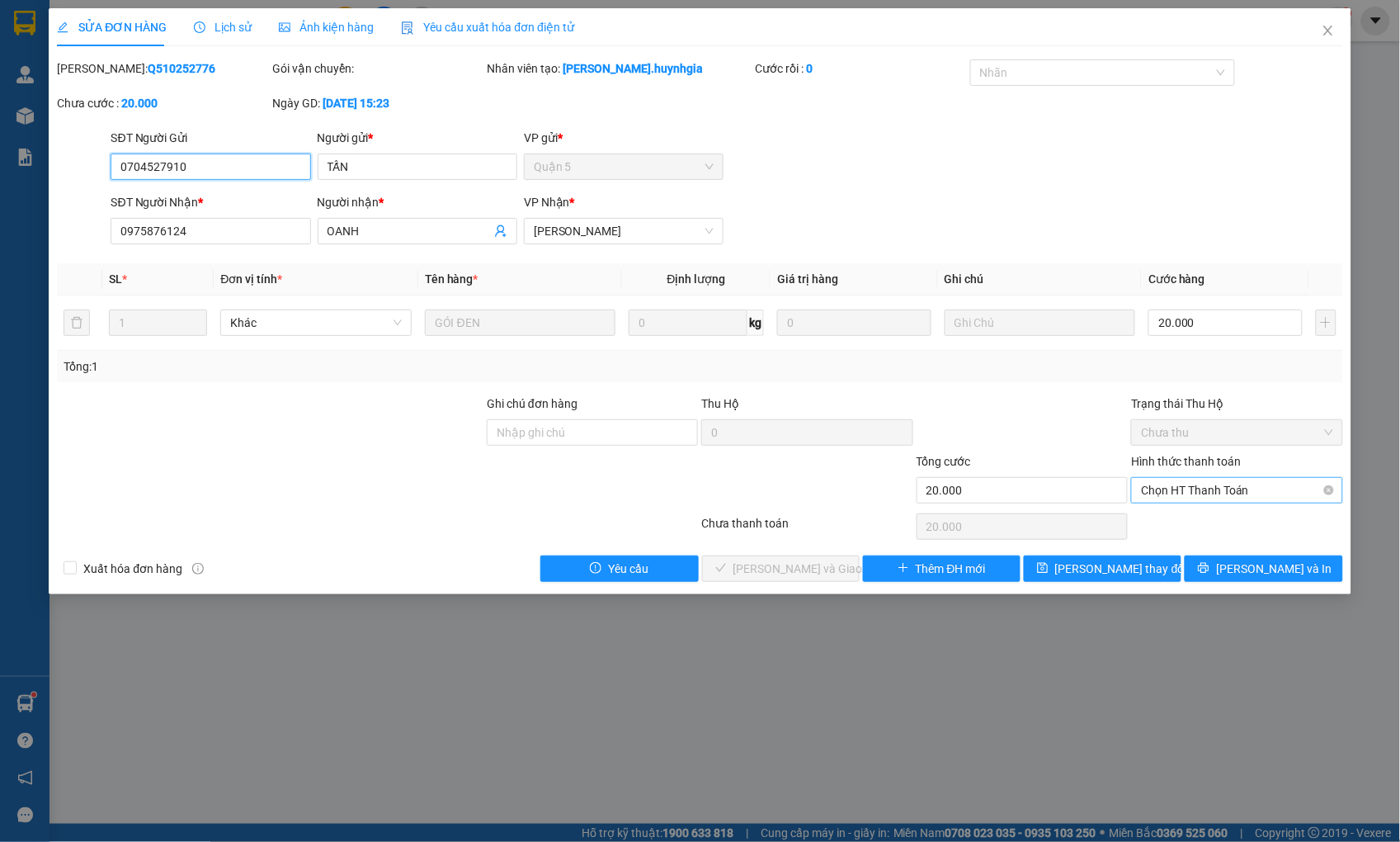
click at [1168, 495] on span "Chọn HT Thanh Toán" at bounding box center [1236, 490] width 191 height 24
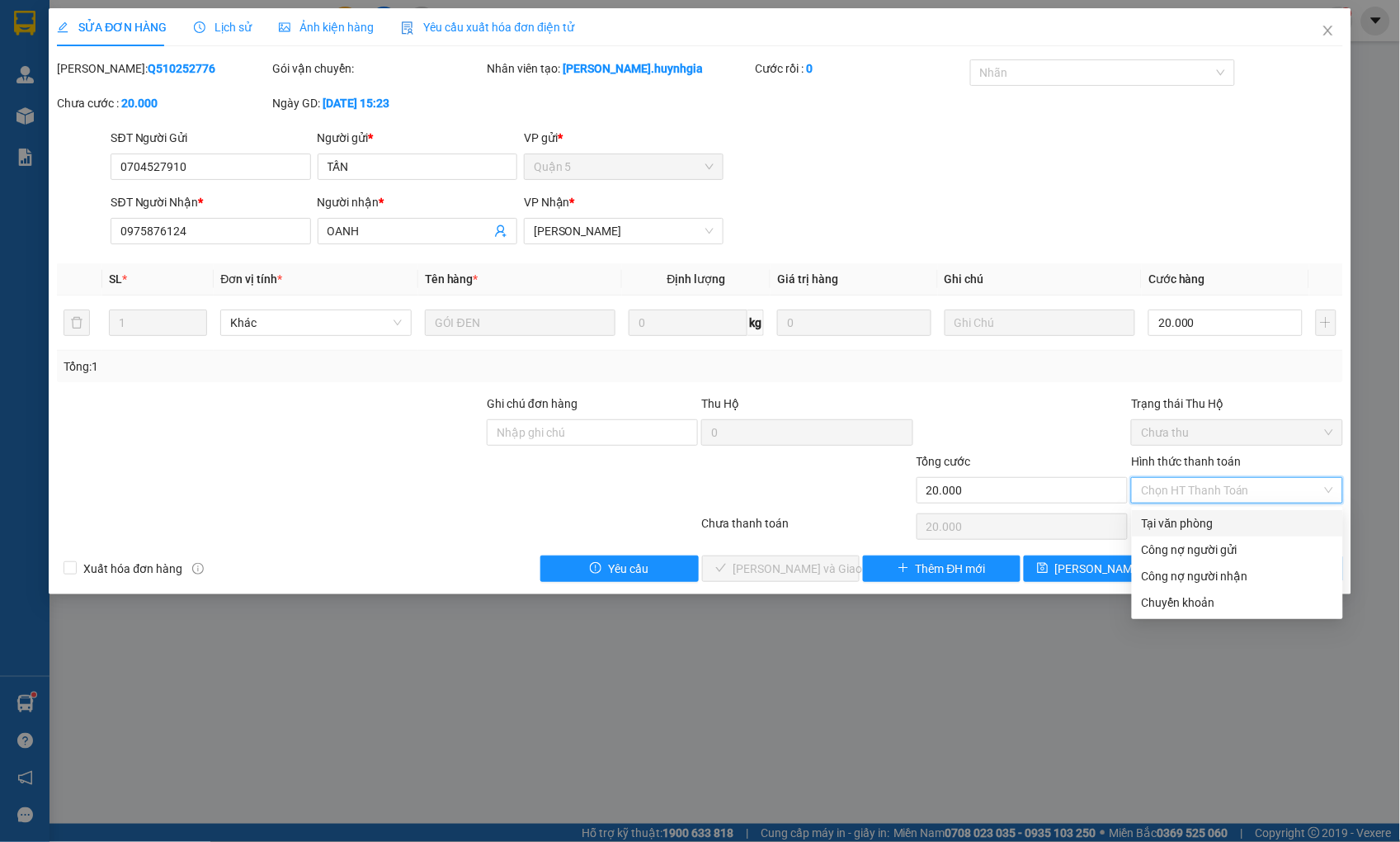
click at [1161, 534] on div "Tại văn phòng" at bounding box center [1237, 523] width 211 height 26
type input "0"
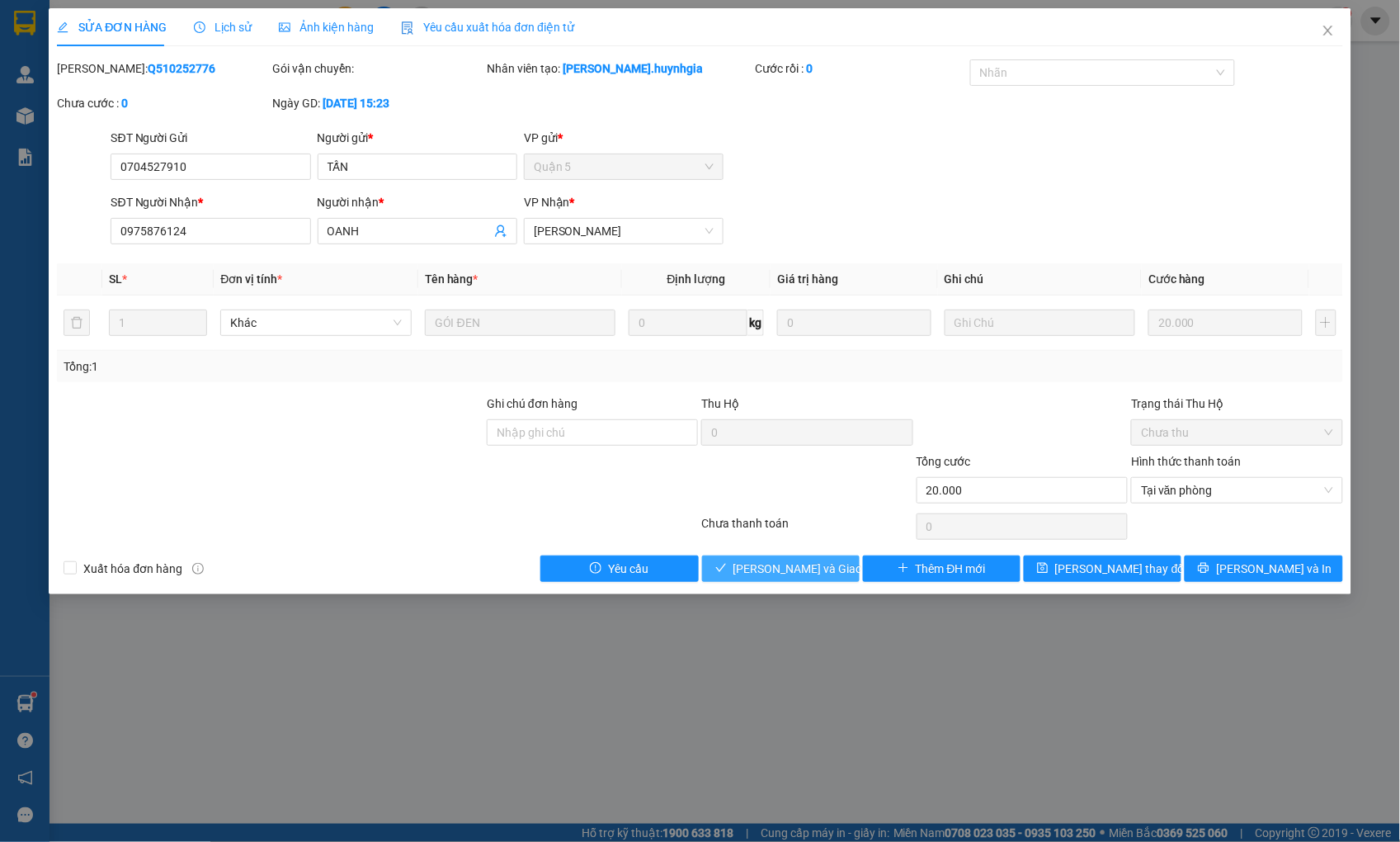
click at [837, 556] on button "[PERSON_NAME] và Giao hàng" at bounding box center [781, 568] width 158 height 26
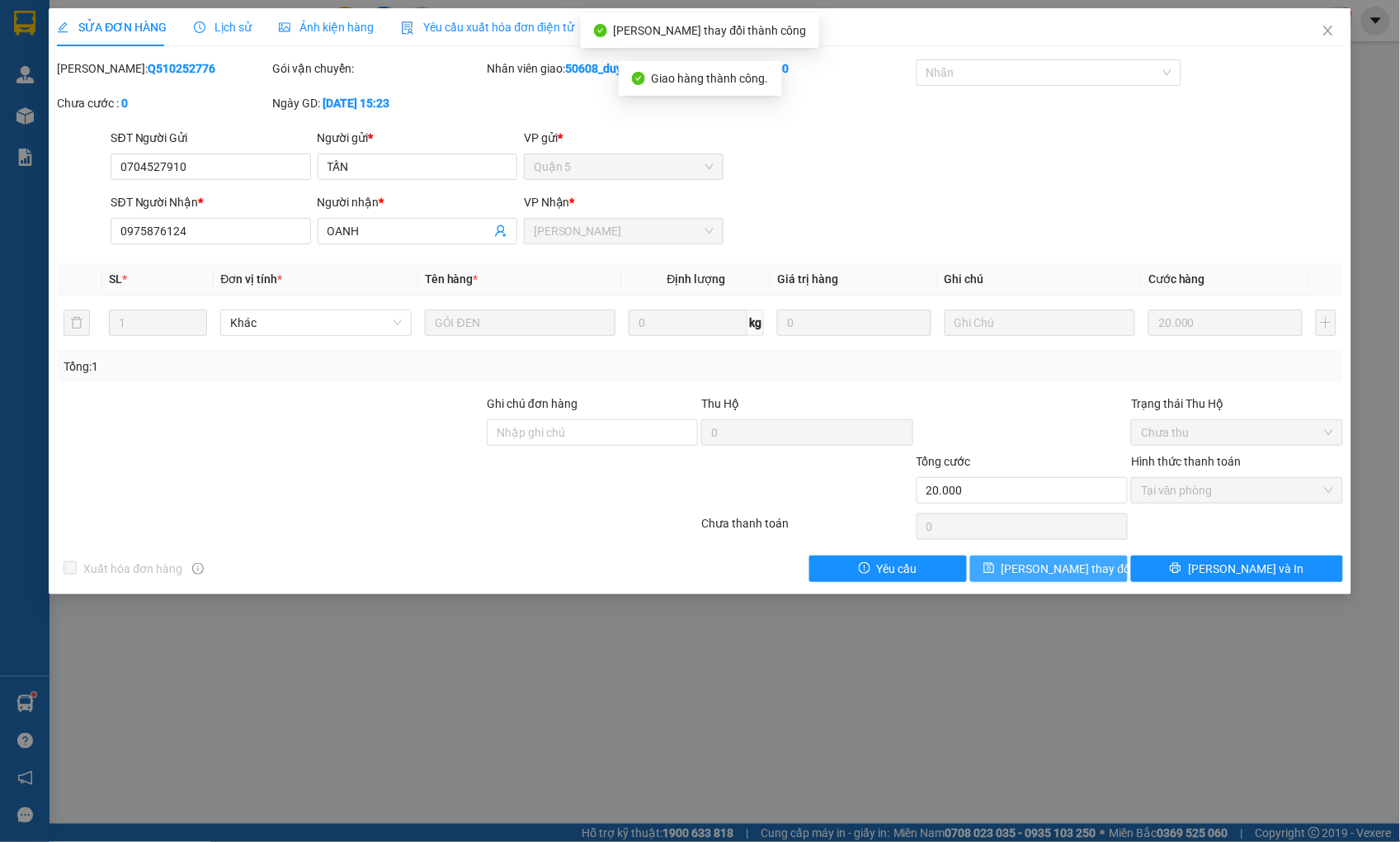
click at [1092, 563] on button "[PERSON_NAME] thay đổi" at bounding box center [1049, 568] width 158 height 26
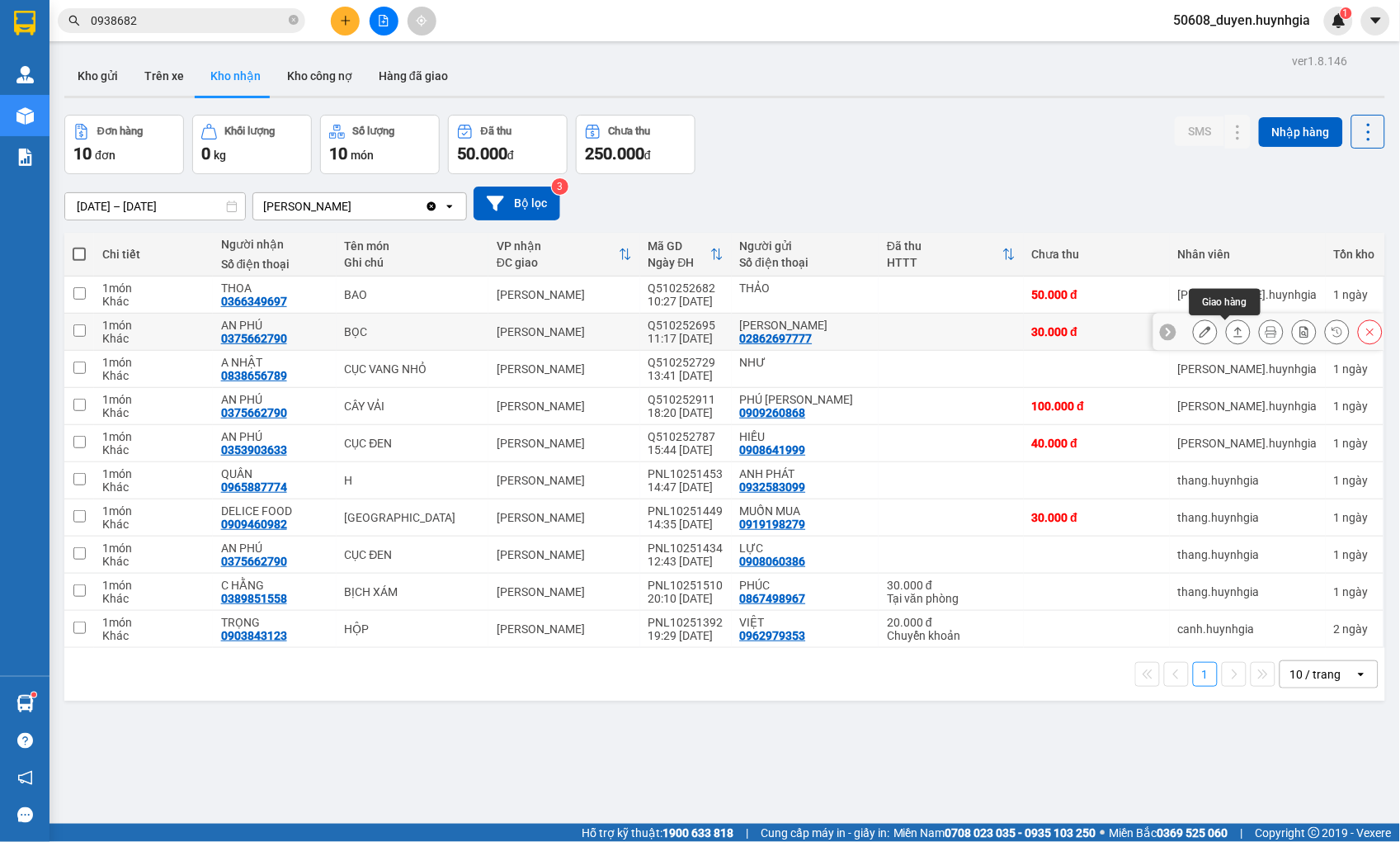
click at [1231, 333] on button at bounding box center [1239, 332] width 24 height 29
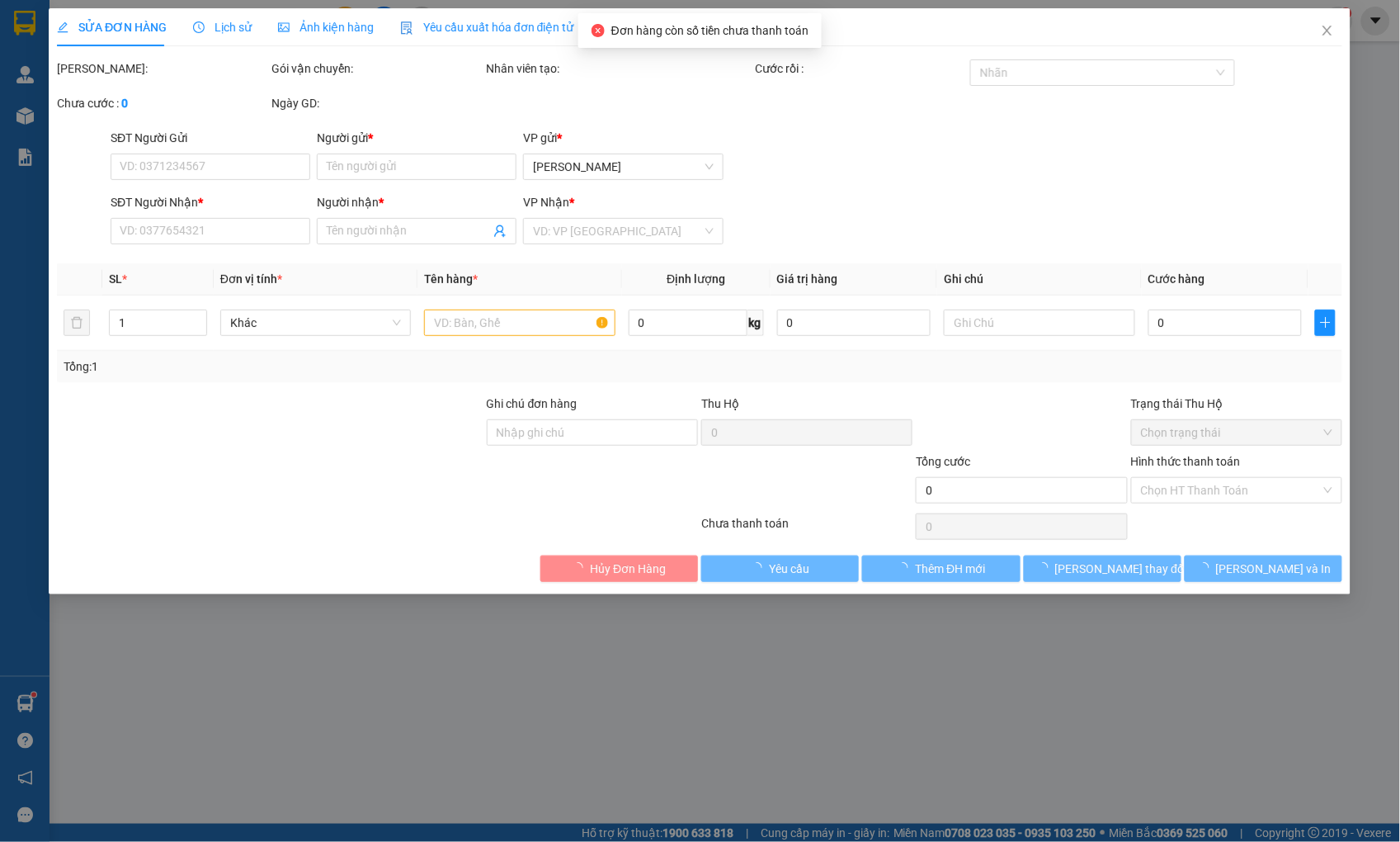
type input "02862697777"
type input "[PERSON_NAME]"
type input "0375662790"
type input "AN PHÚ"
type input "30.000"
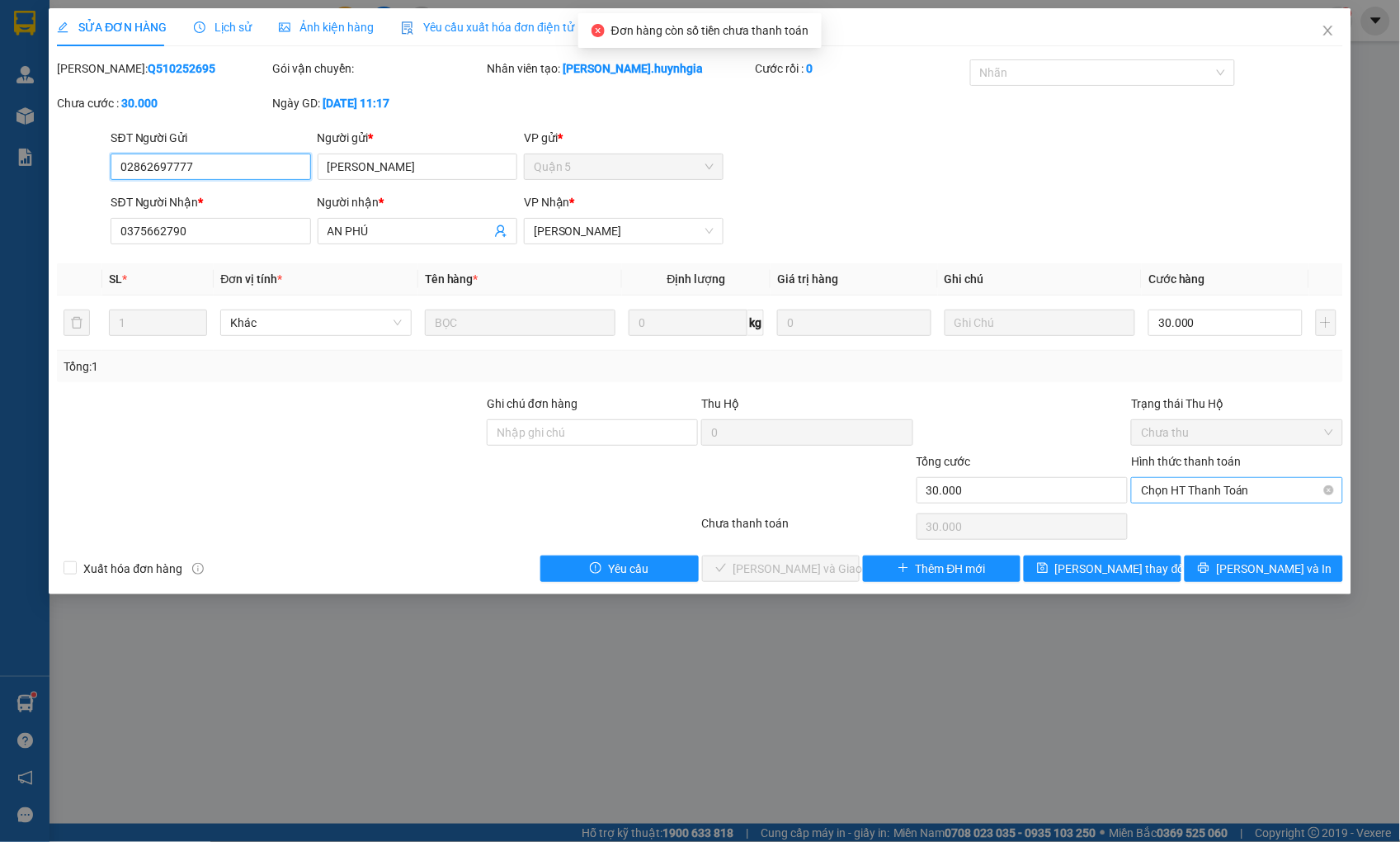
click at [1210, 497] on span "Chọn HT Thanh Toán" at bounding box center [1236, 490] width 191 height 24
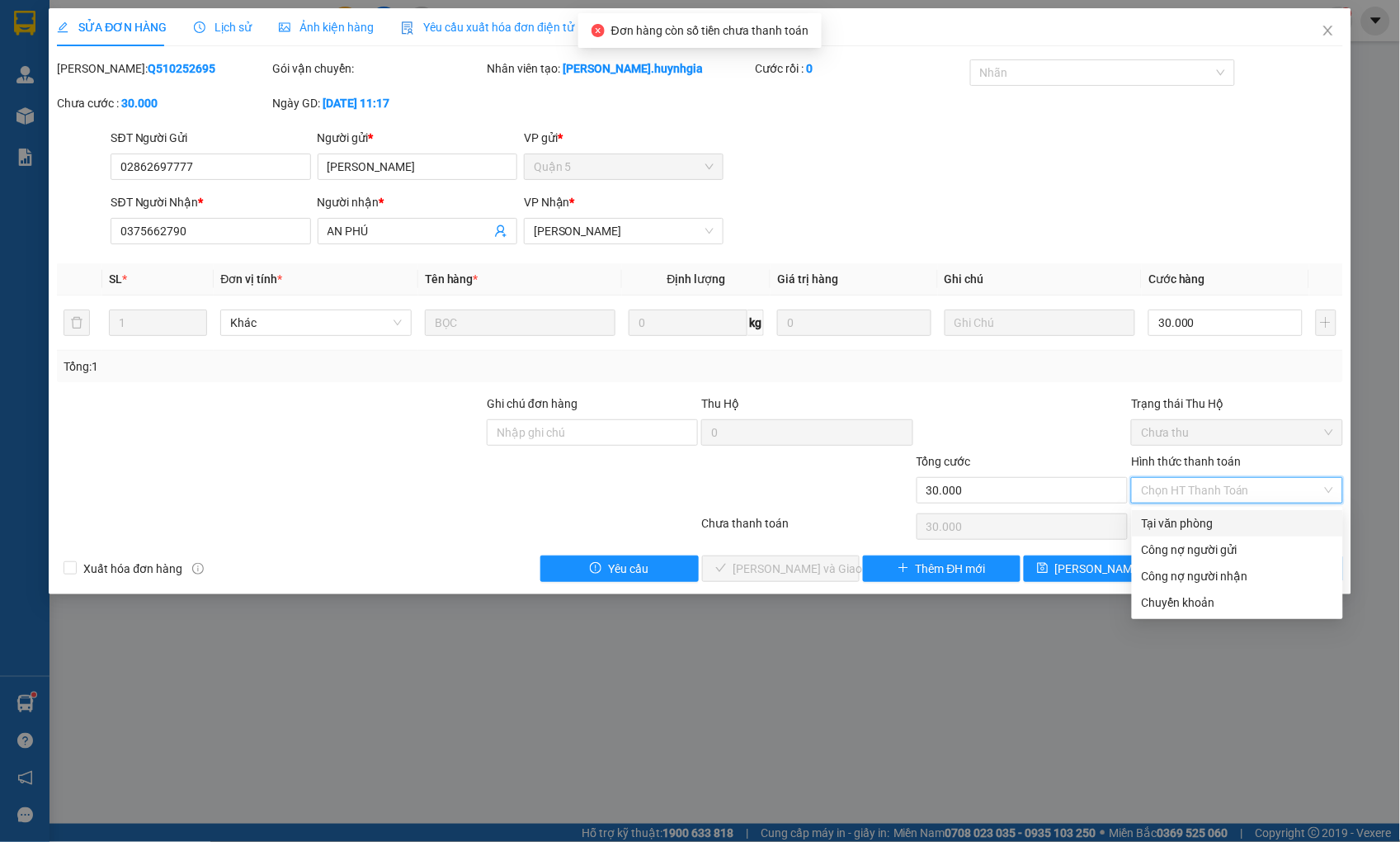
click at [1190, 516] on div "Tại văn phòng" at bounding box center [1237, 523] width 211 height 26
type input "0"
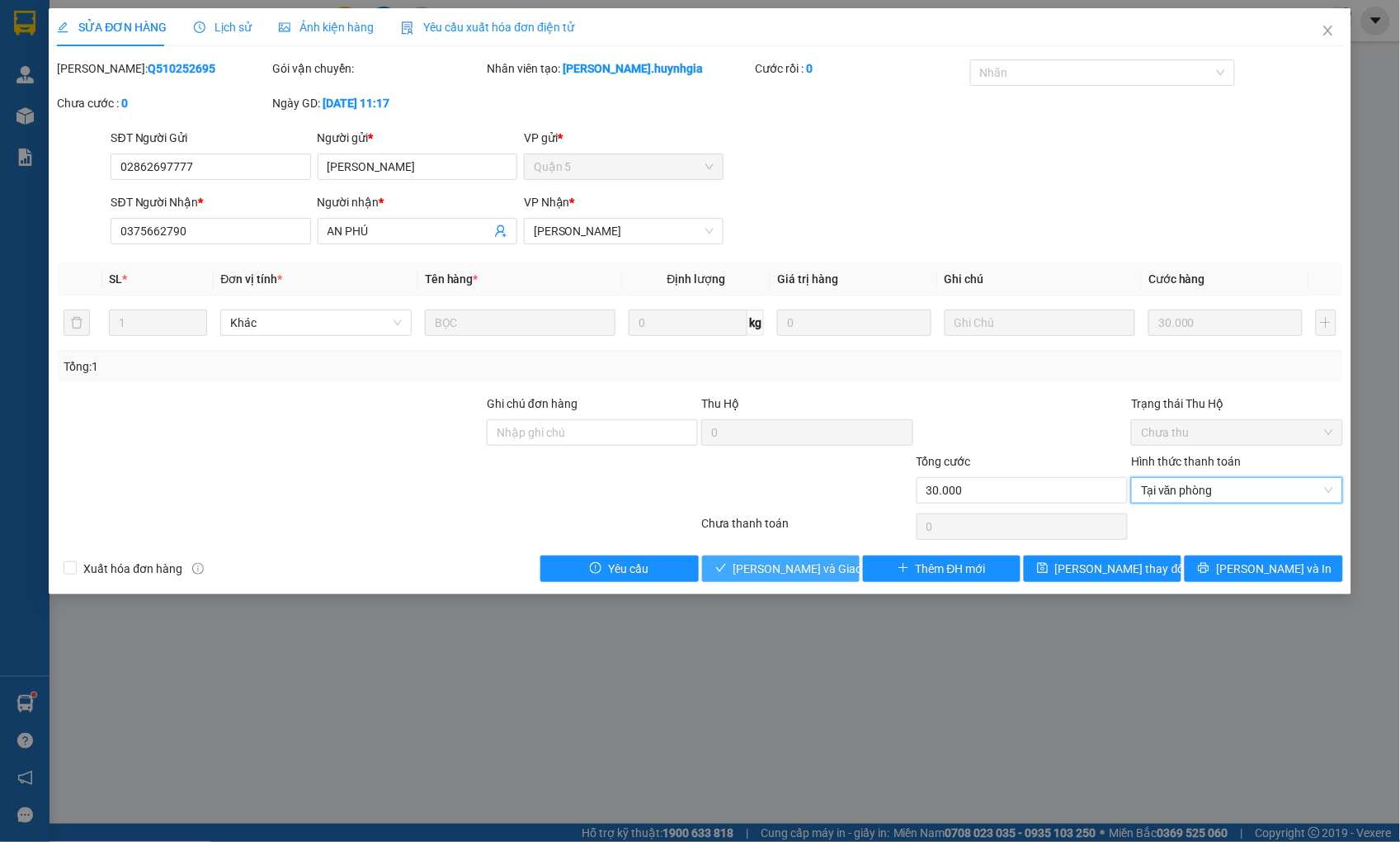
click at [812, 574] on span "[PERSON_NAME] và Giao hàng" at bounding box center [812, 569] width 159 height 18
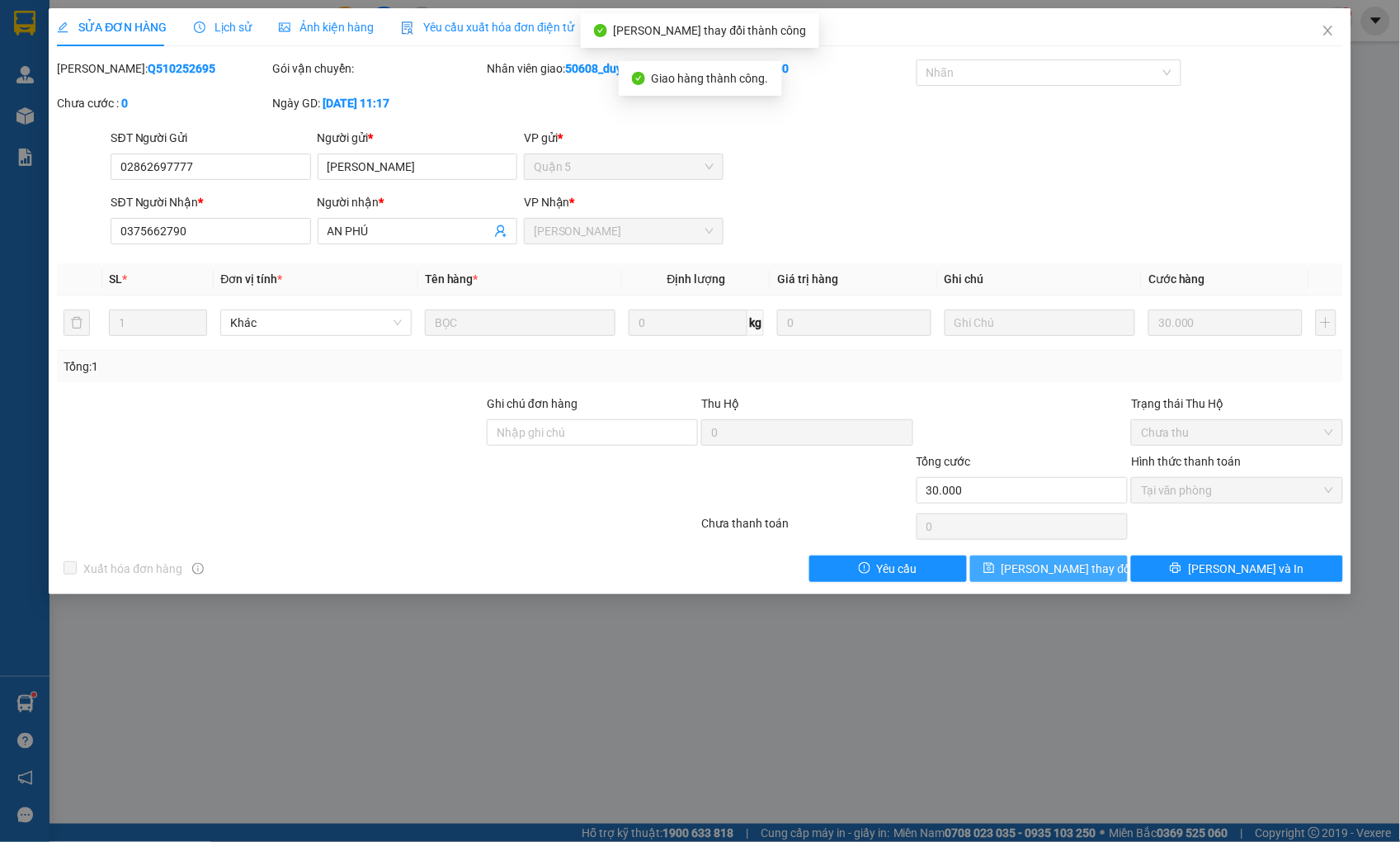
click at [1053, 567] on span "[PERSON_NAME] thay đổi" at bounding box center [1067, 569] width 132 height 18
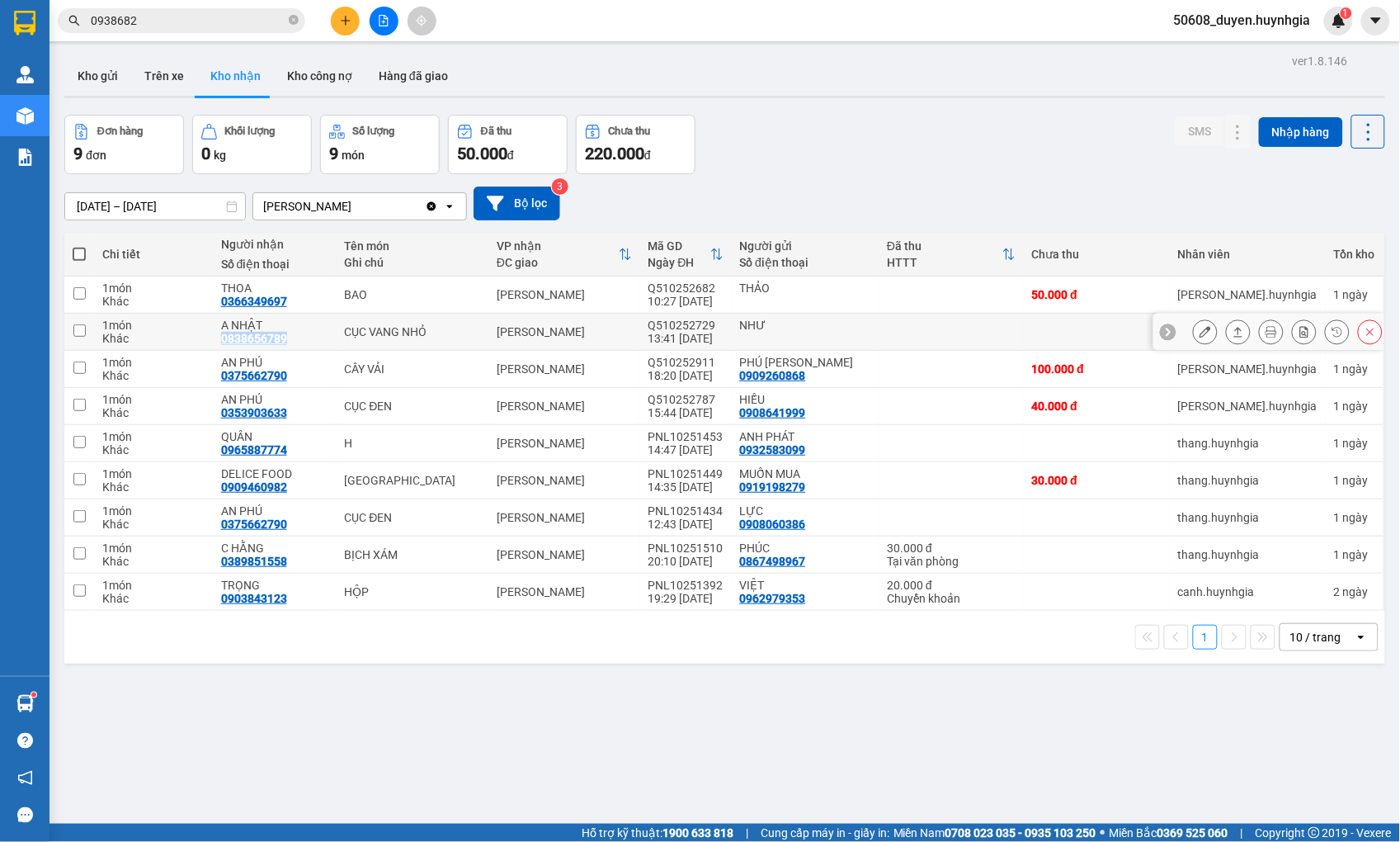
drag, startPoint x: 228, startPoint y: 337, endPoint x: 298, endPoint y: 345, distance: 70.5
click at [298, 345] on td "A NHẬT 0838656789" at bounding box center [274, 332] width 123 height 37
checkbox input "true"
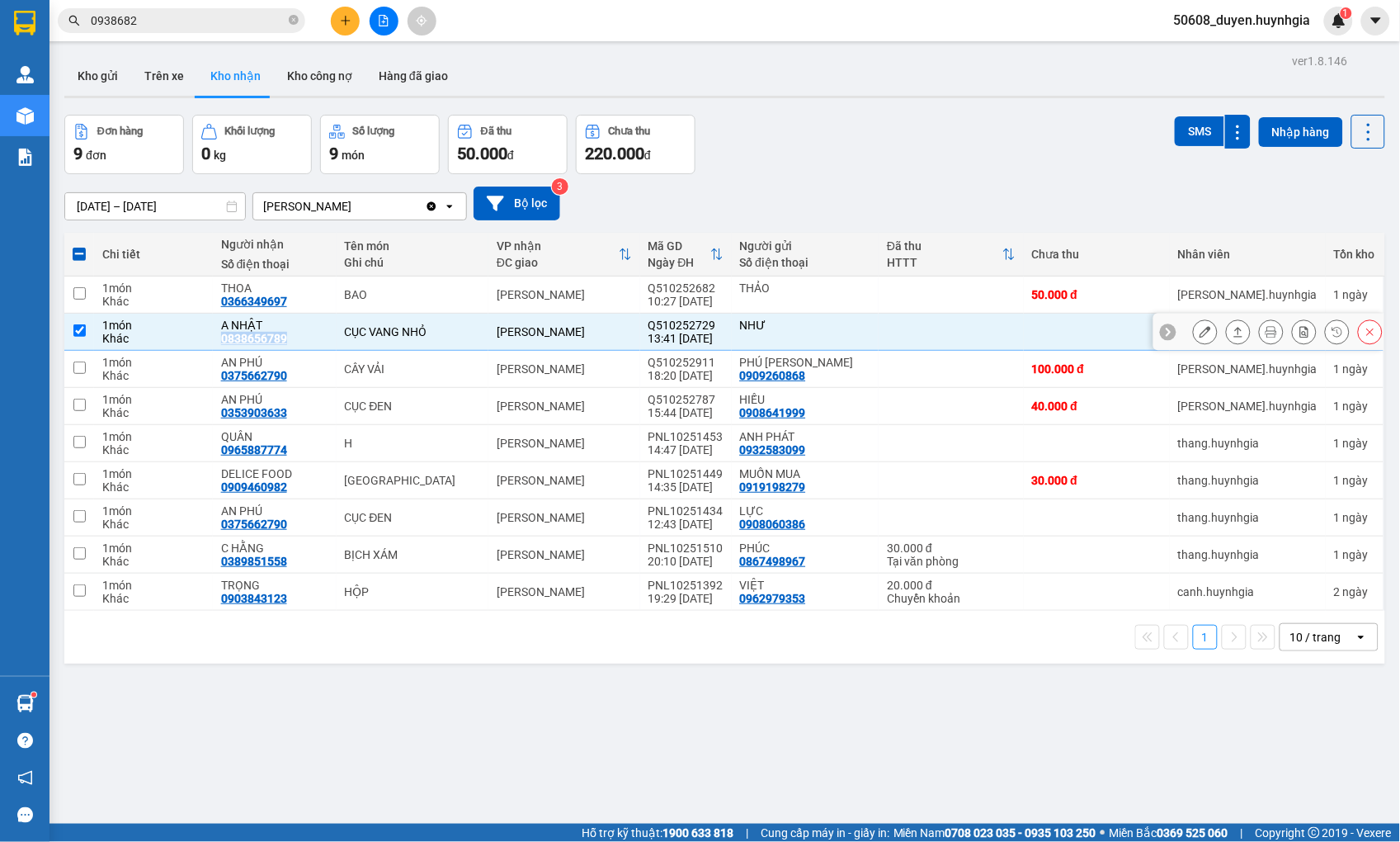
copy div "0838656789"
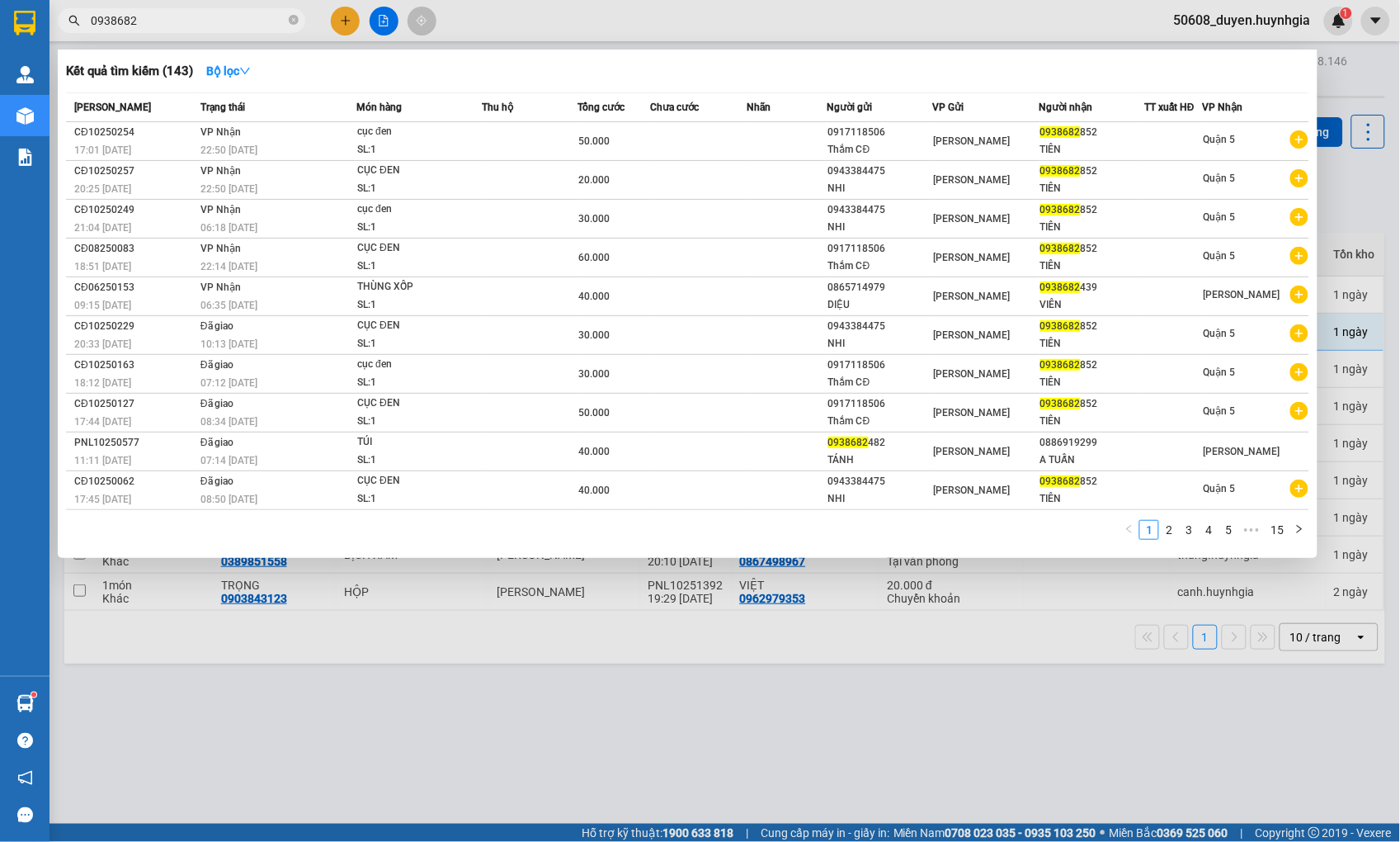
click at [208, 17] on input "0938682" at bounding box center [188, 21] width 195 height 18
paste input "838656789"
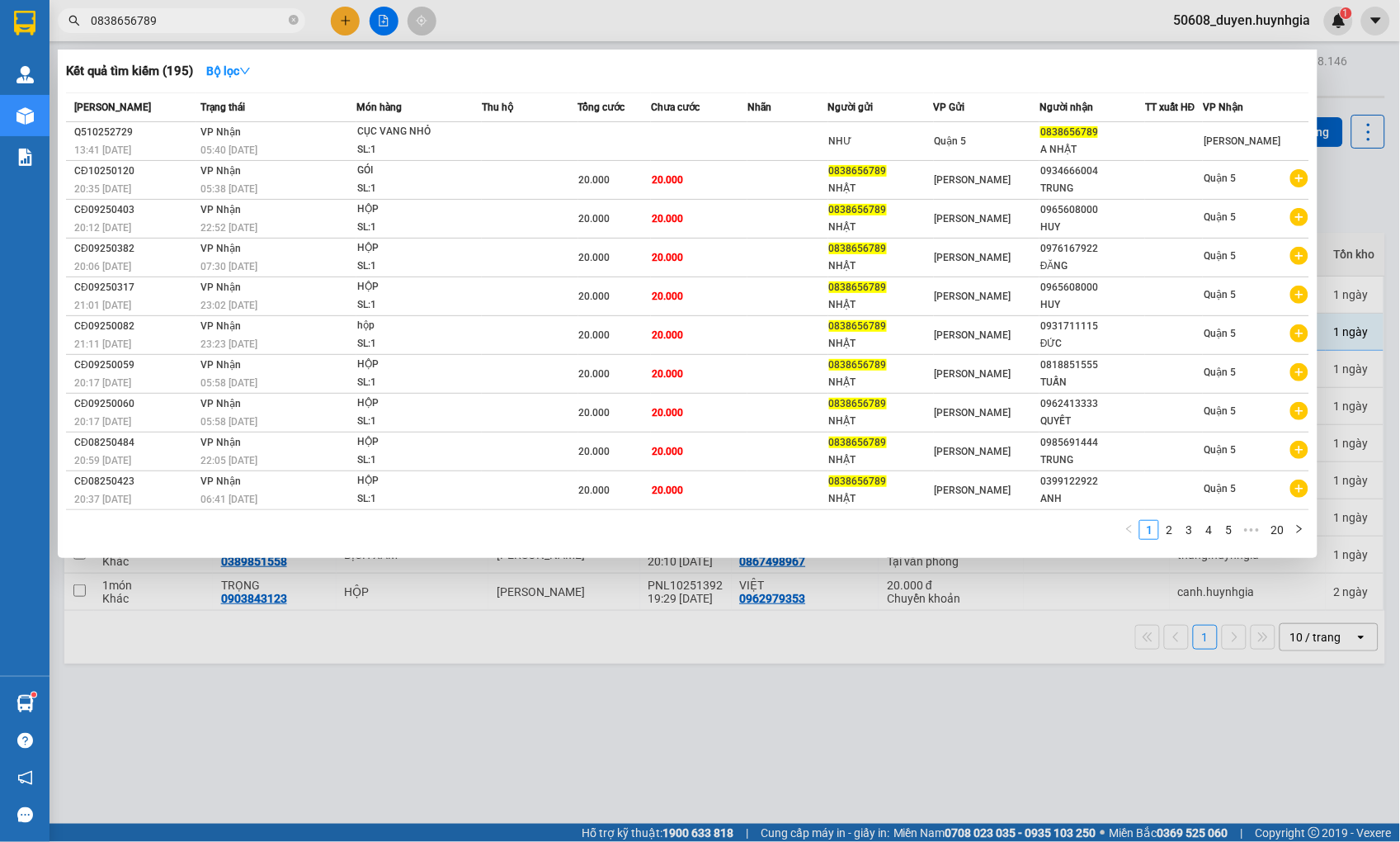
type input "0838656789"
click at [988, 26] on div at bounding box center [700, 421] width 1400 height 842
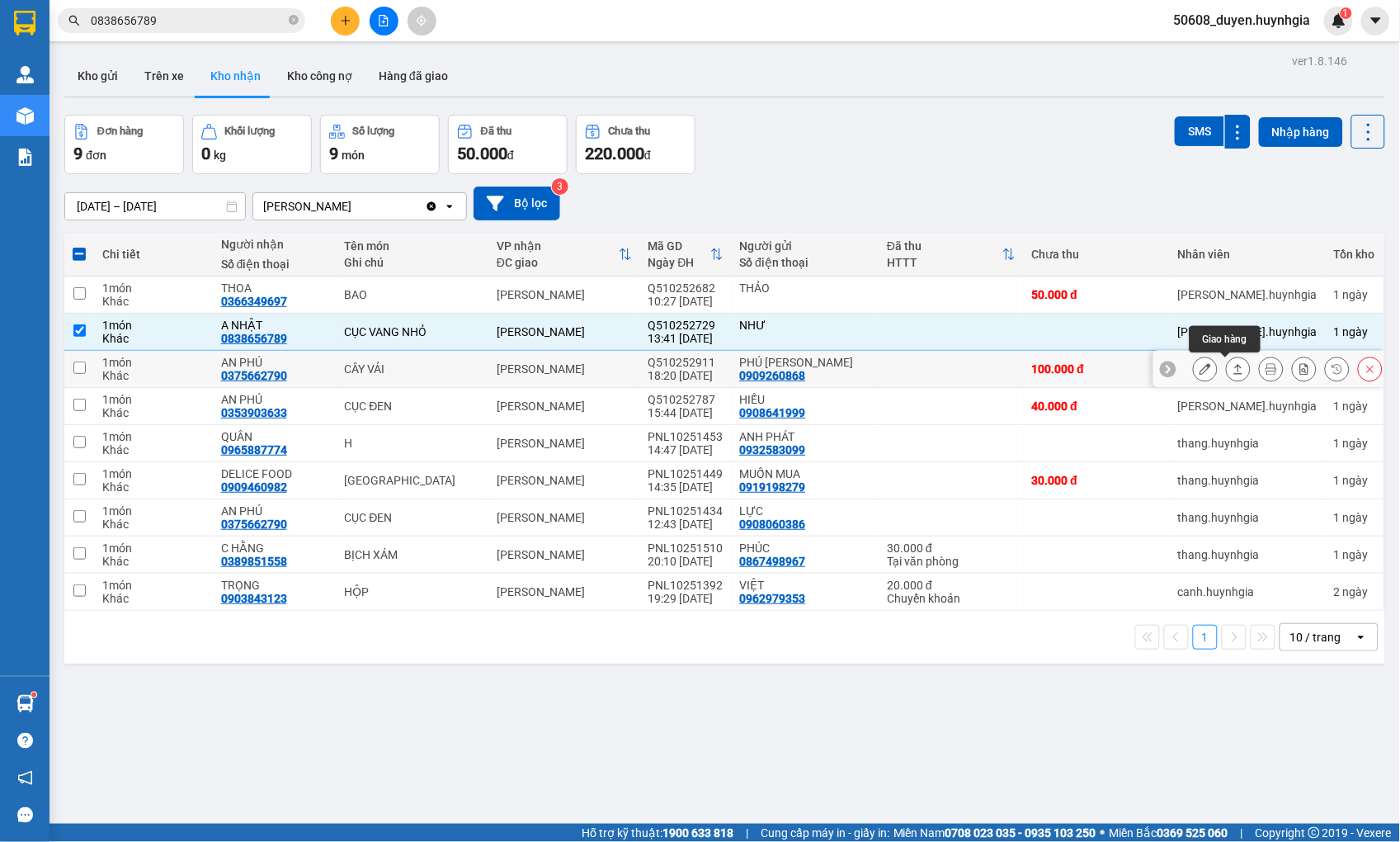
click at [1232, 366] on icon at bounding box center [1238, 369] width 12 height 12
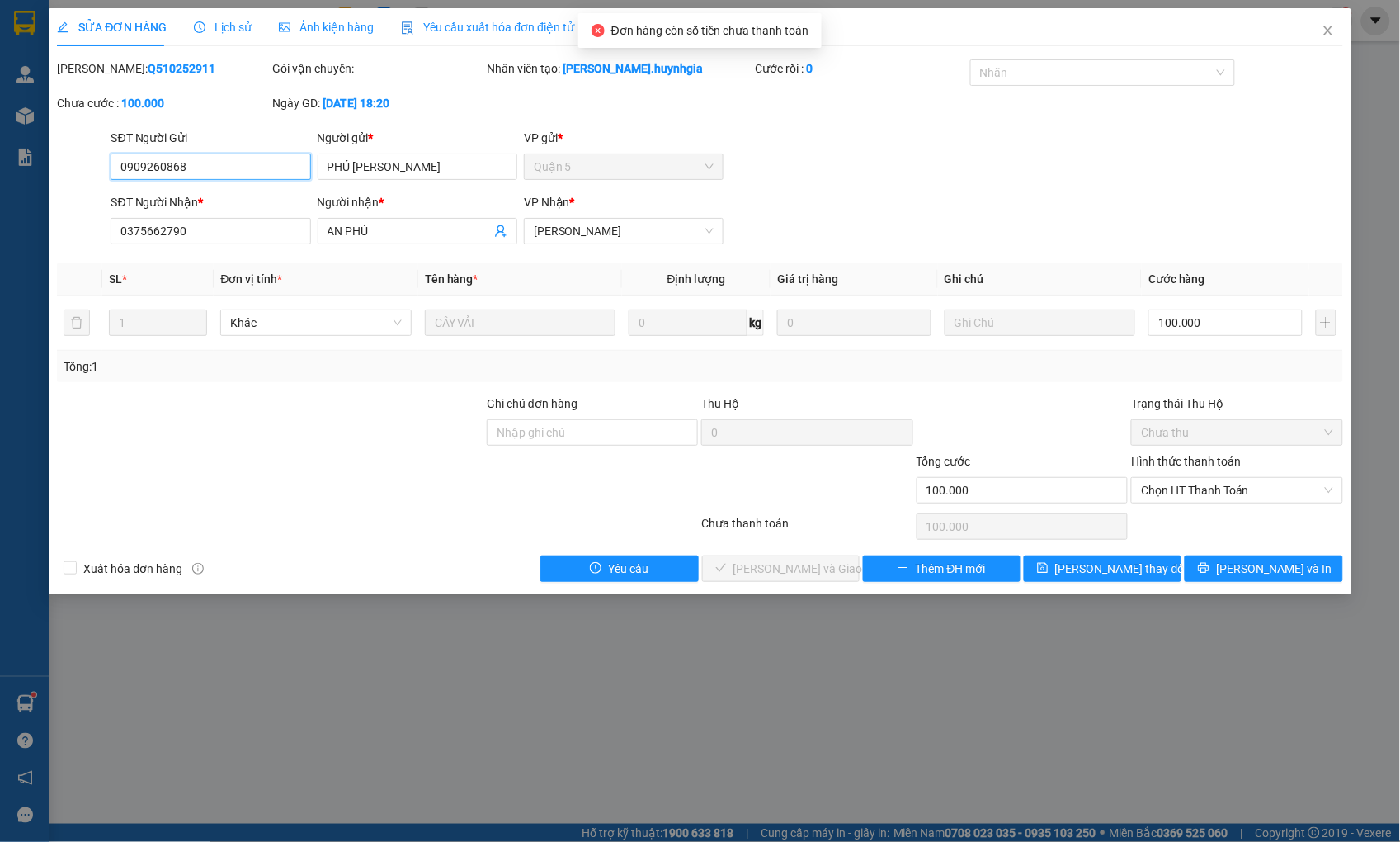
type input "0909260868"
type input "PHÚ [PERSON_NAME]"
type input "0375662790"
type input "AN PHÚ"
type input "100.000"
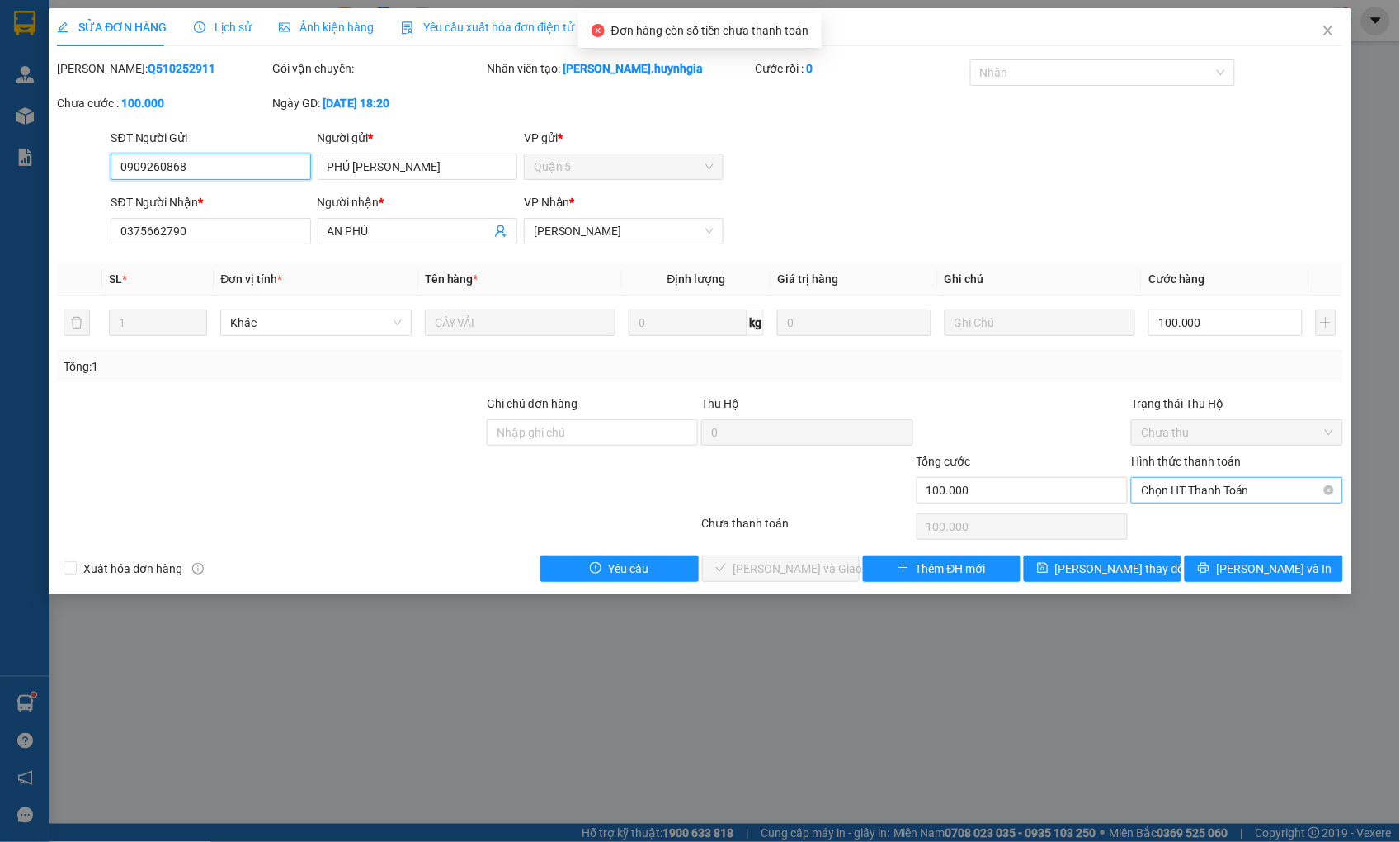
click at [1210, 488] on span "Chọn HT Thanh Toán" at bounding box center [1236, 490] width 191 height 24
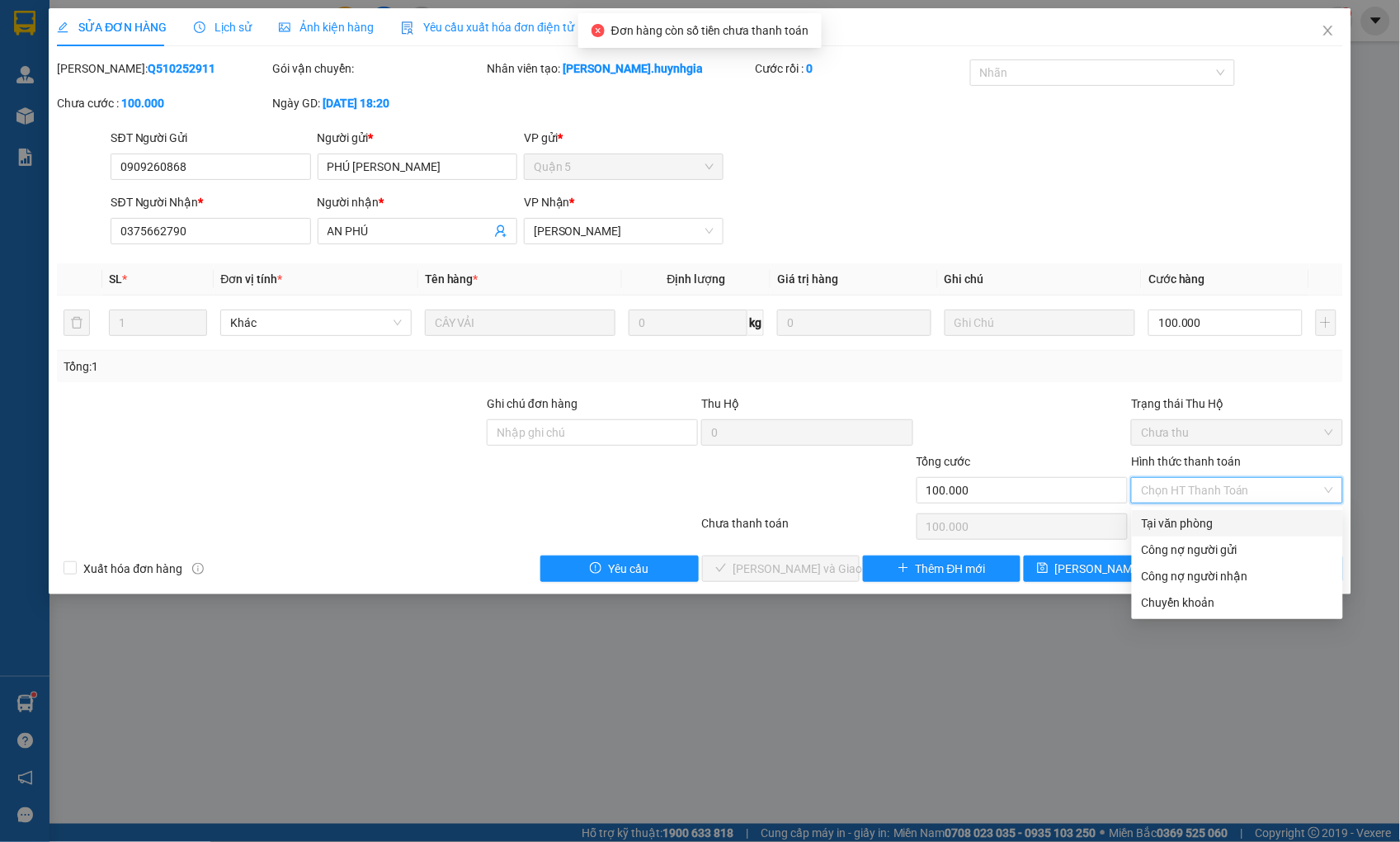
click at [1183, 524] on div "Tại văn phòng" at bounding box center [1237, 524] width 191 height 18
type input "0"
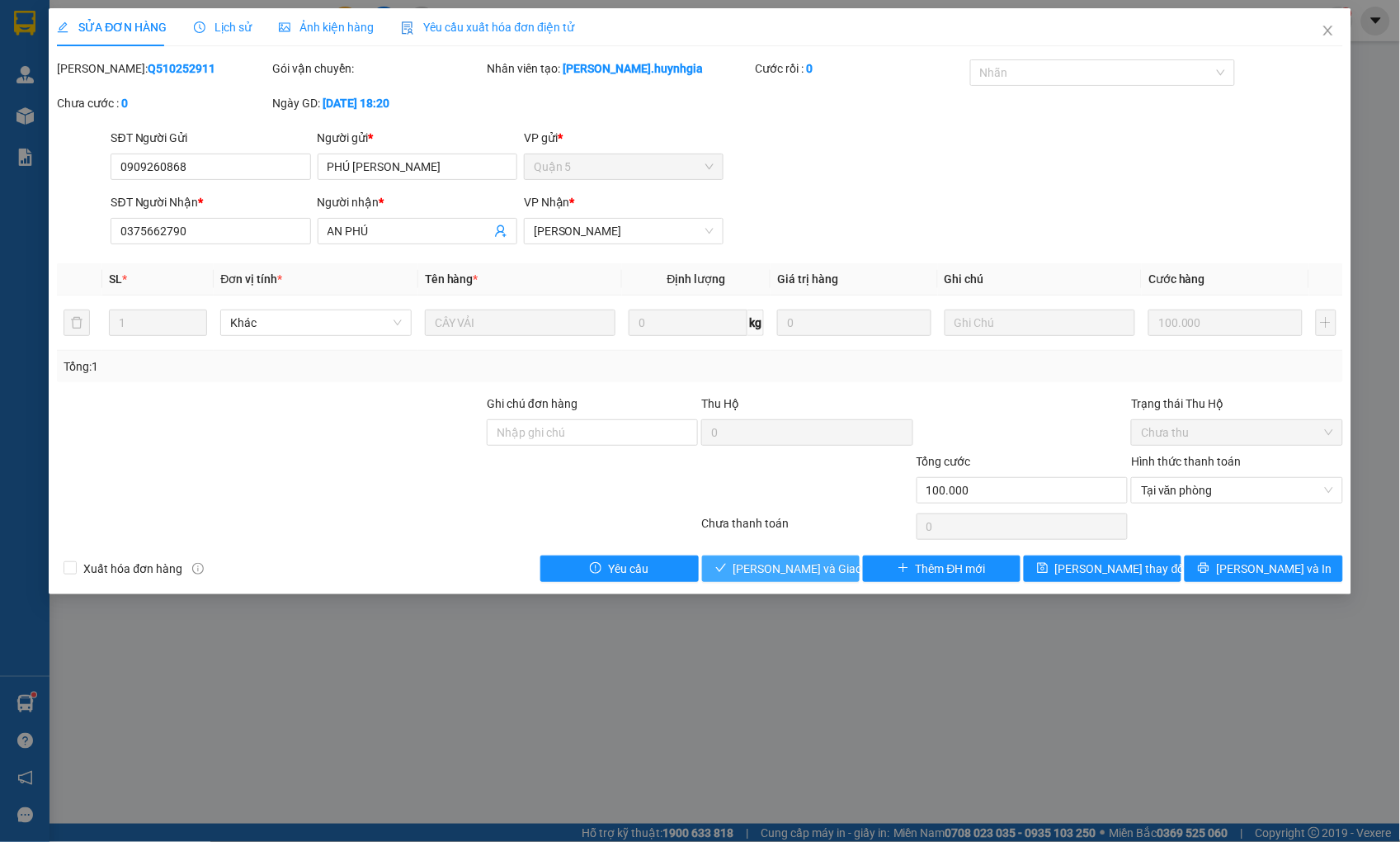
click at [809, 573] on span "[PERSON_NAME] và Giao hàng" at bounding box center [812, 569] width 159 height 18
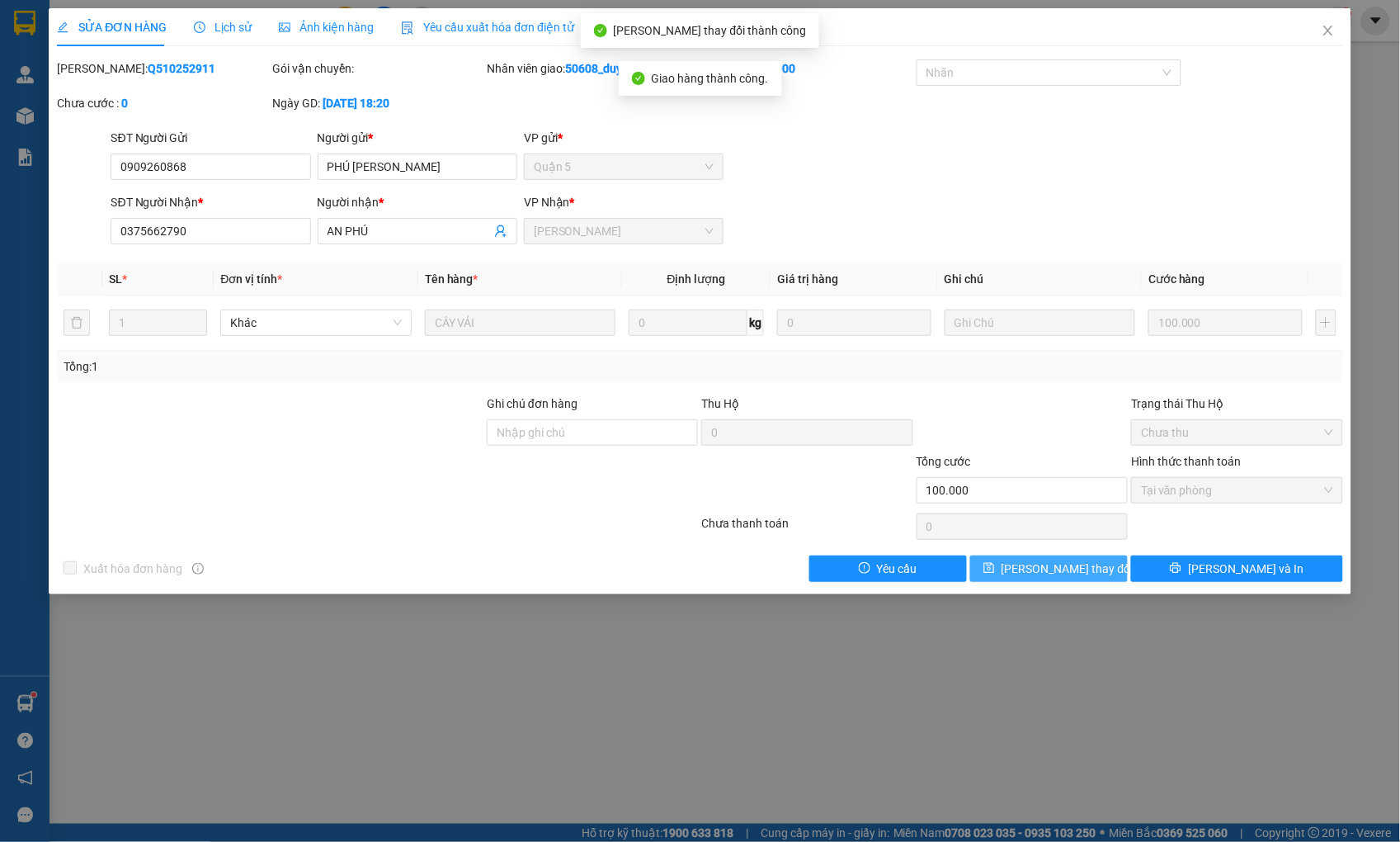
click at [1093, 572] on button "[PERSON_NAME] thay đổi" at bounding box center [1049, 568] width 158 height 26
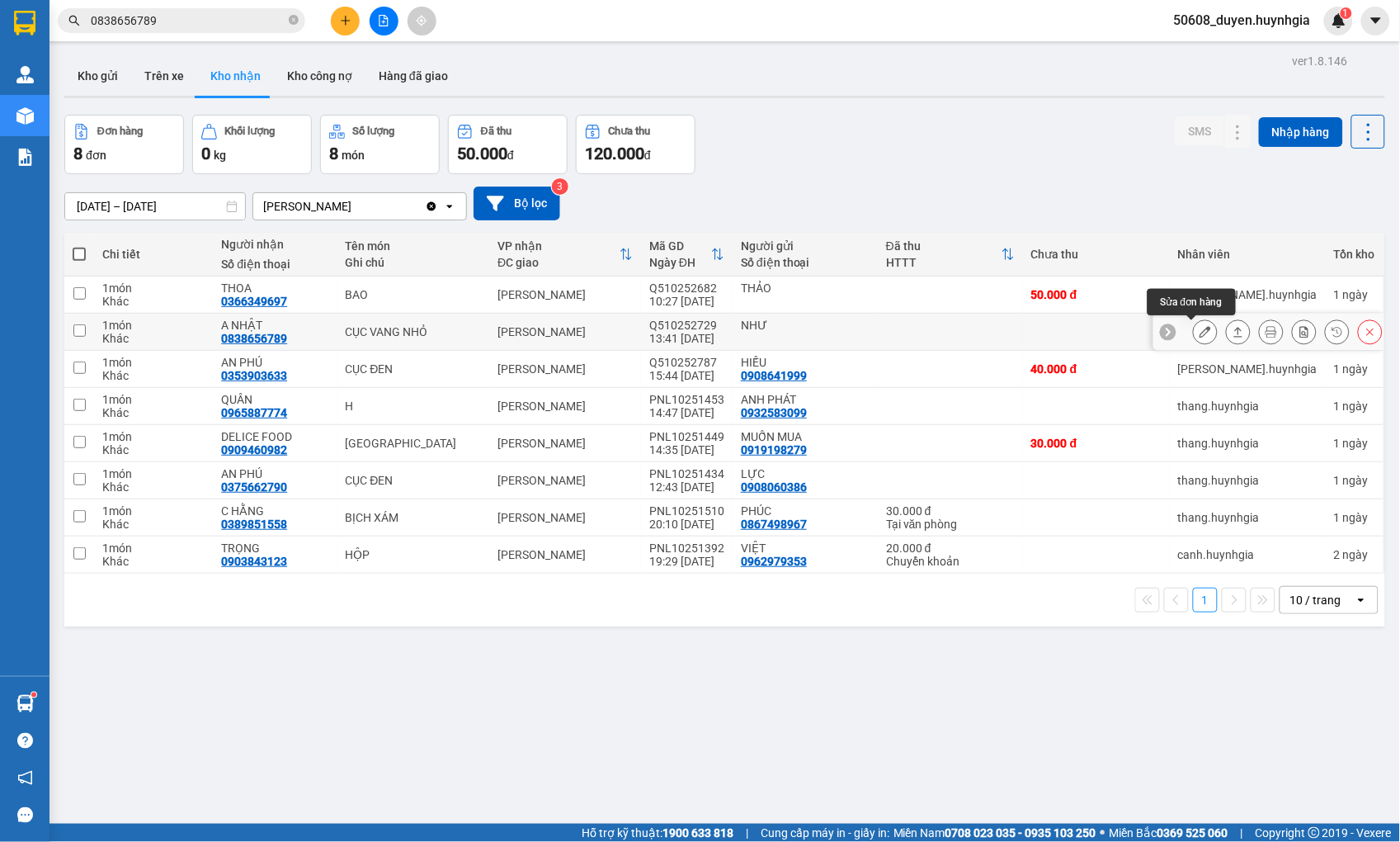
click at [1193, 329] on button at bounding box center [1205, 332] width 24 height 29
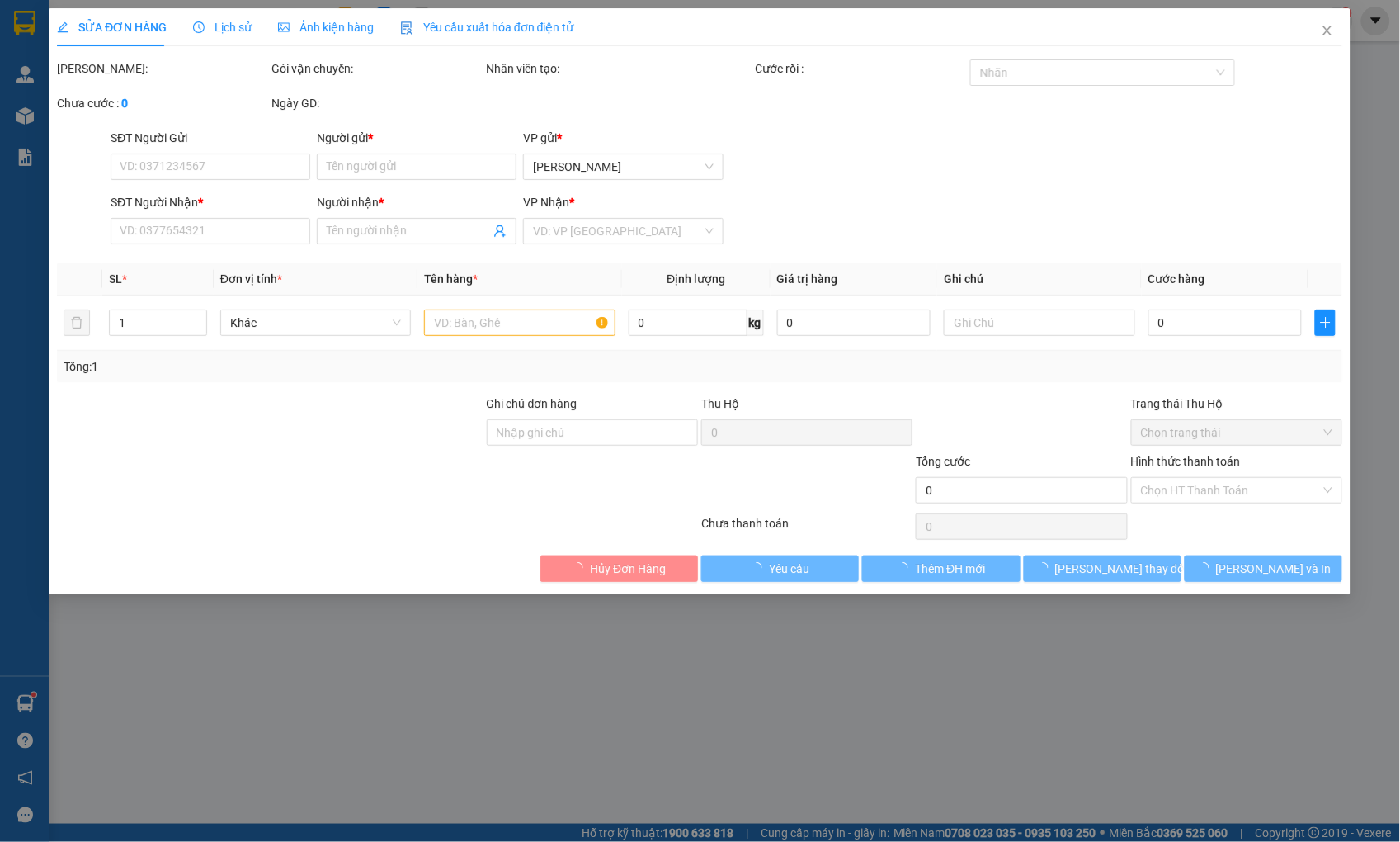
type input "NHƯ"
type input "0838656789"
type input "A NHẬT"
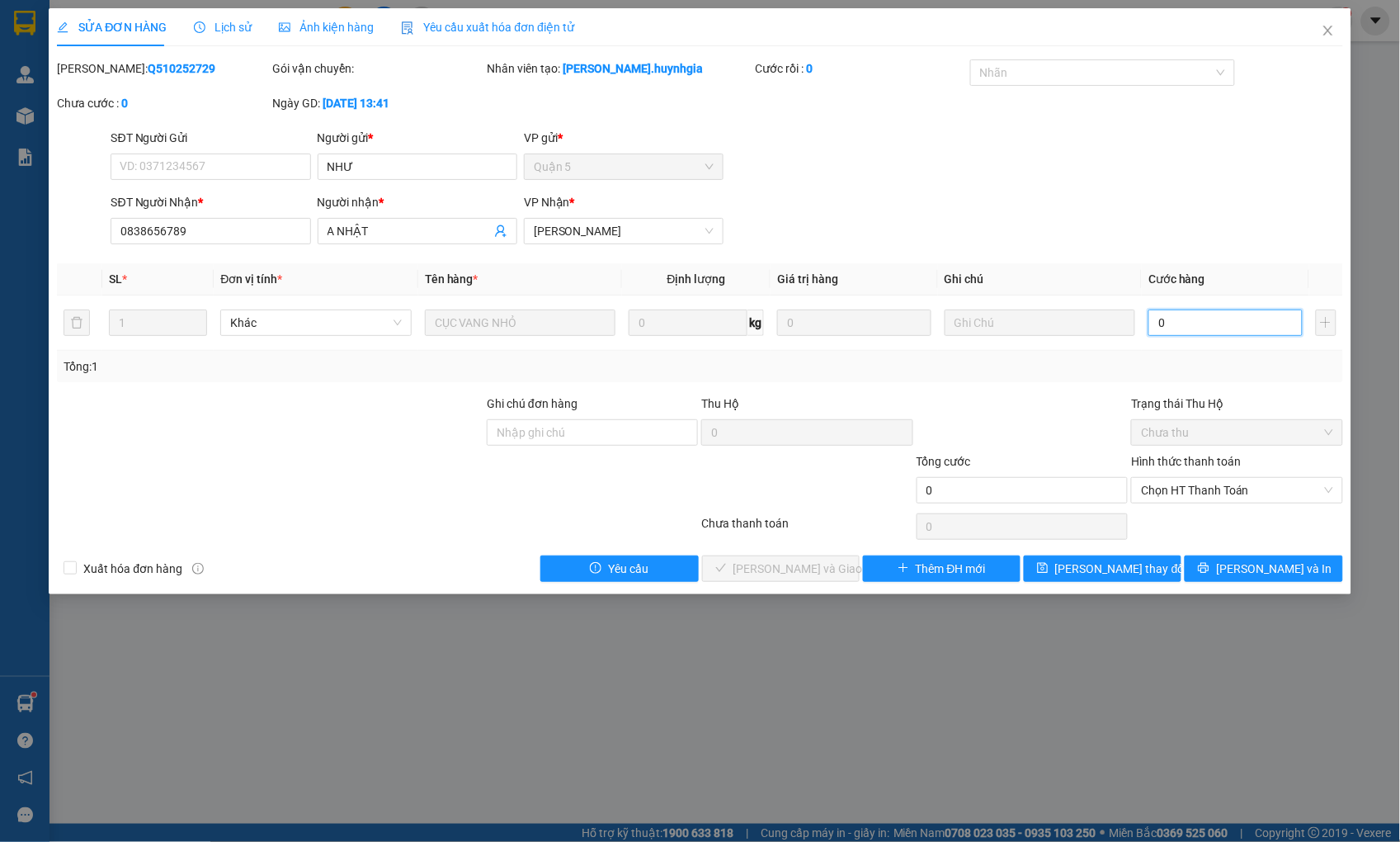
click at [1183, 328] on input "0" at bounding box center [1224, 322] width 154 height 26
type input "2"
type input "20"
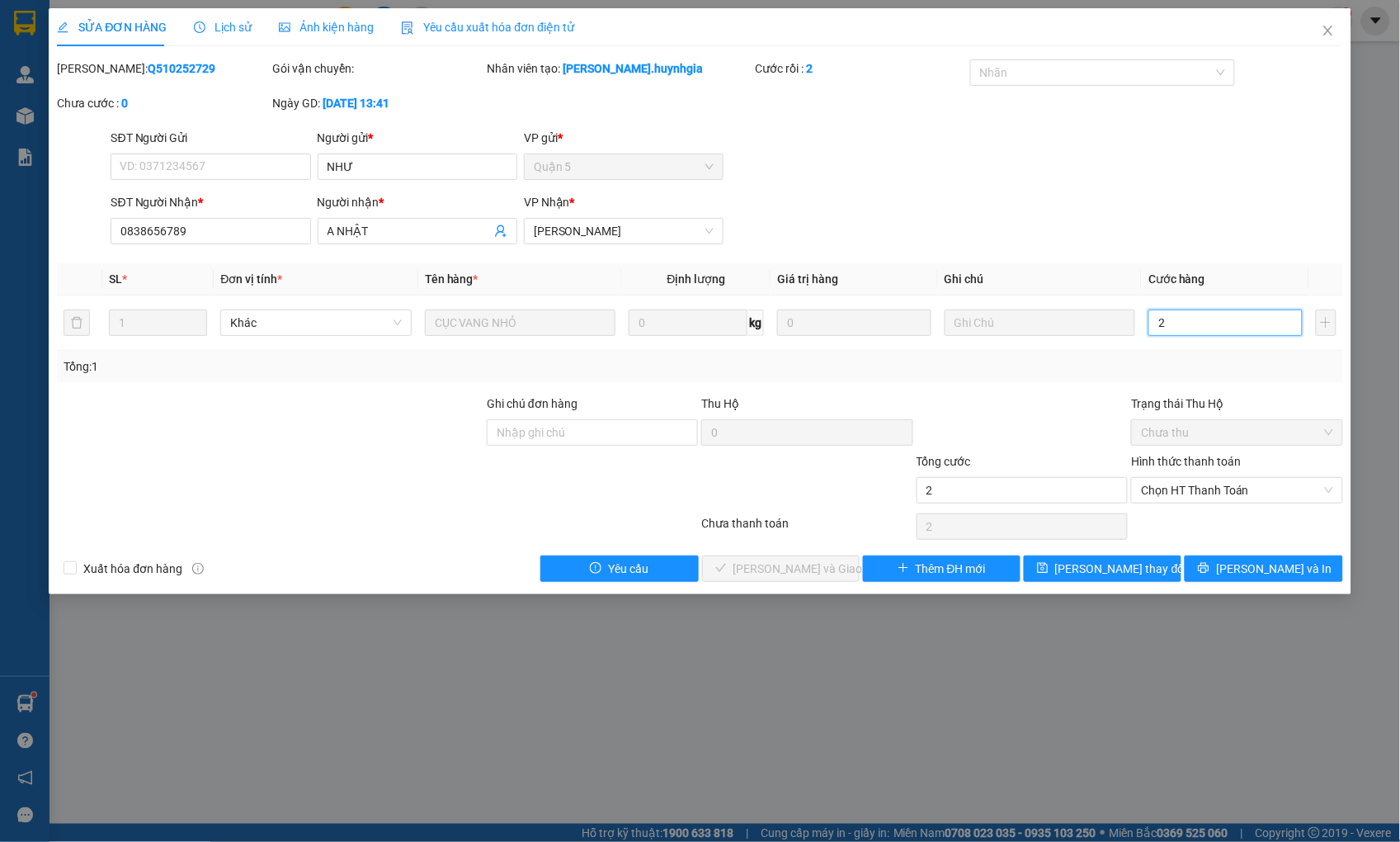
type input "20"
click at [1193, 488] on span "Chọn HT Thanh Toán" at bounding box center [1236, 490] width 191 height 24
type input "20"
type input "20.000"
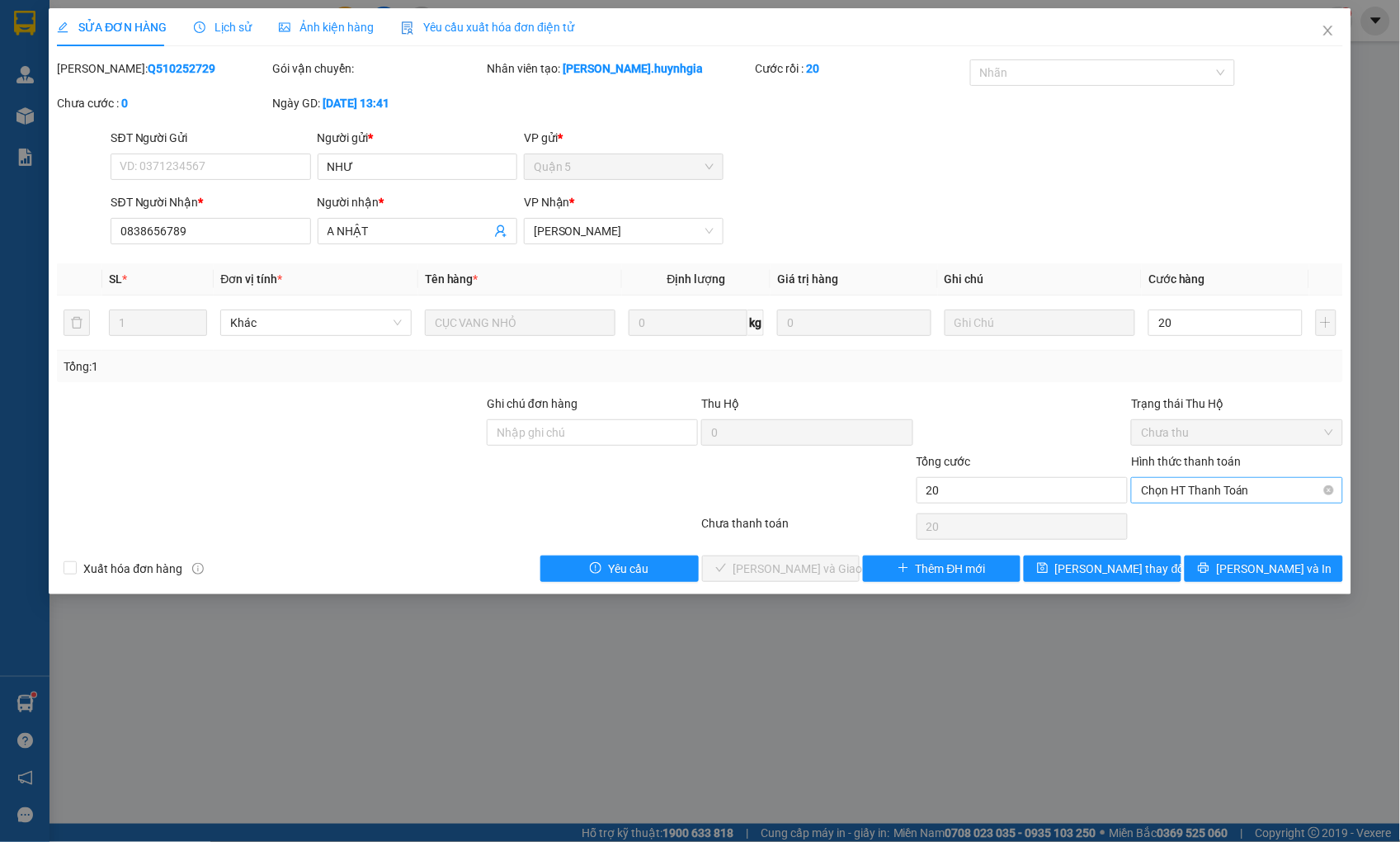
type input "20.000"
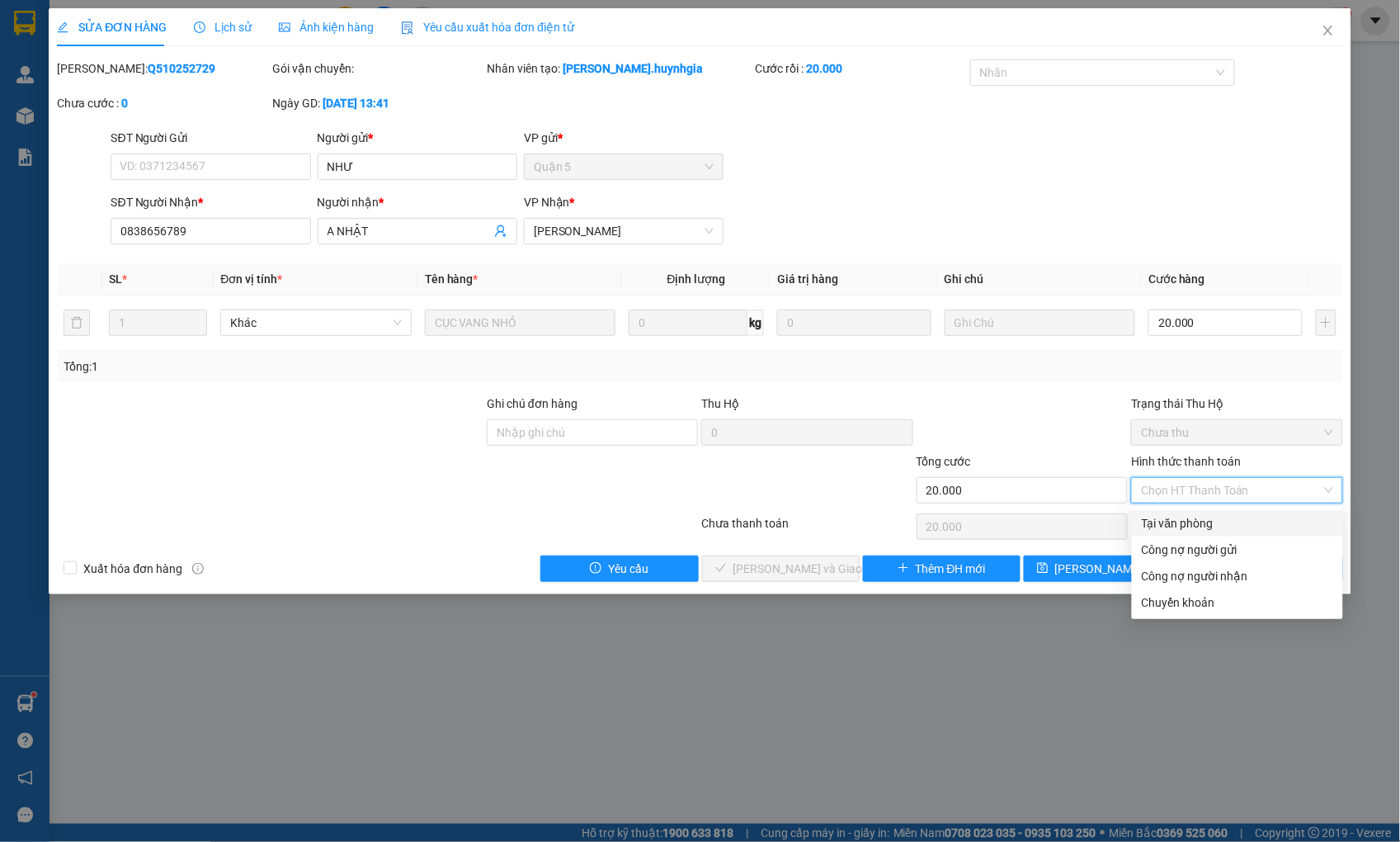
click at [1186, 521] on div "Tại văn phòng" at bounding box center [1237, 524] width 191 height 18
type input "0"
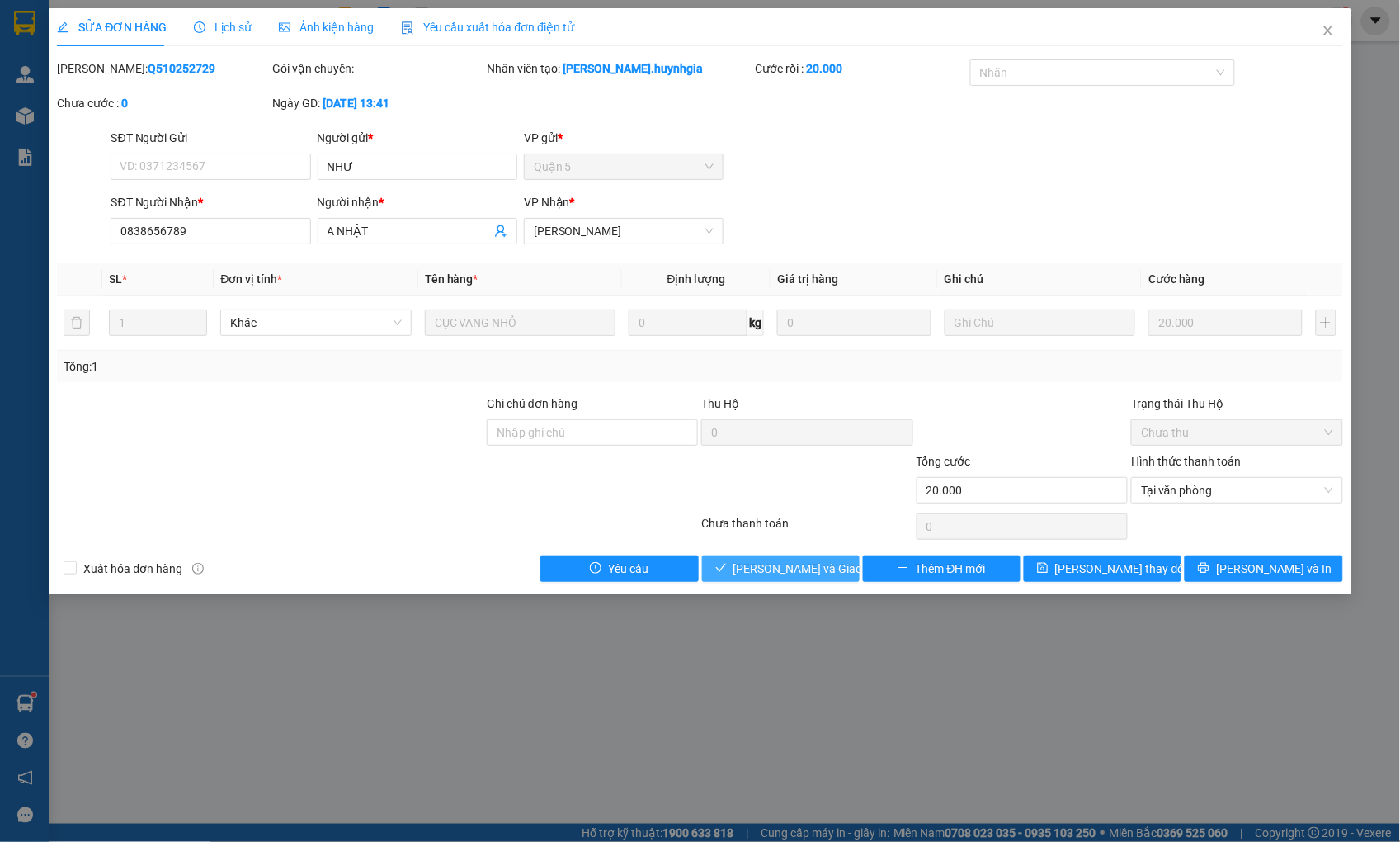
click at [826, 564] on span "[PERSON_NAME] và Giao hàng" at bounding box center [812, 569] width 159 height 18
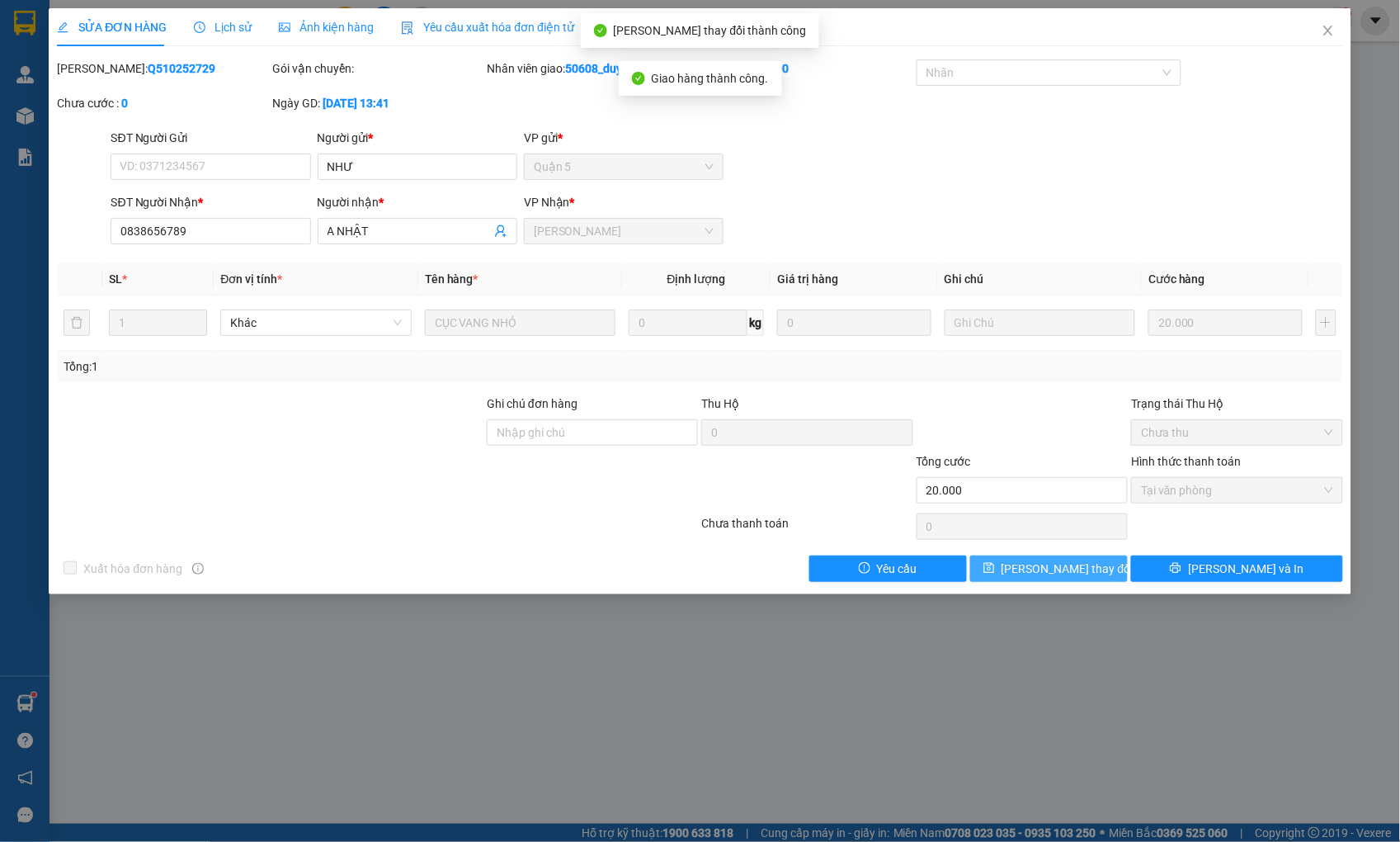
click at [1065, 565] on span "[PERSON_NAME] thay đổi" at bounding box center [1067, 569] width 132 height 18
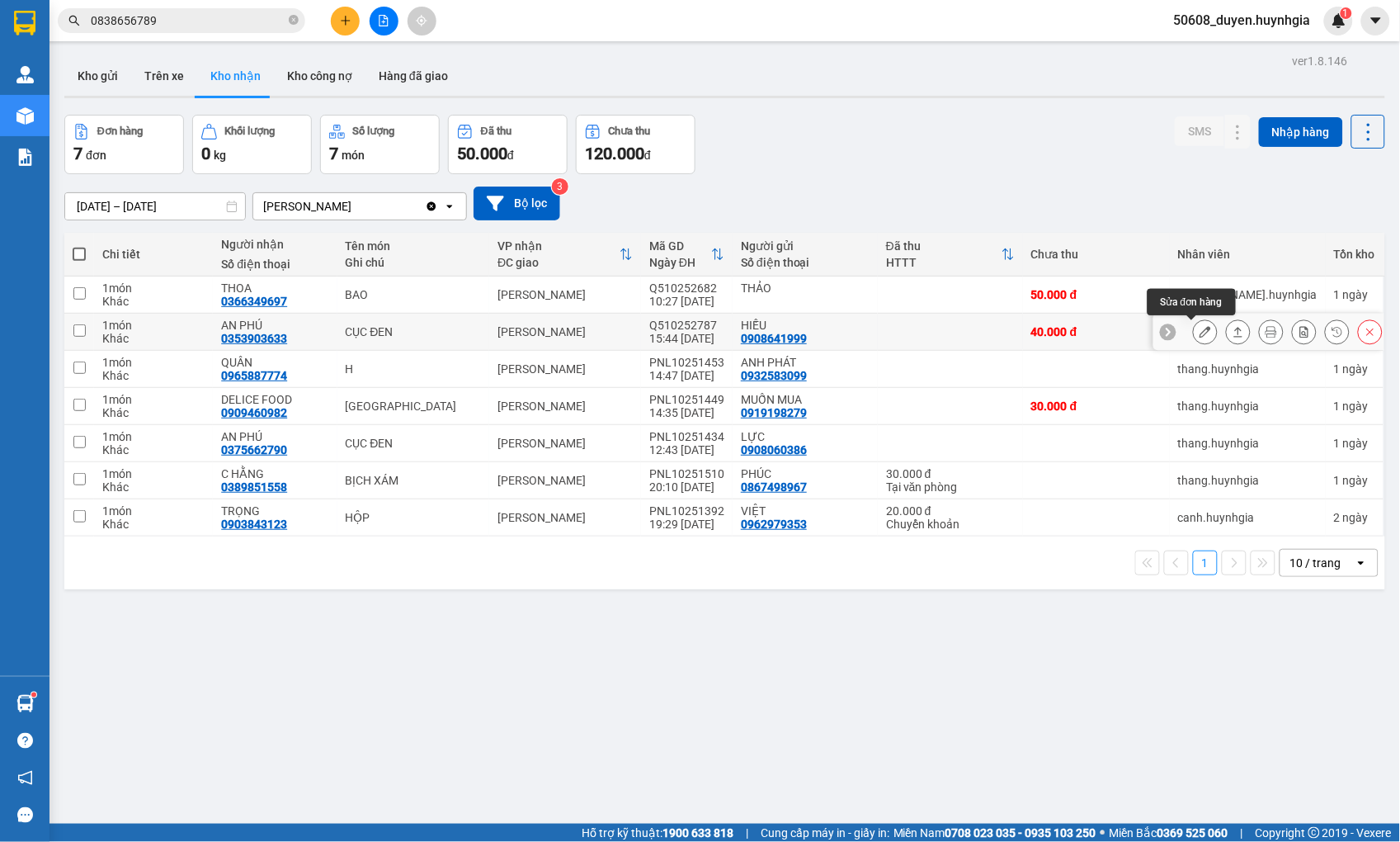
click at [1199, 330] on icon at bounding box center [1205, 332] width 12 height 12
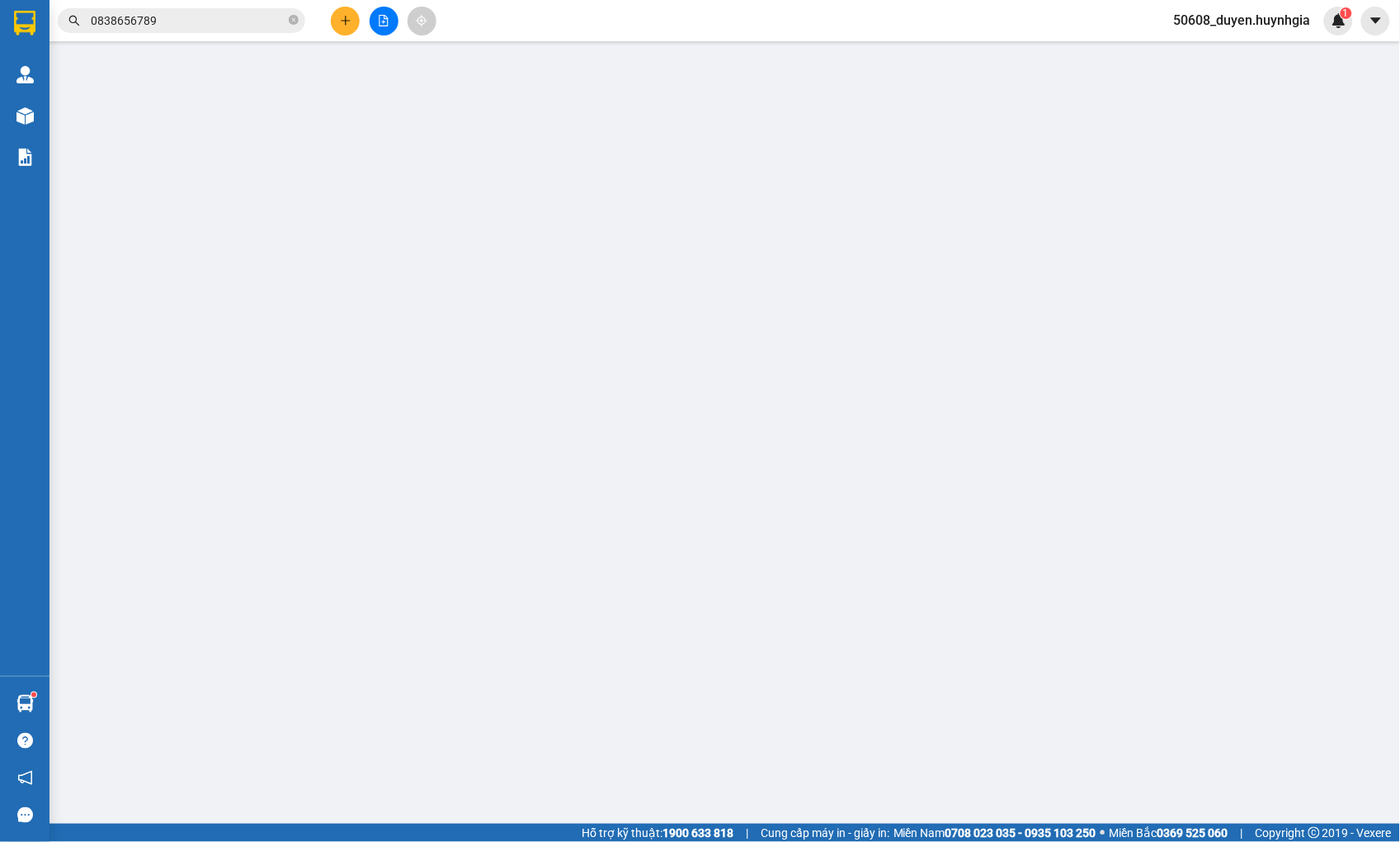
type input "0908641999"
type input "HIẾU"
type input "0353903633"
type input "AN PHÚ"
type input "40.000"
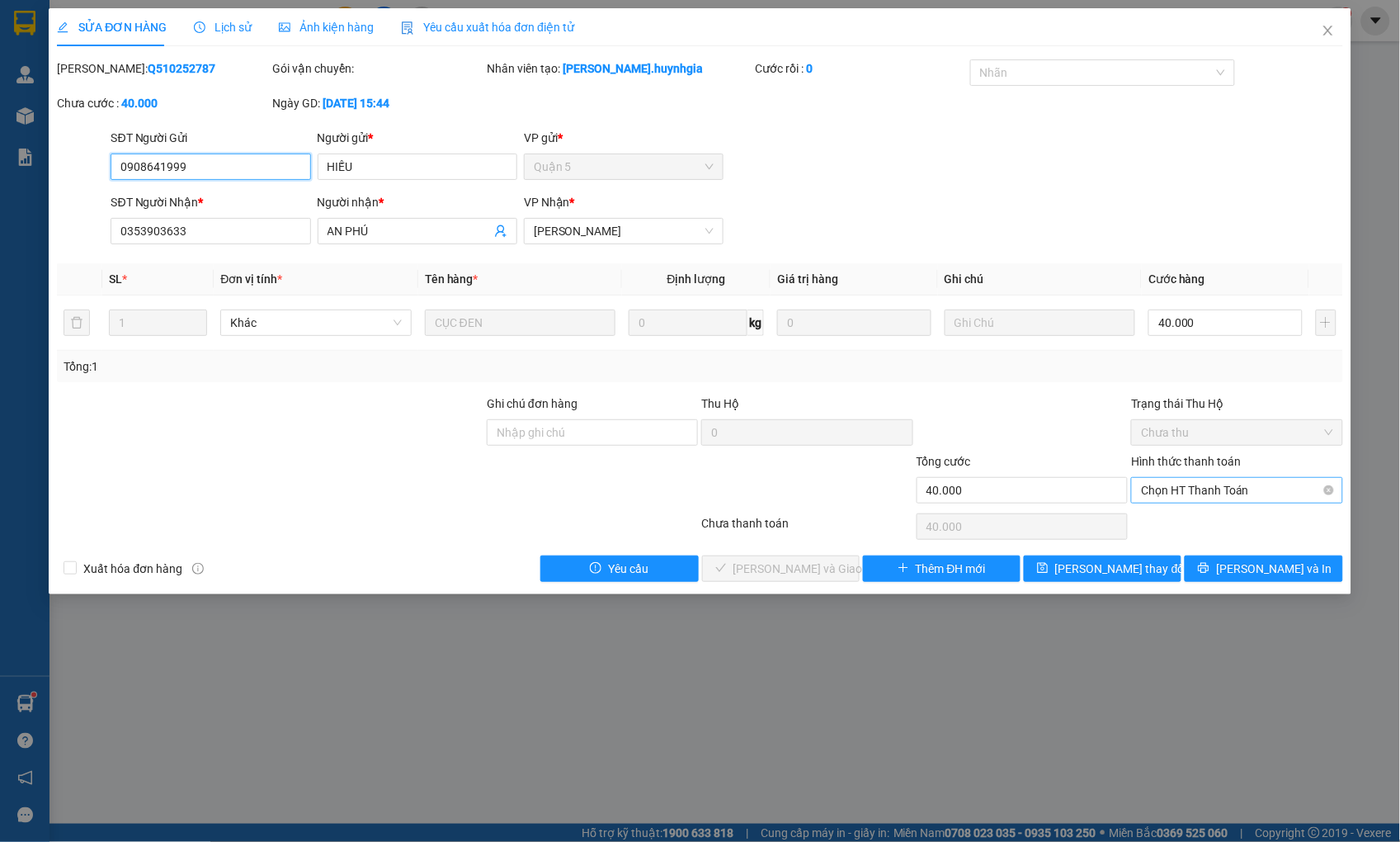
click at [1151, 490] on span "Chọn HT Thanh Toán" at bounding box center [1236, 490] width 191 height 24
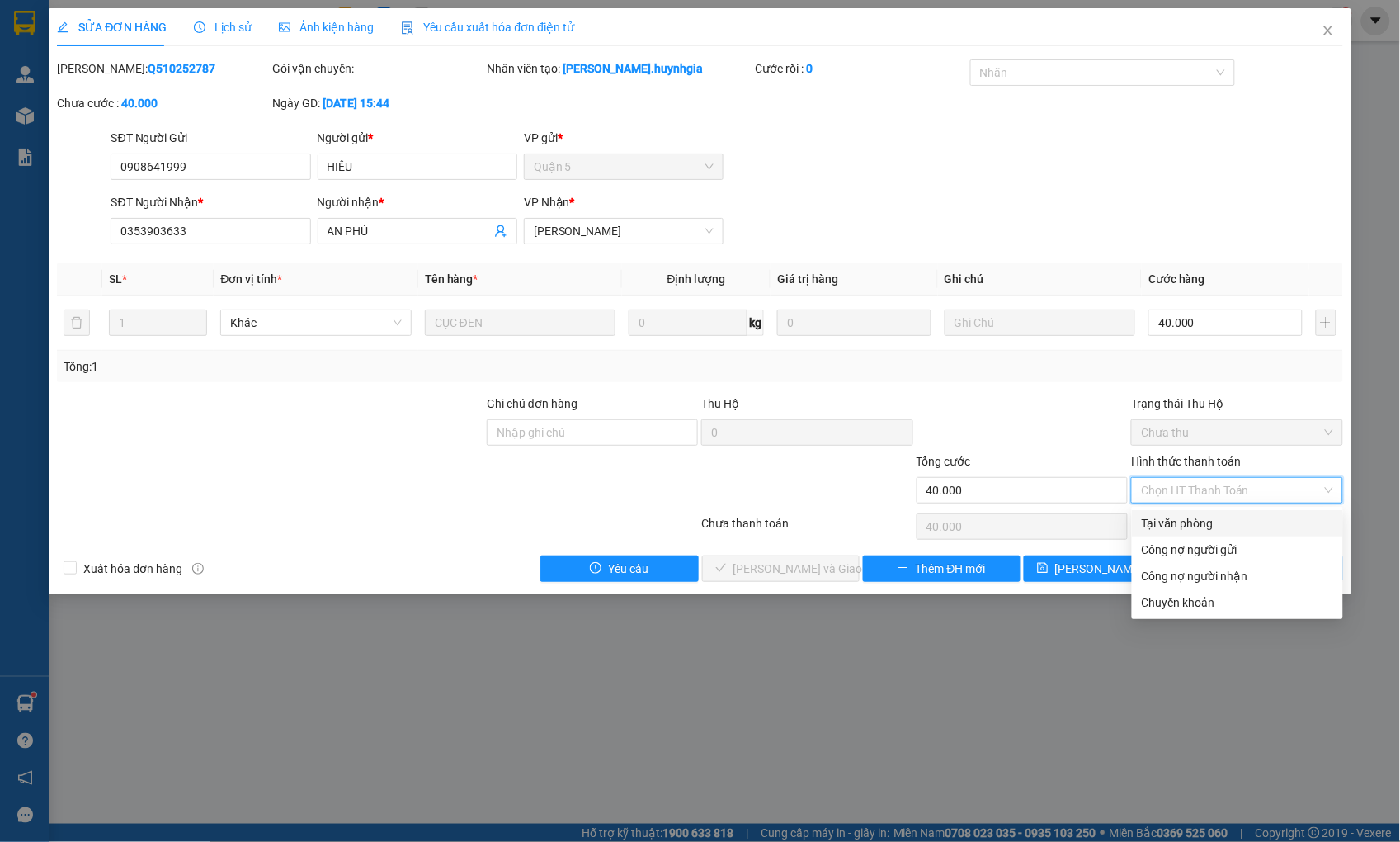
click at [1157, 521] on div "Tại văn phòng" at bounding box center [1237, 524] width 191 height 18
type input "0"
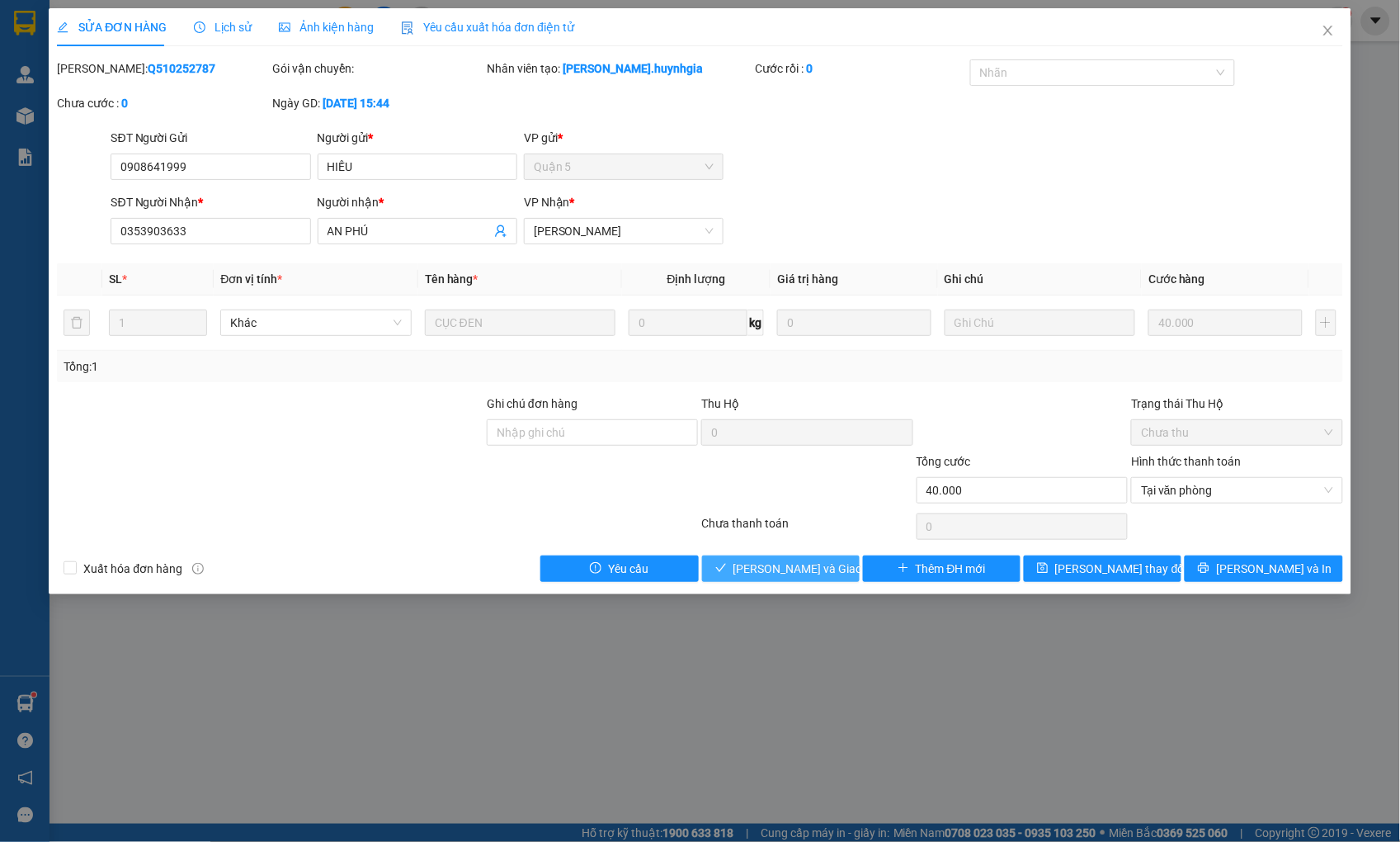
click at [785, 576] on span "[PERSON_NAME] và Giao hàng" at bounding box center [812, 569] width 159 height 18
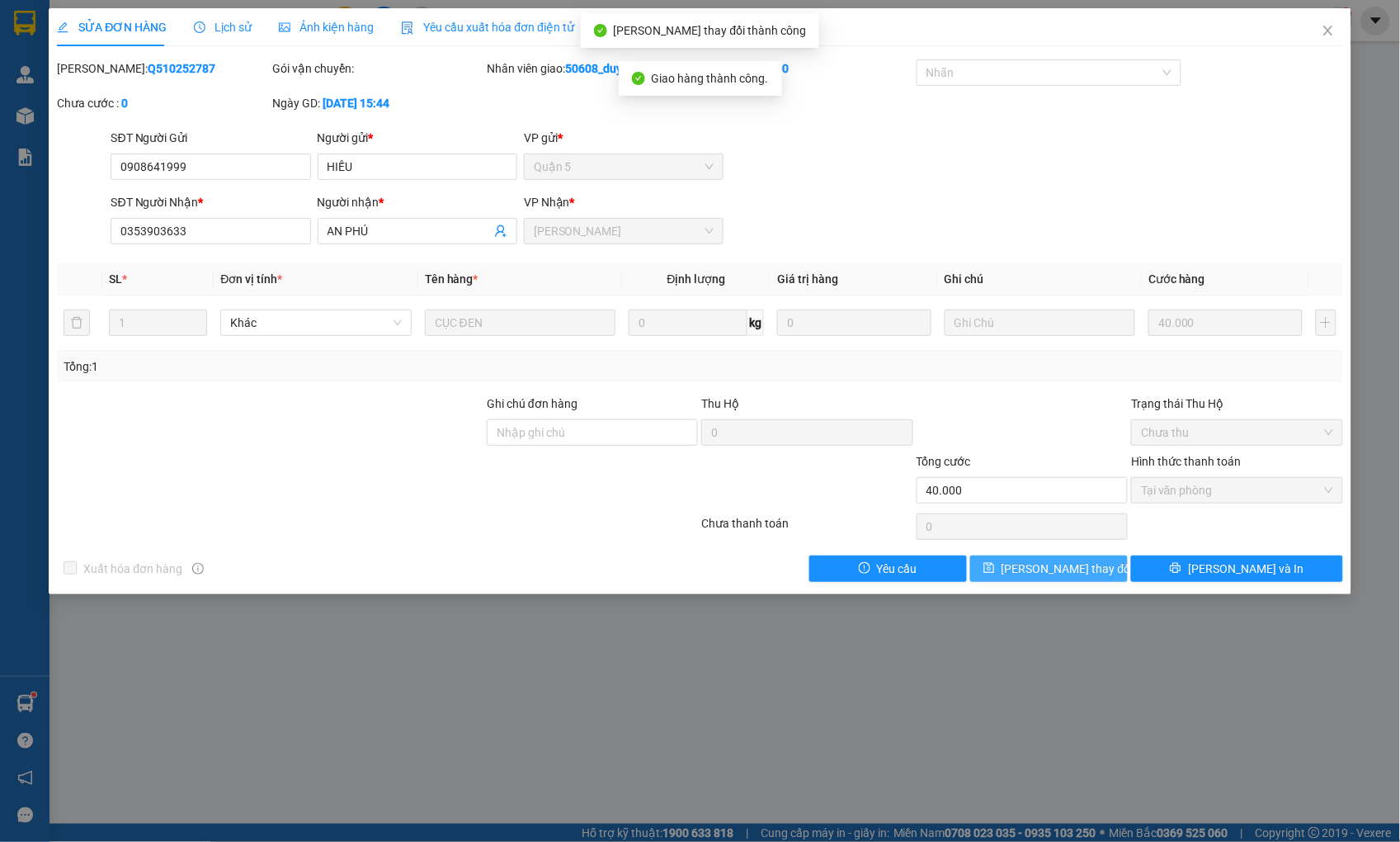
click at [1058, 566] on span "[PERSON_NAME] thay đổi" at bounding box center [1067, 569] width 132 height 18
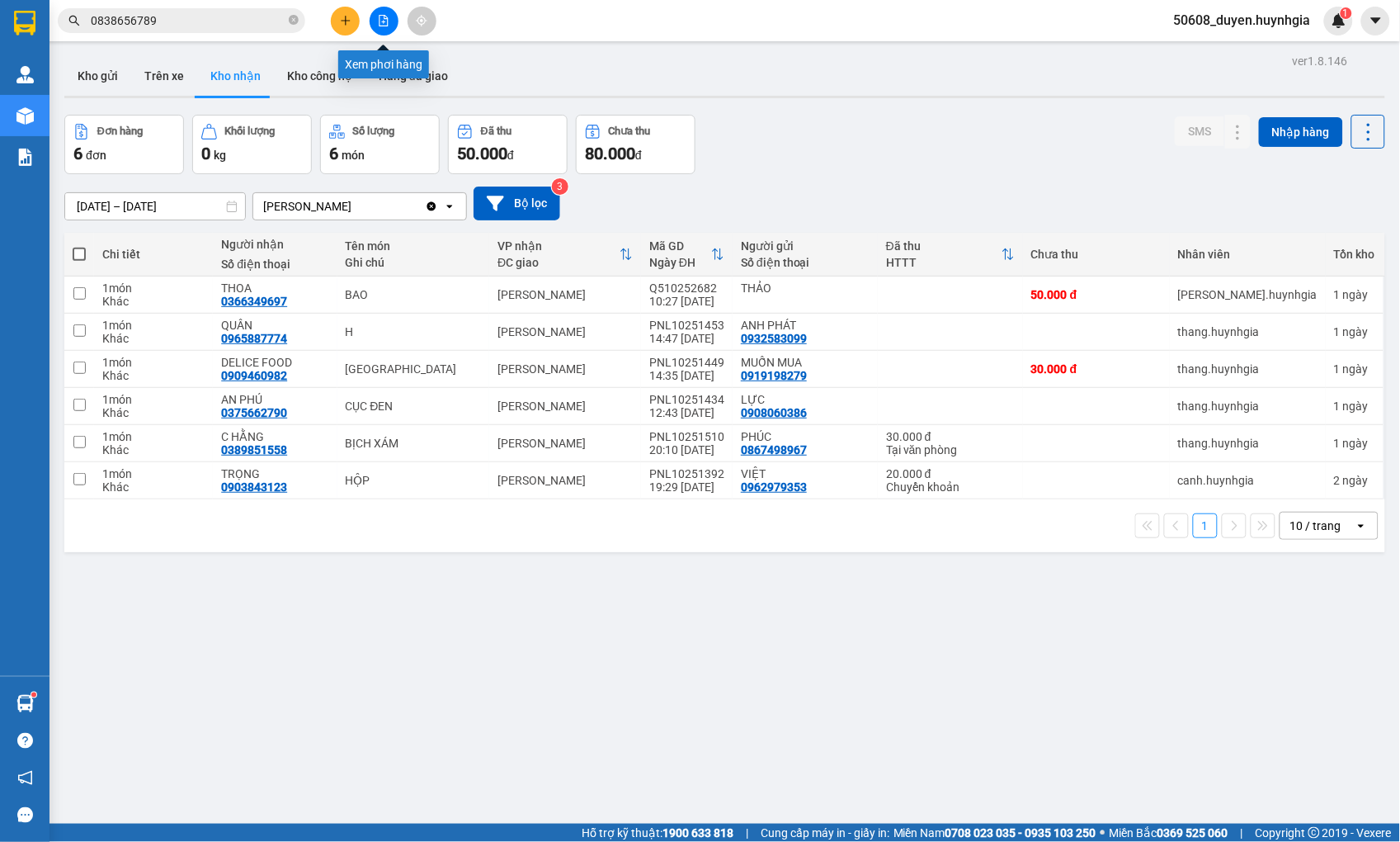
click at [386, 24] on icon "file-add" at bounding box center [384, 21] width 12 height 12
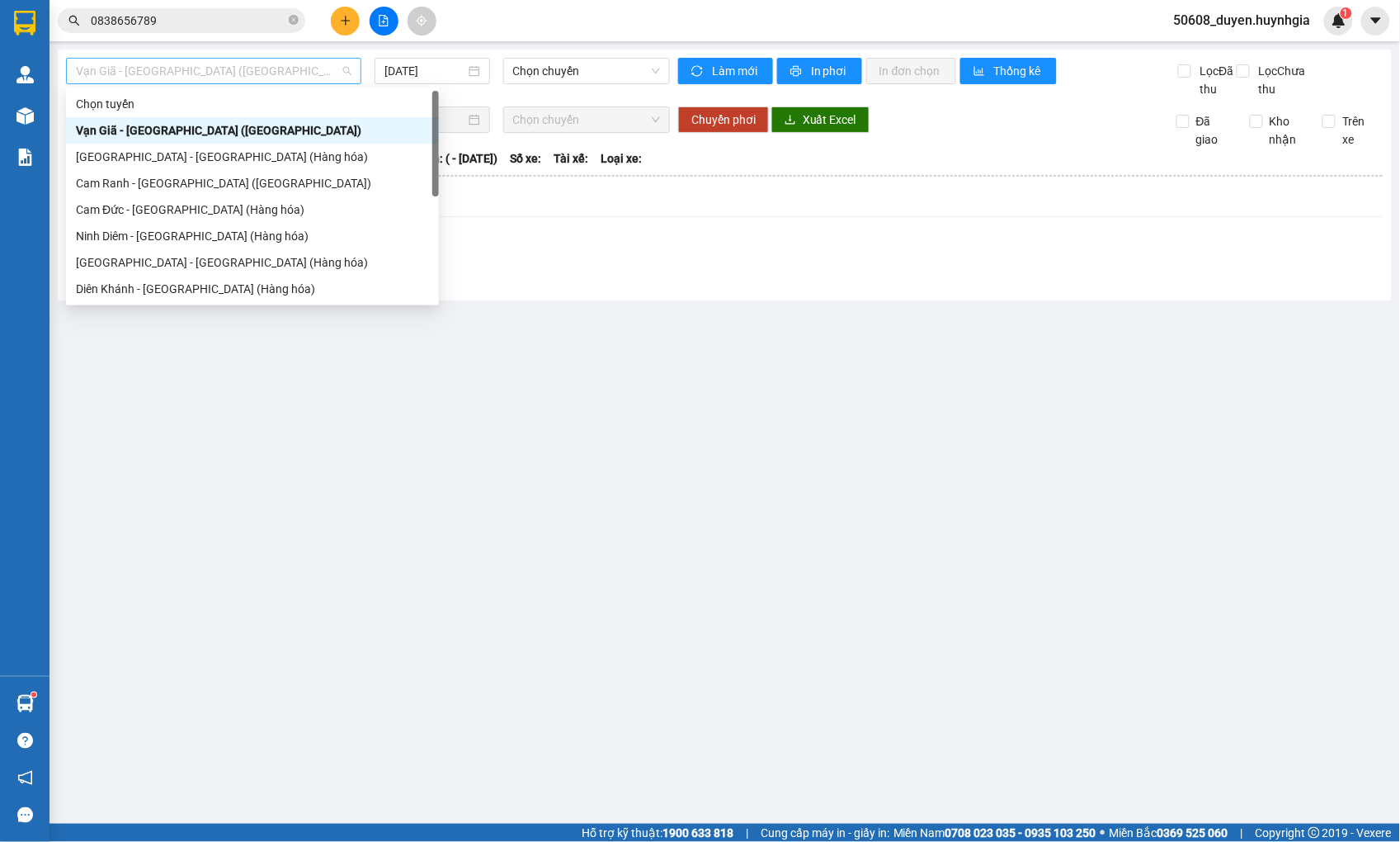
click at [303, 78] on span "Vạn Giã - [GEOGRAPHIC_DATA] ([GEOGRAPHIC_DATA])" at bounding box center [213, 71] width 275 height 24
click at [200, 203] on div "Cam Đức - [GEOGRAPHIC_DATA] (Hàng hóa)" at bounding box center [252, 210] width 353 height 18
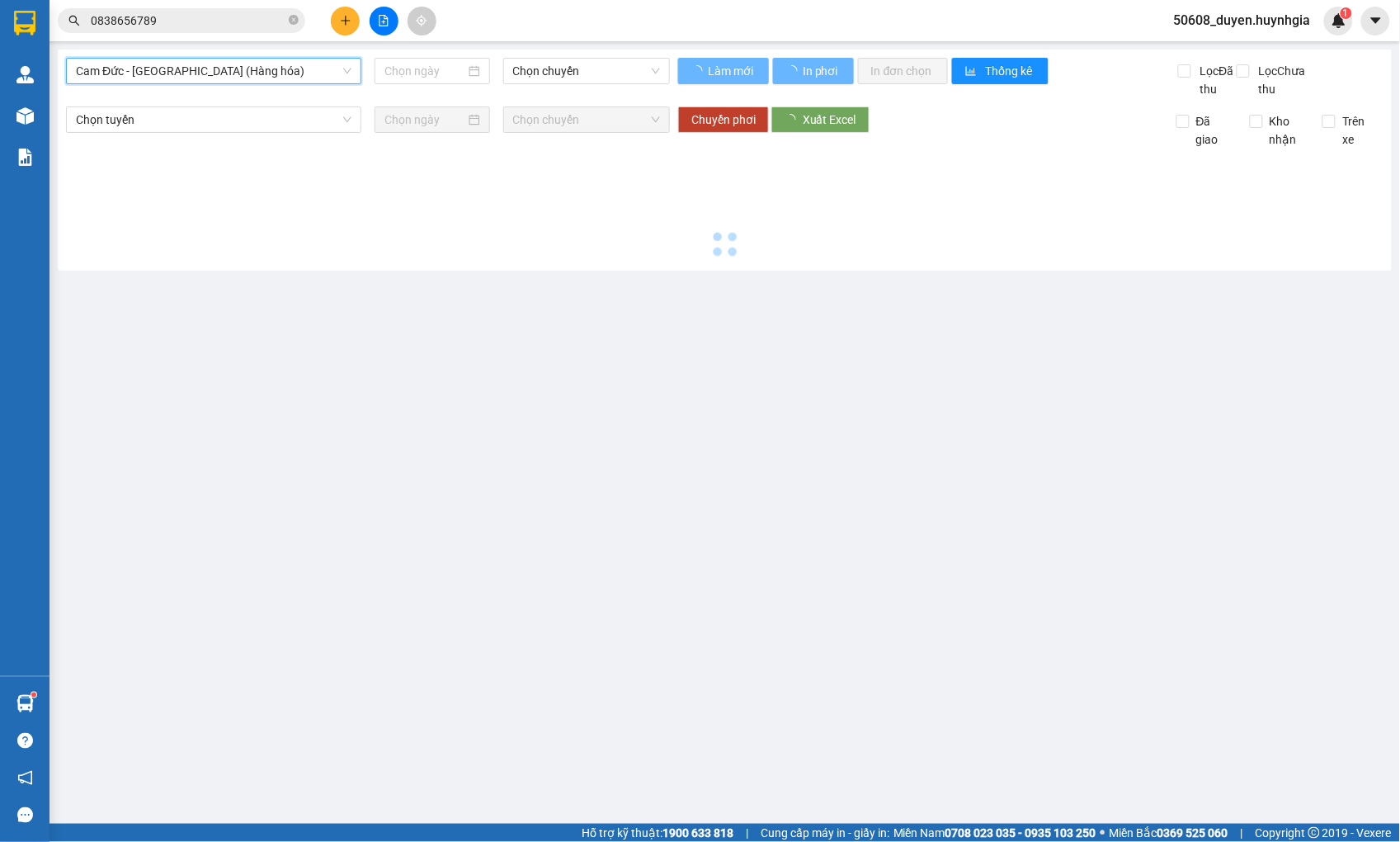
type input "[DATE]"
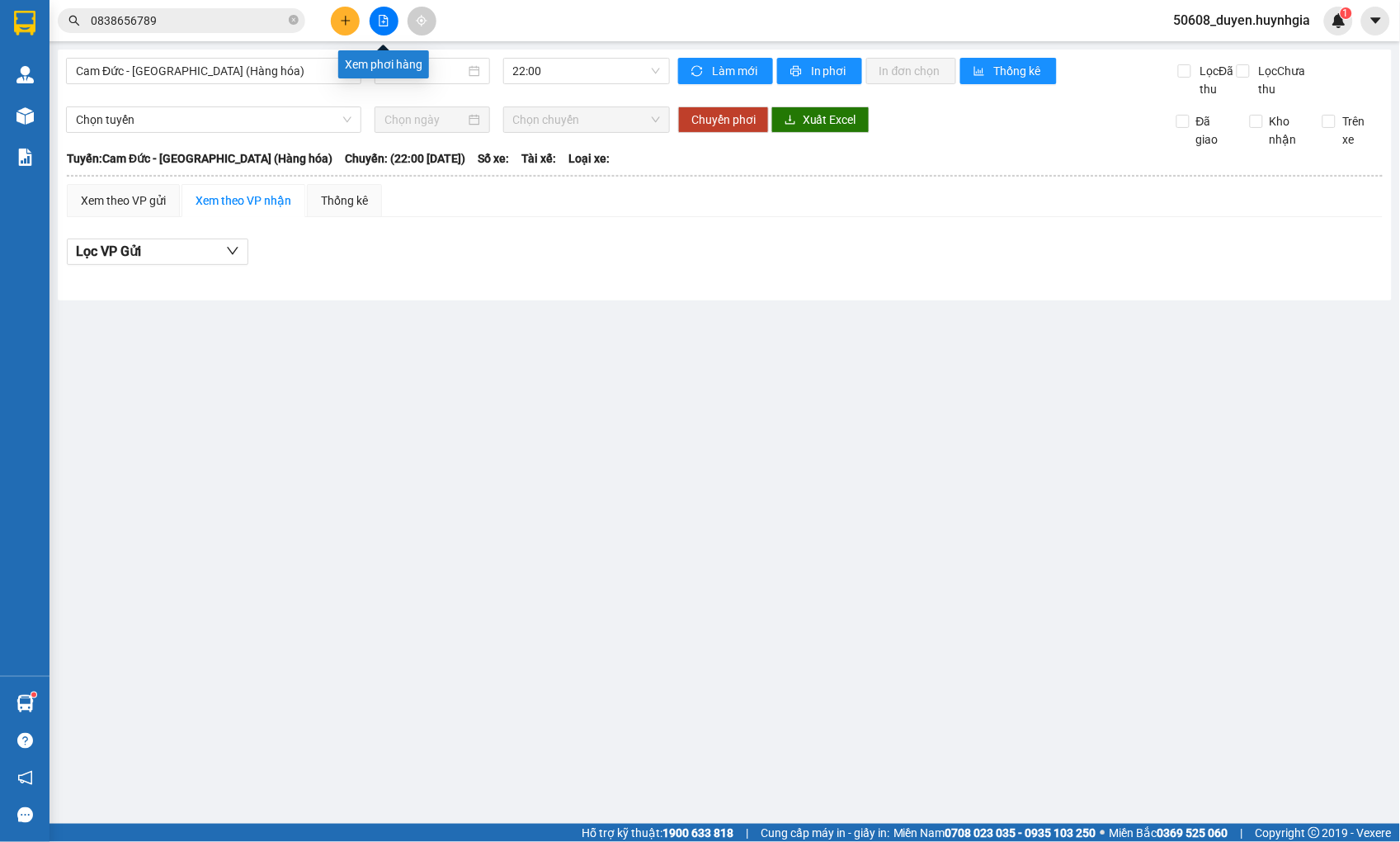
click at [375, 20] on button at bounding box center [384, 21] width 29 height 29
click at [286, 61] on span "Cam Đức - [GEOGRAPHIC_DATA] (Hàng hóa)" at bounding box center [213, 71] width 275 height 24
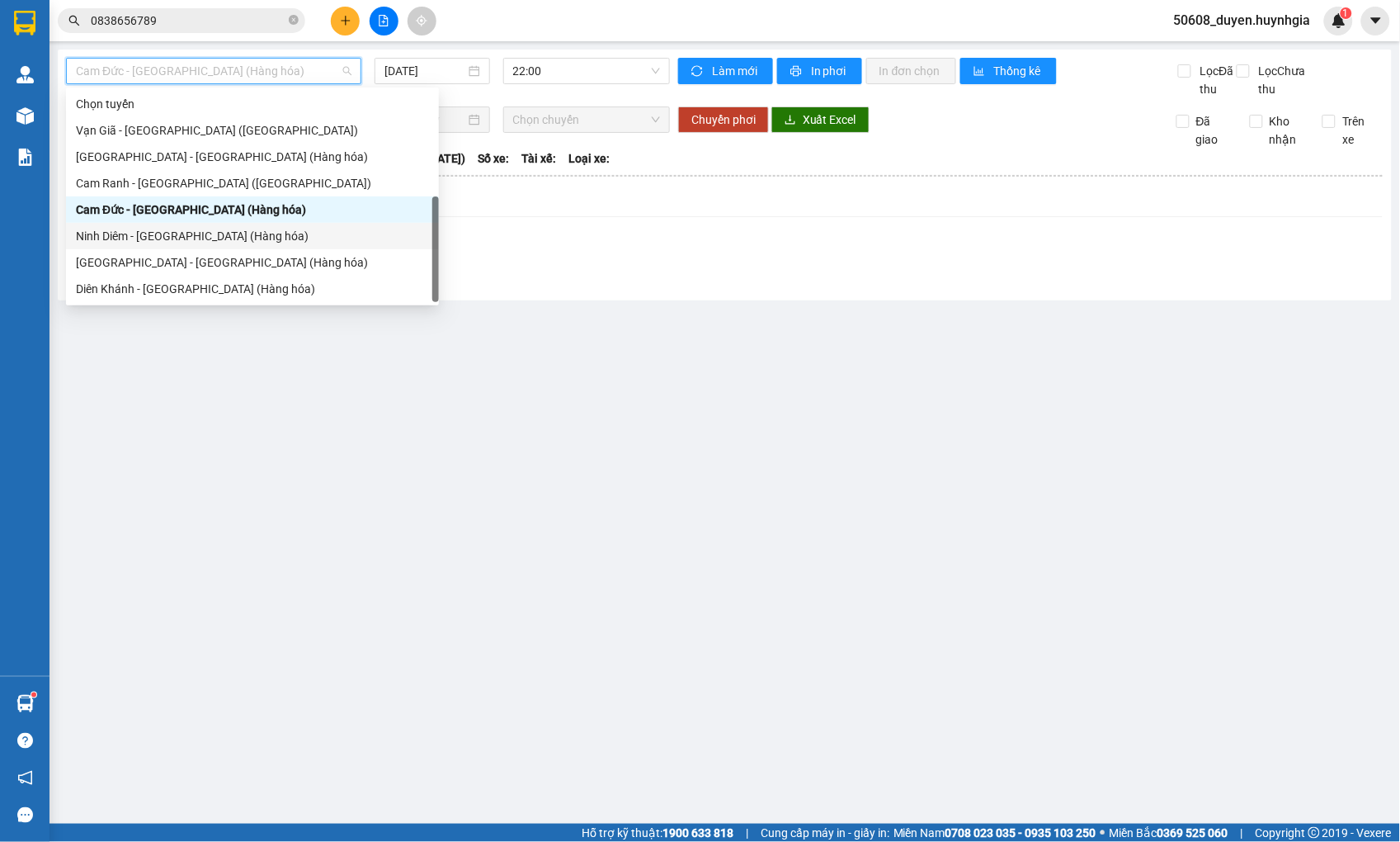
scroll to position [53, 0]
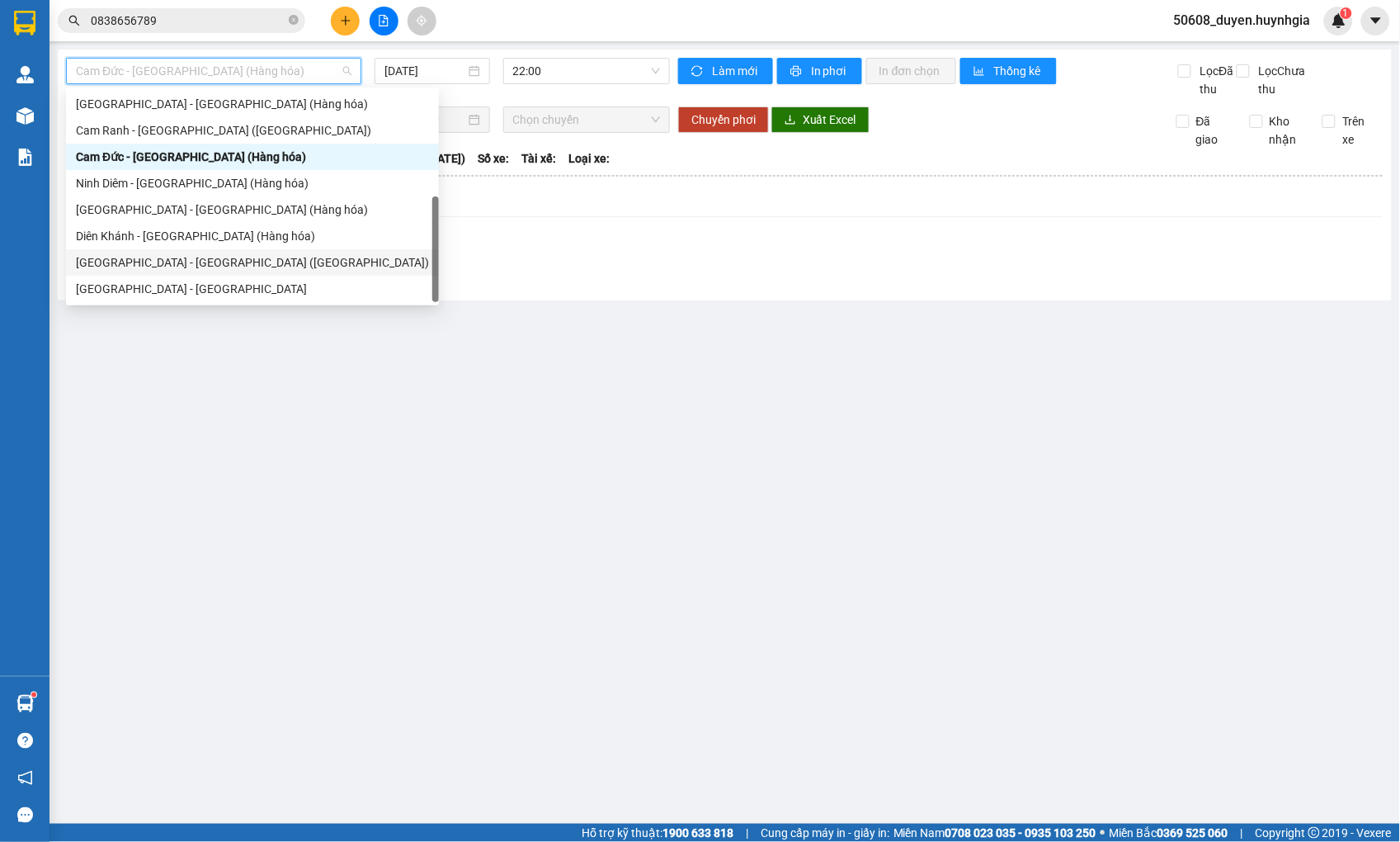
click at [193, 264] on div "[GEOGRAPHIC_DATA] - [GEOGRAPHIC_DATA] ([GEOGRAPHIC_DATA])" at bounding box center [252, 263] width 353 height 18
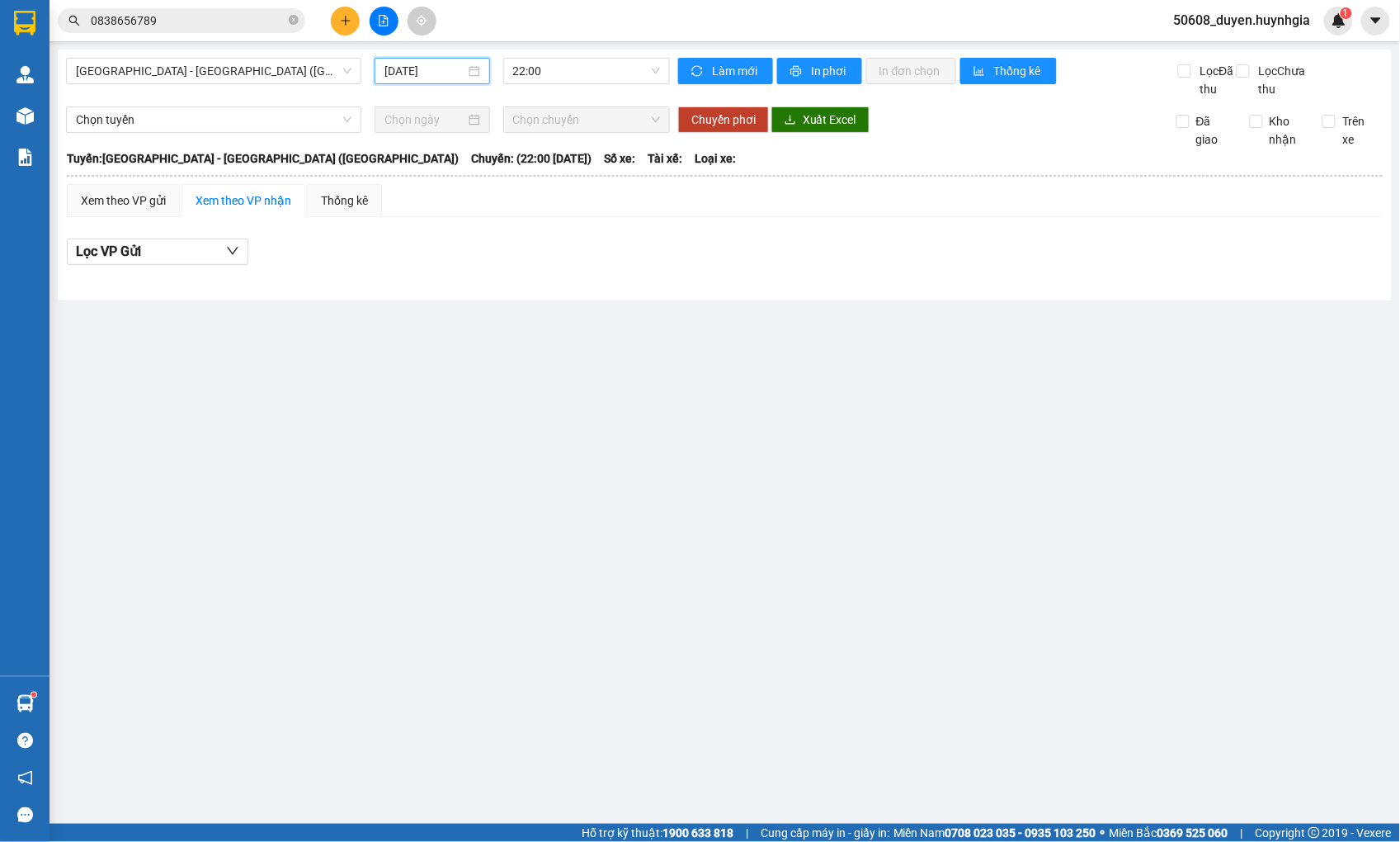
click at [425, 74] on input "[DATE]" at bounding box center [425, 71] width 81 height 18
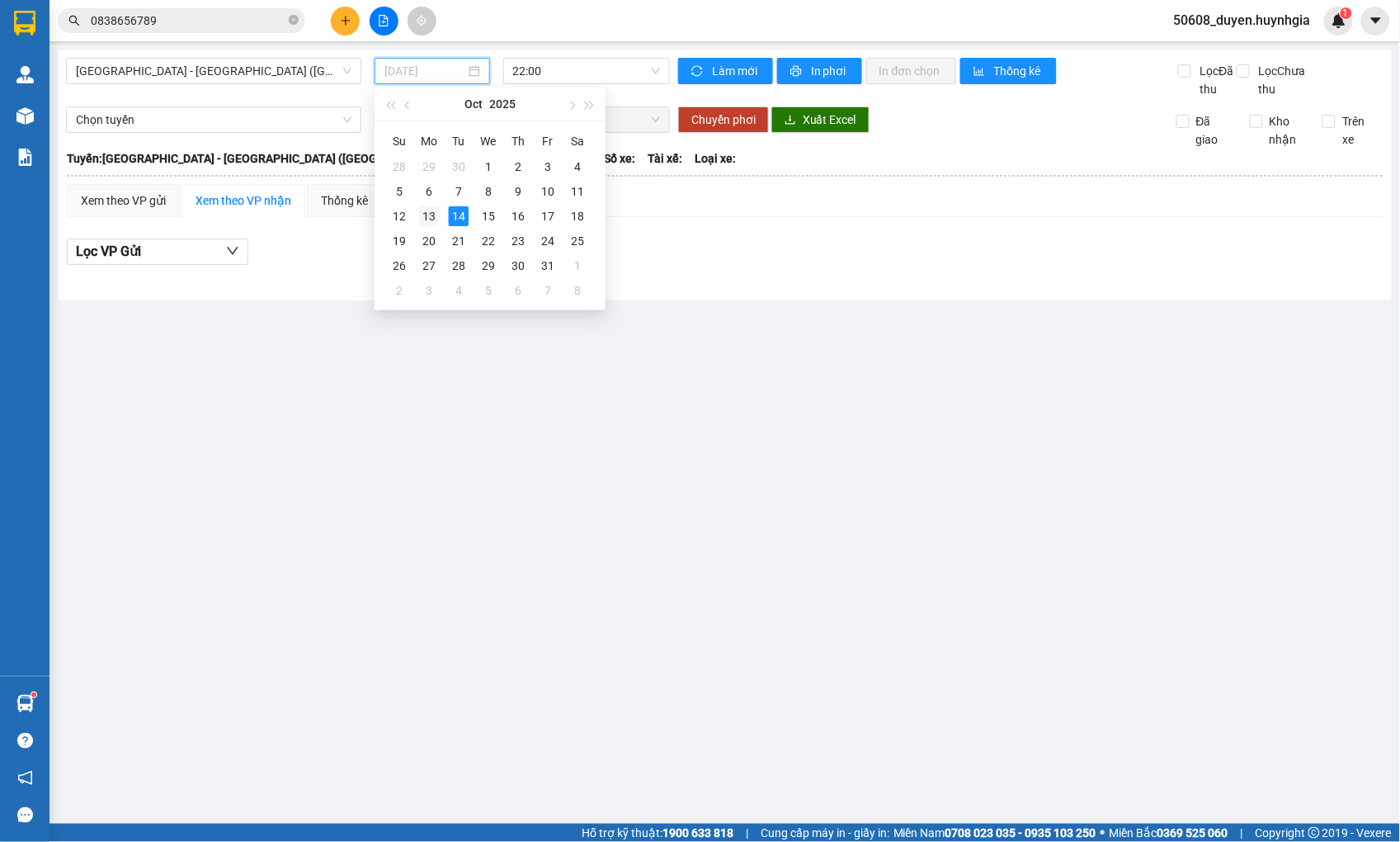
click at [425, 209] on div "13" at bounding box center [429, 217] width 20 height 20
type input "[DATE]"
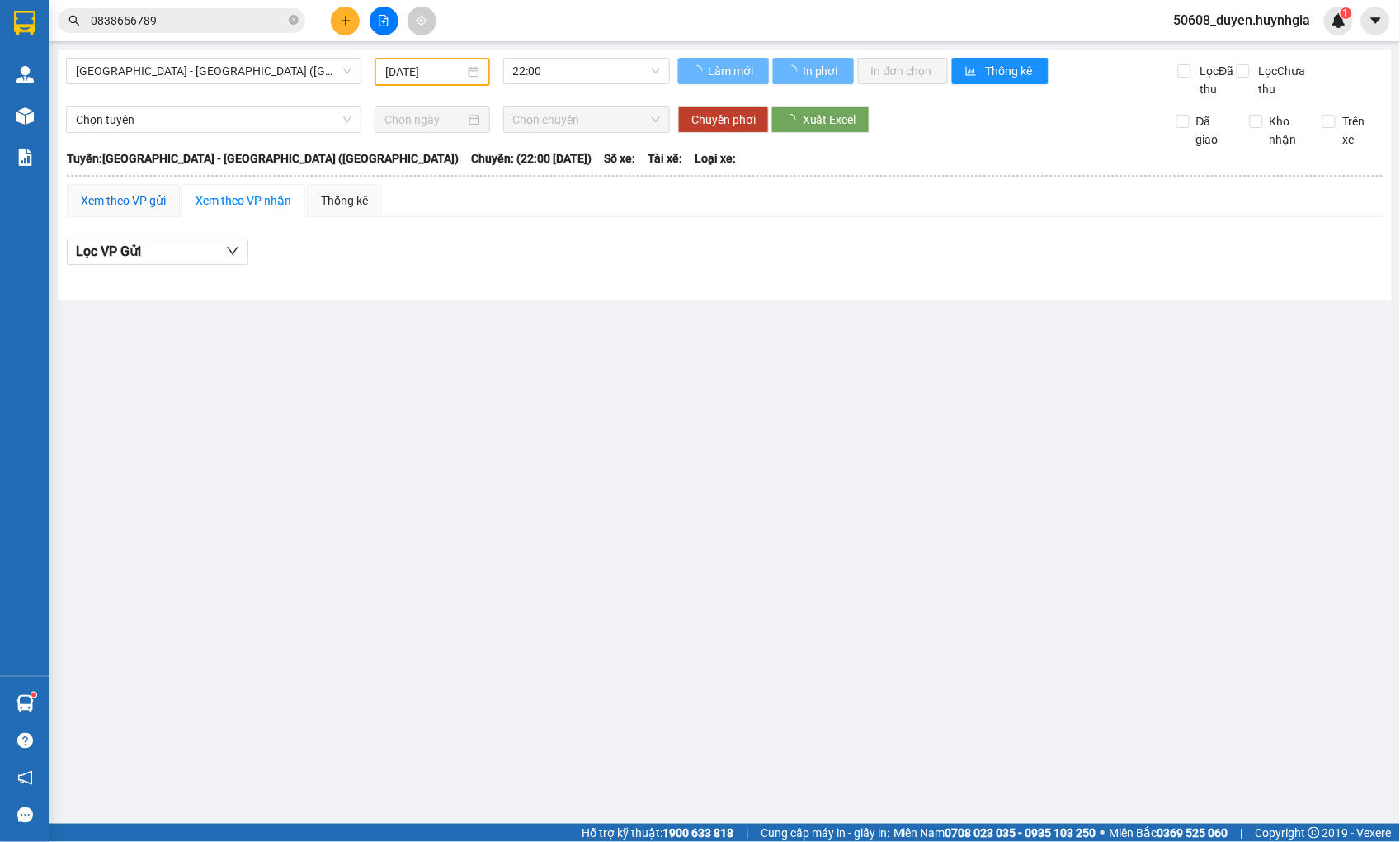
click at [144, 209] on div "Xem theo VP gửi" at bounding box center [123, 201] width 85 height 18
click at [145, 261] on span "Lọc VP nhận" at bounding box center [113, 251] width 75 height 21
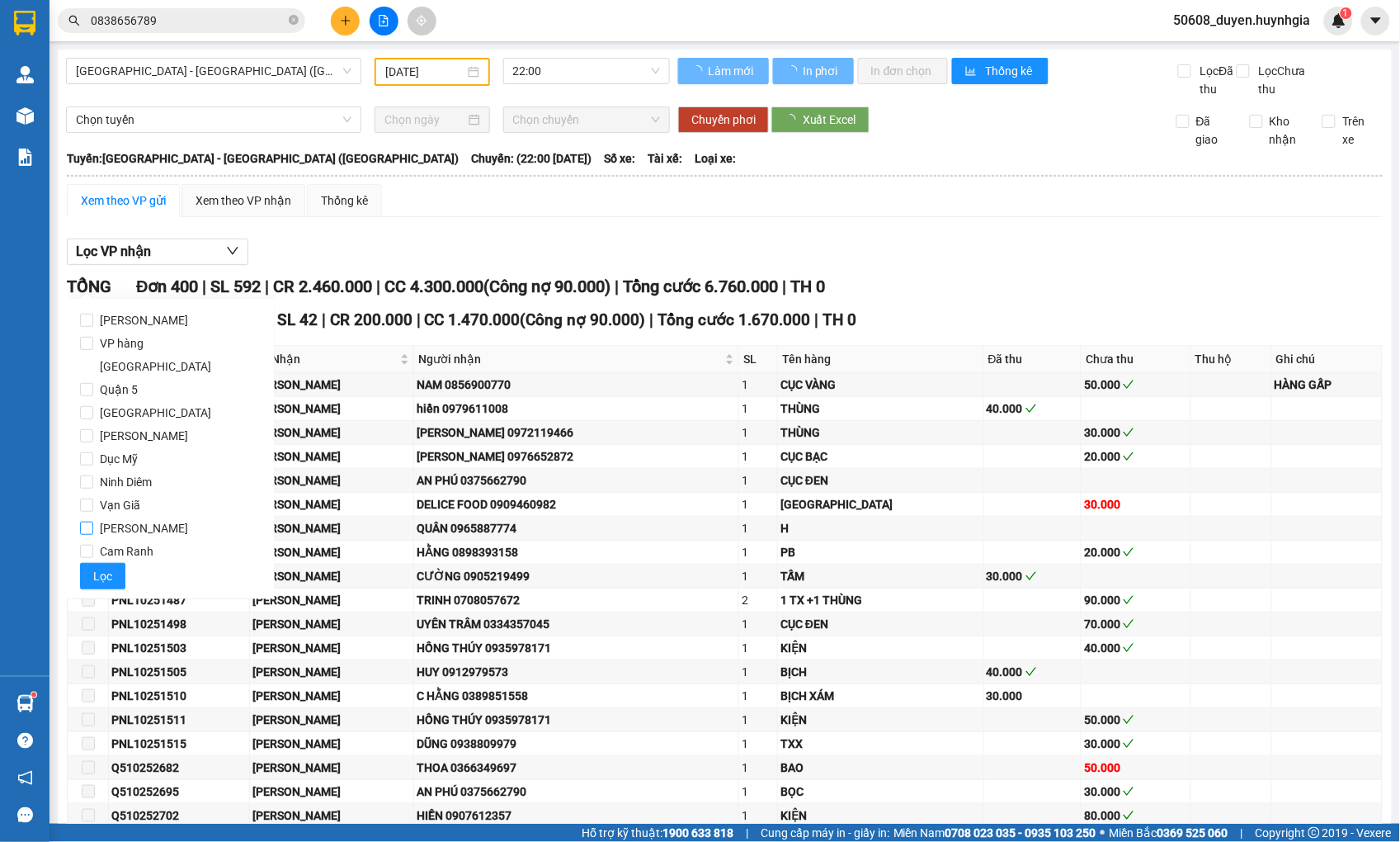
click at [82, 522] on input "[PERSON_NAME]" at bounding box center [87, 529] width 13 height 13
checkbox input "true"
click at [99, 567] on span "Lọc" at bounding box center [102, 576] width 19 height 18
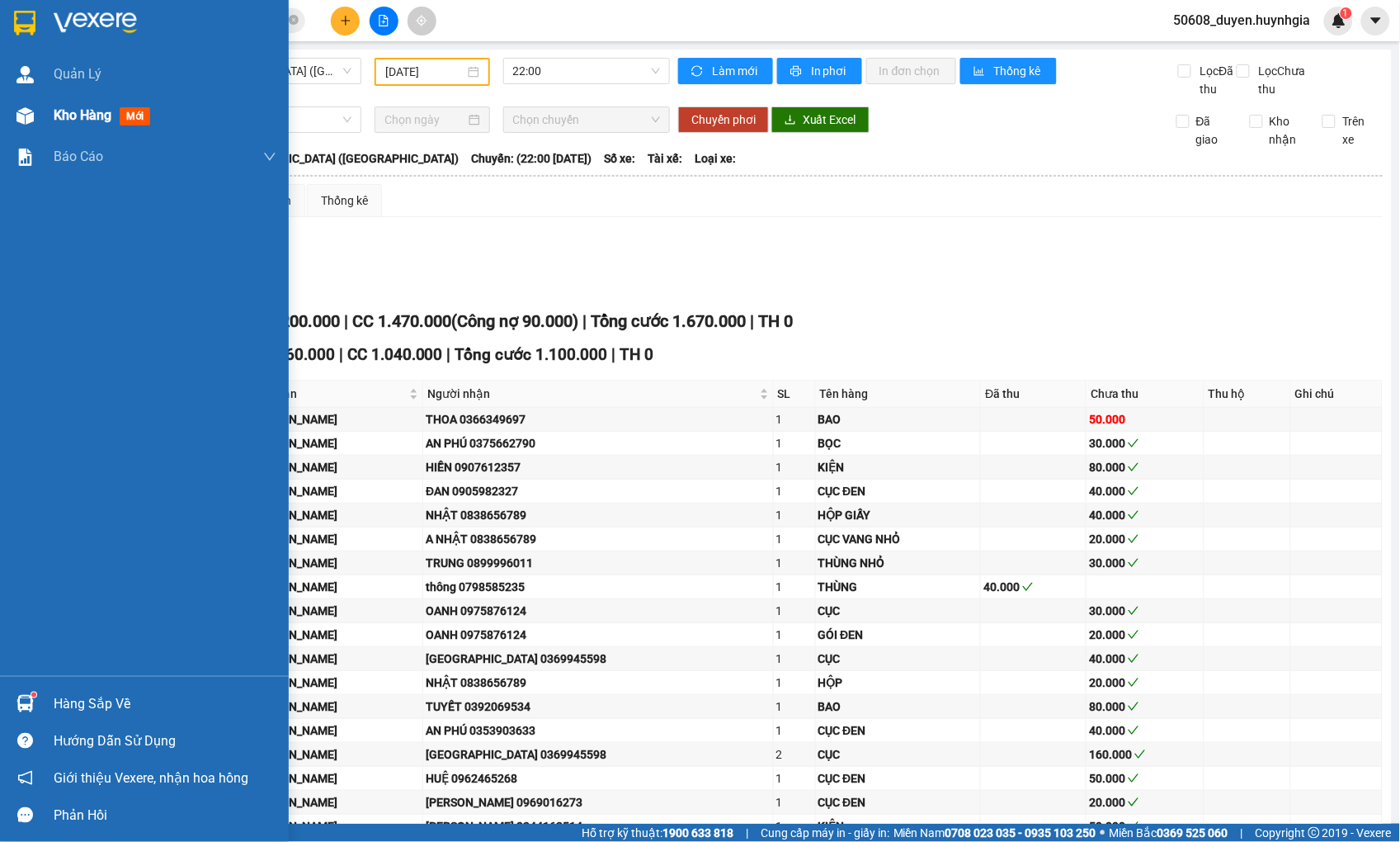
click at [37, 116] on div at bounding box center [25, 116] width 29 height 29
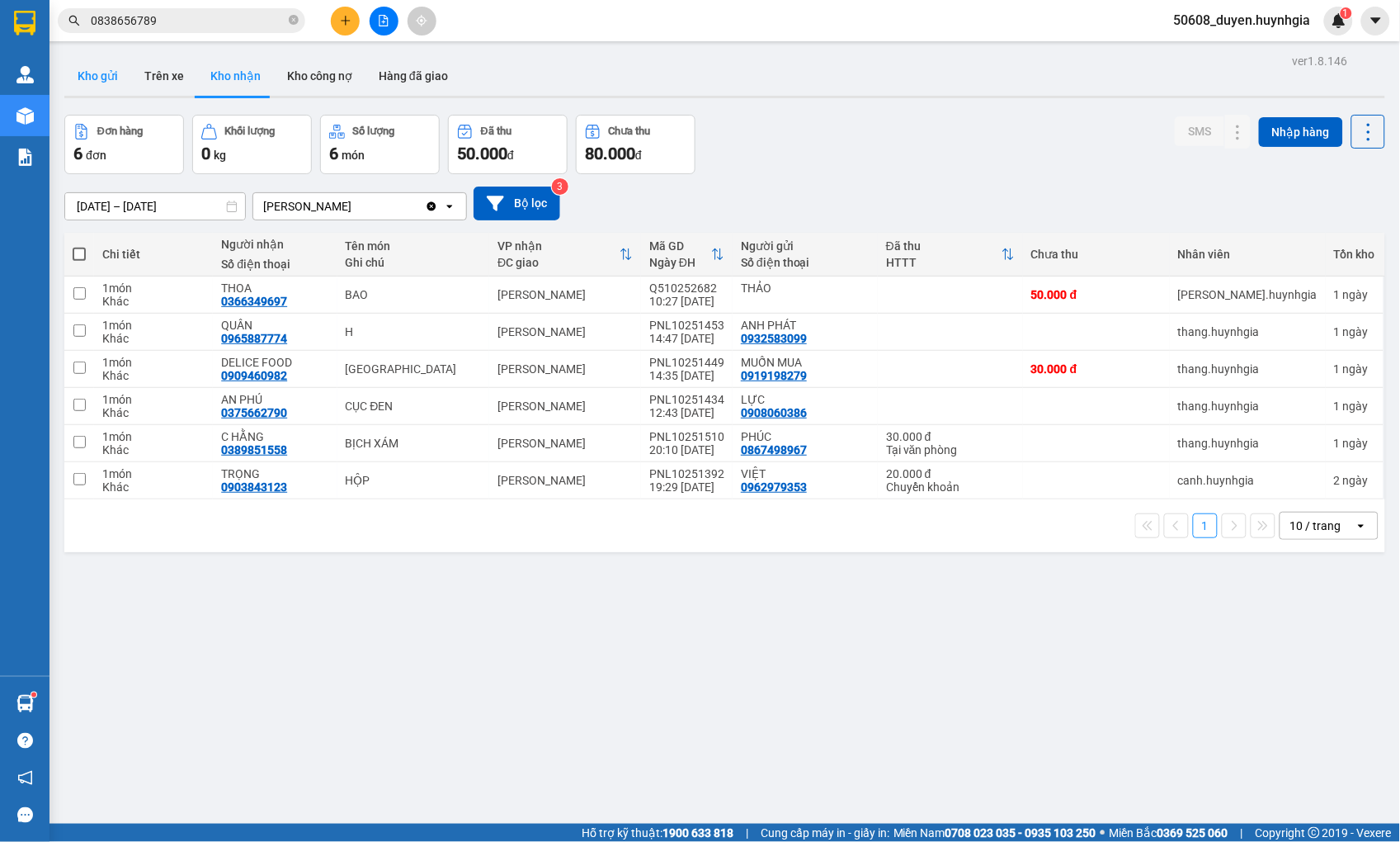
click at [108, 81] on button "Kho gửi" at bounding box center [98, 76] width 67 height 39
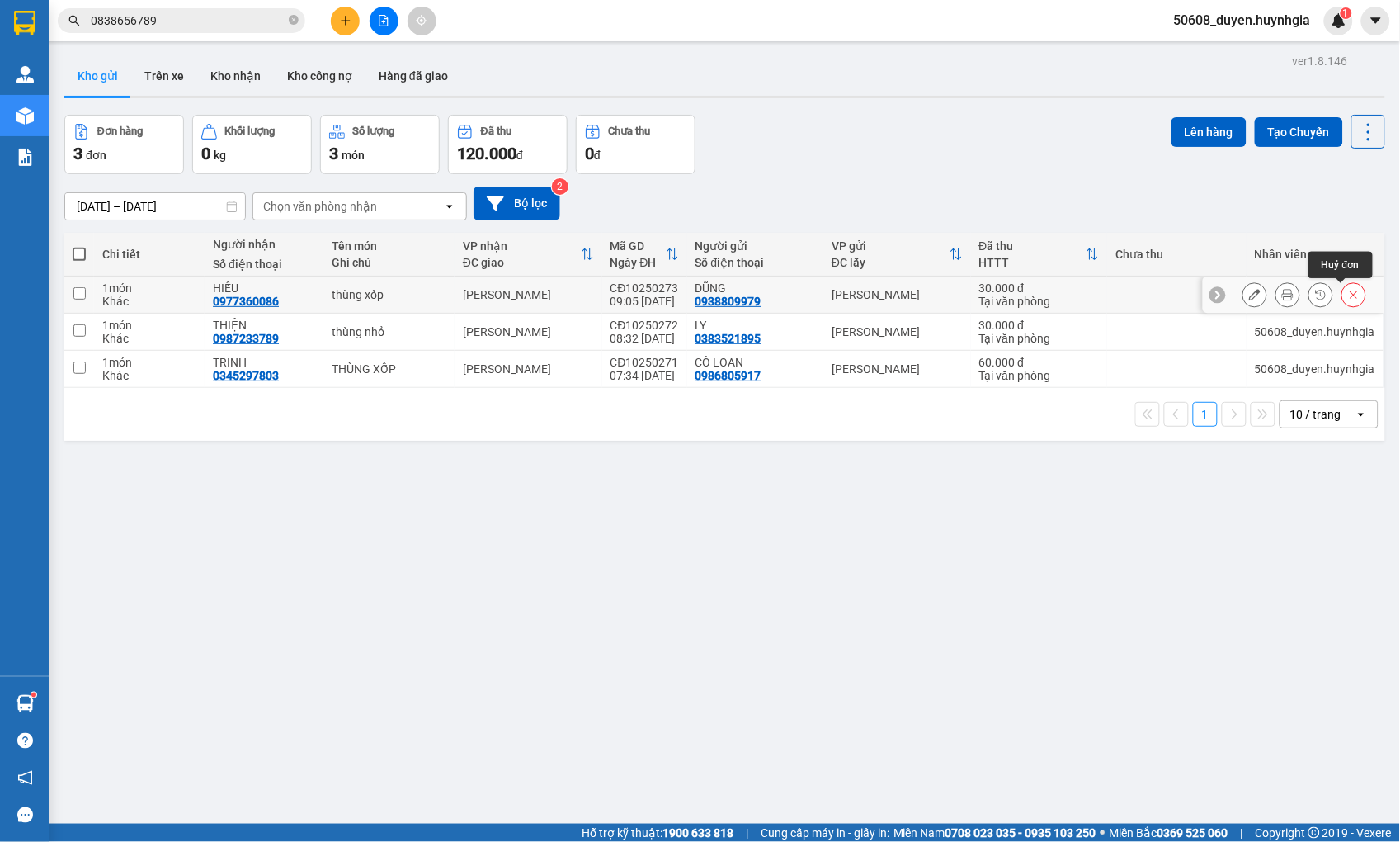
click at [1349, 292] on button at bounding box center [1354, 295] width 24 height 29
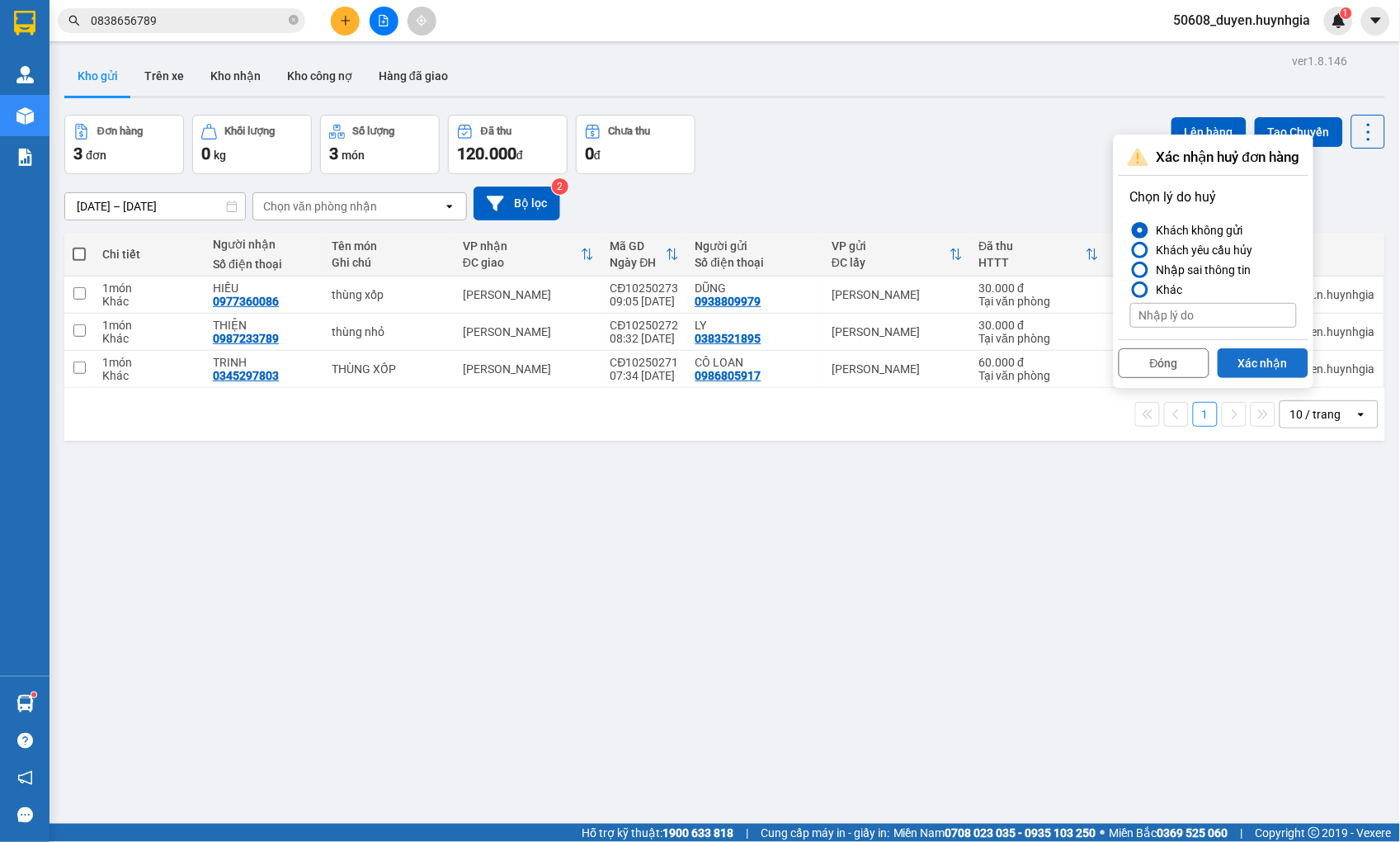
click at [1272, 366] on button "Xác nhận" at bounding box center [1263, 363] width 91 height 29
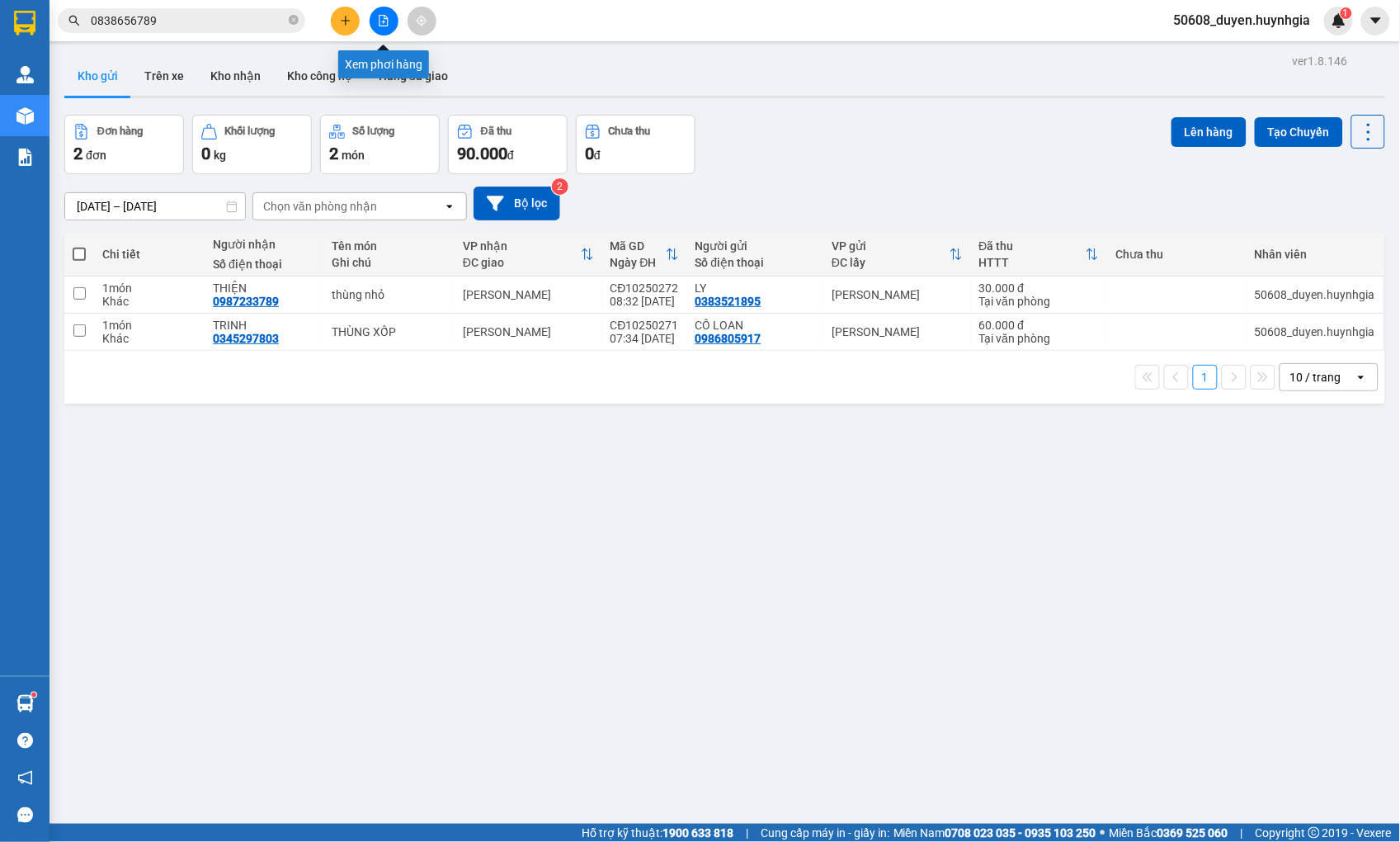
click at [388, 21] on icon "file-add" at bounding box center [384, 21] width 9 height 12
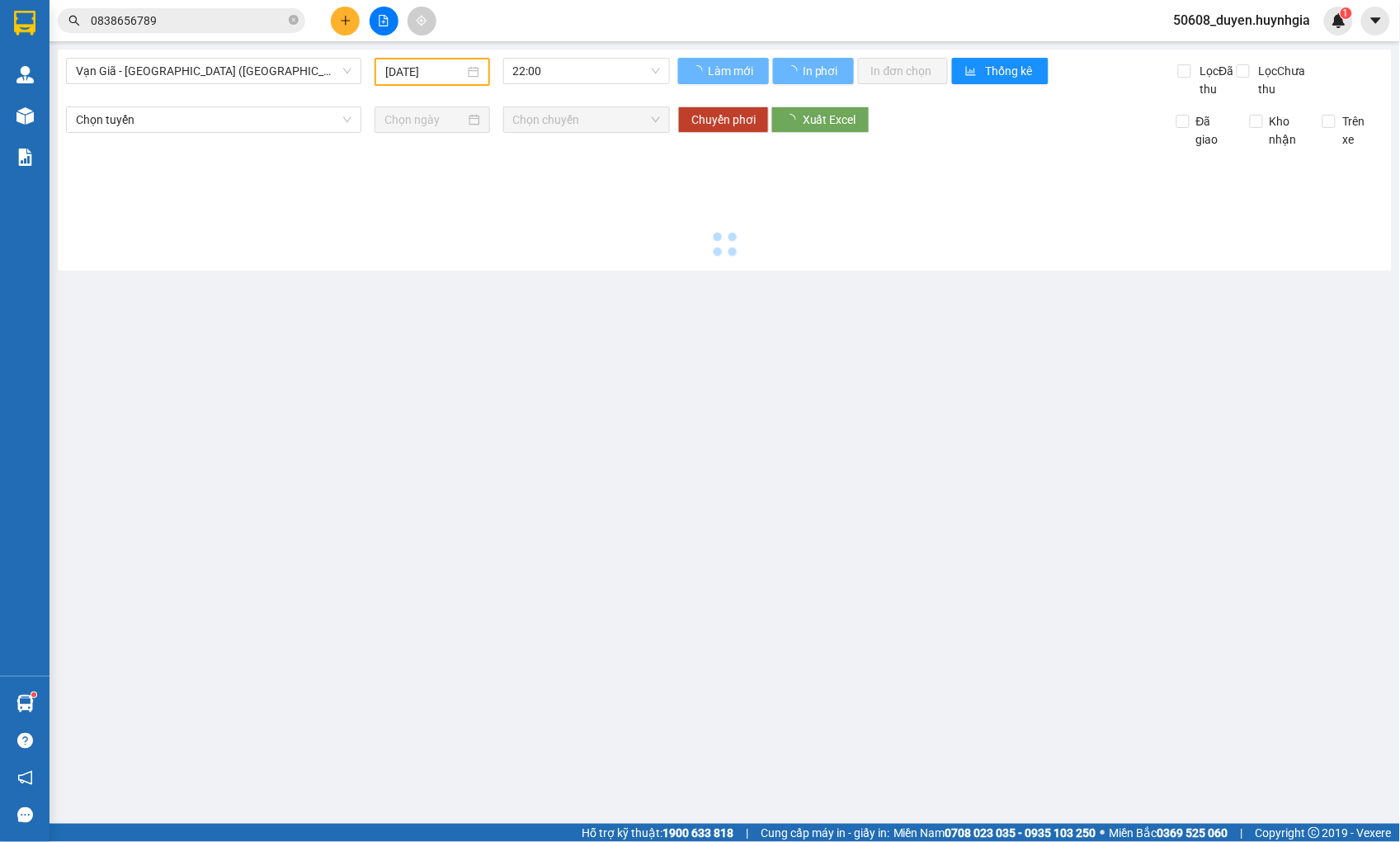
type input "[DATE]"
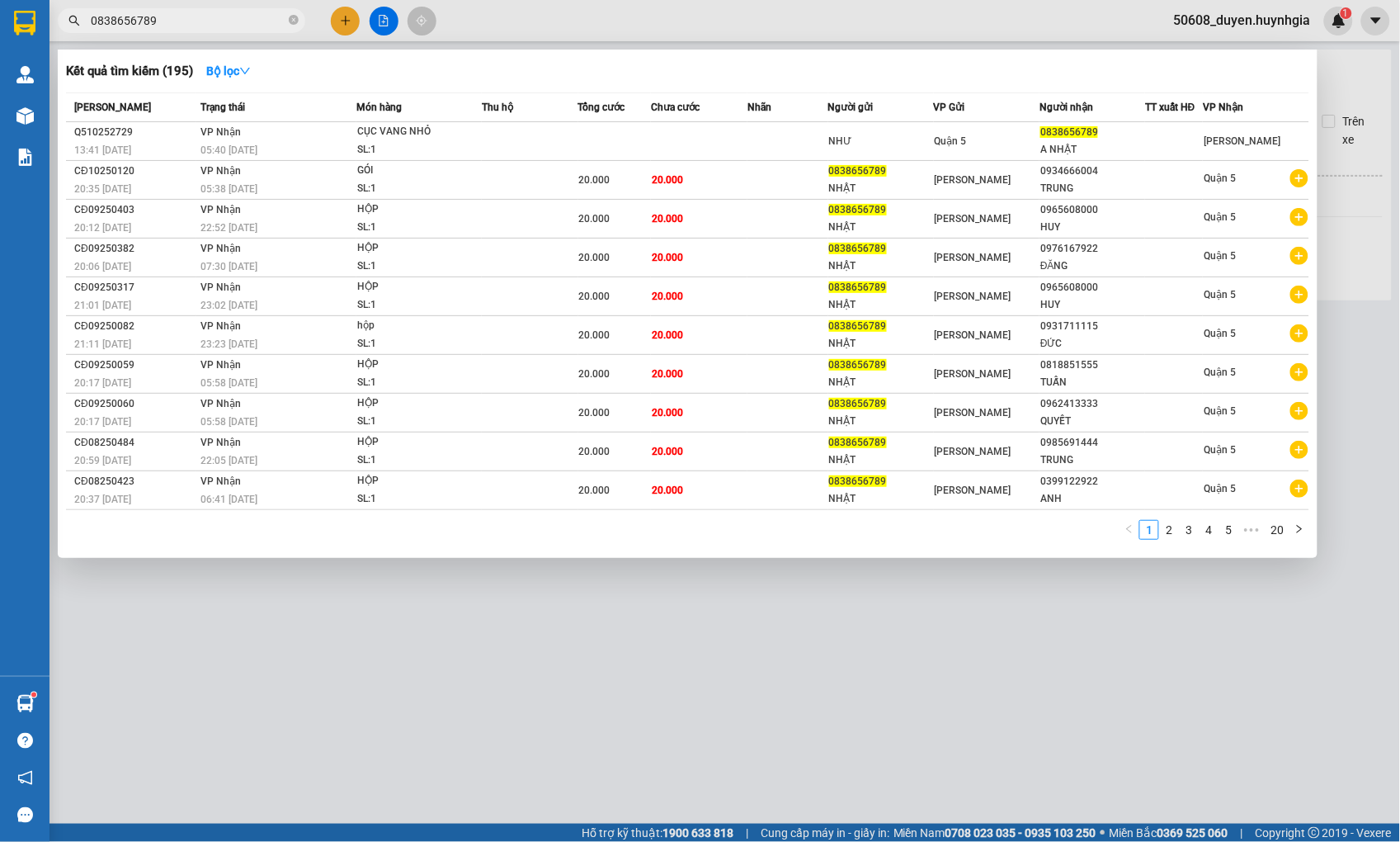
click at [208, 26] on input "0838656789" at bounding box center [188, 21] width 195 height 18
click at [377, 27] on div at bounding box center [700, 421] width 1400 height 842
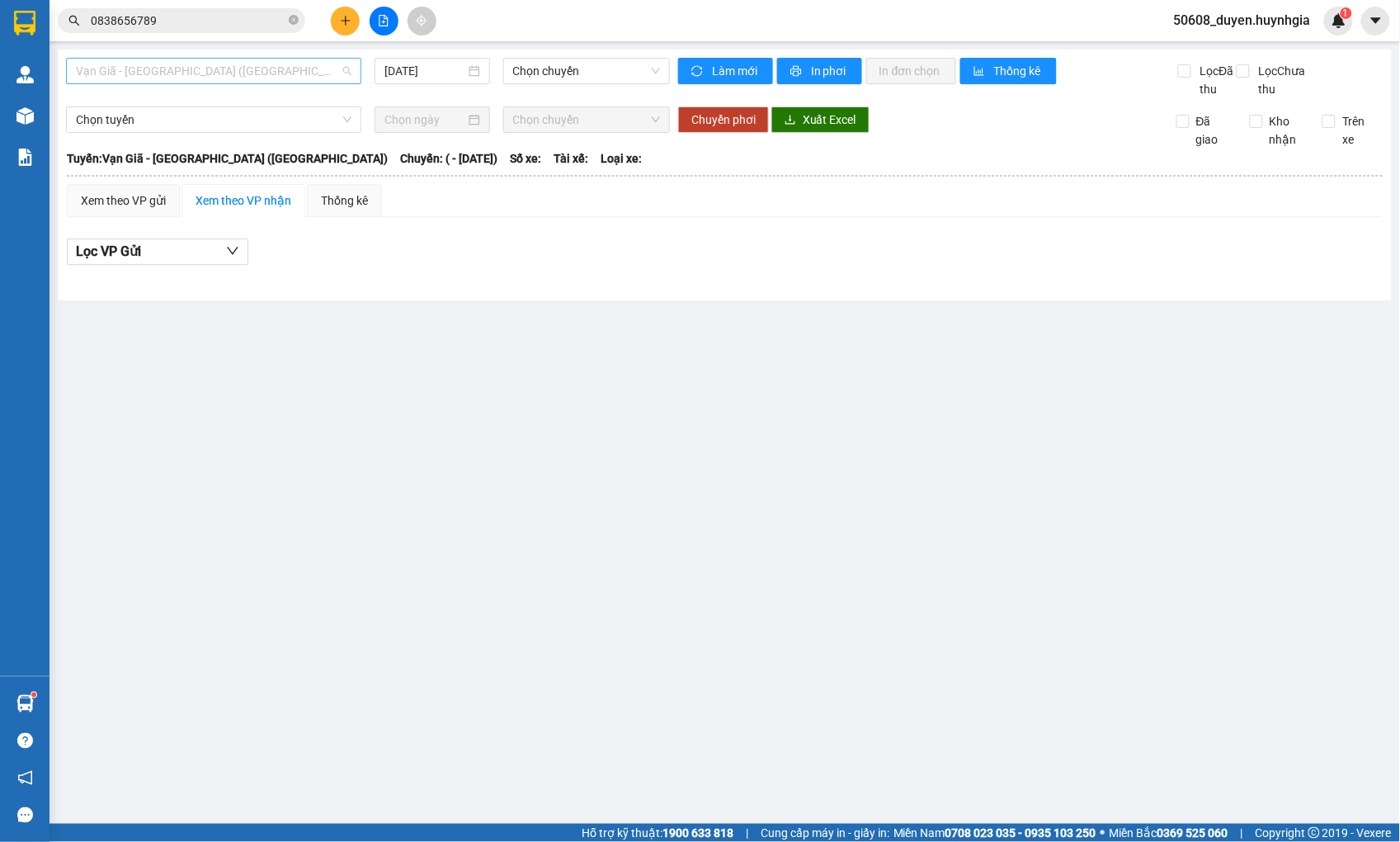
click at [236, 72] on span "Vạn Giã - [GEOGRAPHIC_DATA] ([GEOGRAPHIC_DATA])" at bounding box center [213, 71] width 275 height 24
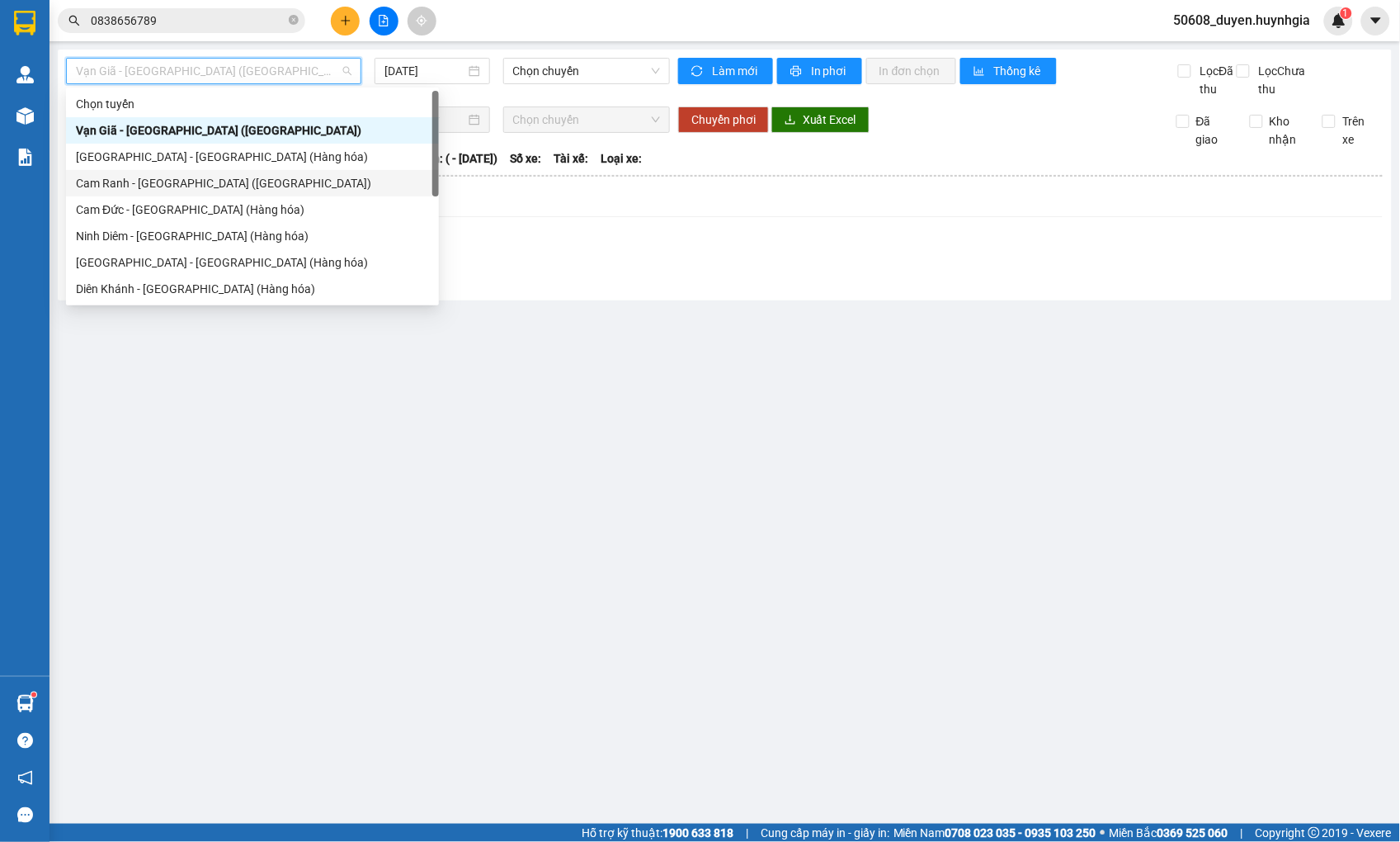
scroll to position [53, 0]
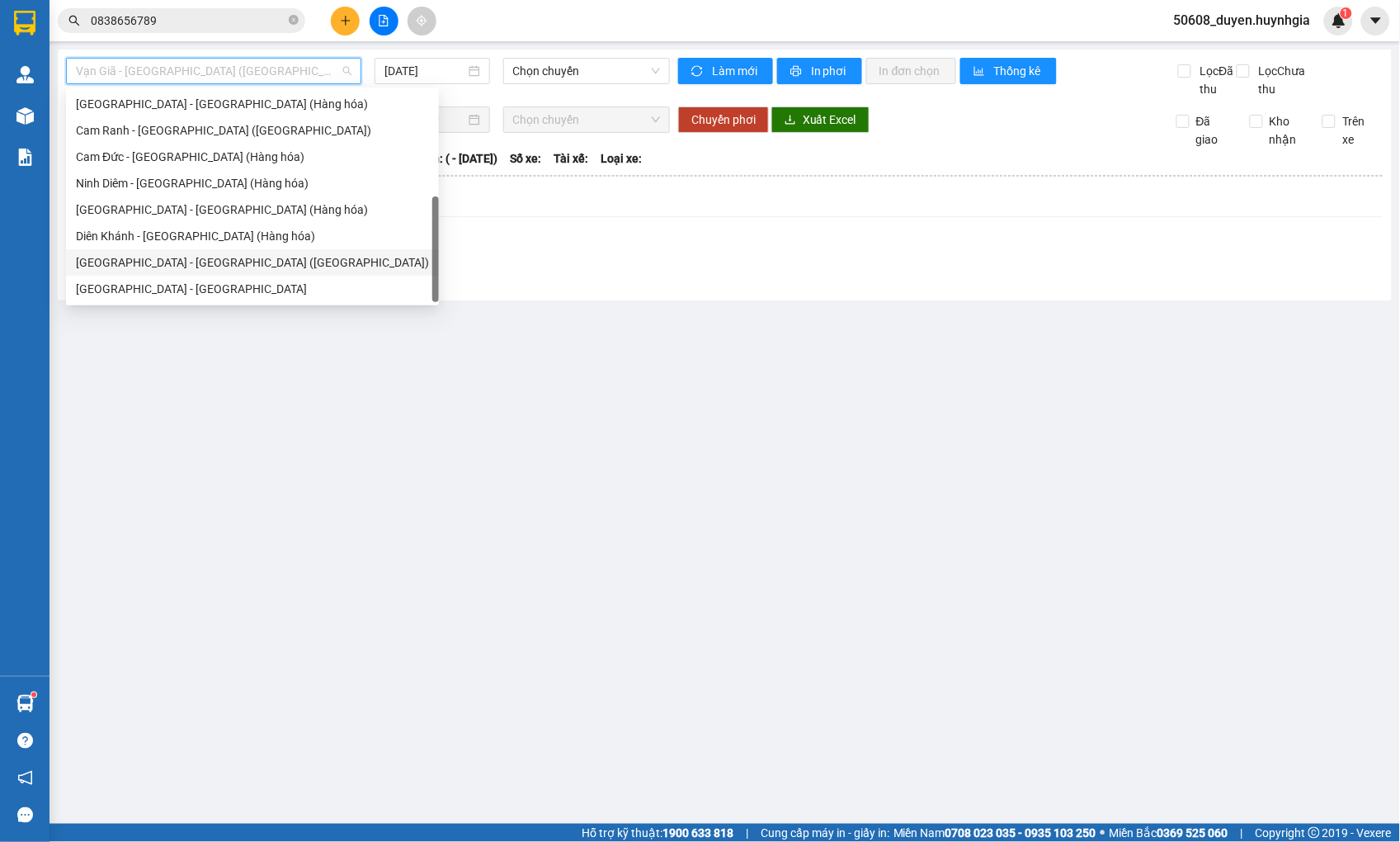
click at [186, 260] on div "[GEOGRAPHIC_DATA] - [GEOGRAPHIC_DATA] ([GEOGRAPHIC_DATA])" at bounding box center [252, 263] width 353 height 18
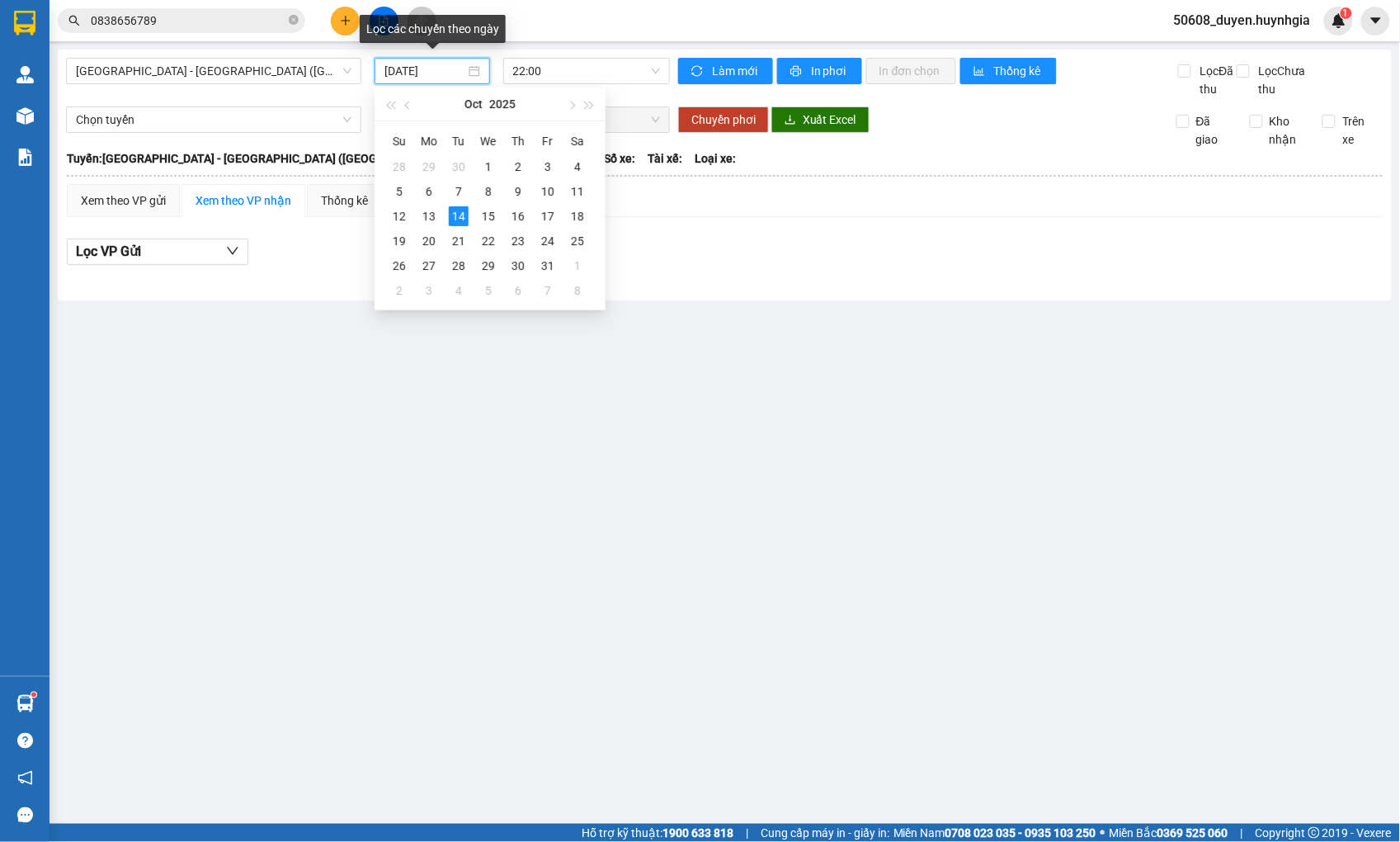
click at [398, 71] on input "[DATE]" at bounding box center [425, 71] width 81 height 18
click at [438, 212] on div "13" at bounding box center [429, 217] width 20 height 20
type input "[DATE]"
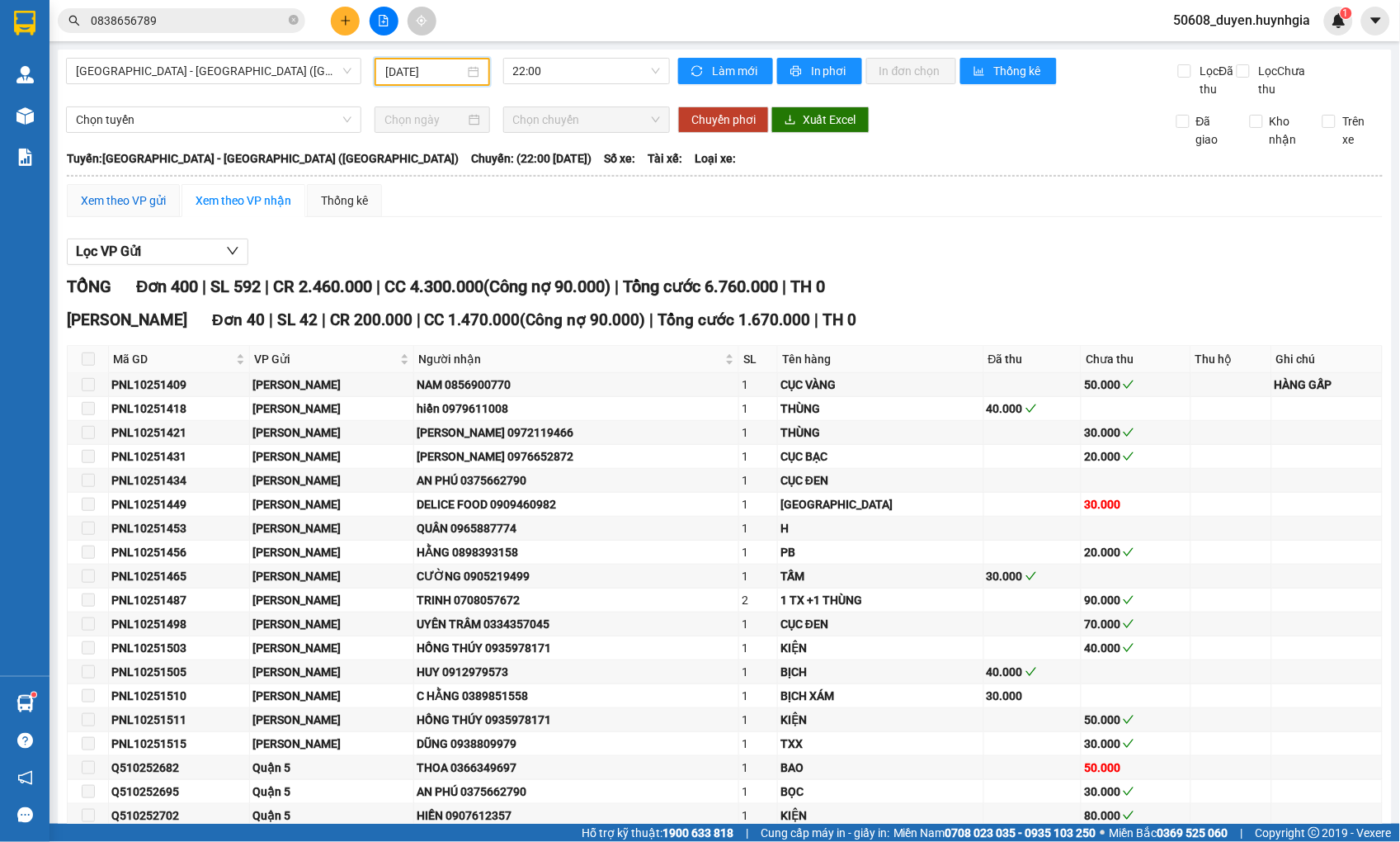
click at [136, 209] on div "Xem theo VP gửi" at bounding box center [123, 201] width 85 height 18
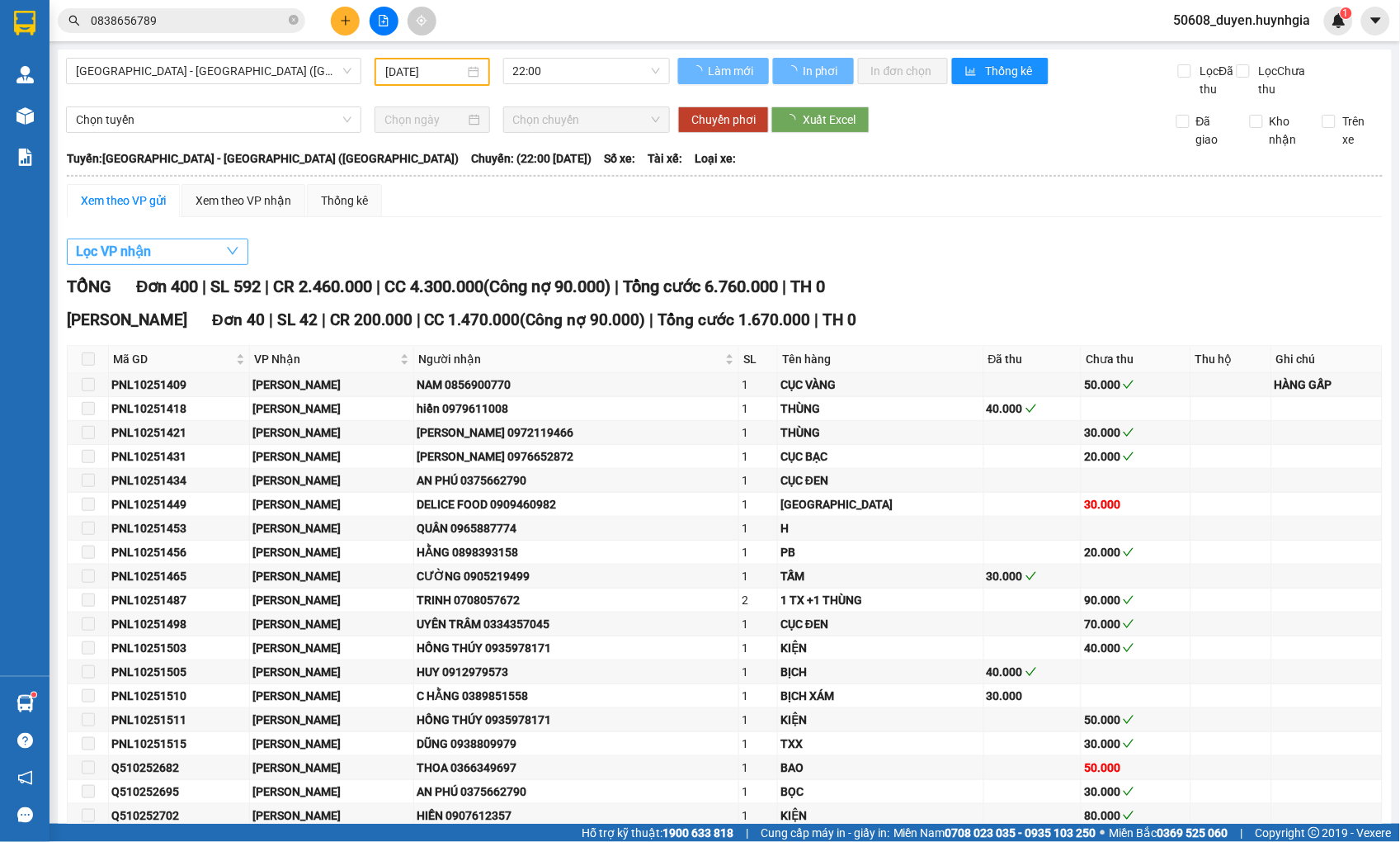
click at [141, 261] on span "Lọc VP nhận" at bounding box center [113, 251] width 75 height 21
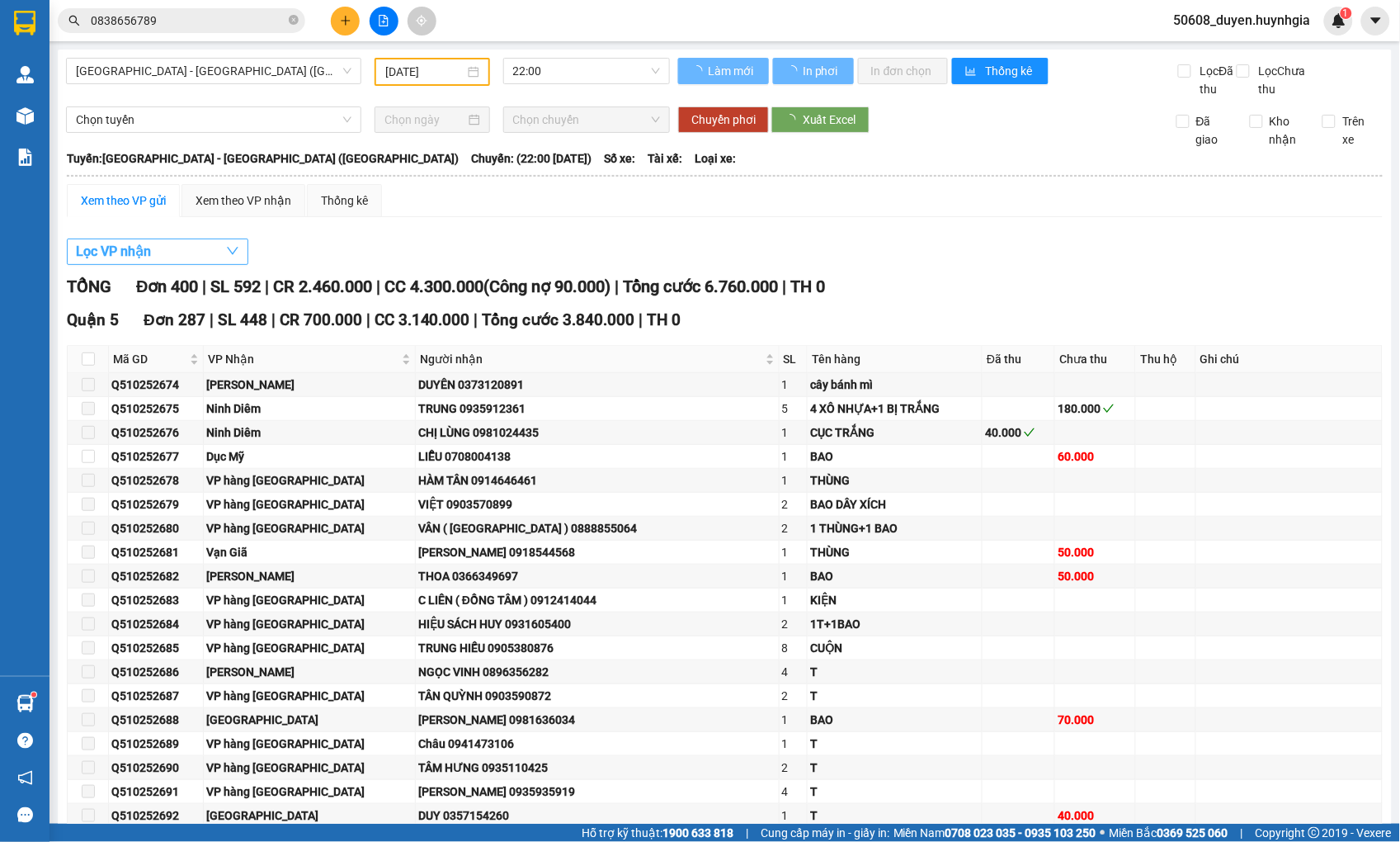
click at [126, 261] on span "Lọc VP nhận" at bounding box center [113, 251] width 75 height 21
click at [133, 261] on span "Lọc VP nhận" at bounding box center [113, 251] width 75 height 21
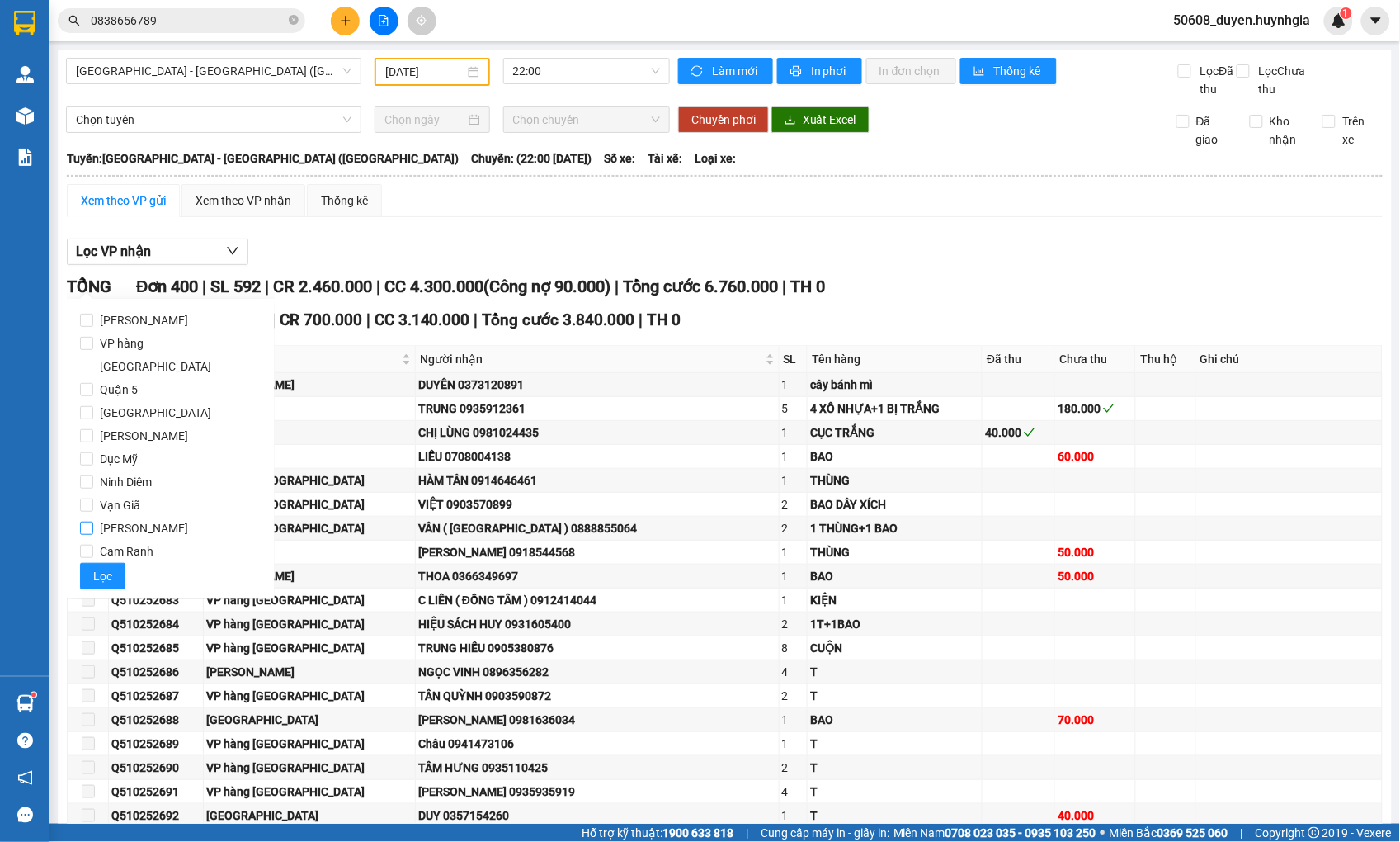
click at [101, 517] on span "[PERSON_NAME]" at bounding box center [144, 529] width 102 height 24
click at [93, 522] on input "[PERSON_NAME]" at bounding box center [87, 529] width 13 height 13
checkbox input "true"
click at [102, 567] on span "Lọc" at bounding box center [102, 576] width 19 height 18
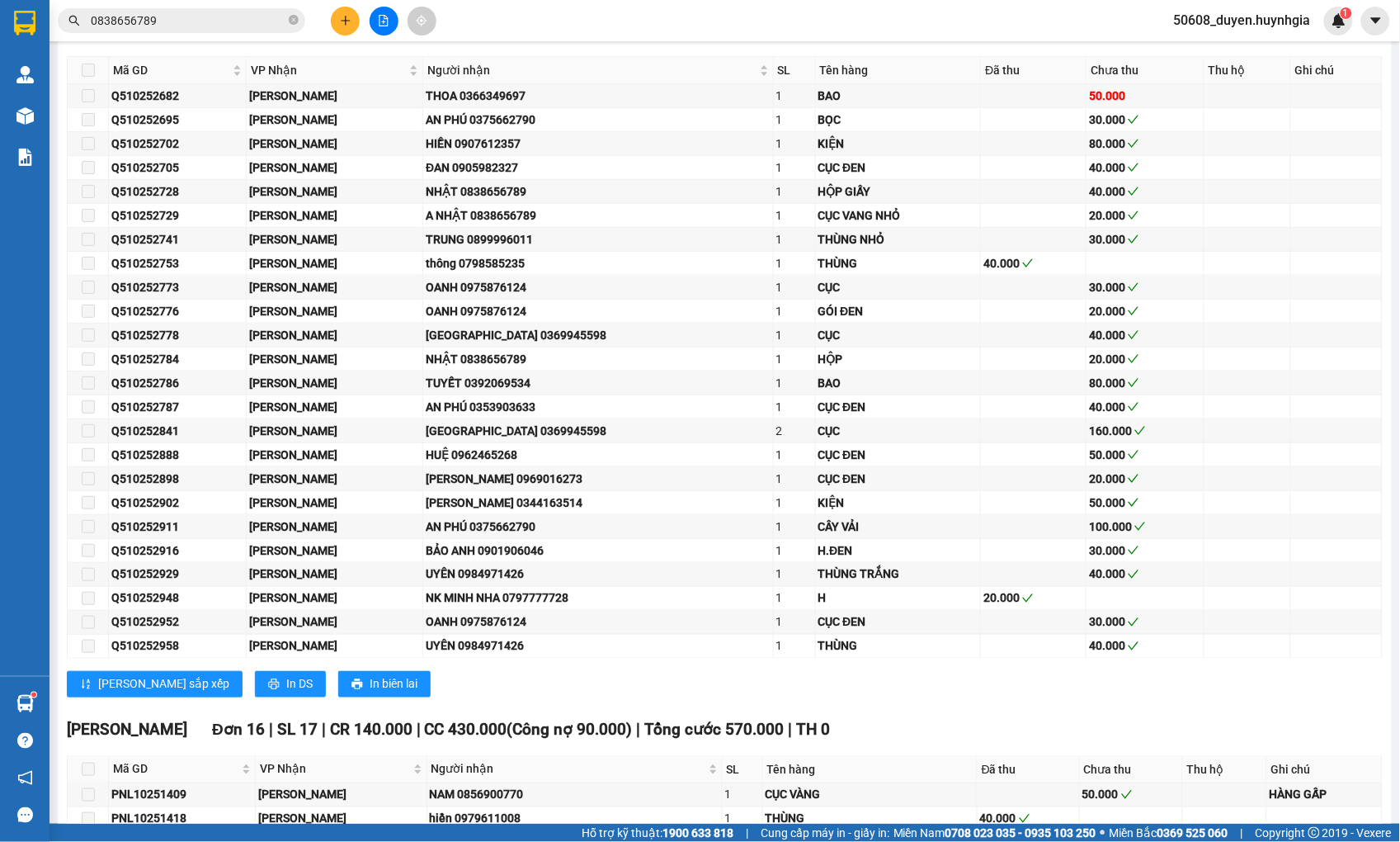
scroll to position [314, 0]
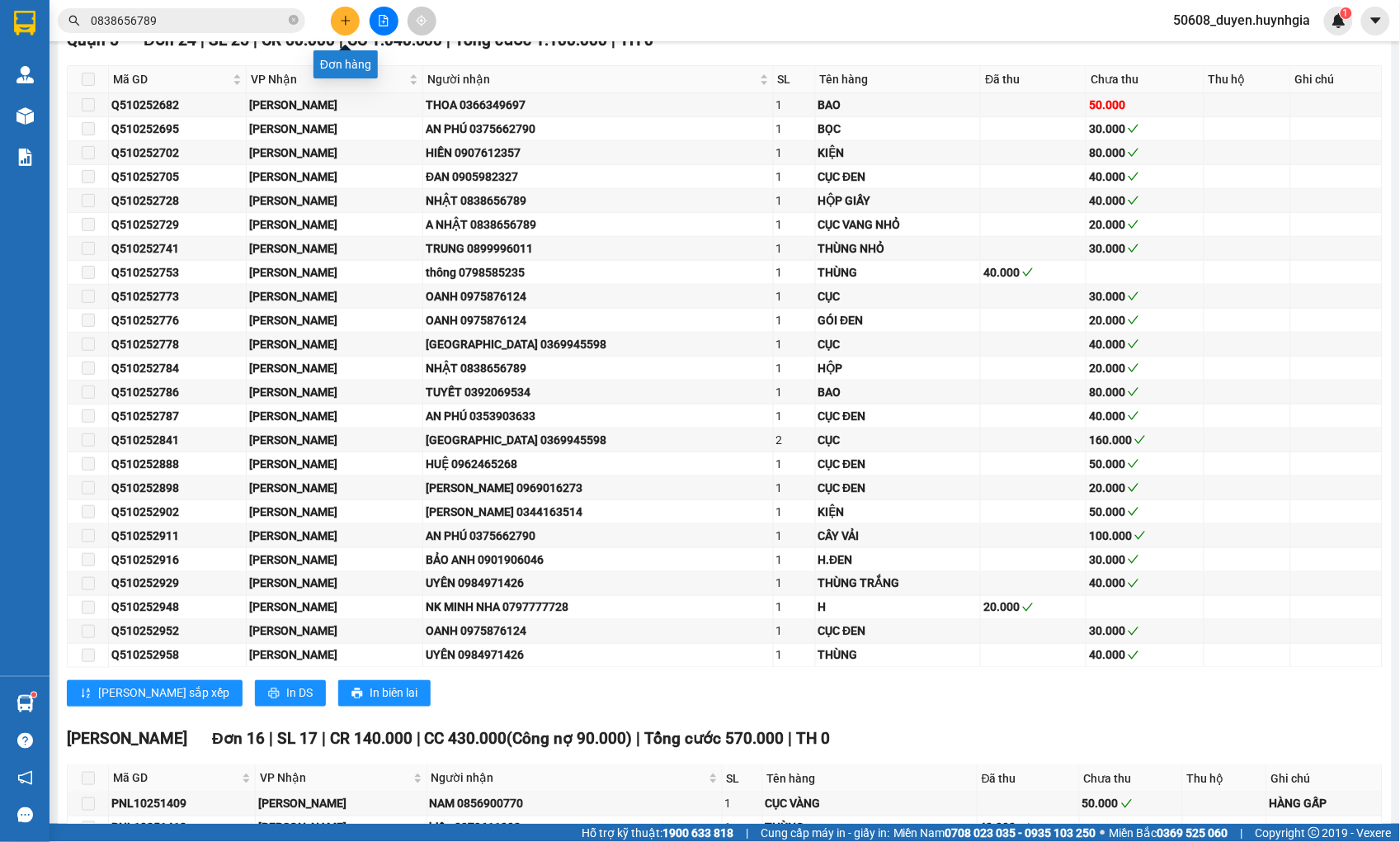
click at [341, 23] on icon "plus" at bounding box center [346, 21] width 12 height 12
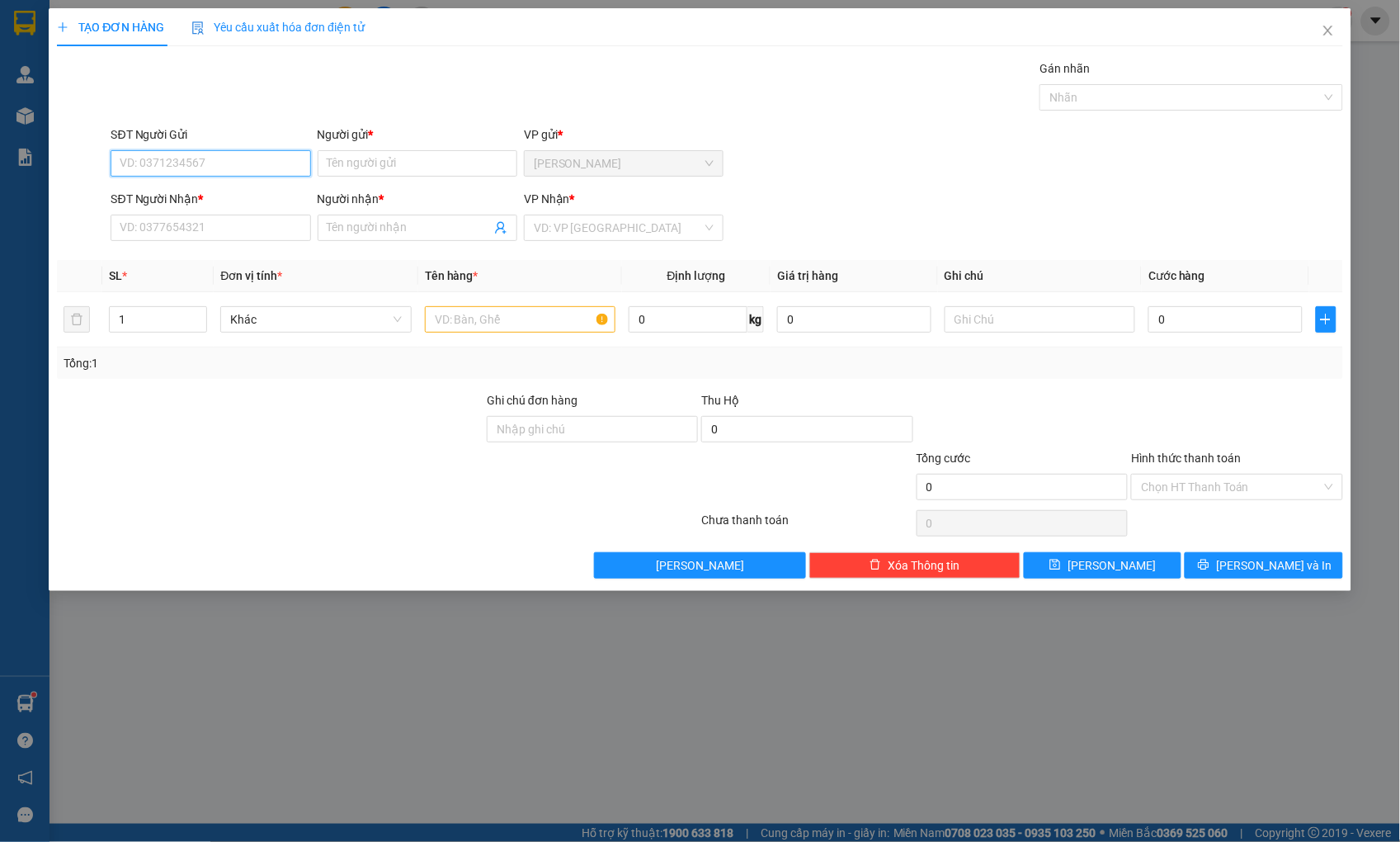
click at [265, 161] on input "SĐT Người Gửi" at bounding box center [211, 163] width 200 height 26
type input "0"
click at [162, 70] on div "Gán nhãn Nhãn" at bounding box center [726, 88] width 1238 height 58
click at [1334, 29] on span "Close" at bounding box center [1328, 31] width 46 height 46
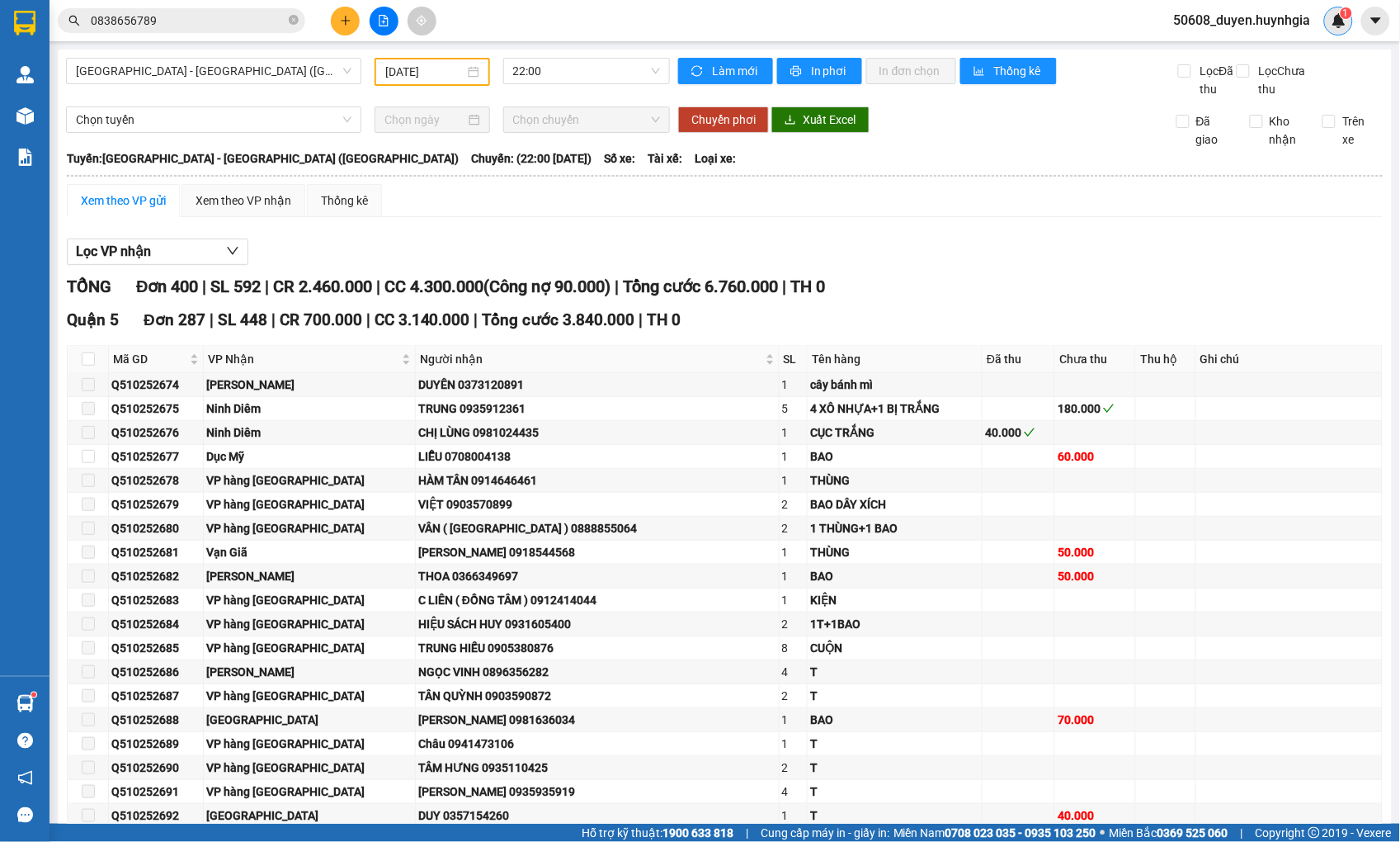
click at [1324, 27] on div "1" at bounding box center [1339, 21] width 29 height 29
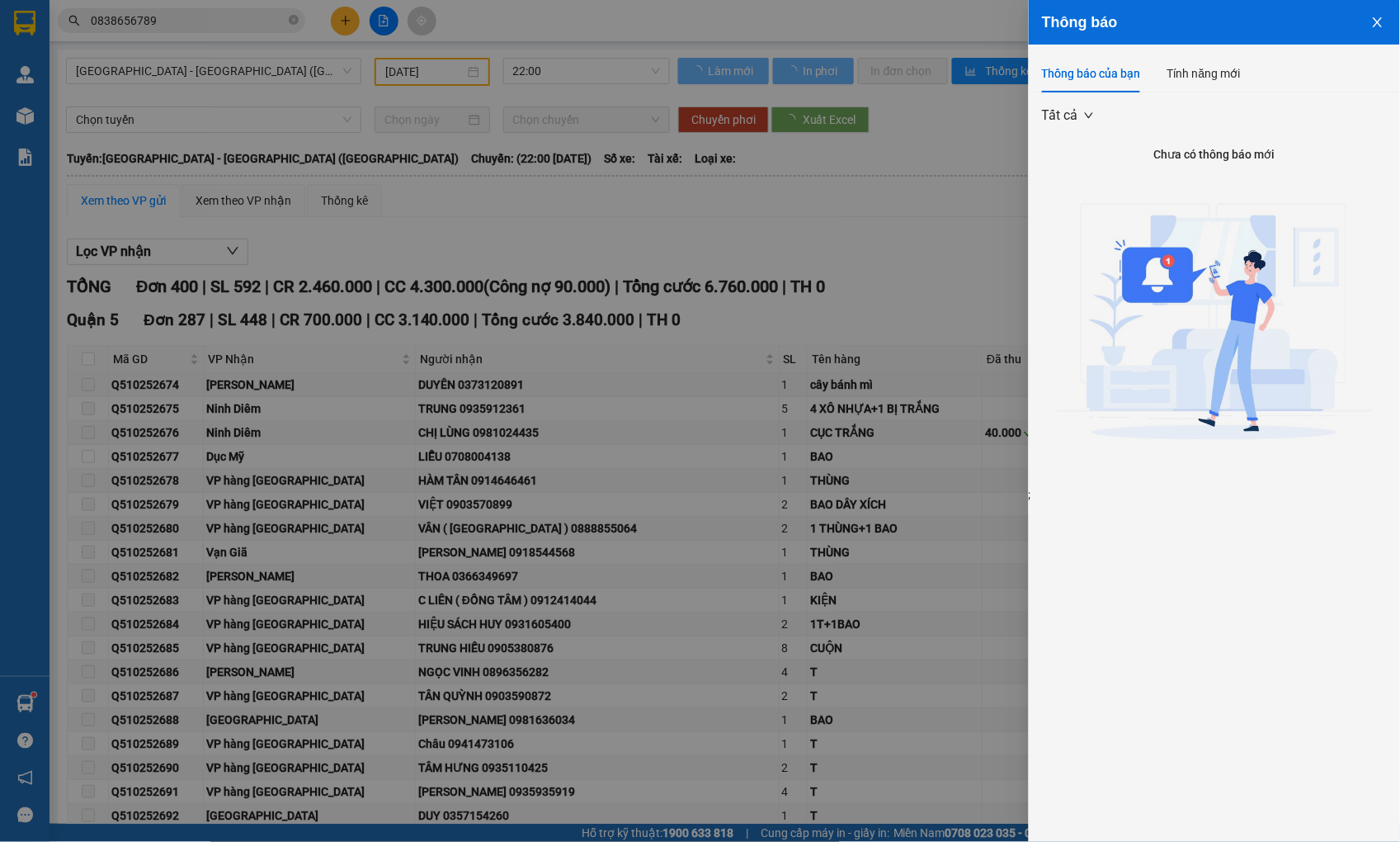
click at [850, 157] on div at bounding box center [700, 421] width 1400 height 842
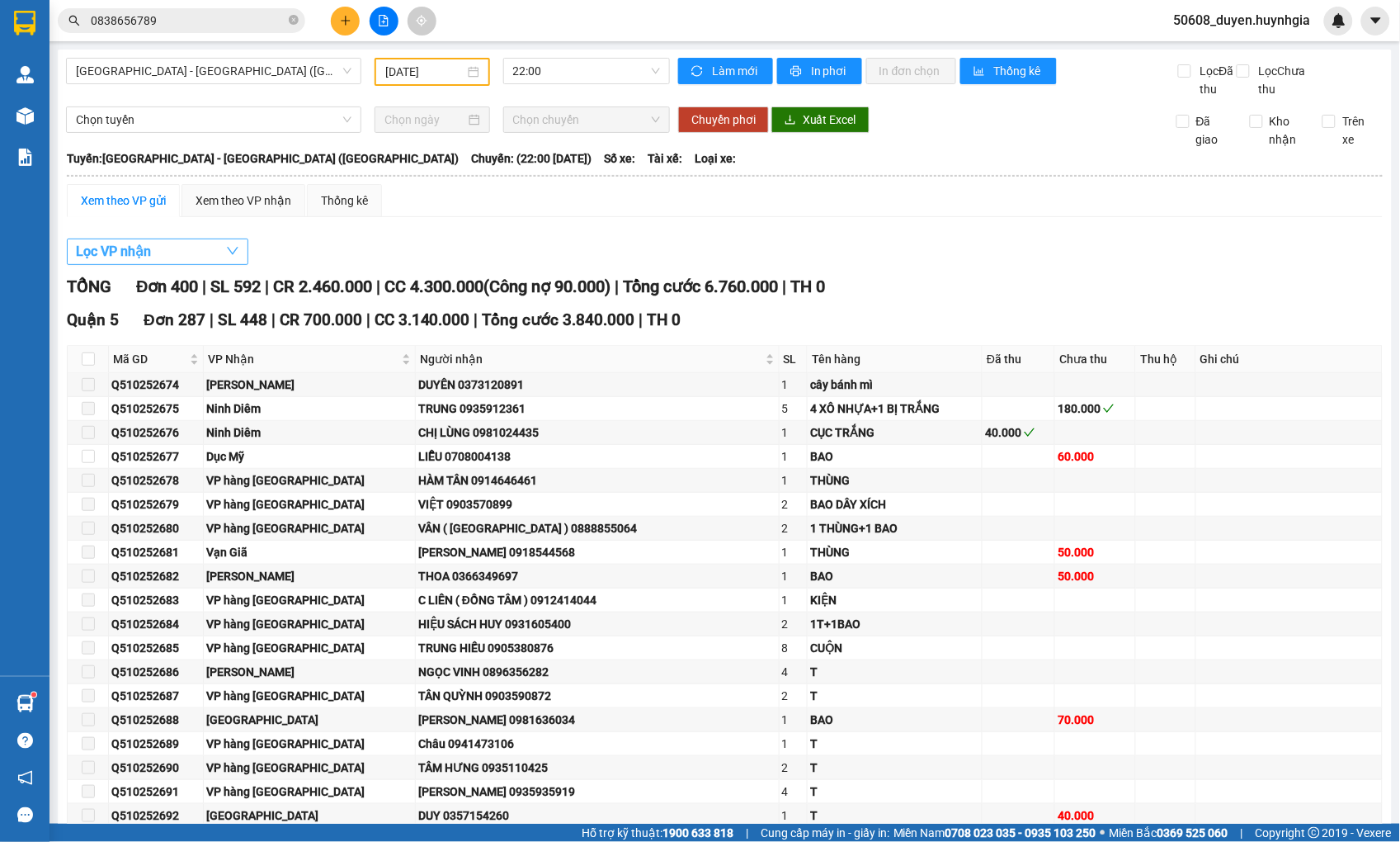
click at [97, 257] on button "Lọc VP nhận" at bounding box center [158, 251] width 181 height 26
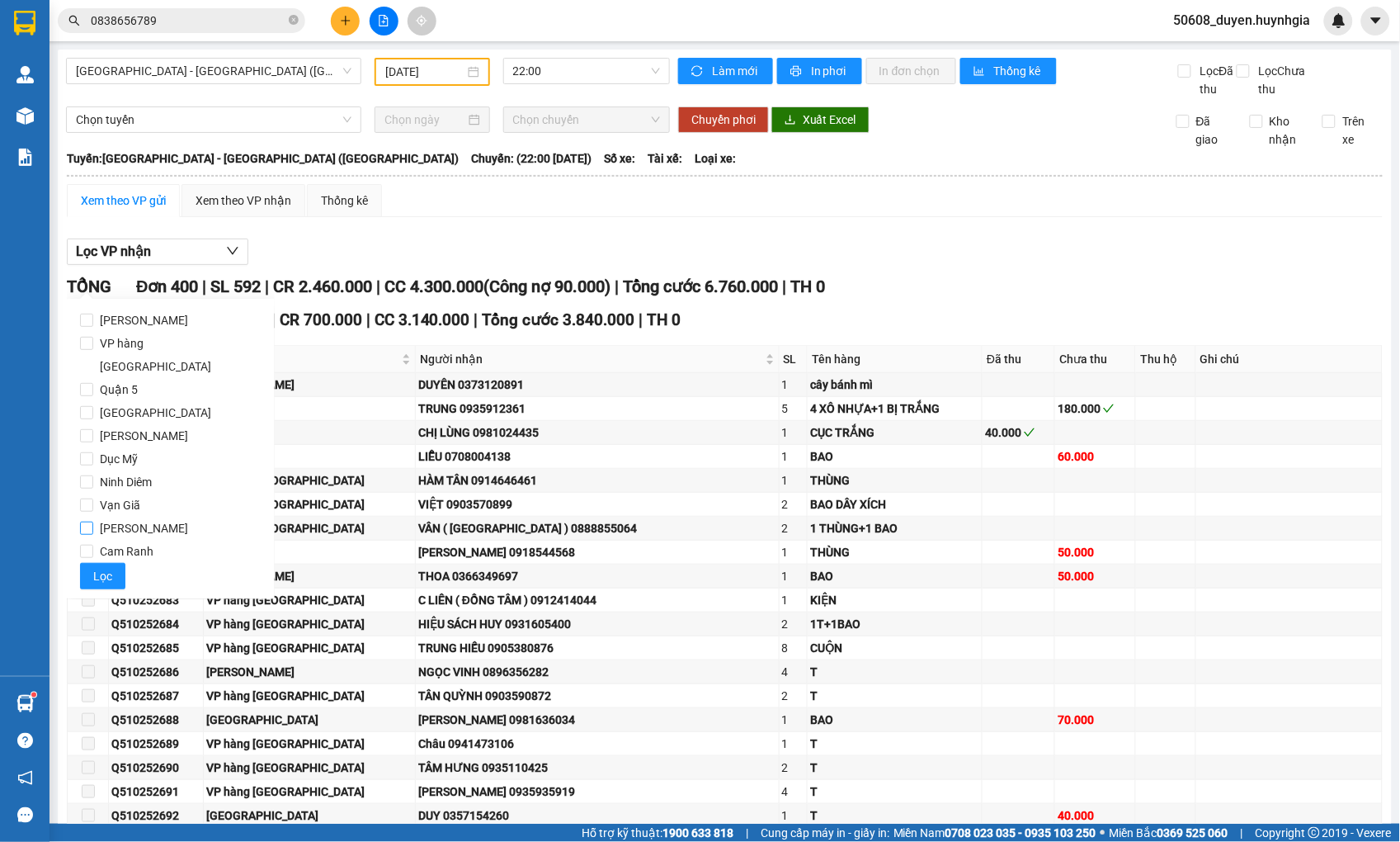
click at [93, 517] on span "[PERSON_NAME]" at bounding box center [144, 529] width 102 height 24
click at [92, 522] on input "[PERSON_NAME]" at bounding box center [87, 529] width 13 height 13
checkbox input "true"
click at [91, 563] on button "Lọc" at bounding box center [102, 576] width 45 height 26
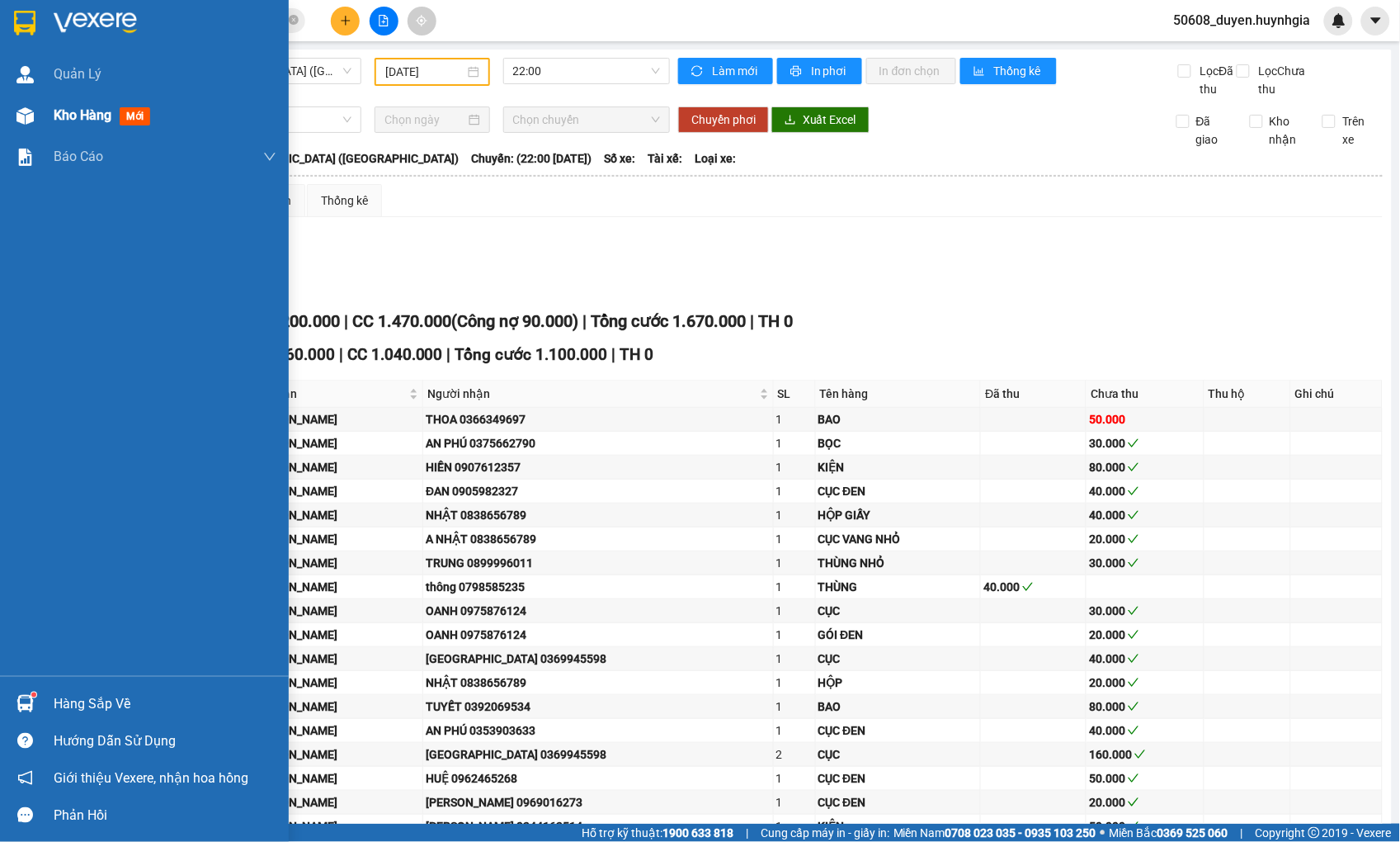
click at [39, 113] on div "Kho hàng mới" at bounding box center [144, 115] width 289 height 41
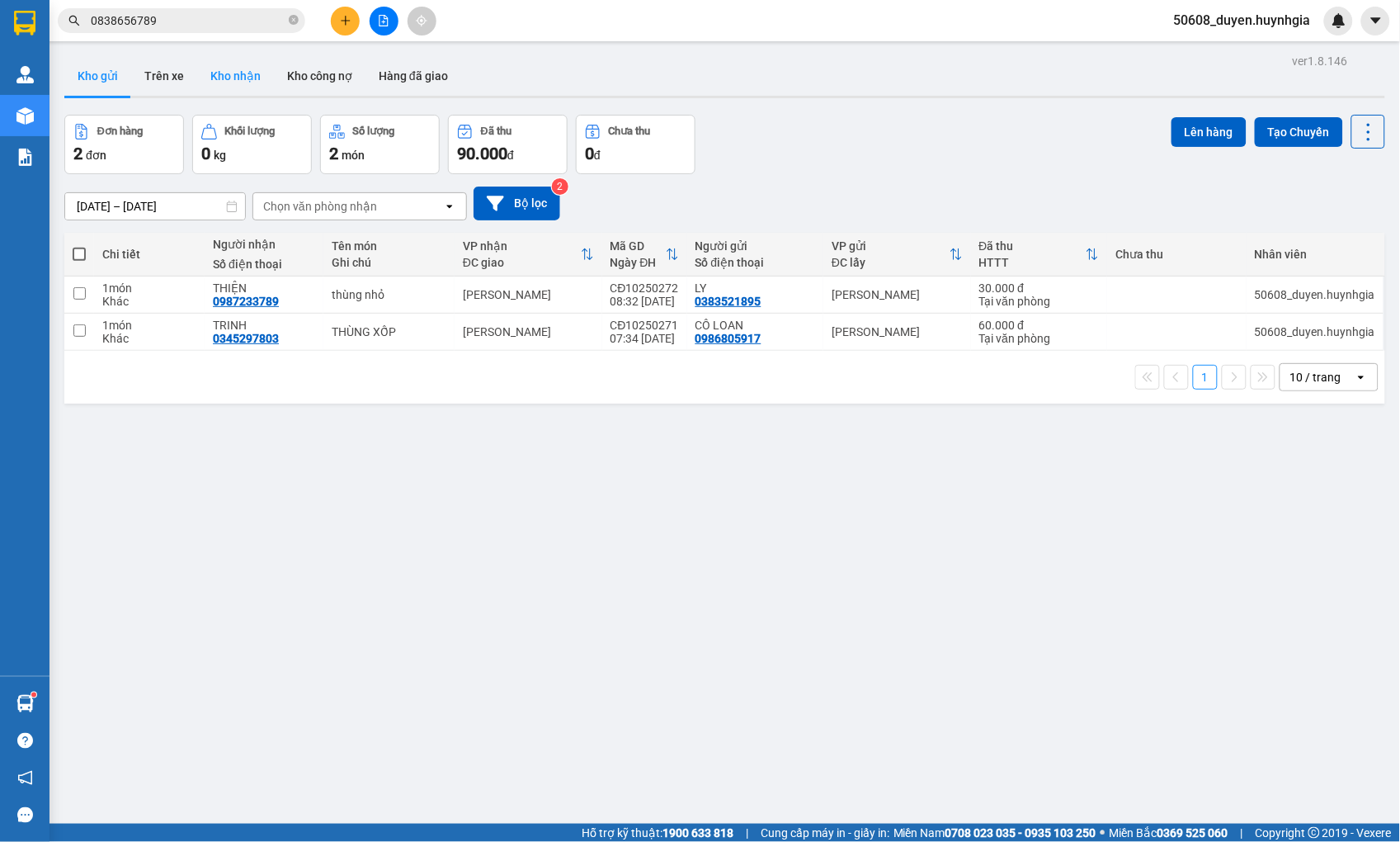
click at [233, 80] on button "Kho nhận" at bounding box center [235, 76] width 76 height 39
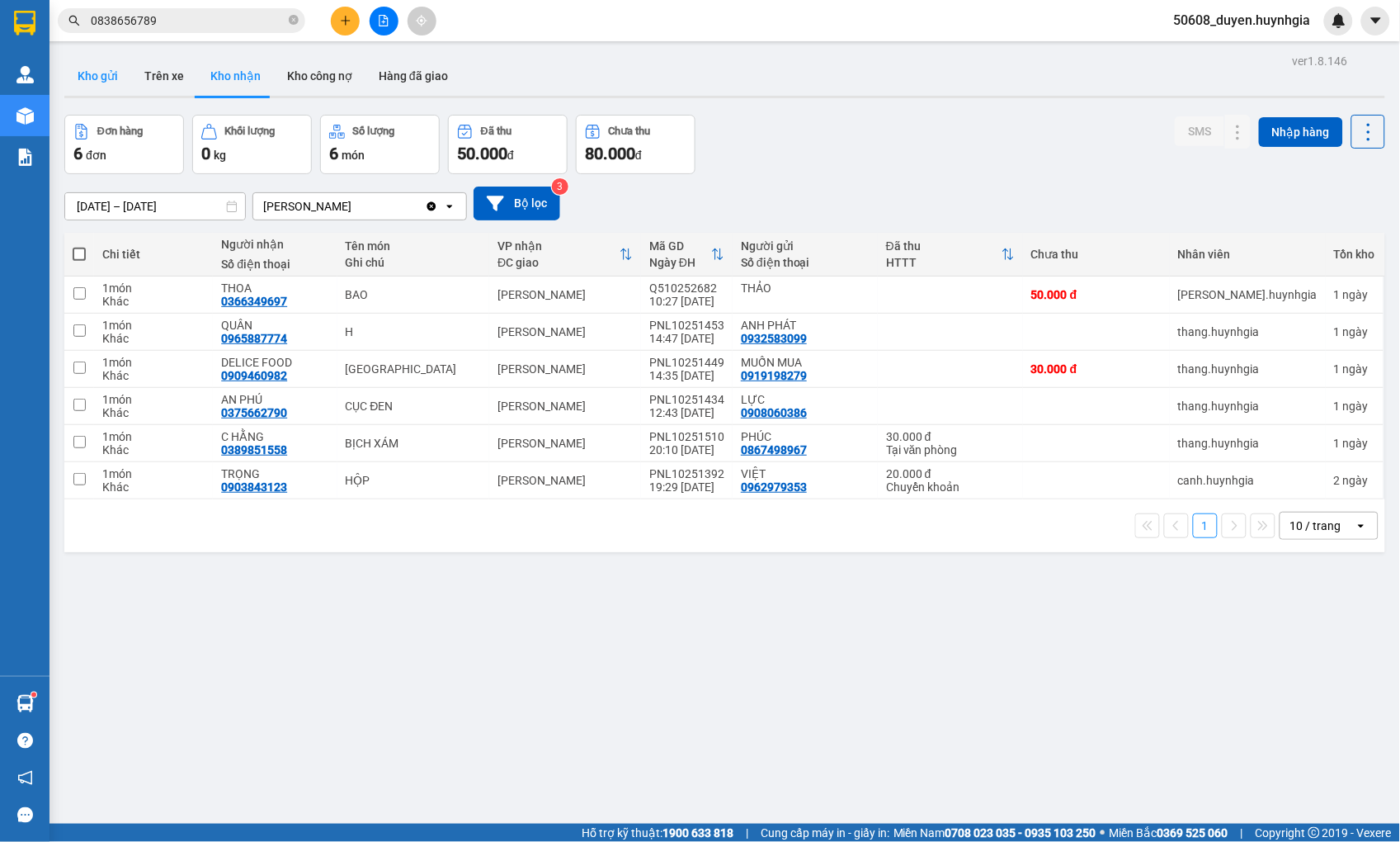
click at [119, 85] on button "Kho gửi" at bounding box center [98, 76] width 67 height 39
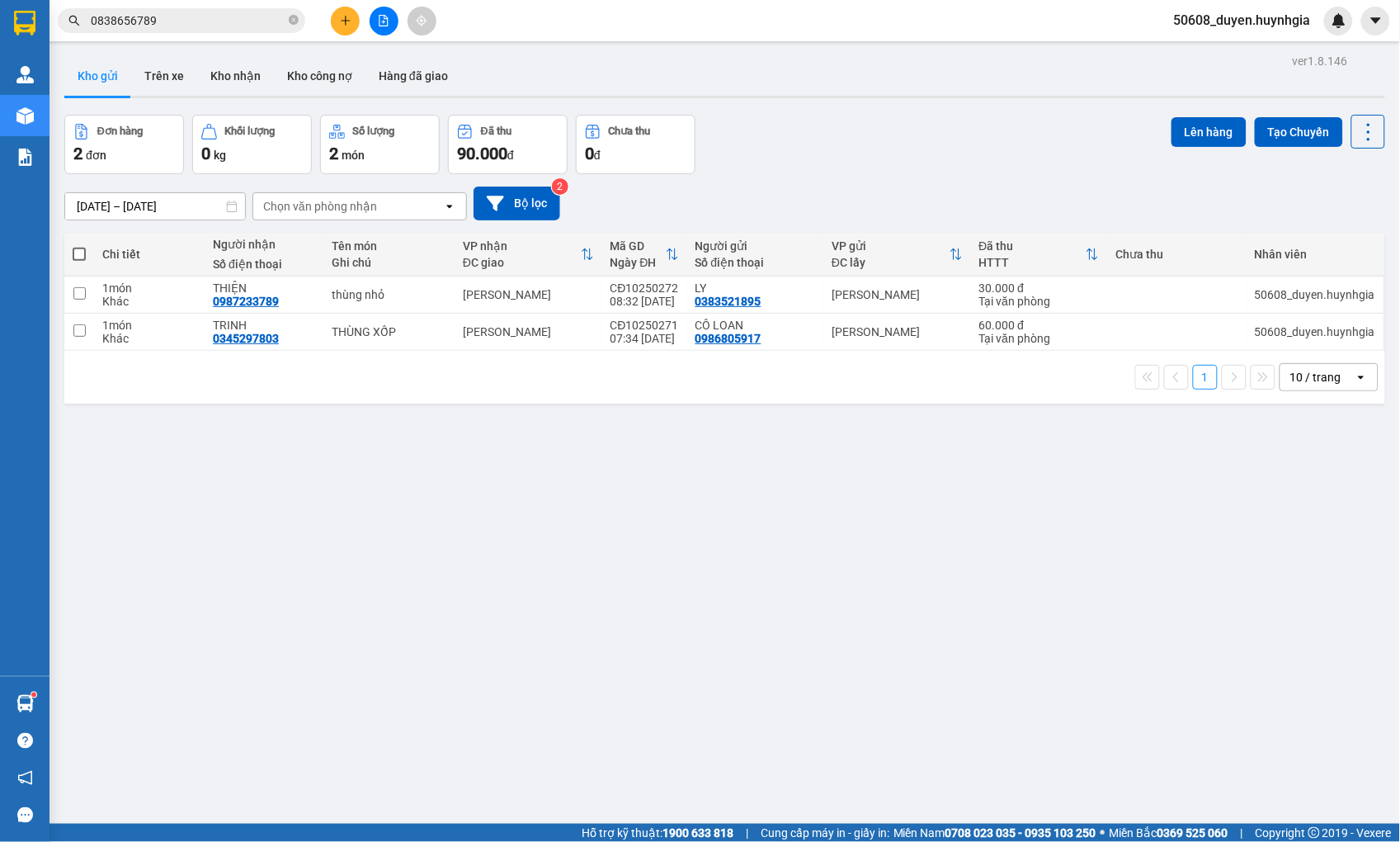
click at [80, 248] on span at bounding box center [79, 255] width 13 height 13
click at [79, 246] on input "checkbox" at bounding box center [79, 246] width 0 height 0
checkbox input "true"
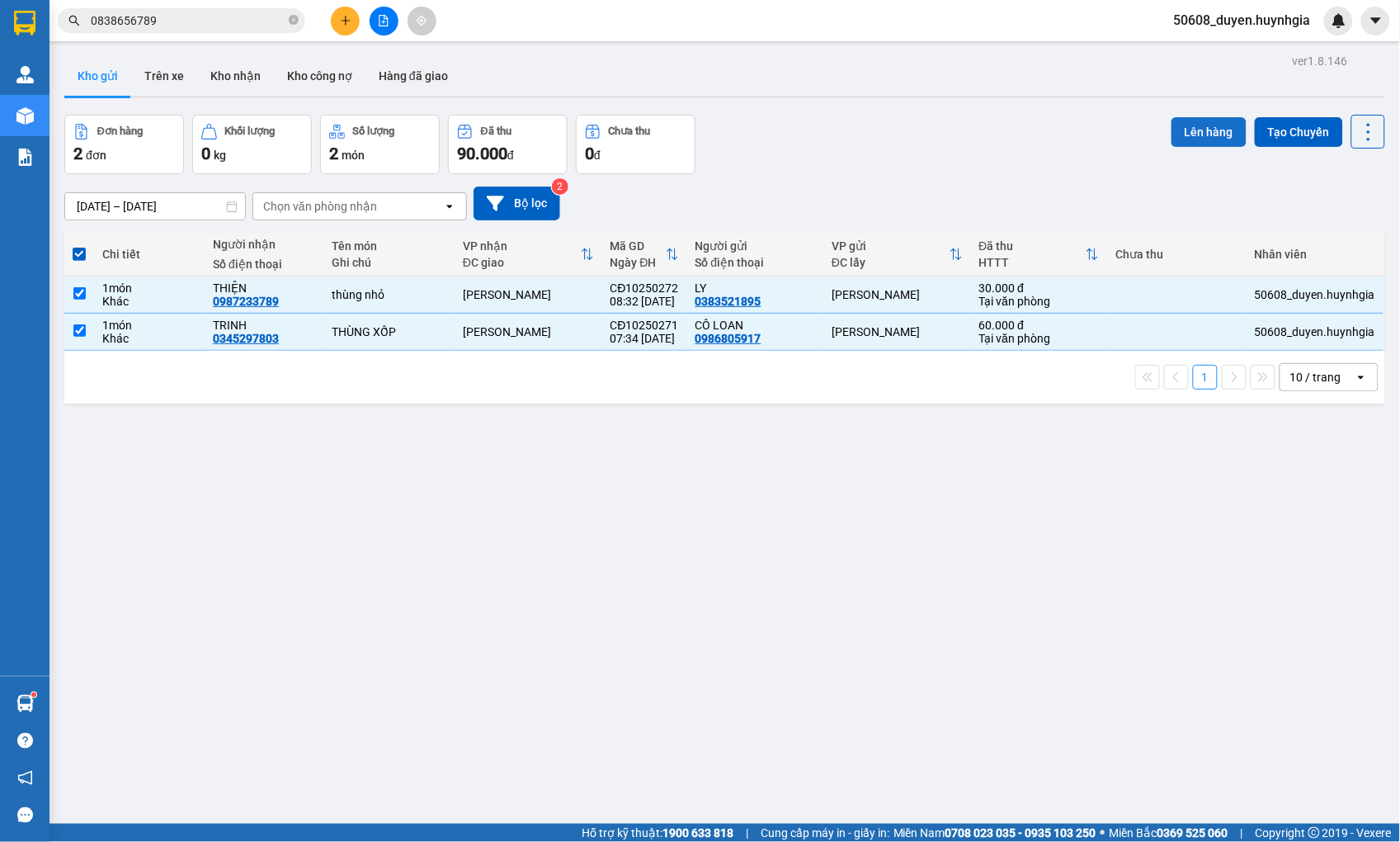
click at [1196, 125] on button "Lên hàng" at bounding box center [1209, 131] width 75 height 29
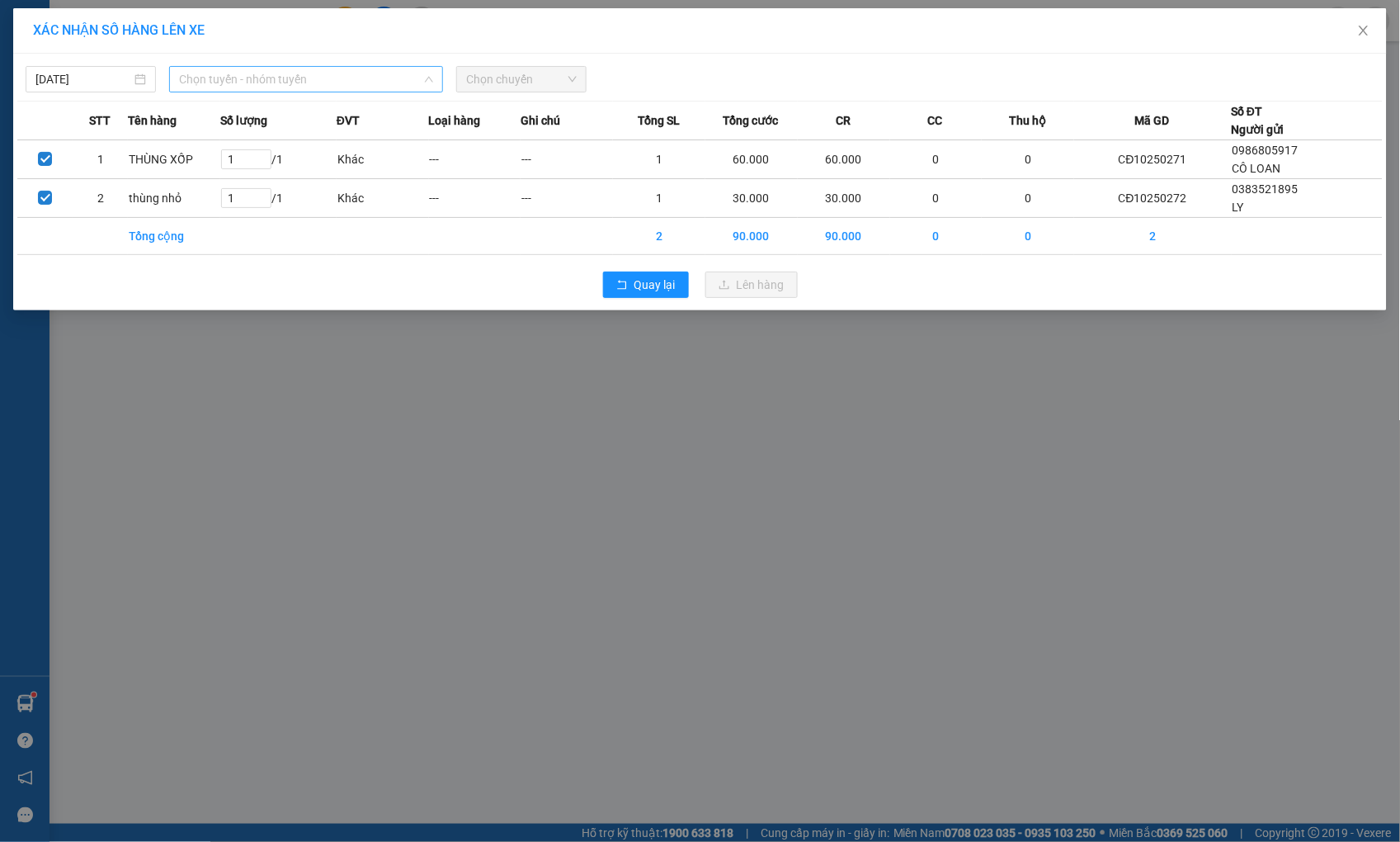
click at [337, 76] on span "Chọn tuyến - nhóm tuyến" at bounding box center [306, 79] width 254 height 24
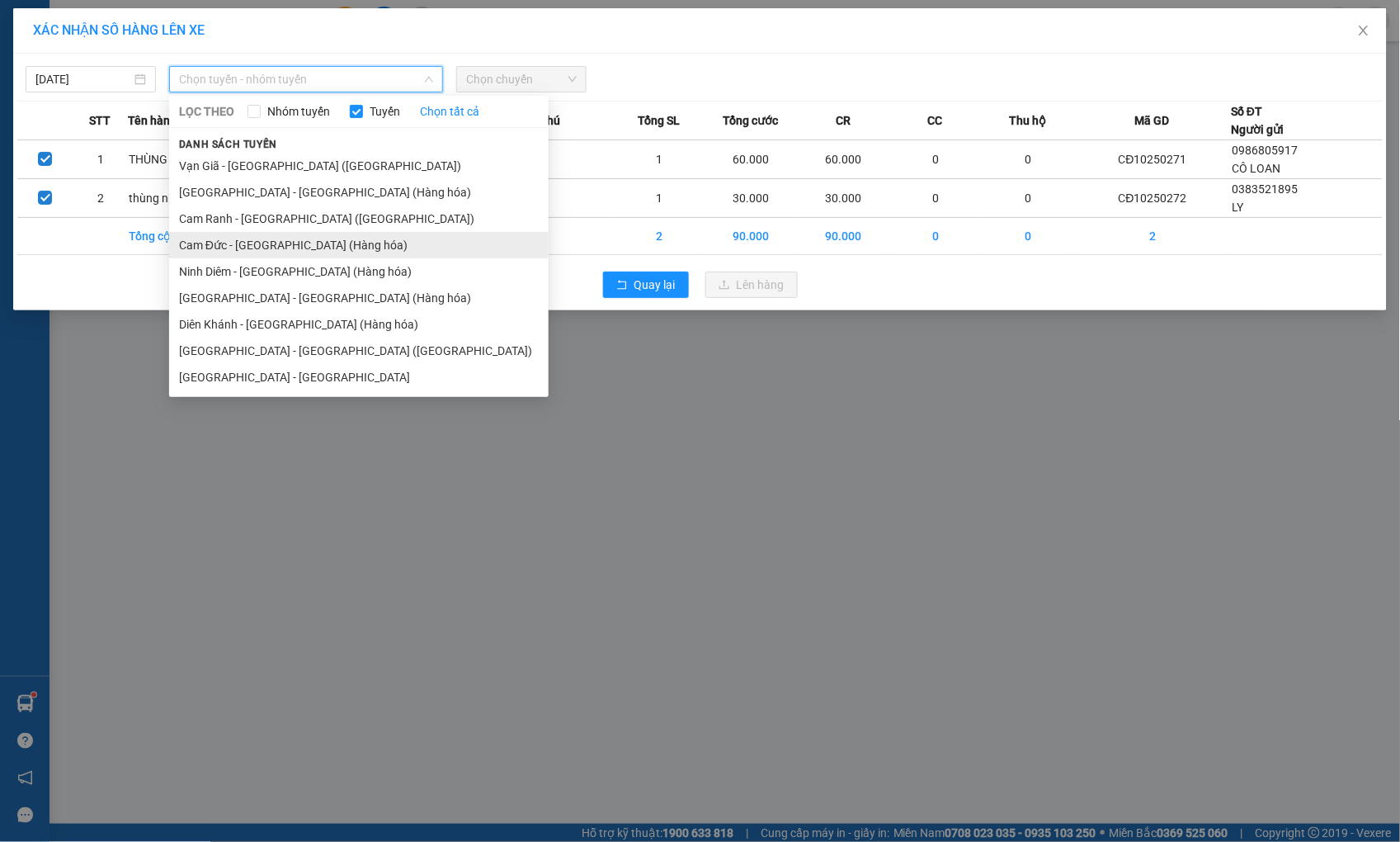
click at [234, 241] on li "Cam Đức - [GEOGRAPHIC_DATA] (Hàng hóa)" at bounding box center [359, 245] width 380 height 26
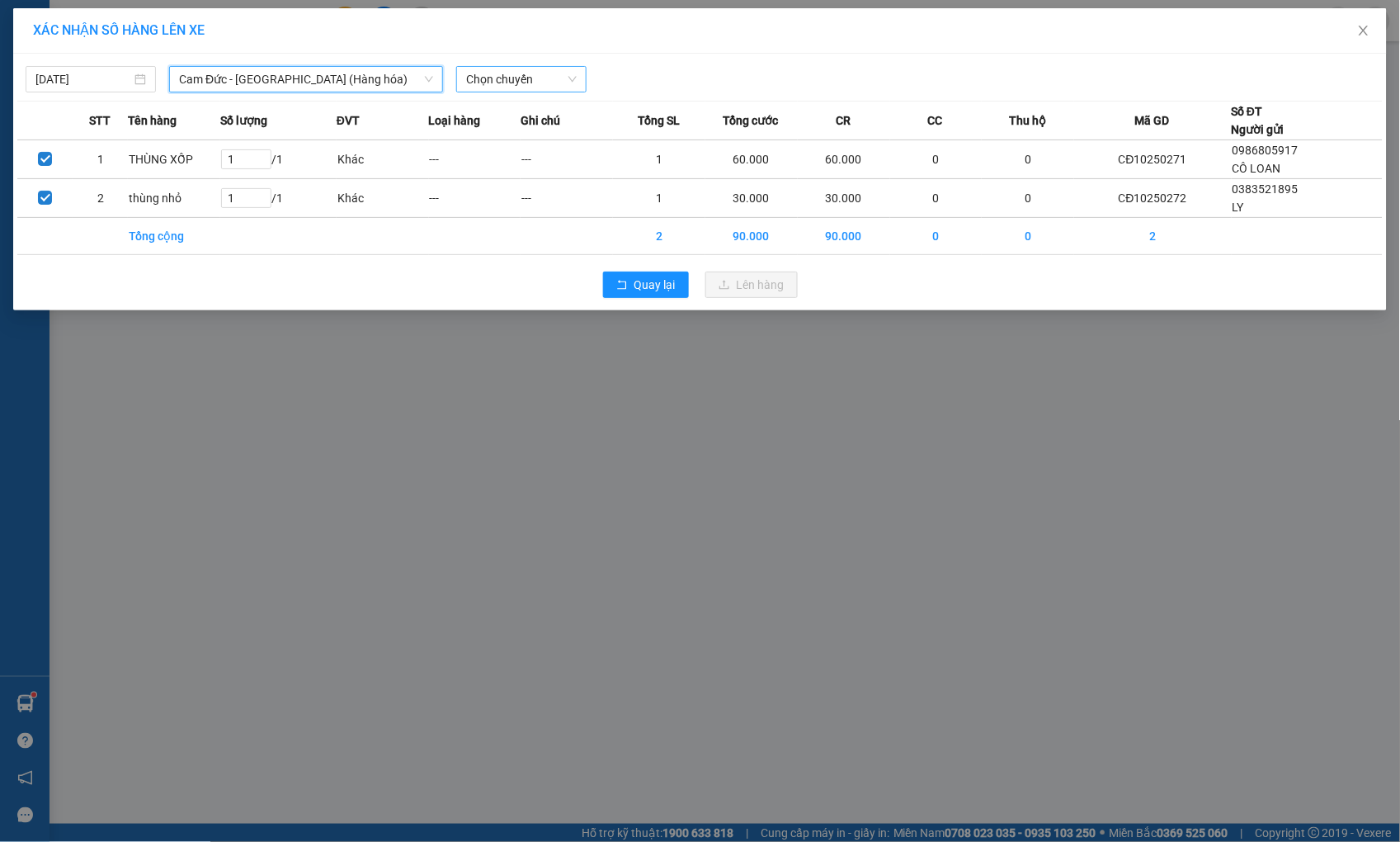
click at [515, 84] on span "Chọn chuyến" at bounding box center [522, 79] width 111 height 24
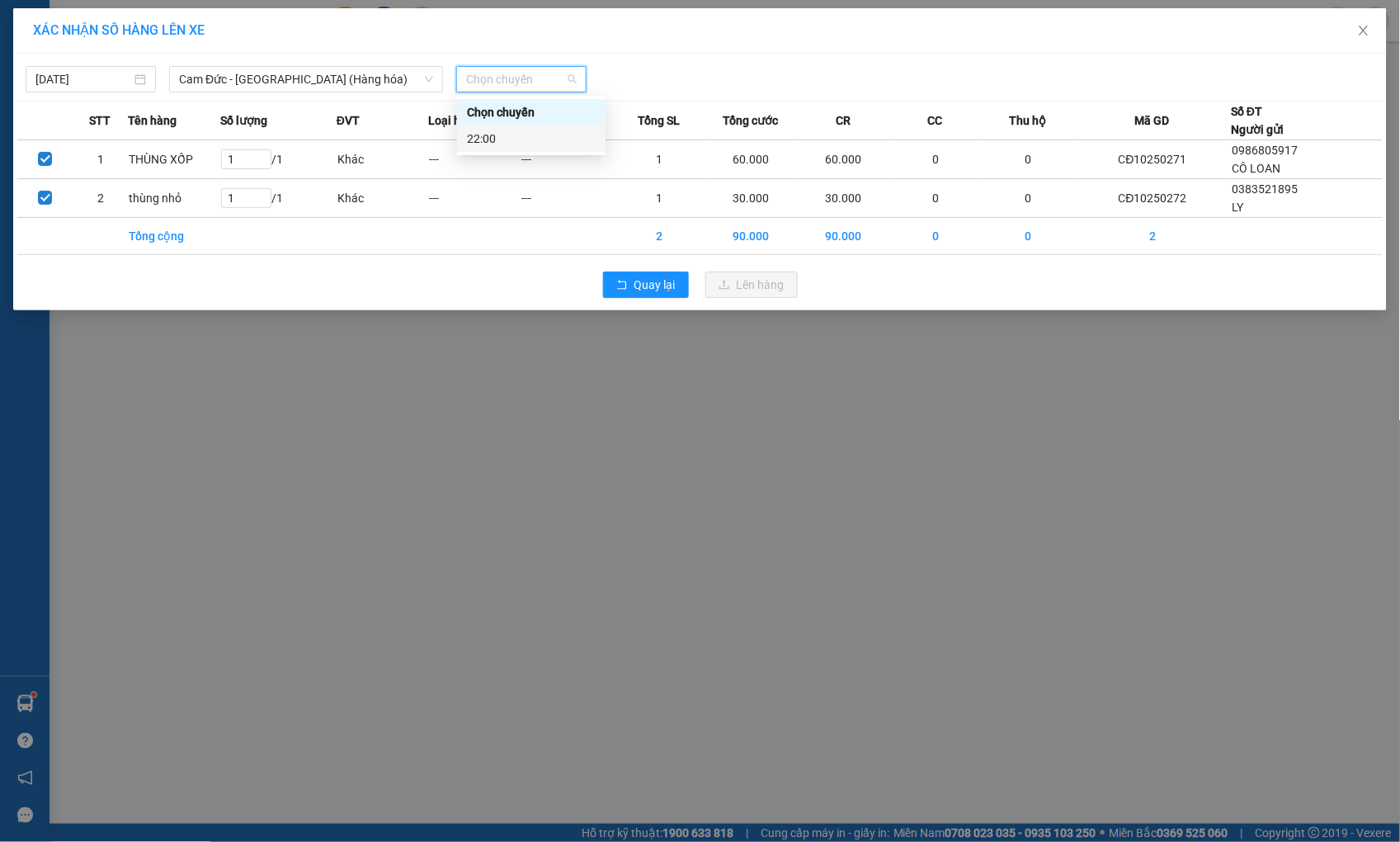
click at [484, 126] on div "22:00" at bounding box center [531, 138] width 149 height 26
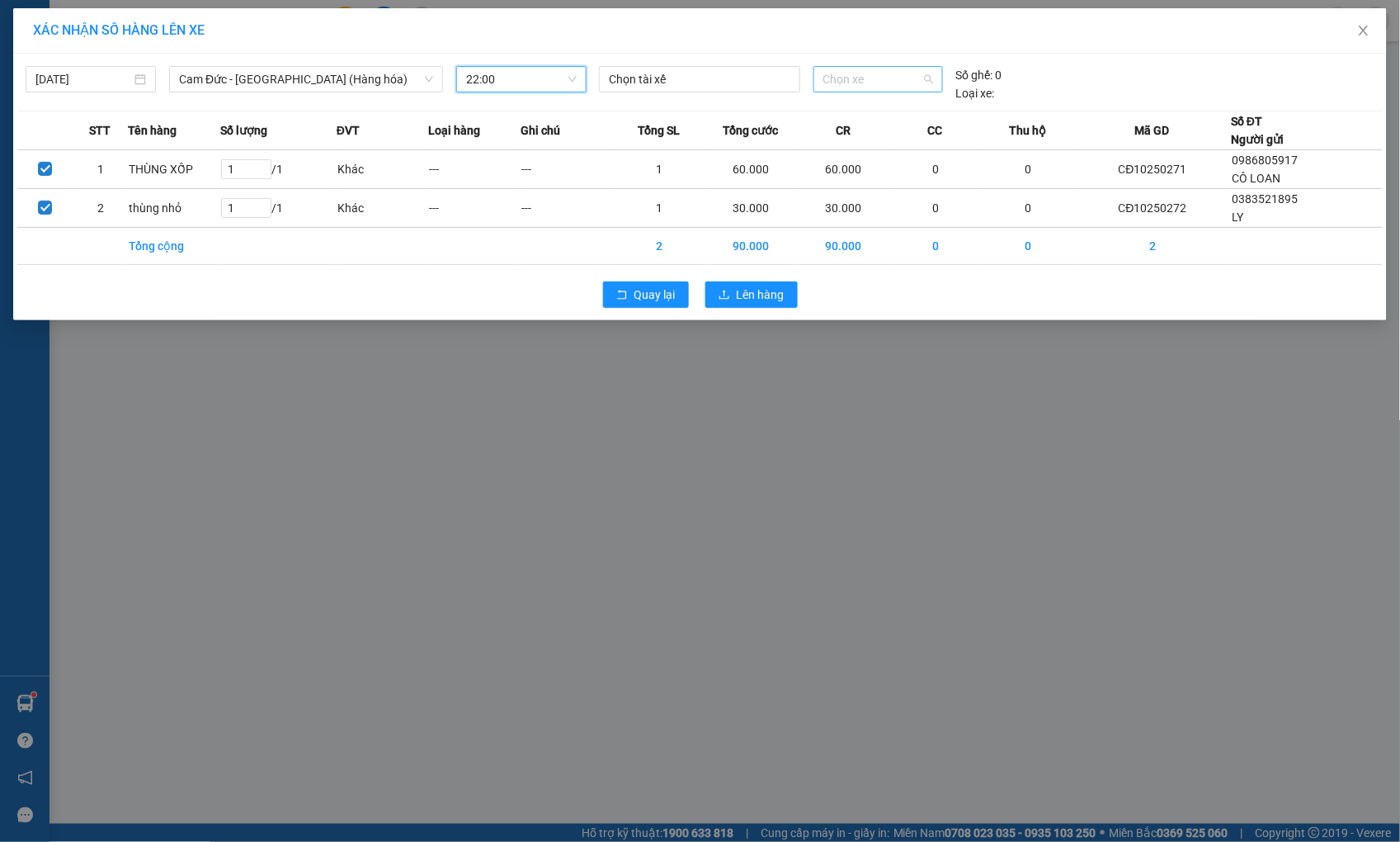
click at [857, 74] on span "Chọn xe" at bounding box center [878, 79] width 110 height 24
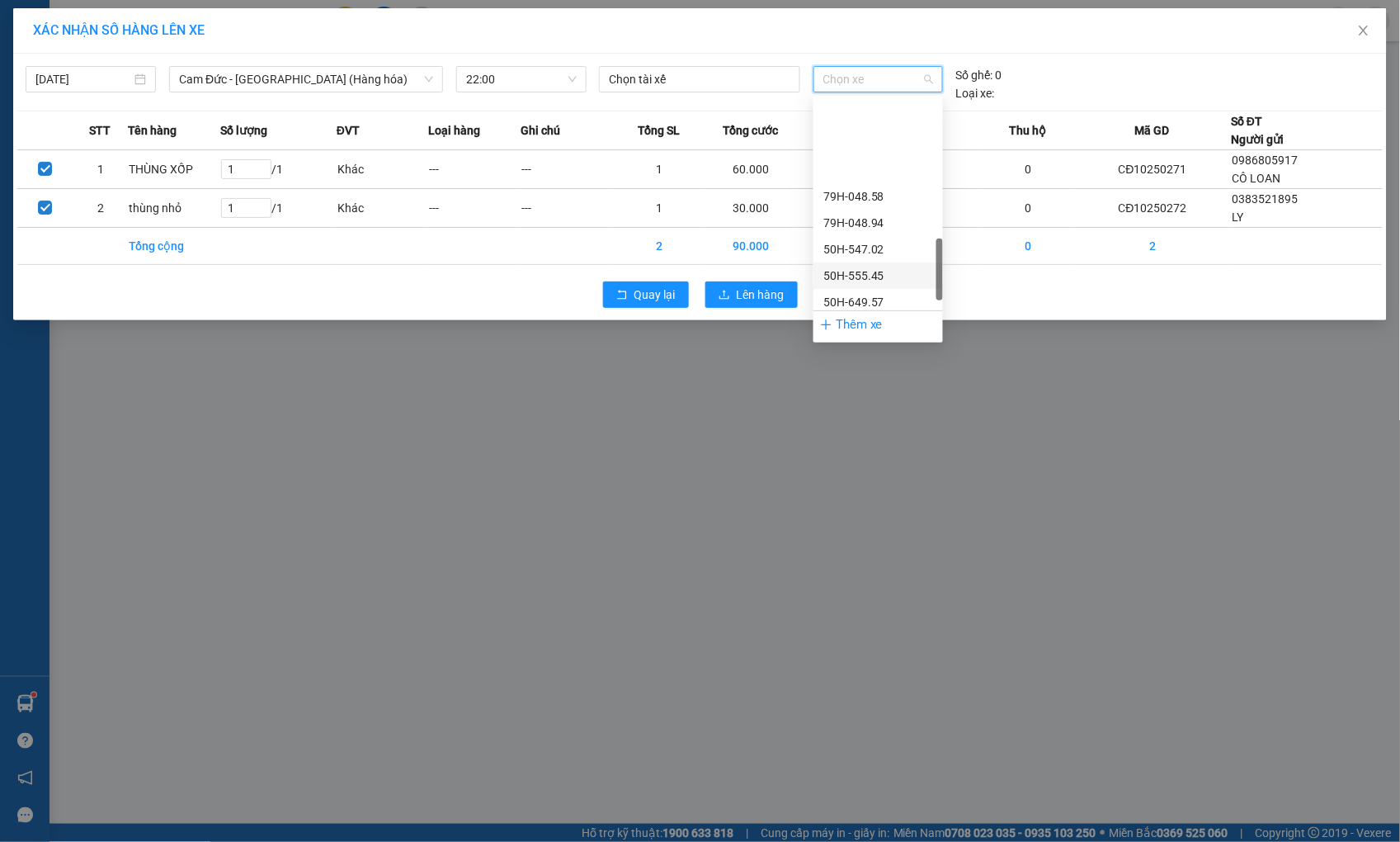
scroll to position [641, 0]
click at [876, 185] on div "50H-555.45" at bounding box center [878, 184] width 110 height 18
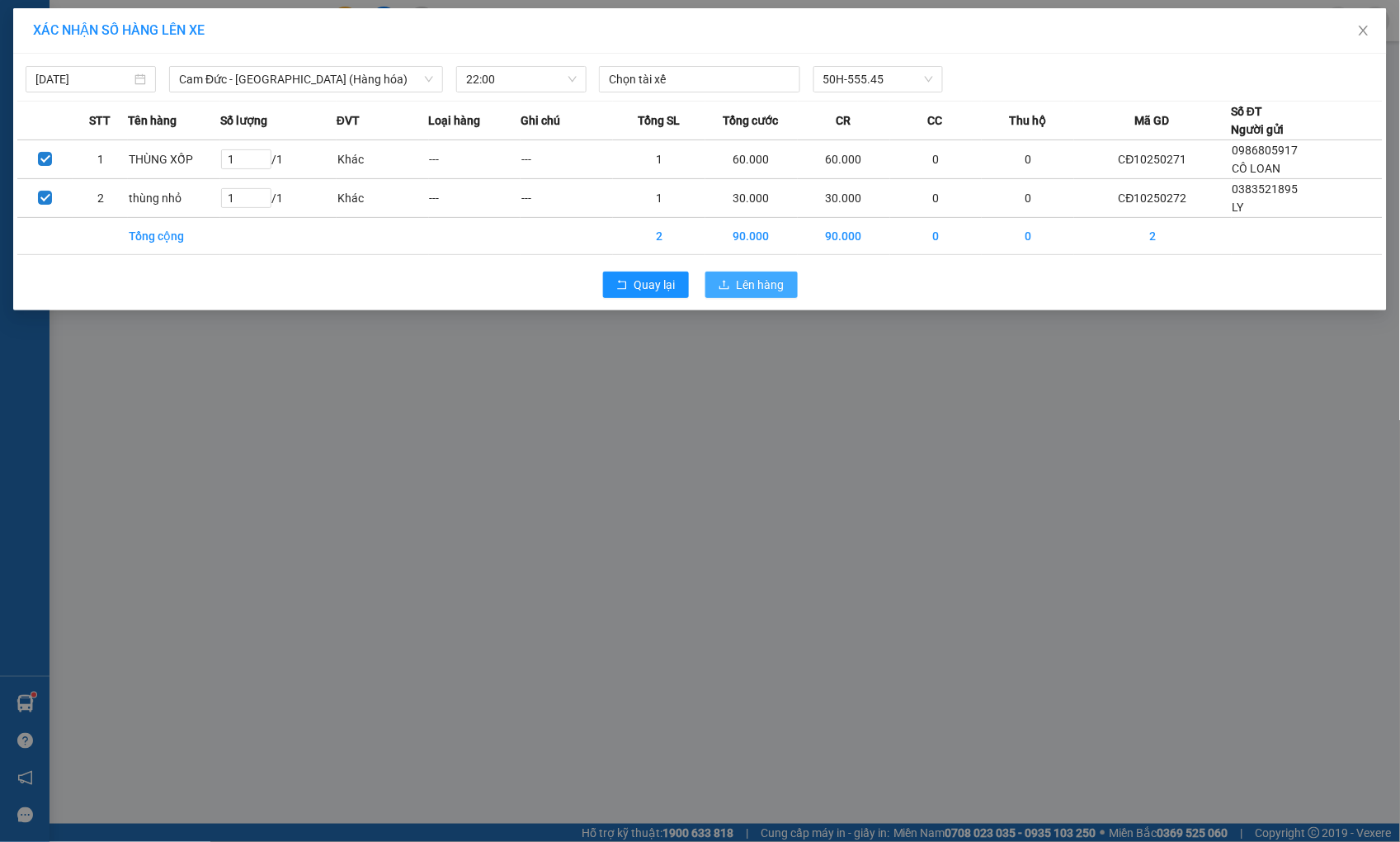
click at [782, 289] on span "Lên hàng" at bounding box center [760, 285] width 48 height 18
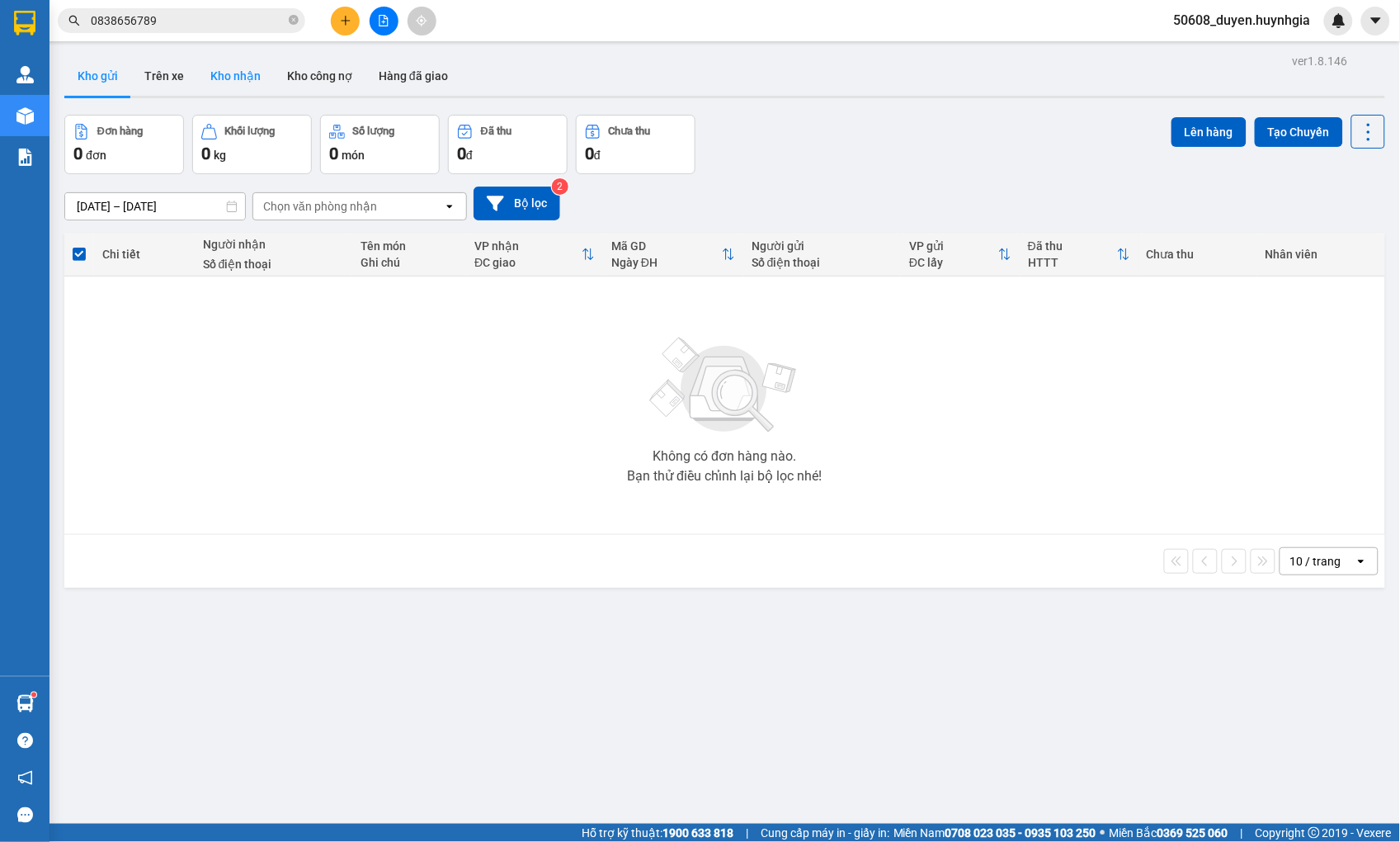
click at [250, 81] on button "Kho nhận" at bounding box center [235, 76] width 76 height 39
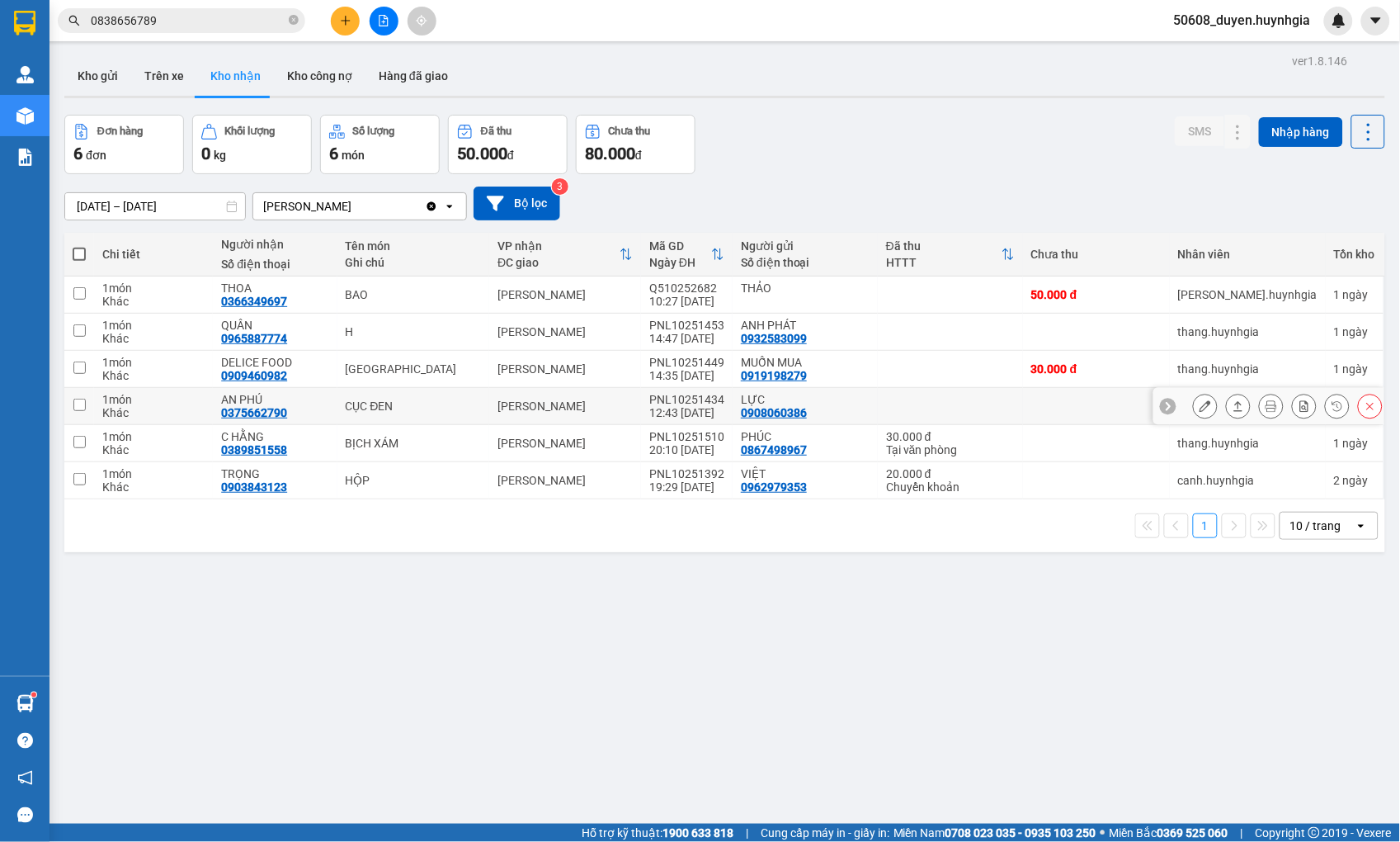
click at [1232, 403] on icon at bounding box center [1238, 406] width 12 height 12
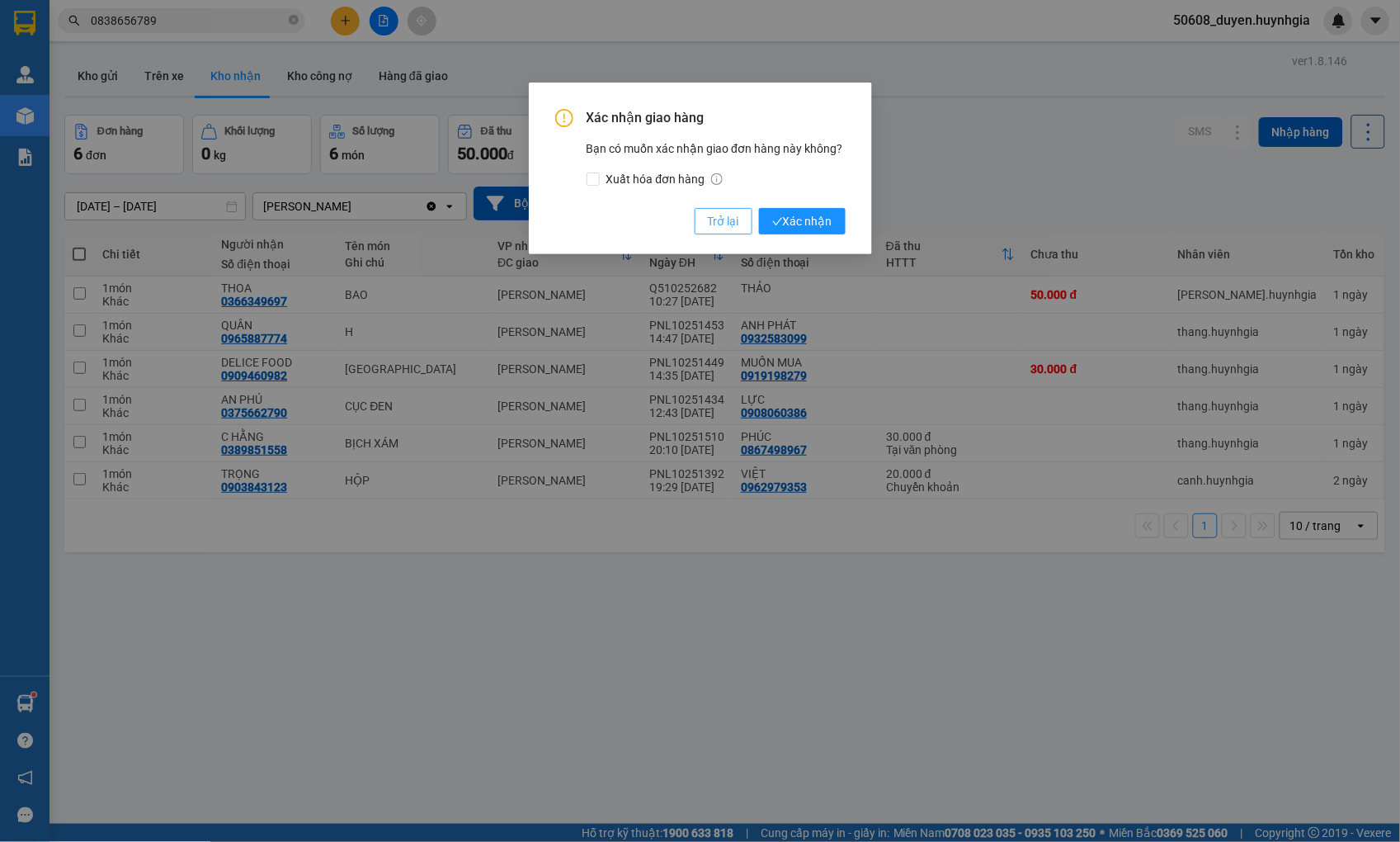
click at [731, 229] on span "Trở lại" at bounding box center [723, 221] width 31 height 18
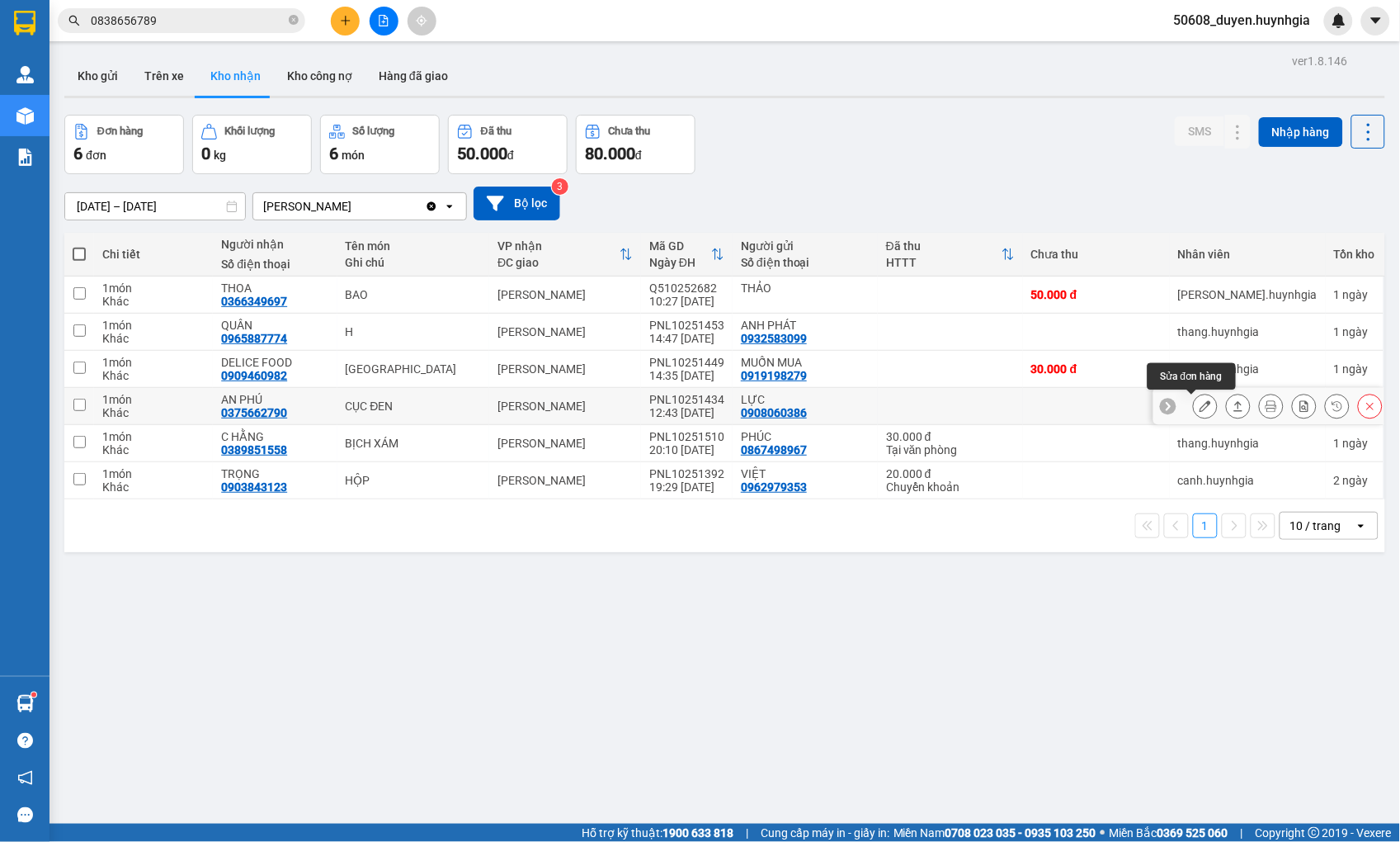
click at [1193, 404] on button at bounding box center [1205, 407] width 24 height 29
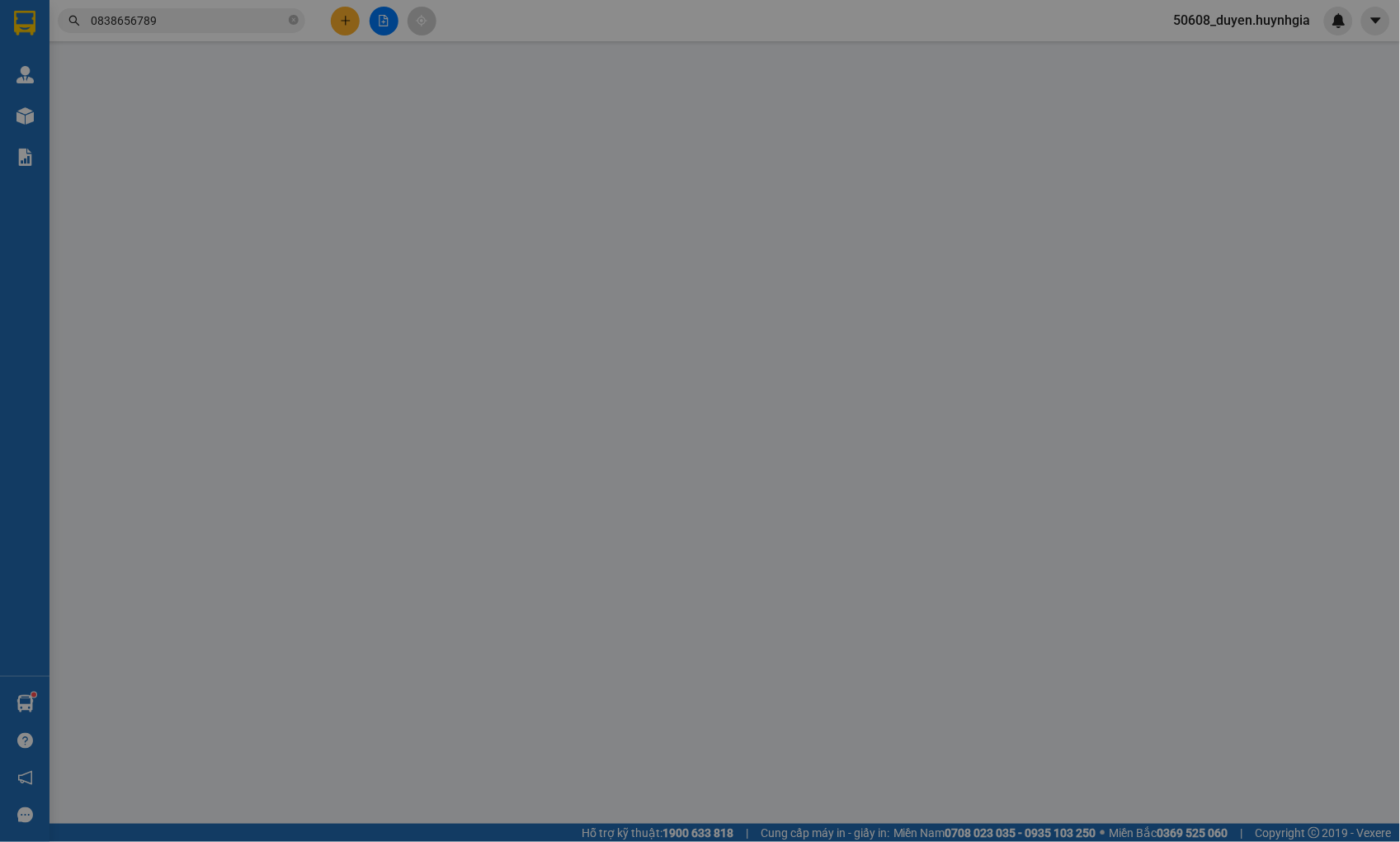
type input "0908060386"
type input "LỰC"
type input "0375662790"
type input "AN PHÚ"
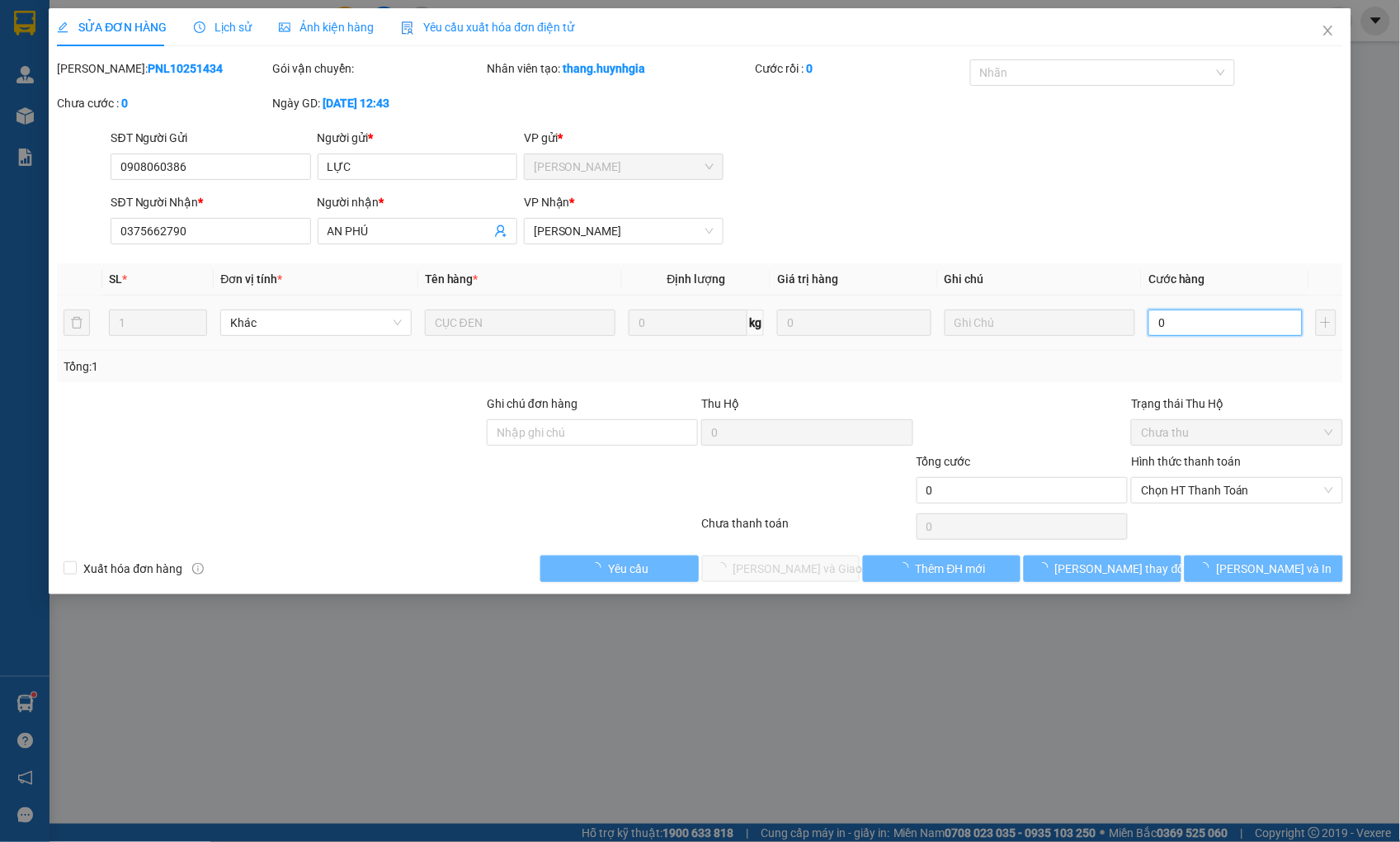
click at [1218, 323] on input "0" at bounding box center [1224, 322] width 154 height 26
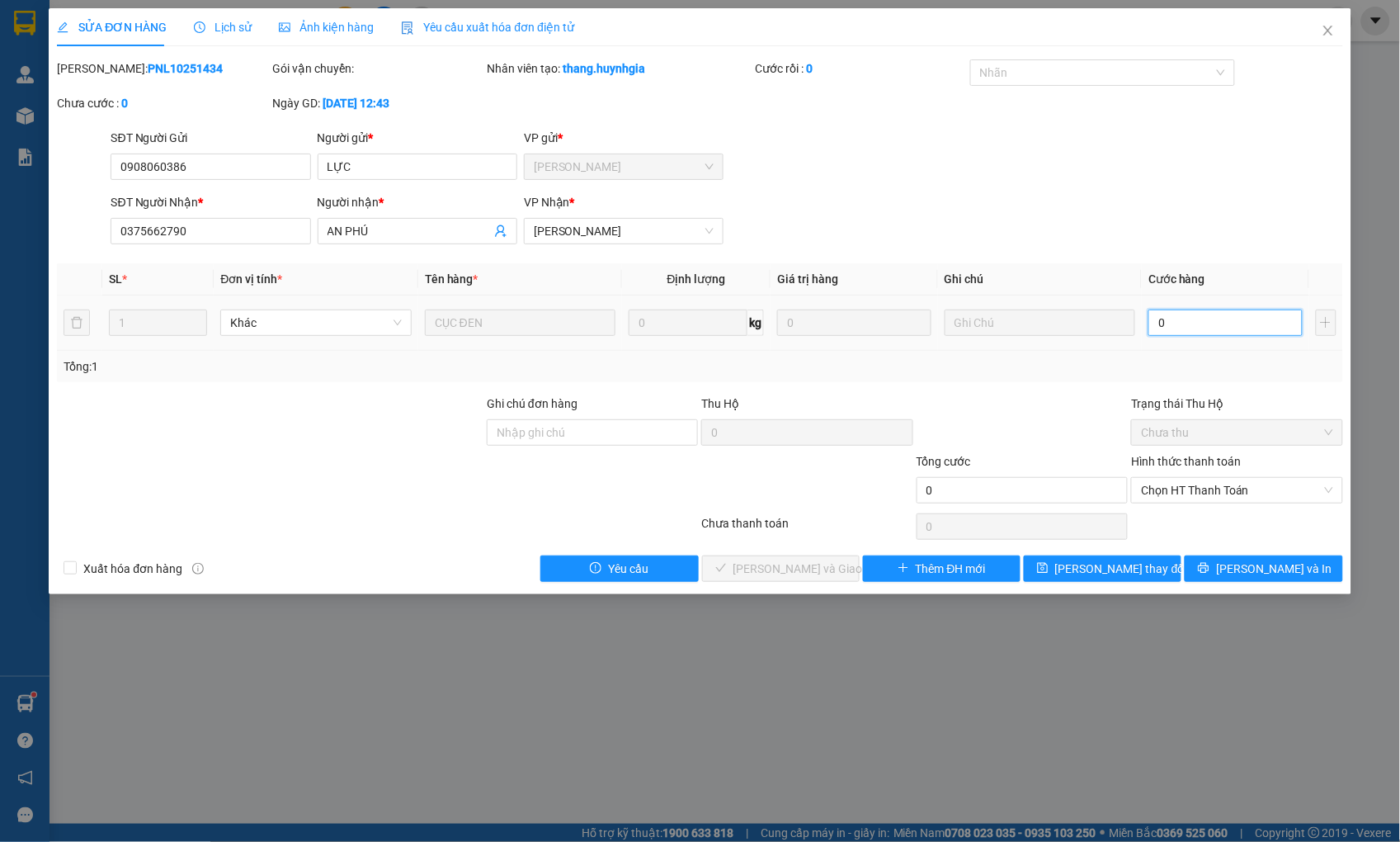
type input "3"
type input "30"
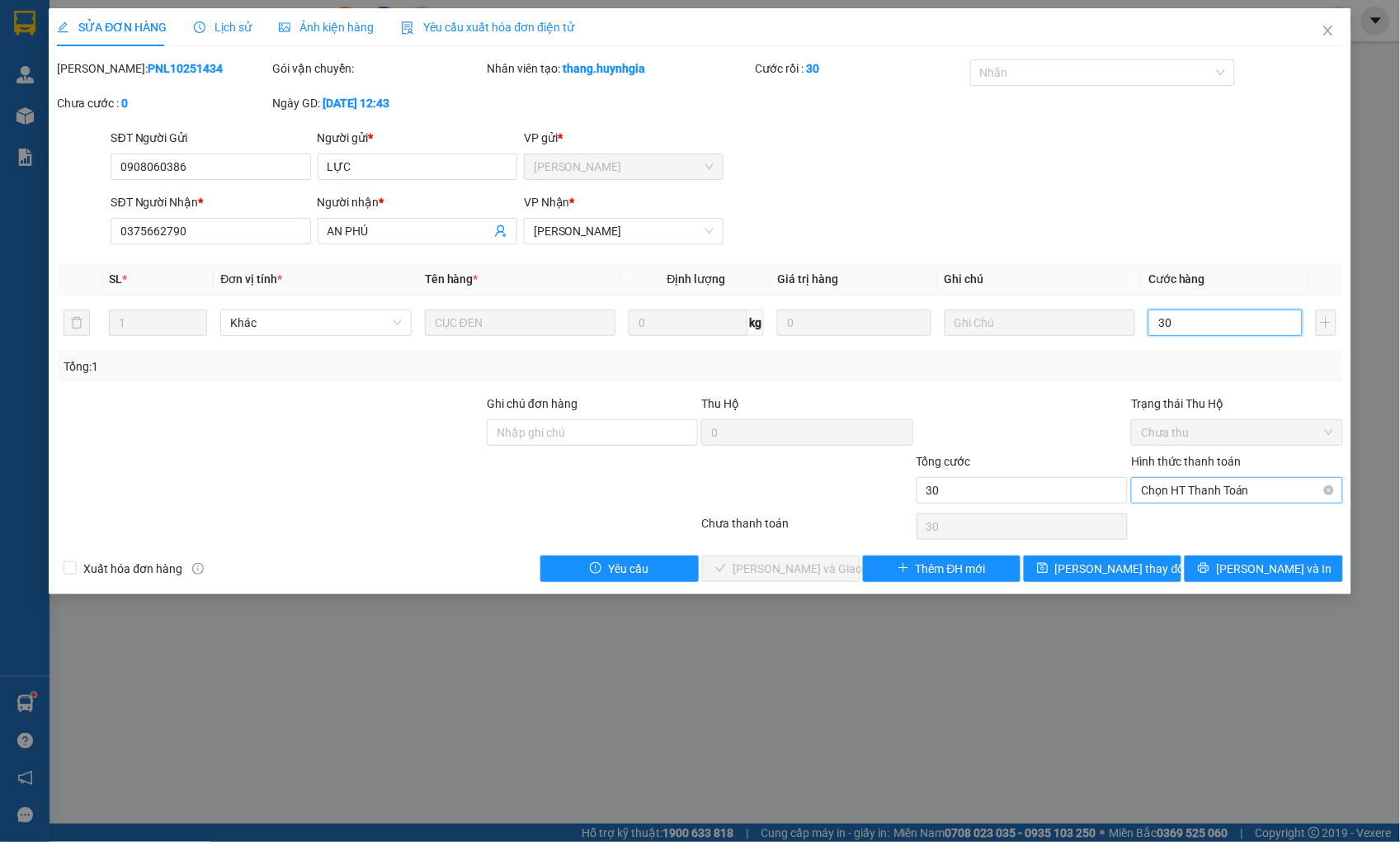
click at [1199, 490] on span "Chọn HT Thanh Toán" at bounding box center [1236, 490] width 191 height 24
type input "30"
type input "30.000"
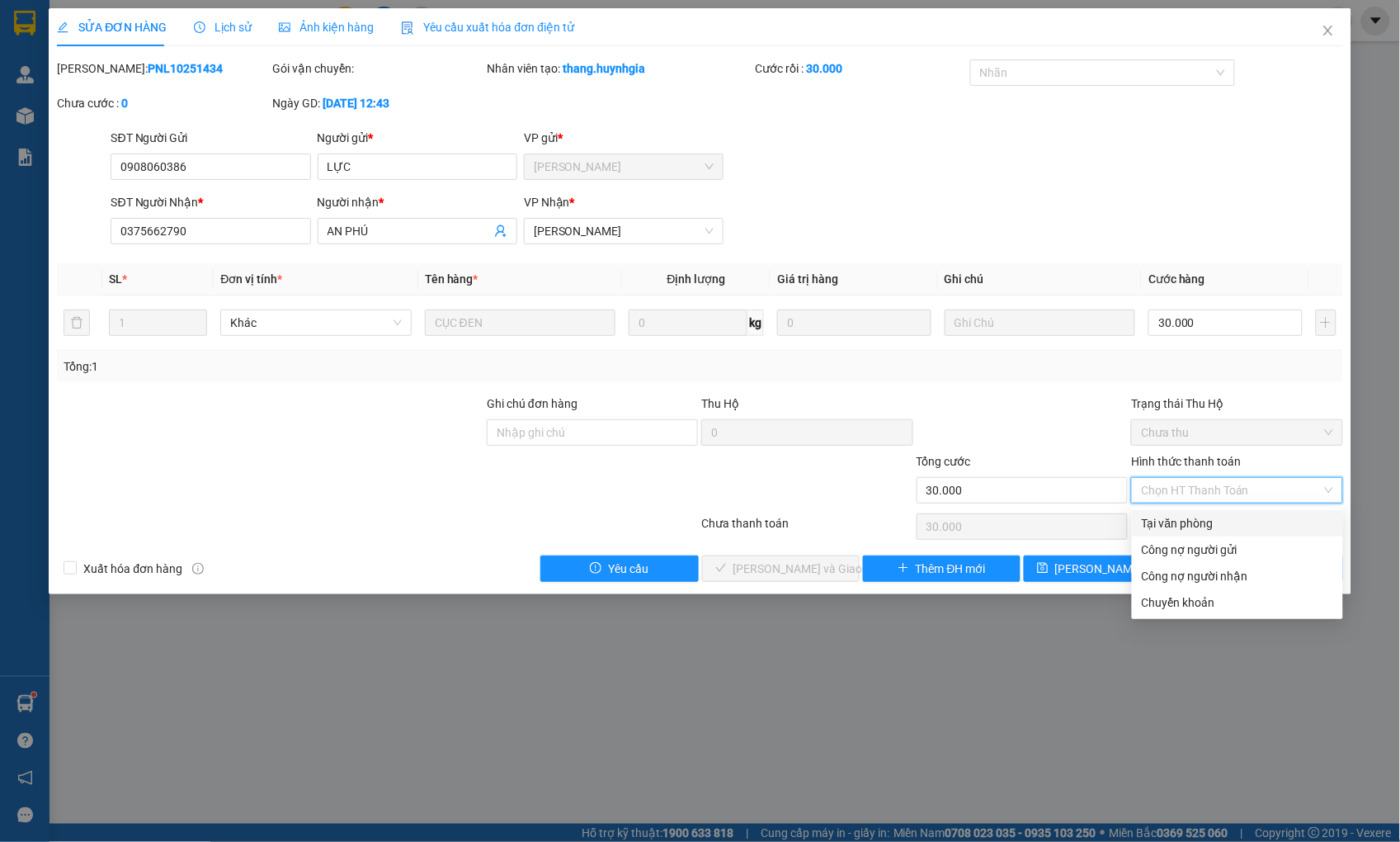
click at [1181, 522] on div "Tại văn phòng" at bounding box center [1237, 524] width 191 height 18
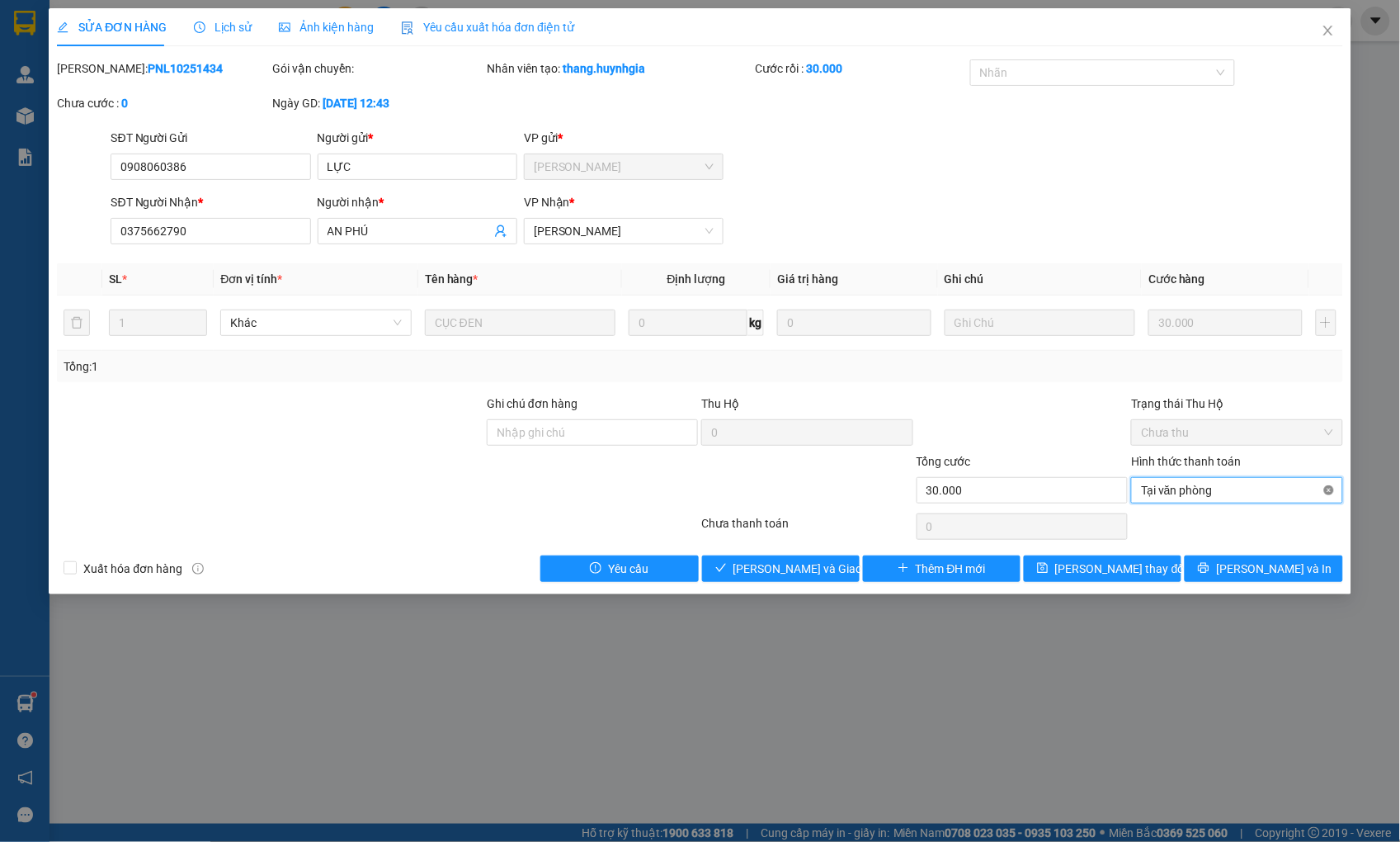
type input "30.000"
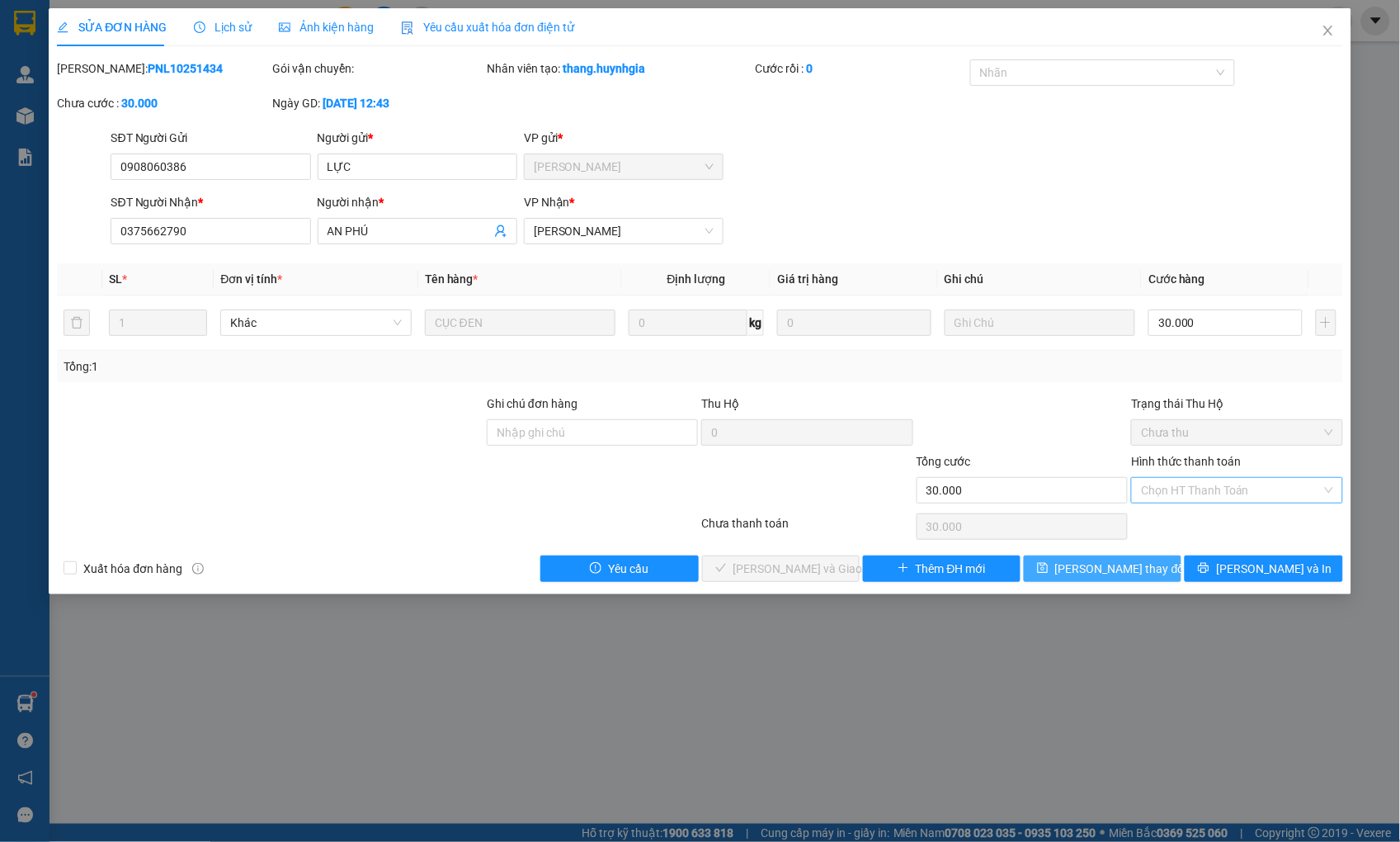
click at [1109, 561] on span "[PERSON_NAME] thay đổi" at bounding box center [1120, 569] width 132 height 18
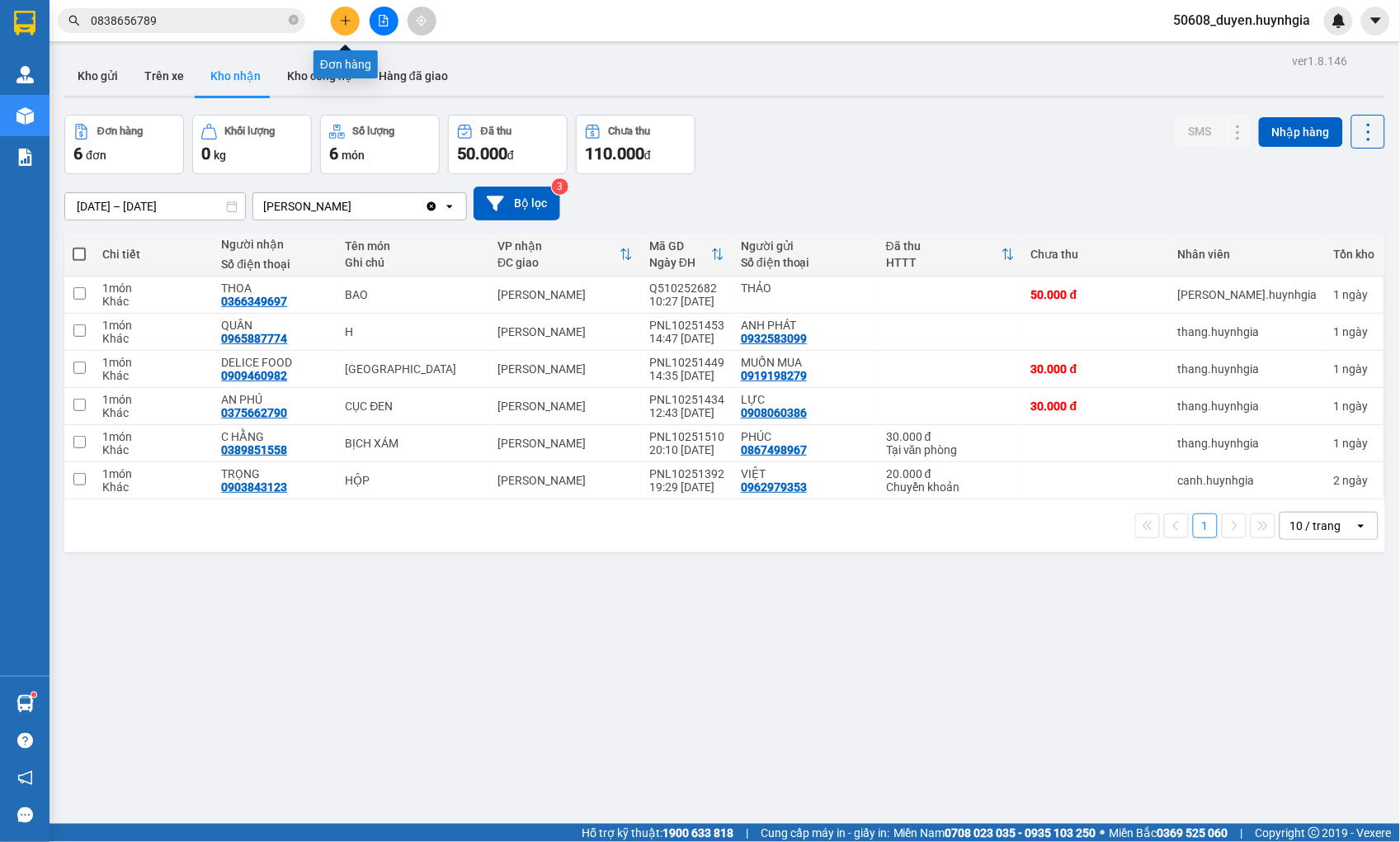
click at [341, 19] on icon "plus" at bounding box center [346, 21] width 12 height 12
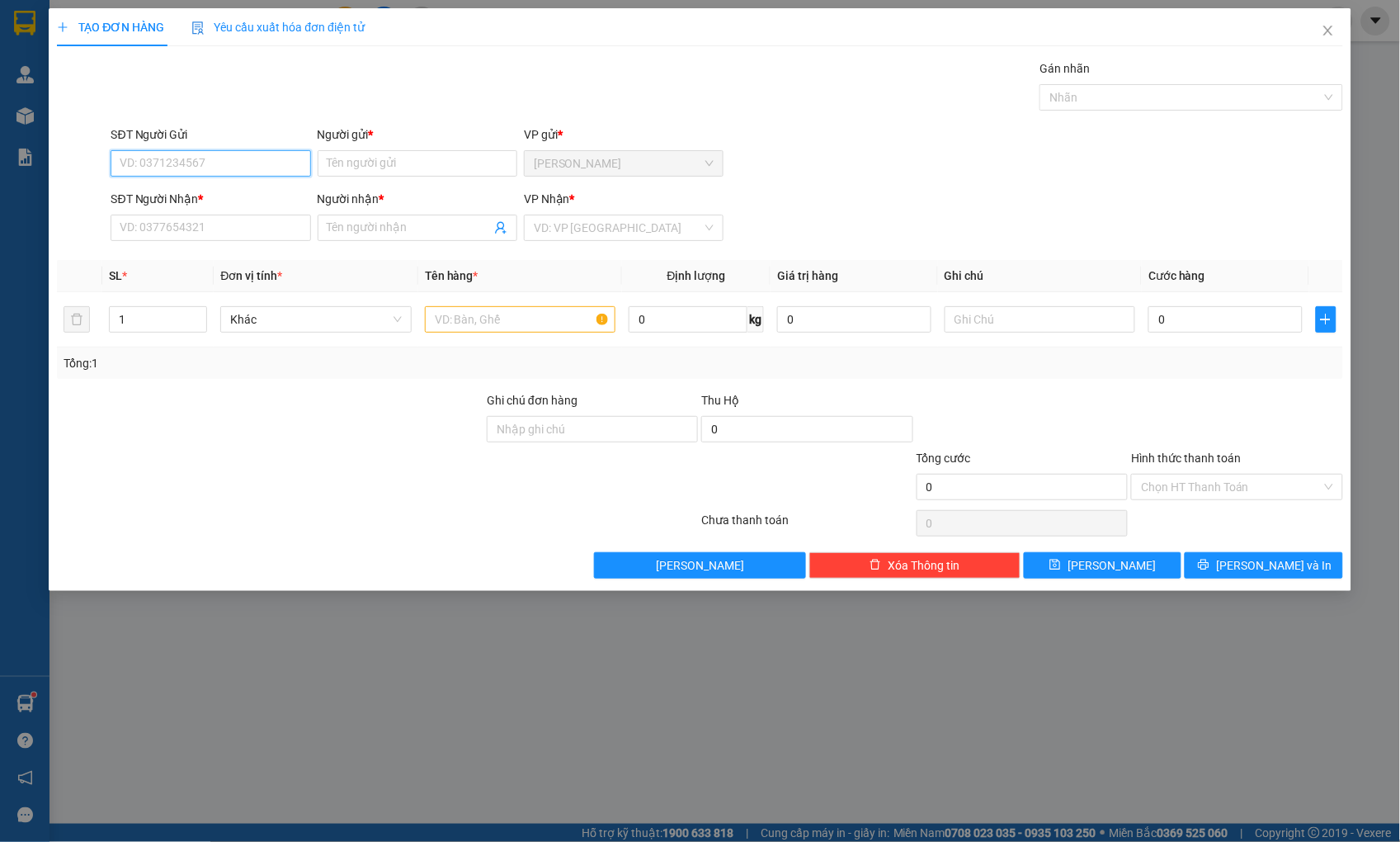
click at [258, 161] on input "SĐT Người Gửi" at bounding box center [211, 163] width 200 height 26
type input "0908740566"
click at [350, 166] on input "Người gửi *" at bounding box center [417, 163] width 200 height 26
drag, startPoint x: 246, startPoint y: 162, endPoint x: 72, endPoint y: 169, distance: 174.1
click at [72, 169] on div "SĐT Người Gửi 0908740566 0908740566 Người gửi * Tên người gửi VP gửi * Cam Đức" at bounding box center [700, 154] width 1288 height 58
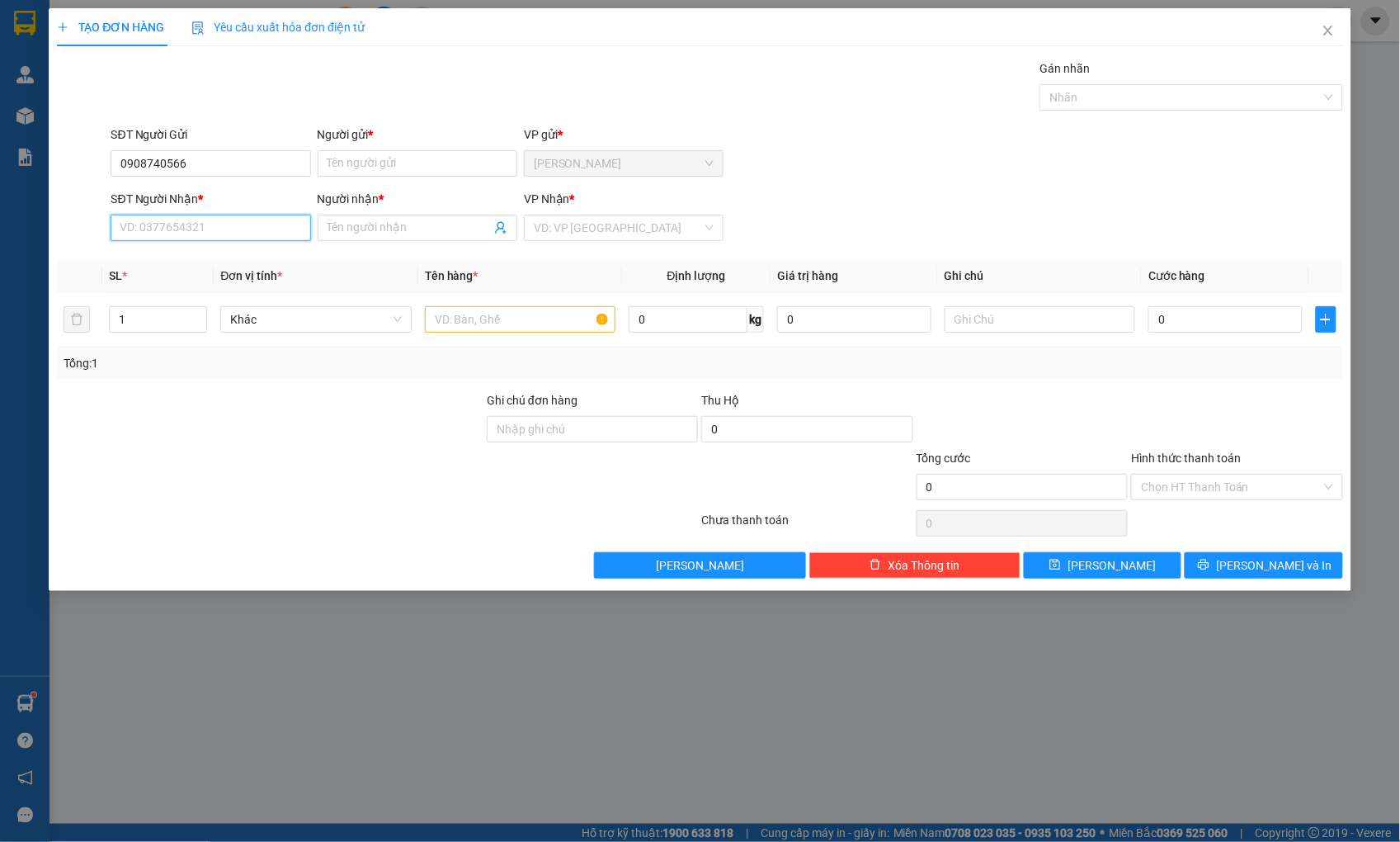
click at [168, 229] on input "SĐT Người Nhận *" at bounding box center [211, 227] width 200 height 26
paste input "0908740566"
type input "0908740566"
drag, startPoint x: 196, startPoint y: 160, endPoint x: 79, endPoint y: 171, distance: 117.5
click at [79, 171] on div "SĐT Người Gửi 0908740566 0908740566 Người gửi * Tên người gửi VP gửi * Cam Đức" at bounding box center [700, 154] width 1288 height 58
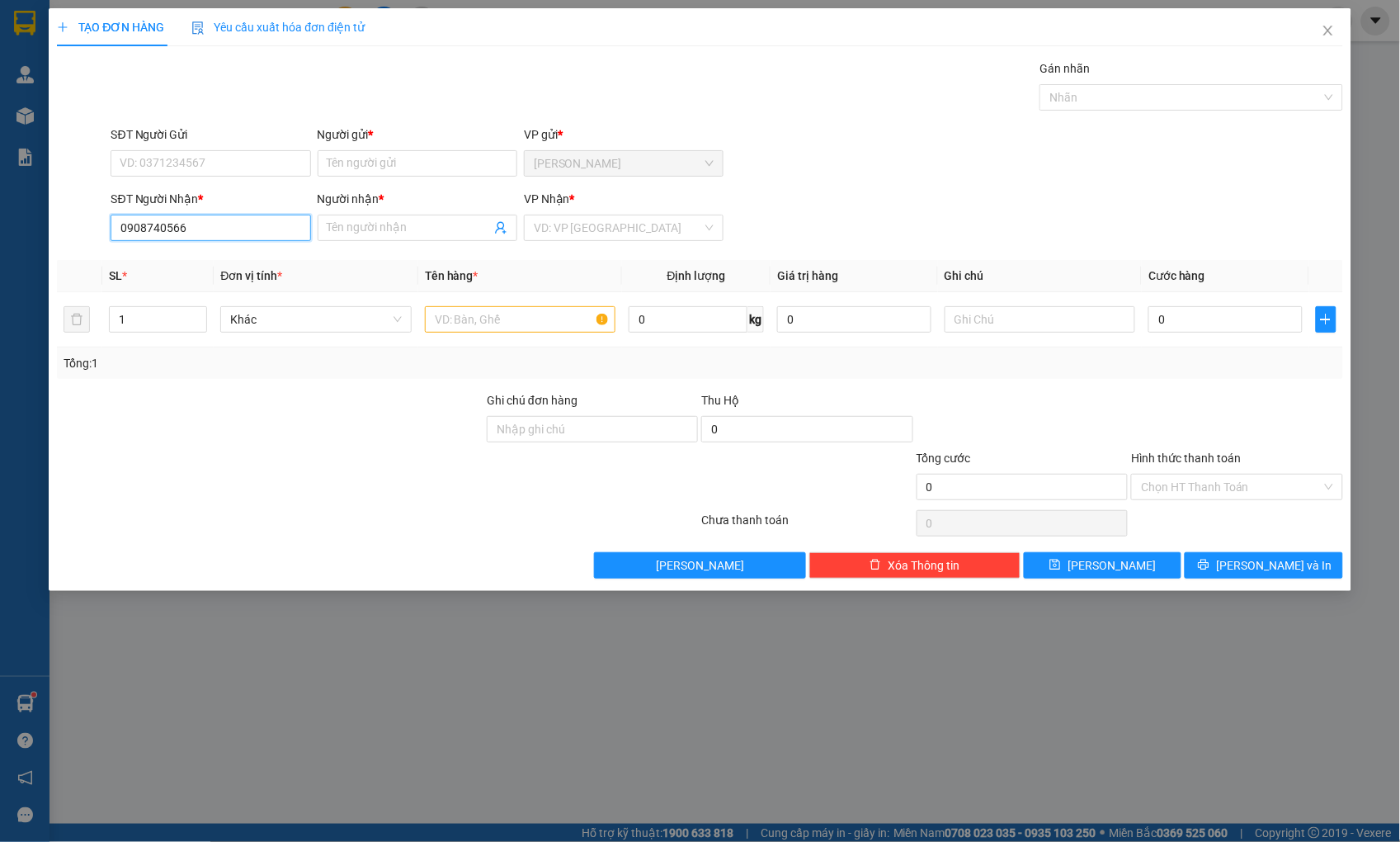
click at [197, 229] on input "0908740566" at bounding box center [211, 227] width 200 height 26
type input "0908740566"
click at [335, 226] on input "Người nhận *" at bounding box center [409, 228] width 163 height 18
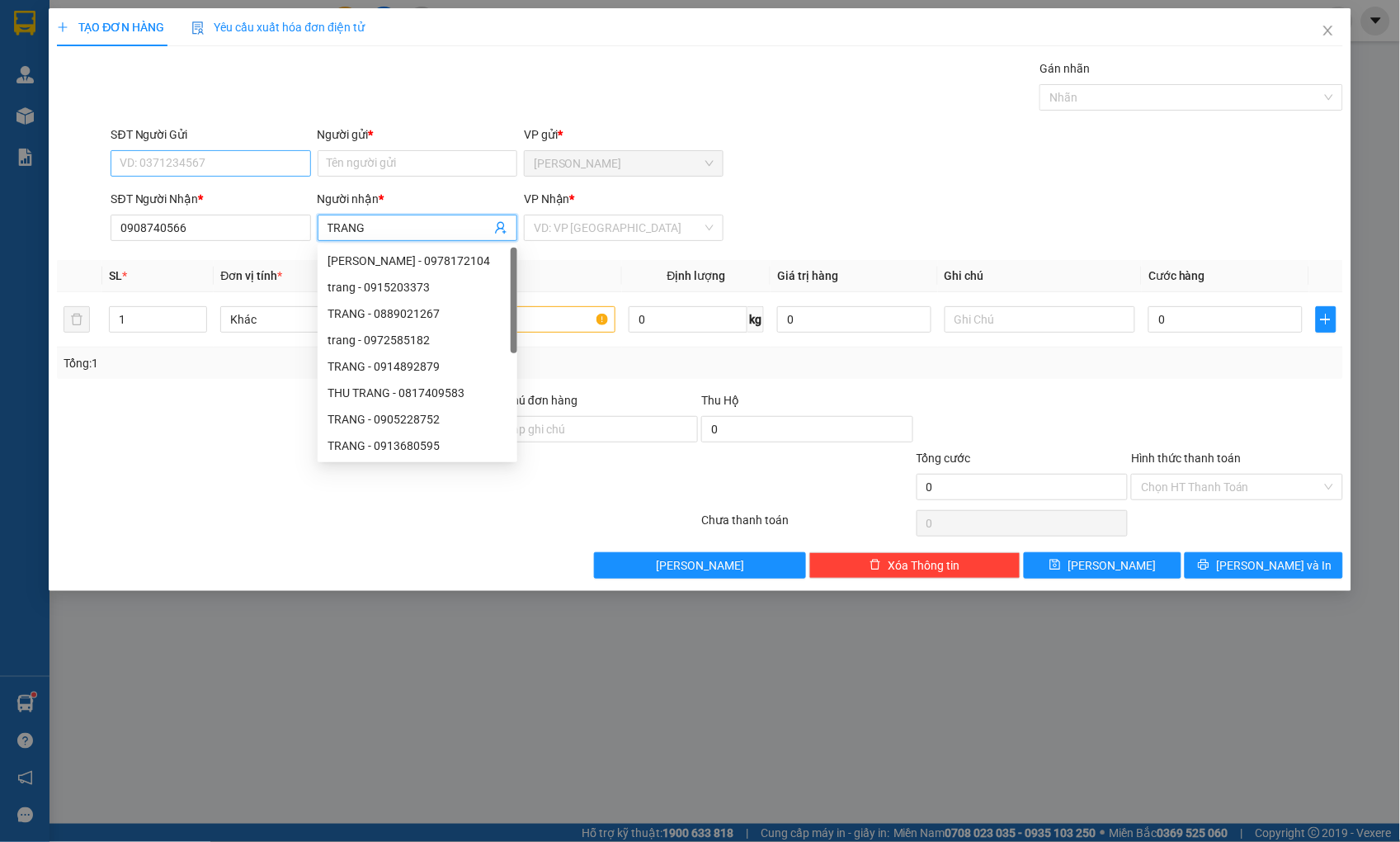
type input "TRANG"
click at [290, 163] on input "SĐT Người Gửi" at bounding box center [211, 163] width 200 height 26
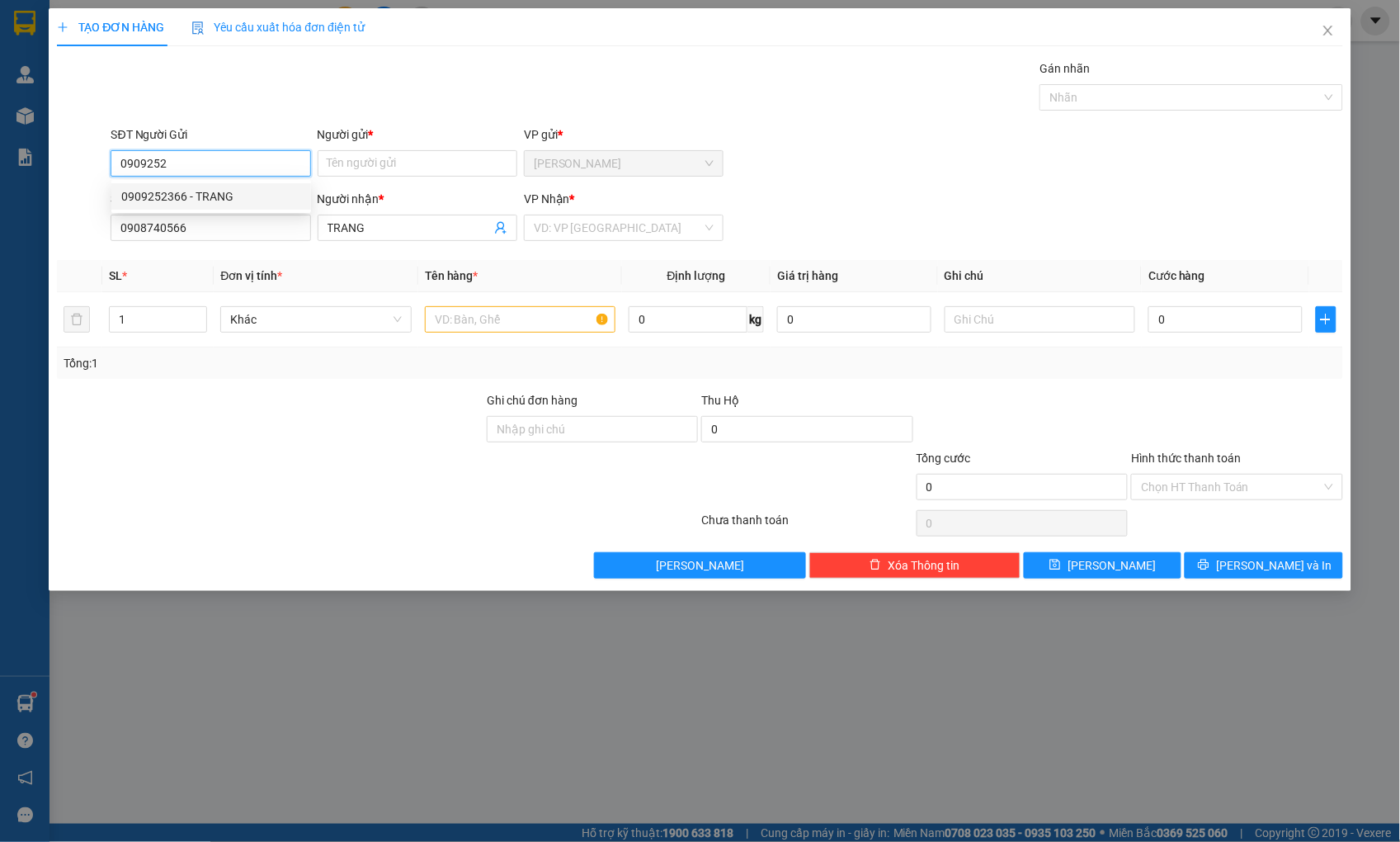
click at [173, 190] on div "0909252366 - TRANG" at bounding box center [211, 197] width 180 height 18
type input "0909252366"
type input "TRANG"
type input "0909252366"
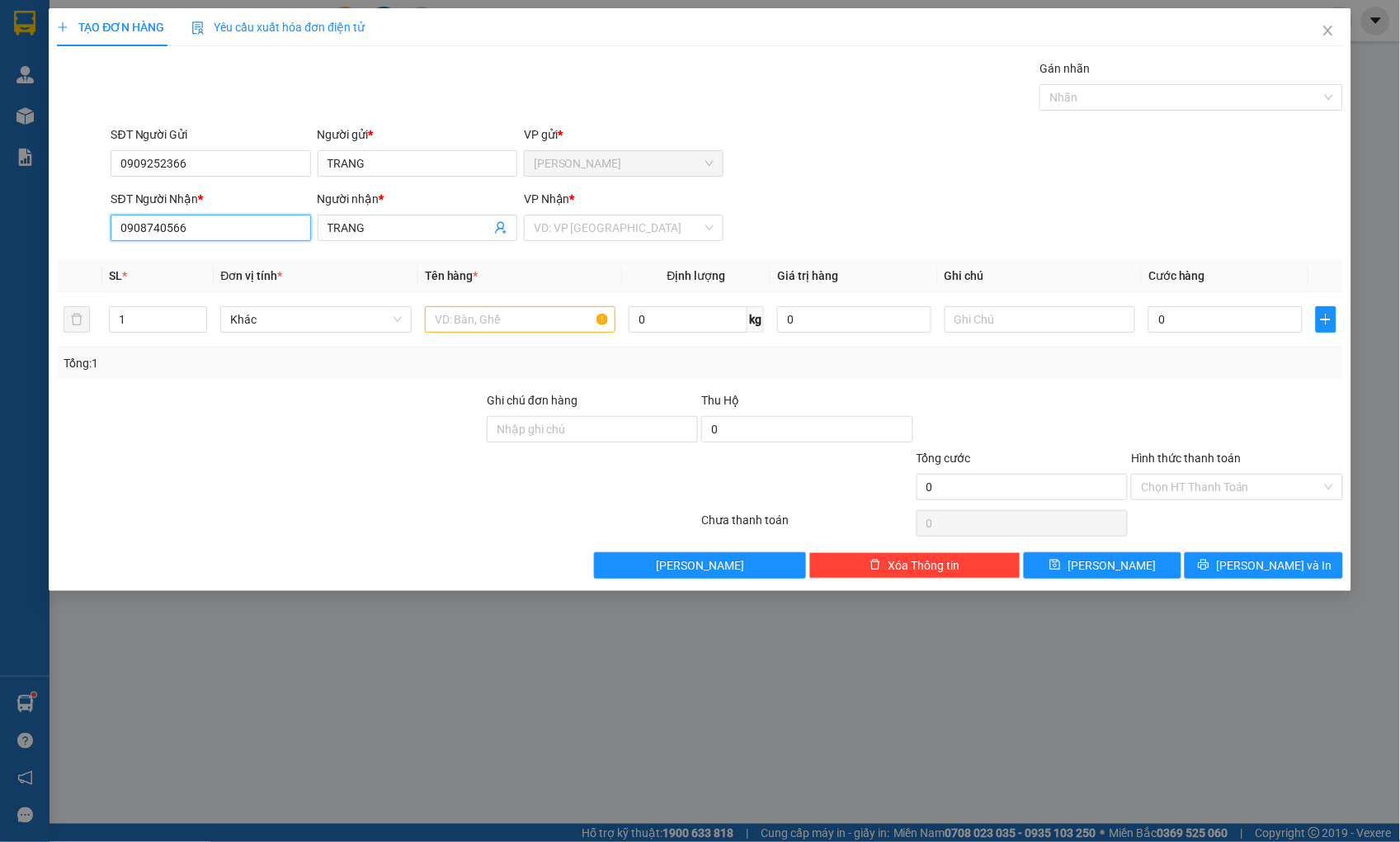
drag, startPoint x: 191, startPoint y: 226, endPoint x: -39, endPoint y: 237, distance: 230.3
click at [0, 237] on html "Kết quả tìm kiếm ( 195 ) Bộ lọc Mã ĐH Trạng thái Món hàng Thu hộ Tổng cước Chưa…" at bounding box center [700, 421] width 1400 height 842
click at [495, 322] on input "text" at bounding box center [520, 318] width 191 height 26
click at [590, 229] on input "search" at bounding box center [618, 227] width 168 height 24
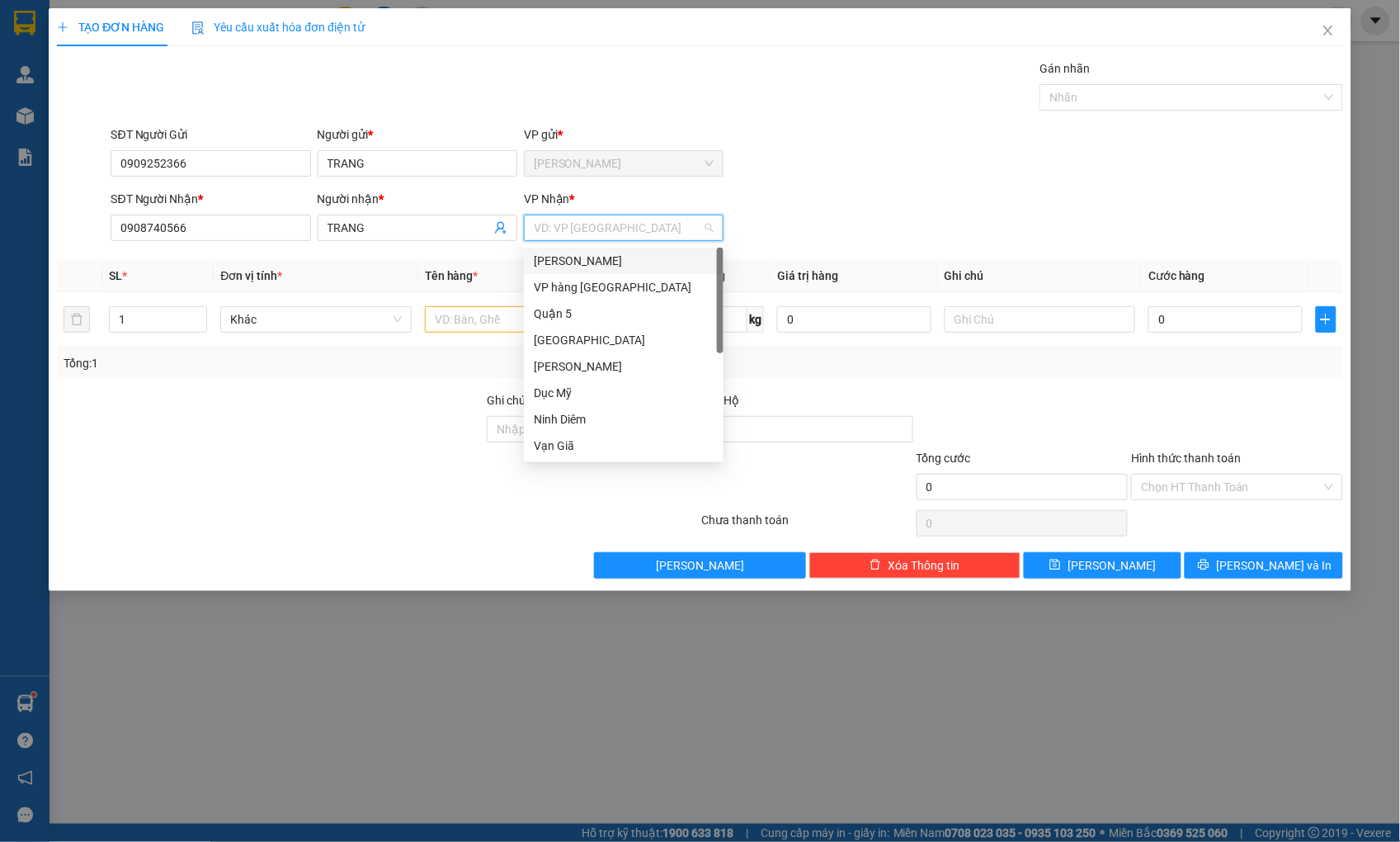
click at [581, 259] on div "[PERSON_NAME]" at bounding box center [624, 261] width 180 height 18
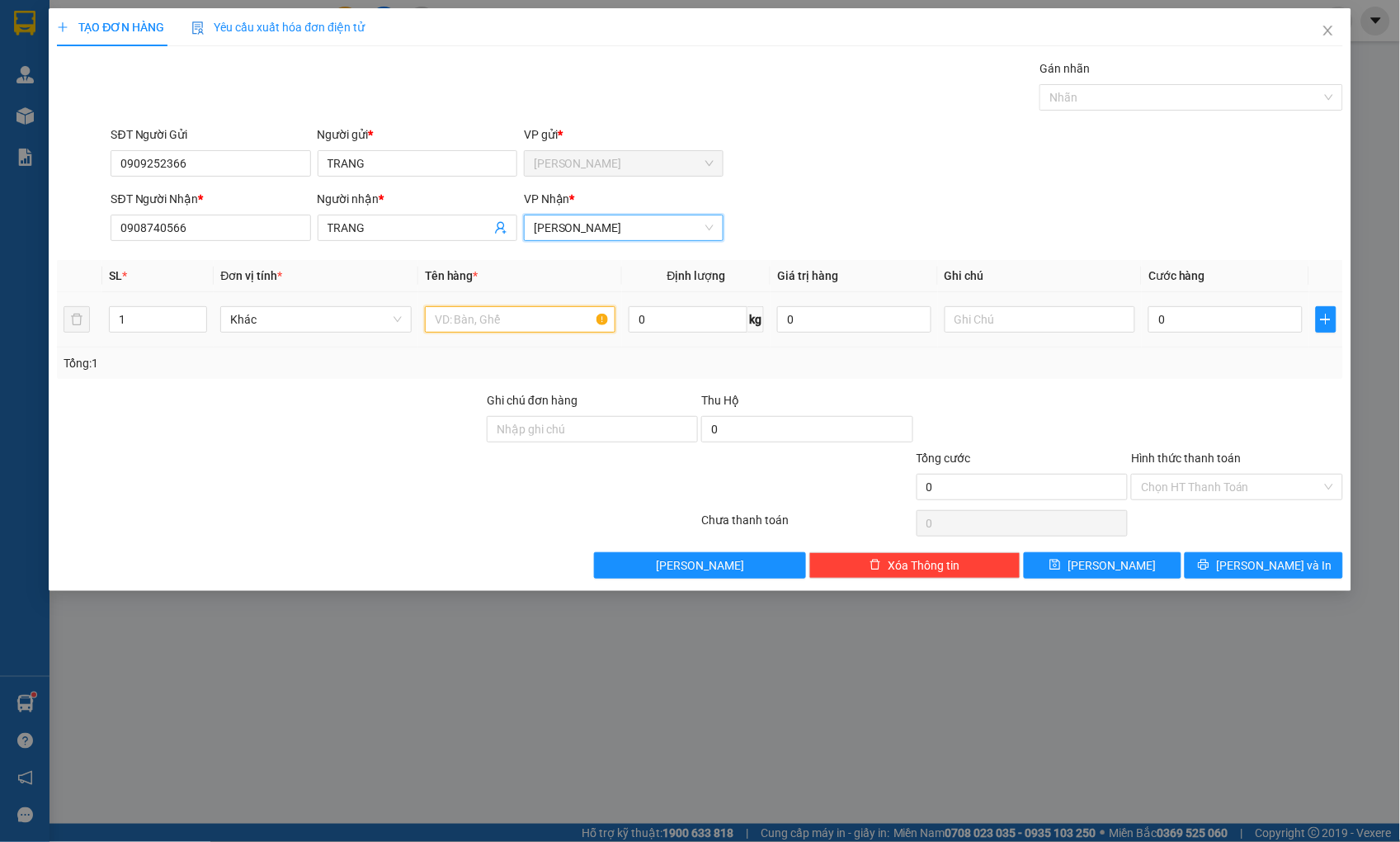
click at [549, 326] on input "text" at bounding box center [520, 318] width 191 height 26
type input "THÙNG"
click at [1249, 312] on input "0" at bounding box center [1224, 318] width 154 height 26
type input "3"
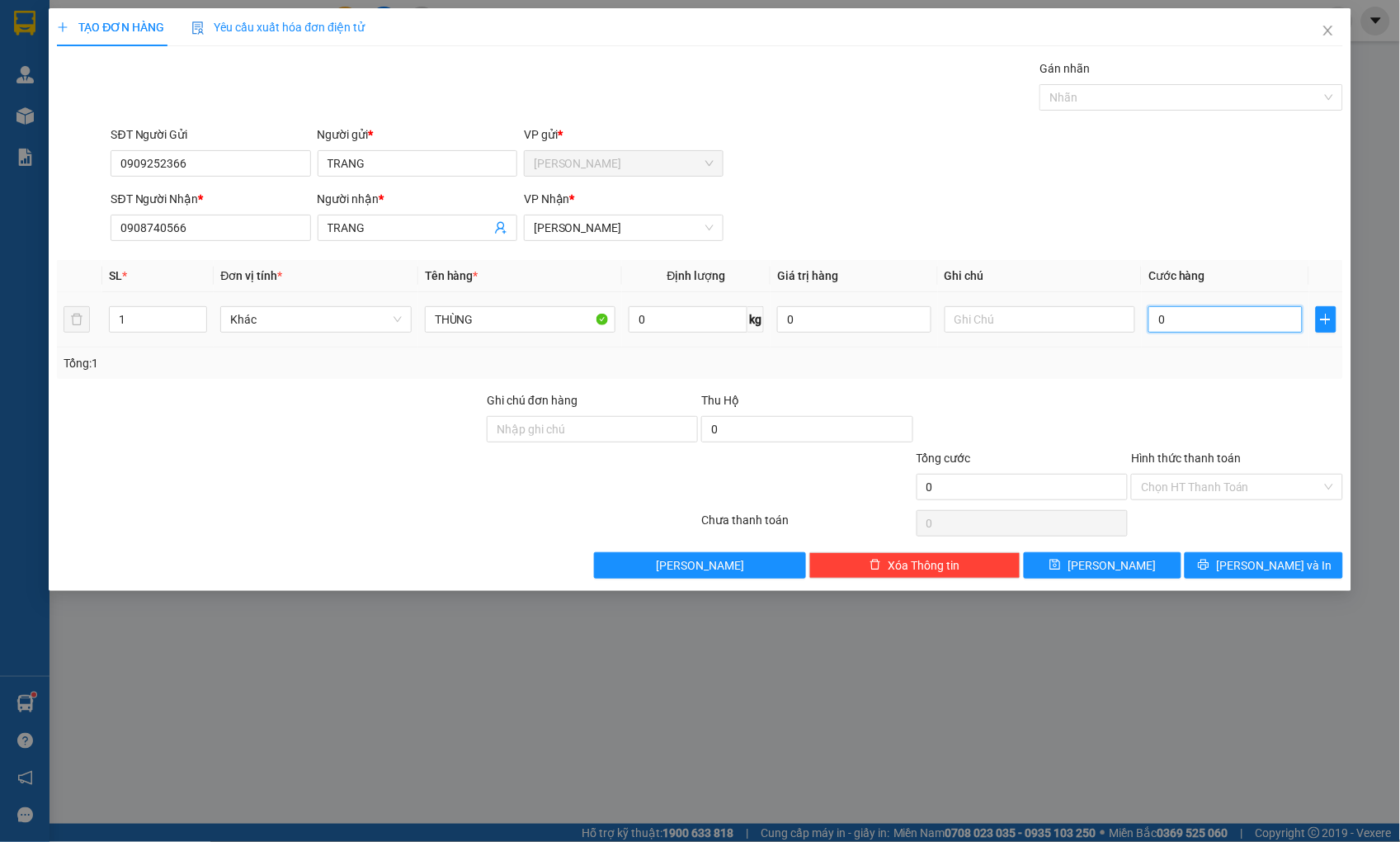
type input "3"
type input "30"
type input "30.000"
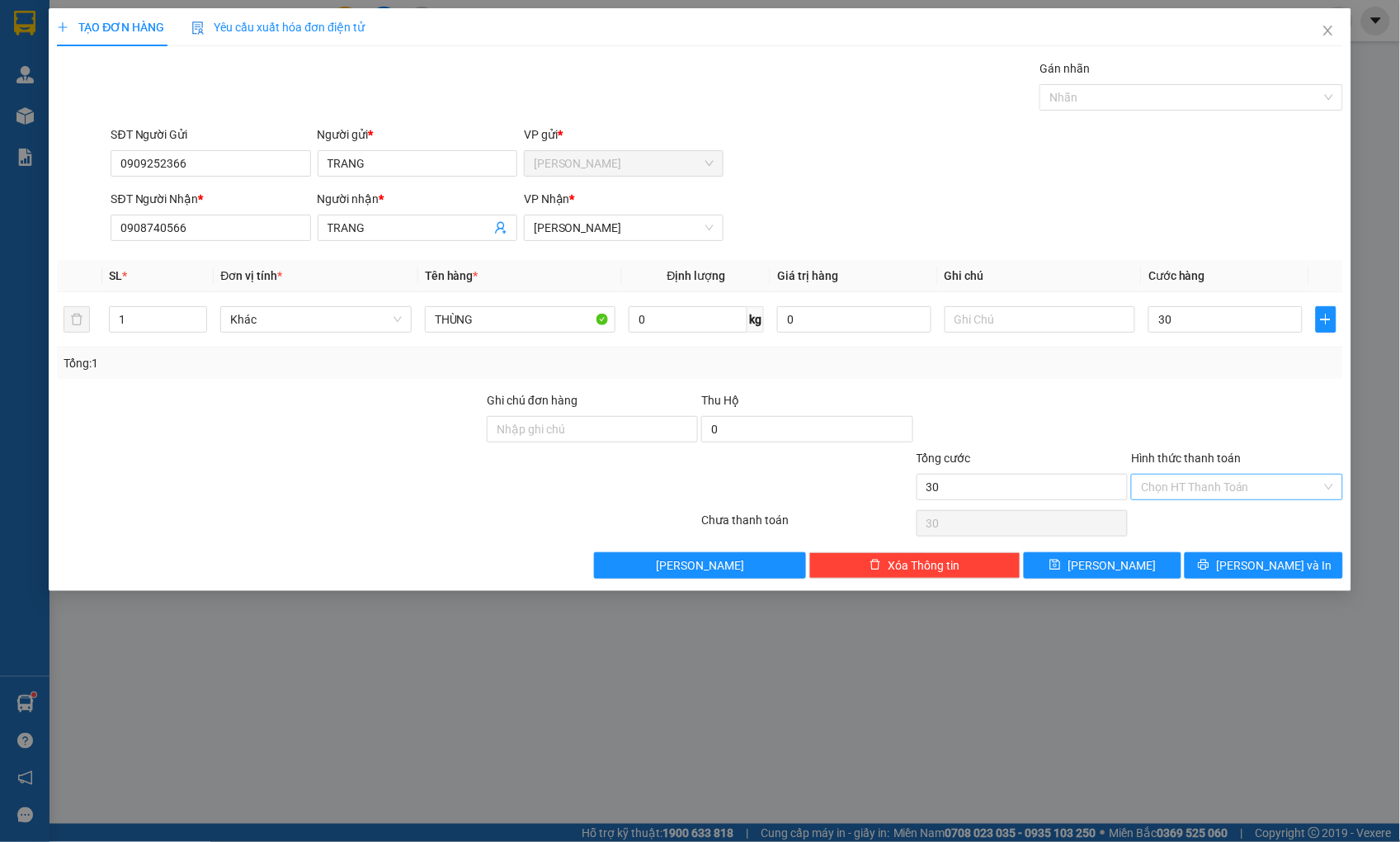
type input "30.000"
drag, startPoint x: 1263, startPoint y: 479, endPoint x: 1249, endPoint y: 493, distance: 19.8
click at [1262, 479] on input "Hình thức thanh toán" at bounding box center [1230, 487] width 180 height 24
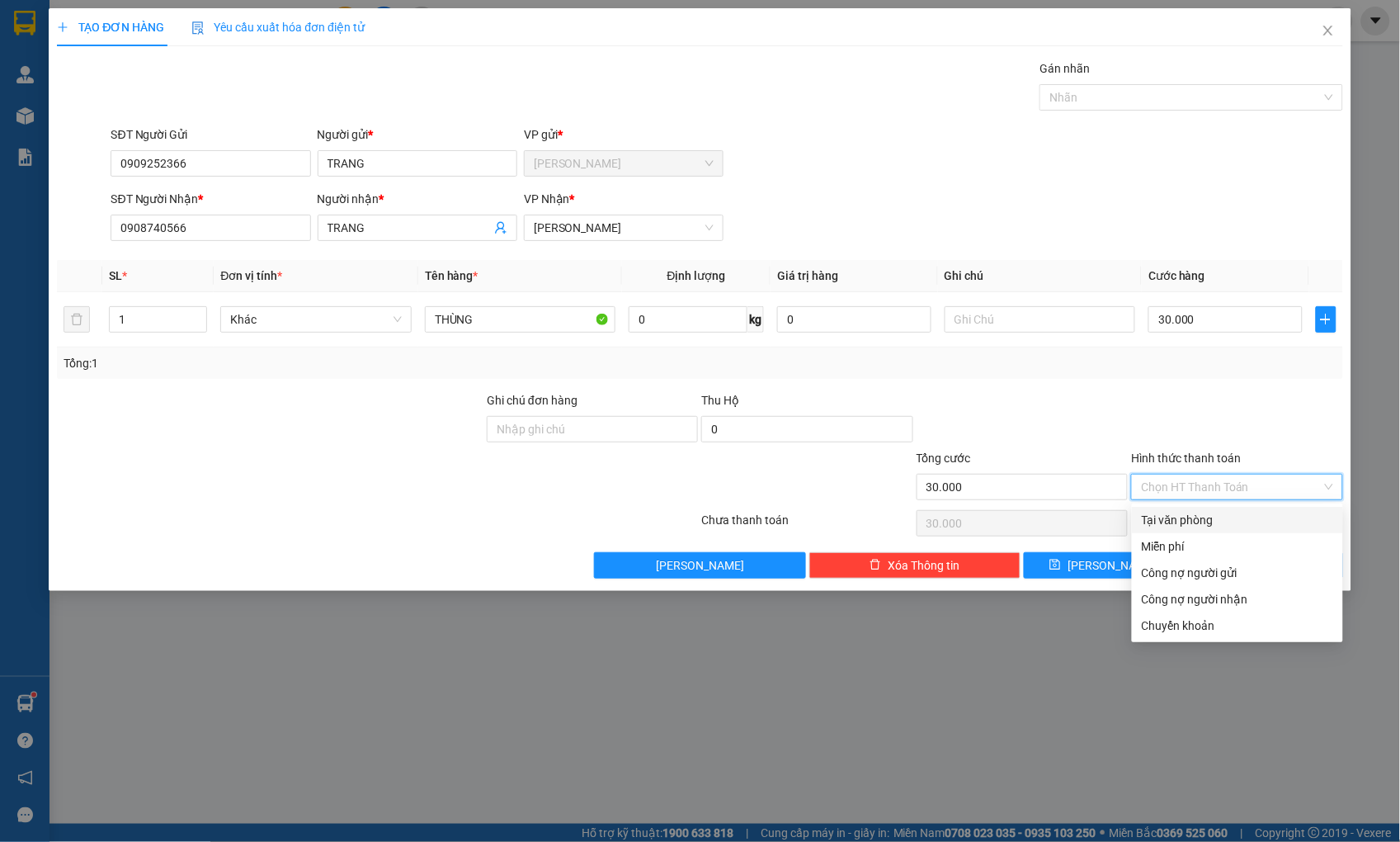
click at [1226, 521] on div "Tại văn phòng" at bounding box center [1237, 520] width 191 height 18
type input "0"
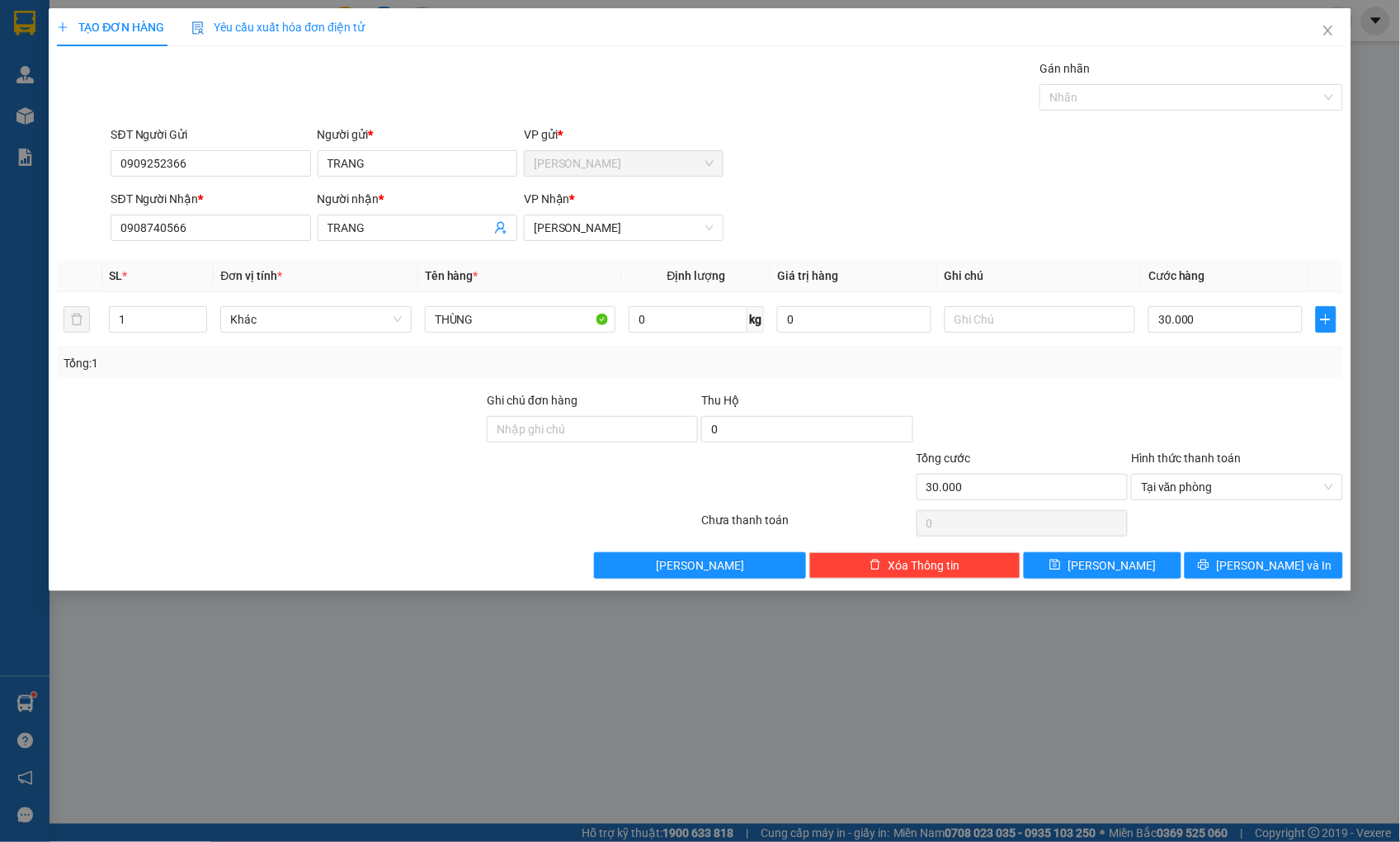
click at [1235, 409] on div at bounding box center [1236, 420] width 214 height 58
click at [1251, 564] on span "[PERSON_NAME] và In" at bounding box center [1274, 566] width 116 height 18
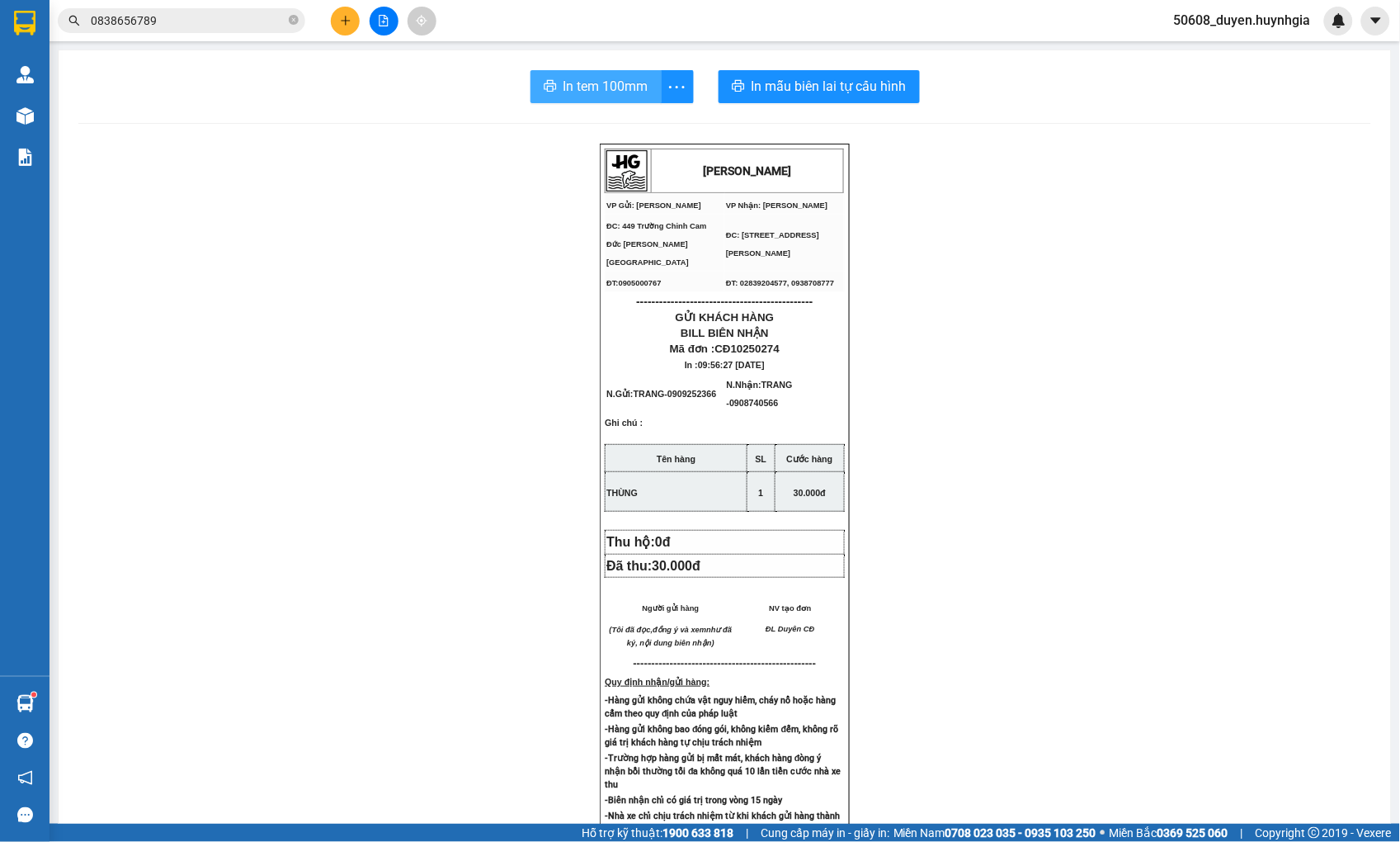
click at [564, 91] on span "In tem 100mm" at bounding box center [606, 86] width 85 height 21
click at [779, 81] on span "In mẫu biên lai tự cấu hình" at bounding box center [829, 86] width 155 height 21
click at [375, 26] on button at bounding box center [384, 21] width 29 height 29
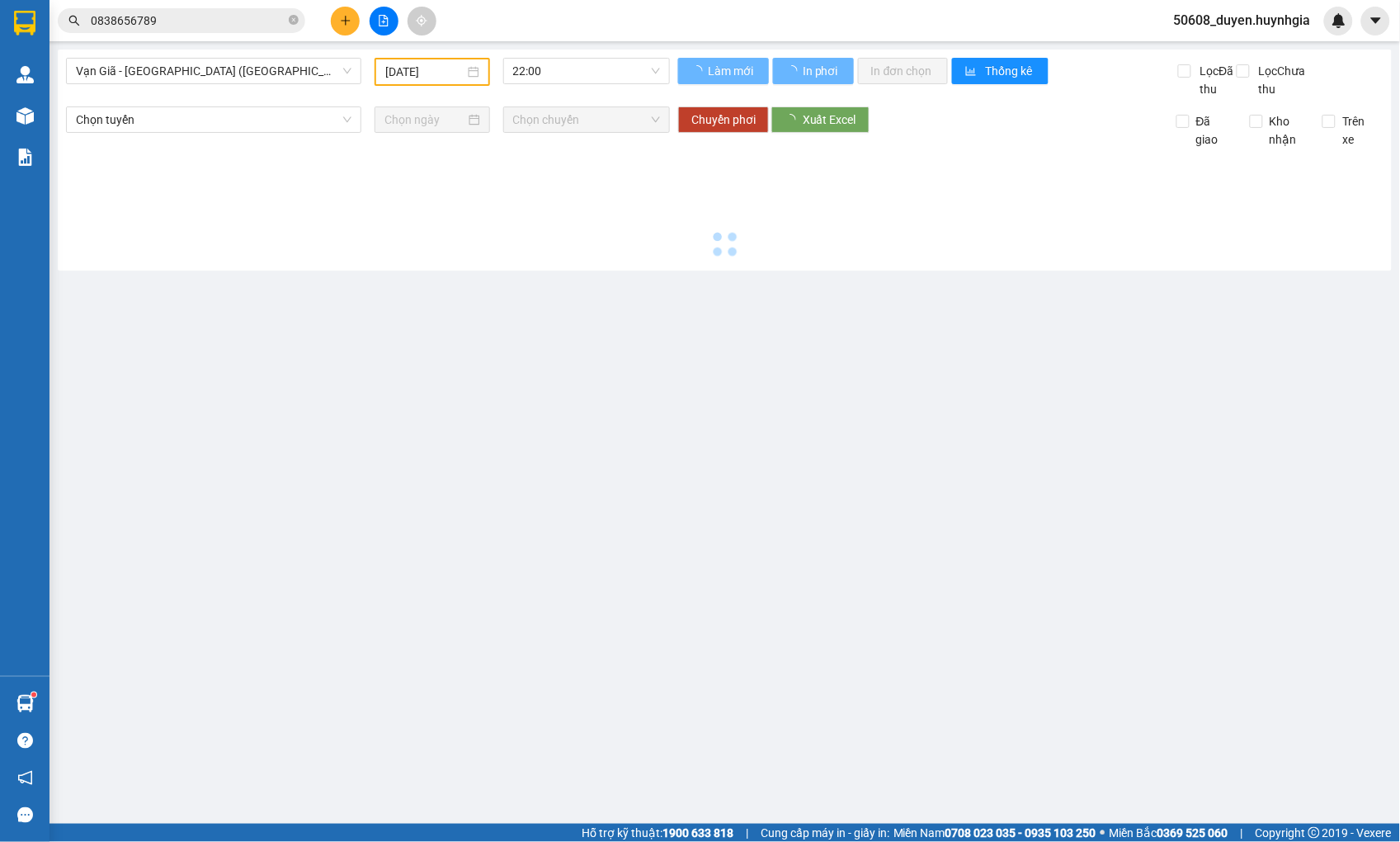
type input "[DATE]"
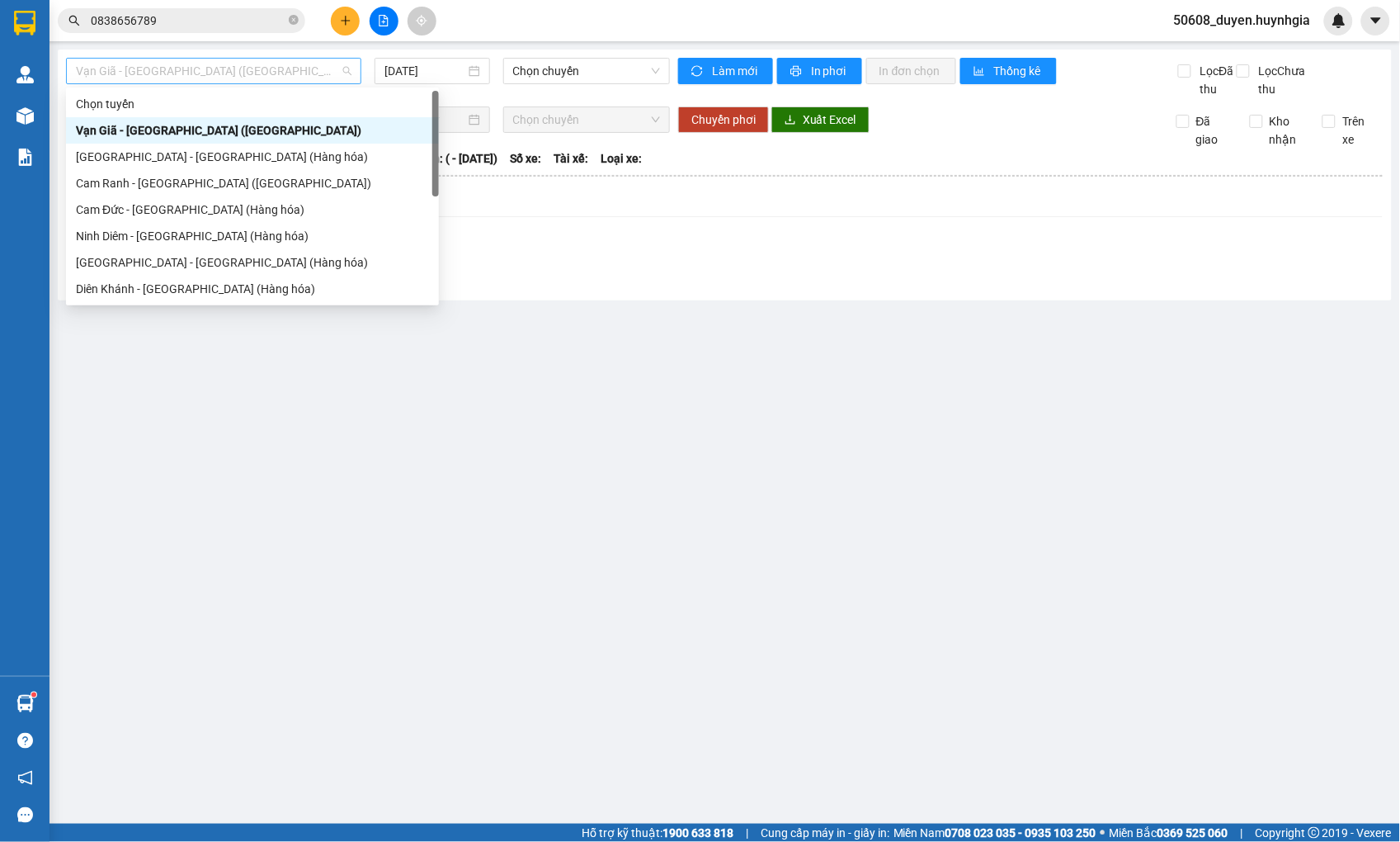
click at [289, 82] on span "Vạn Giã - [GEOGRAPHIC_DATA] ([GEOGRAPHIC_DATA])" at bounding box center [213, 71] width 275 height 24
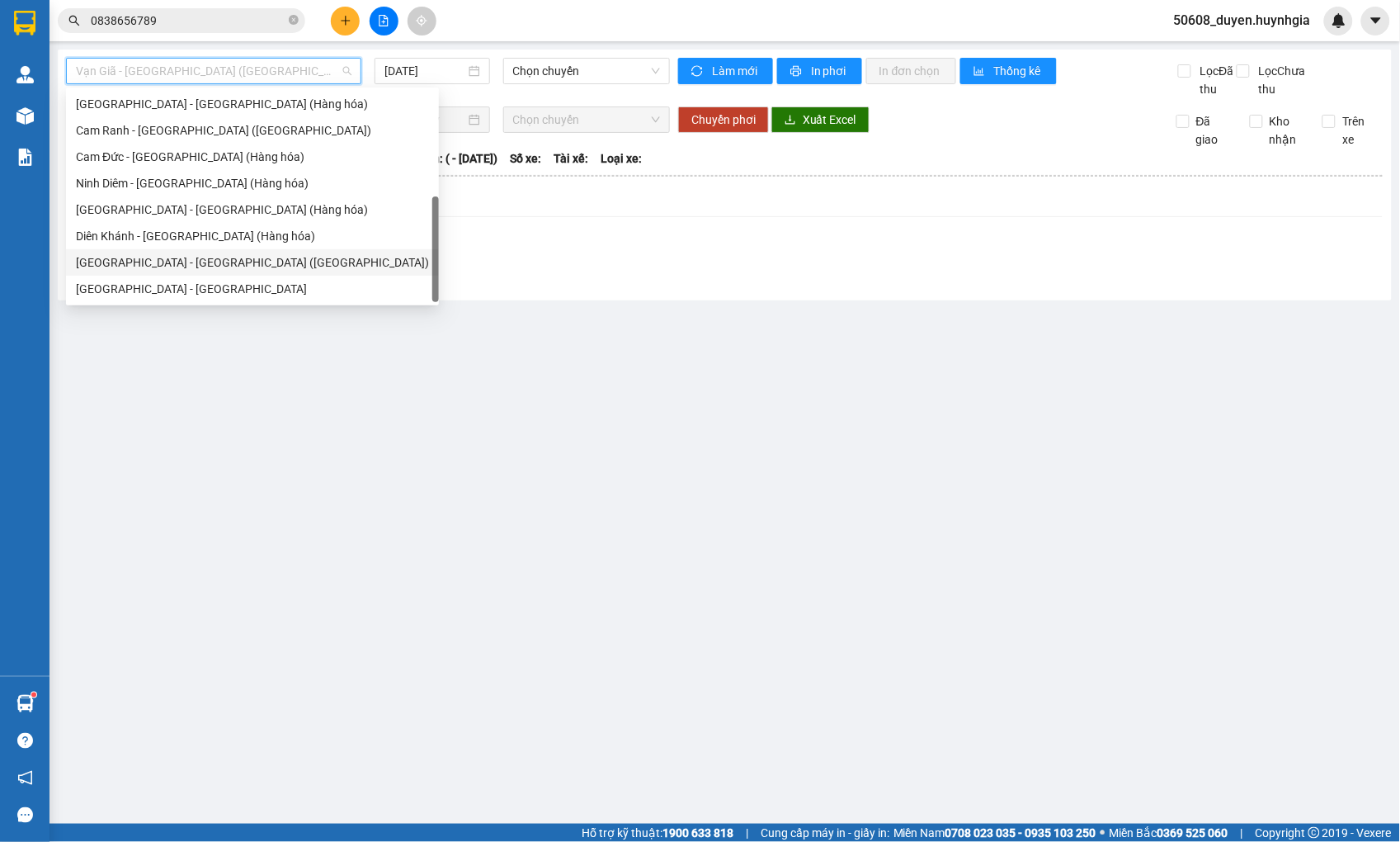
click at [209, 254] on div "[GEOGRAPHIC_DATA] - [GEOGRAPHIC_DATA] ([GEOGRAPHIC_DATA])" at bounding box center [252, 263] width 353 height 18
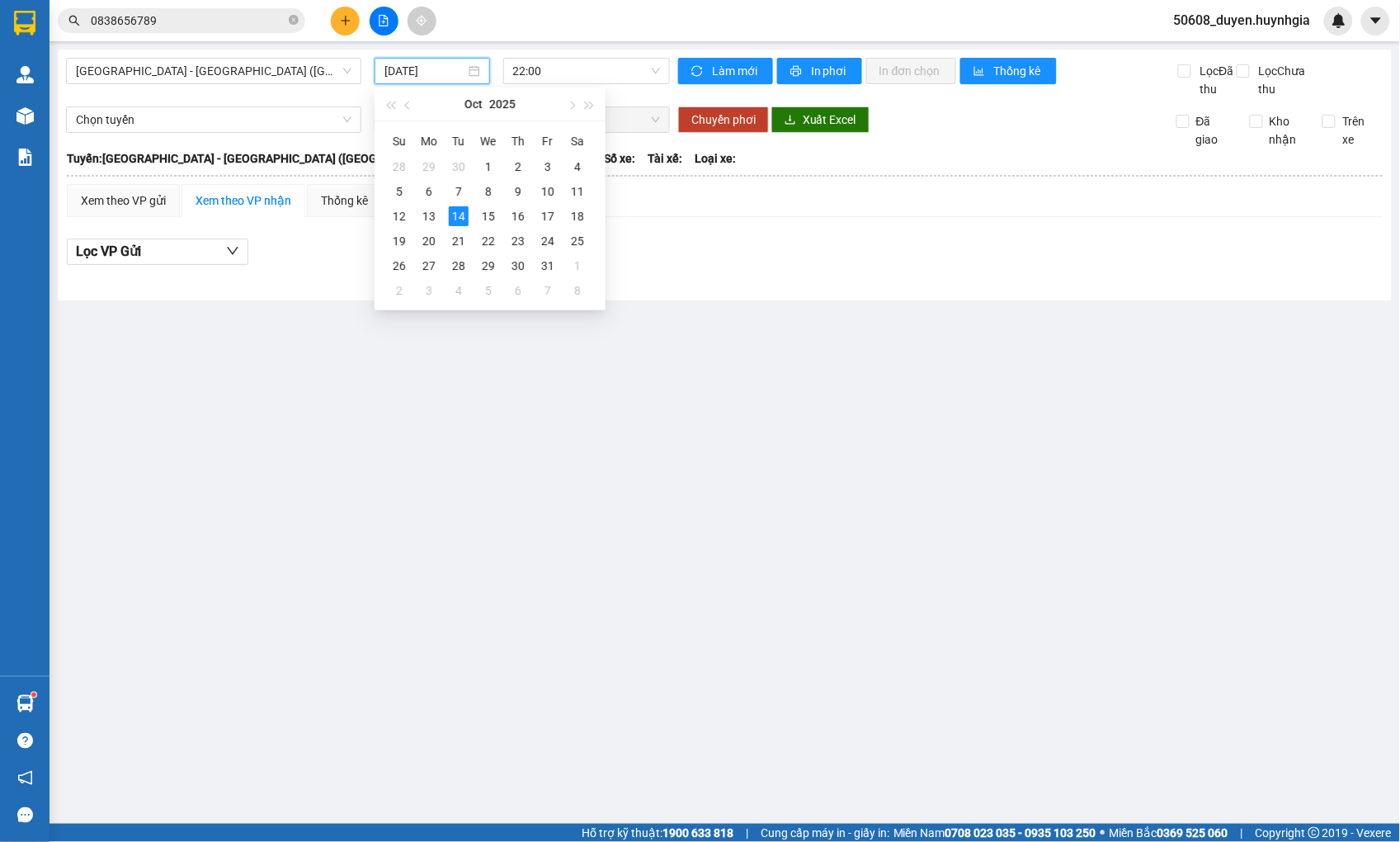
click at [389, 65] on input "[DATE]" at bounding box center [425, 71] width 81 height 18
click at [432, 208] on div "13" at bounding box center [429, 217] width 20 height 20
type input "[DATE]"
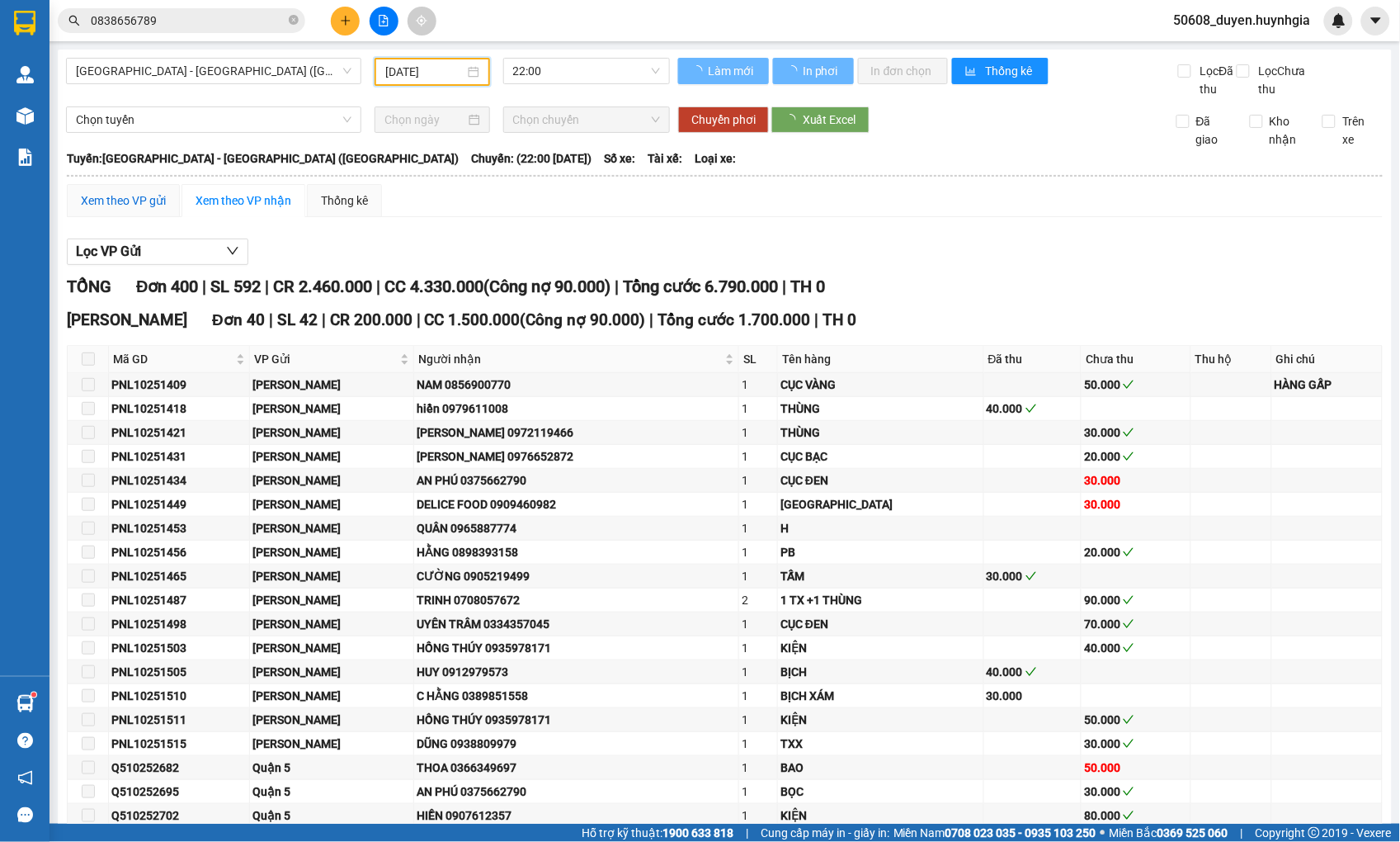
click at [152, 209] on div "Xem theo VP gửi" at bounding box center [123, 201] width 85 height 18
click at [144, 261] on span "Lọc VP nhận" at bounding box center [113, 251] width 75 height 21
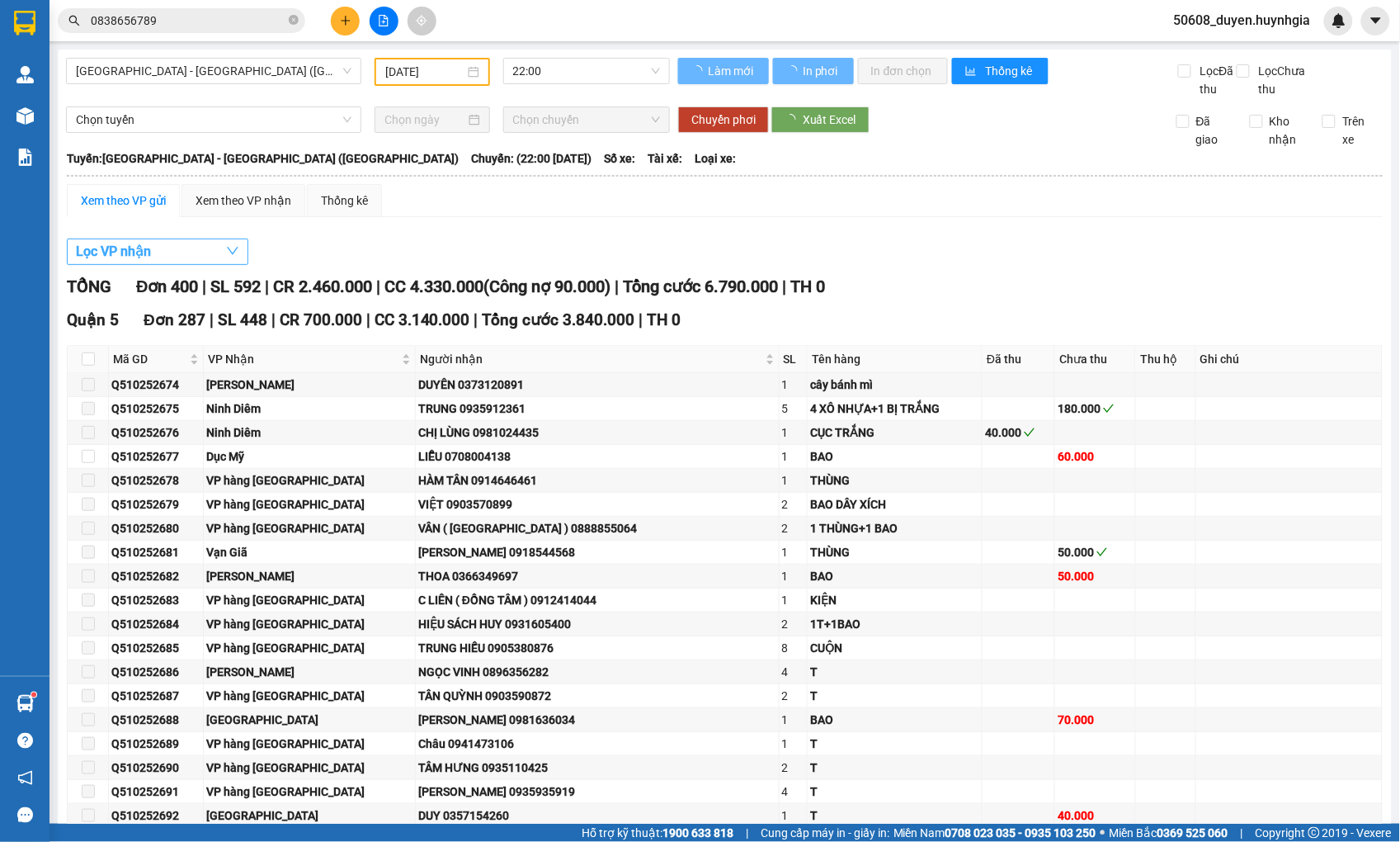
click at [114, 261] on span "Lọc VP nhận" at bounding box center [113, 251] width 75 height 21
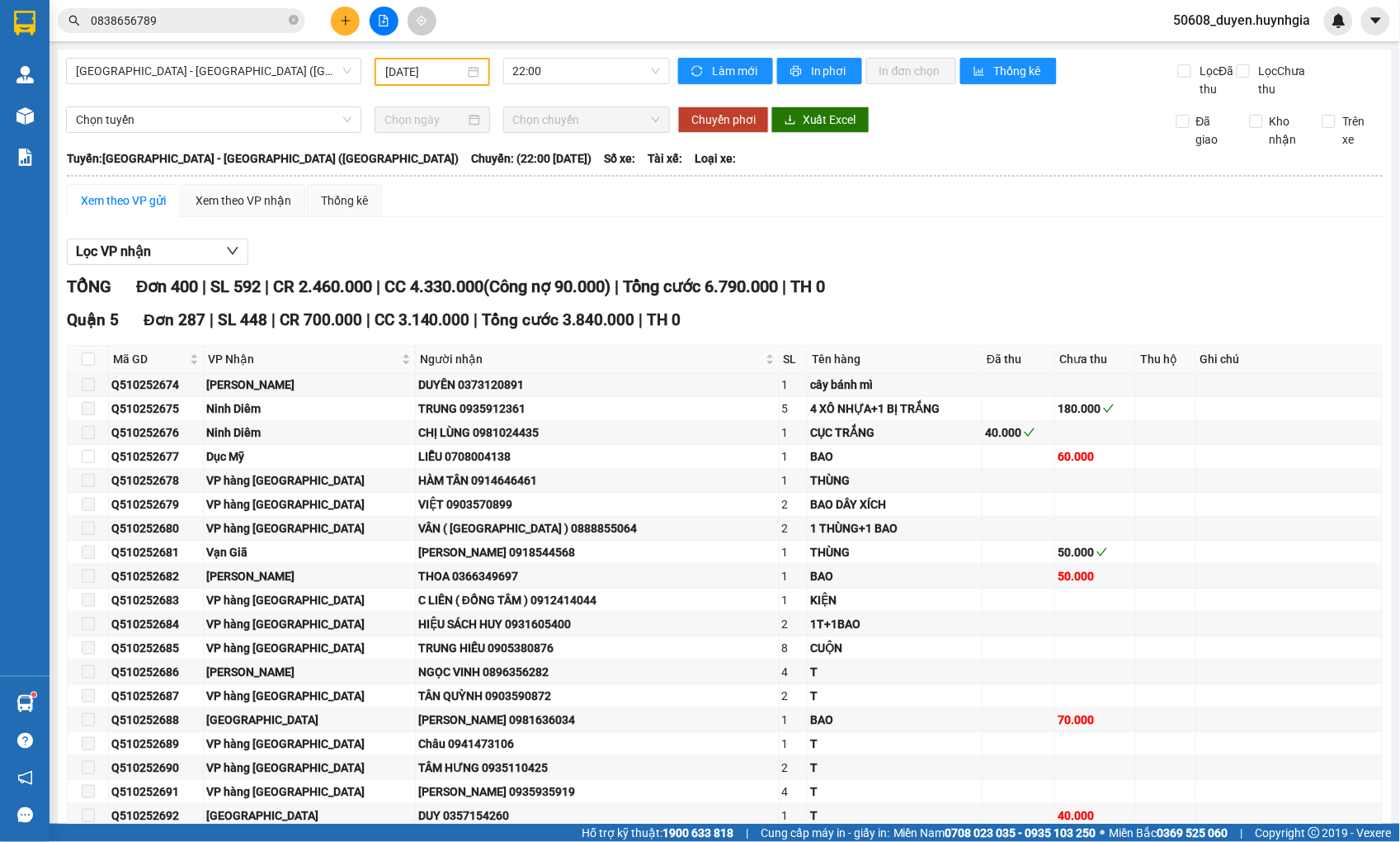
click at [130, 266] on div at bounding box center [725, 265] width 1316 height 1
click at [132, 261] on span "Lọc VP nhận" at bounding box center [113, 251] width 75 height 21
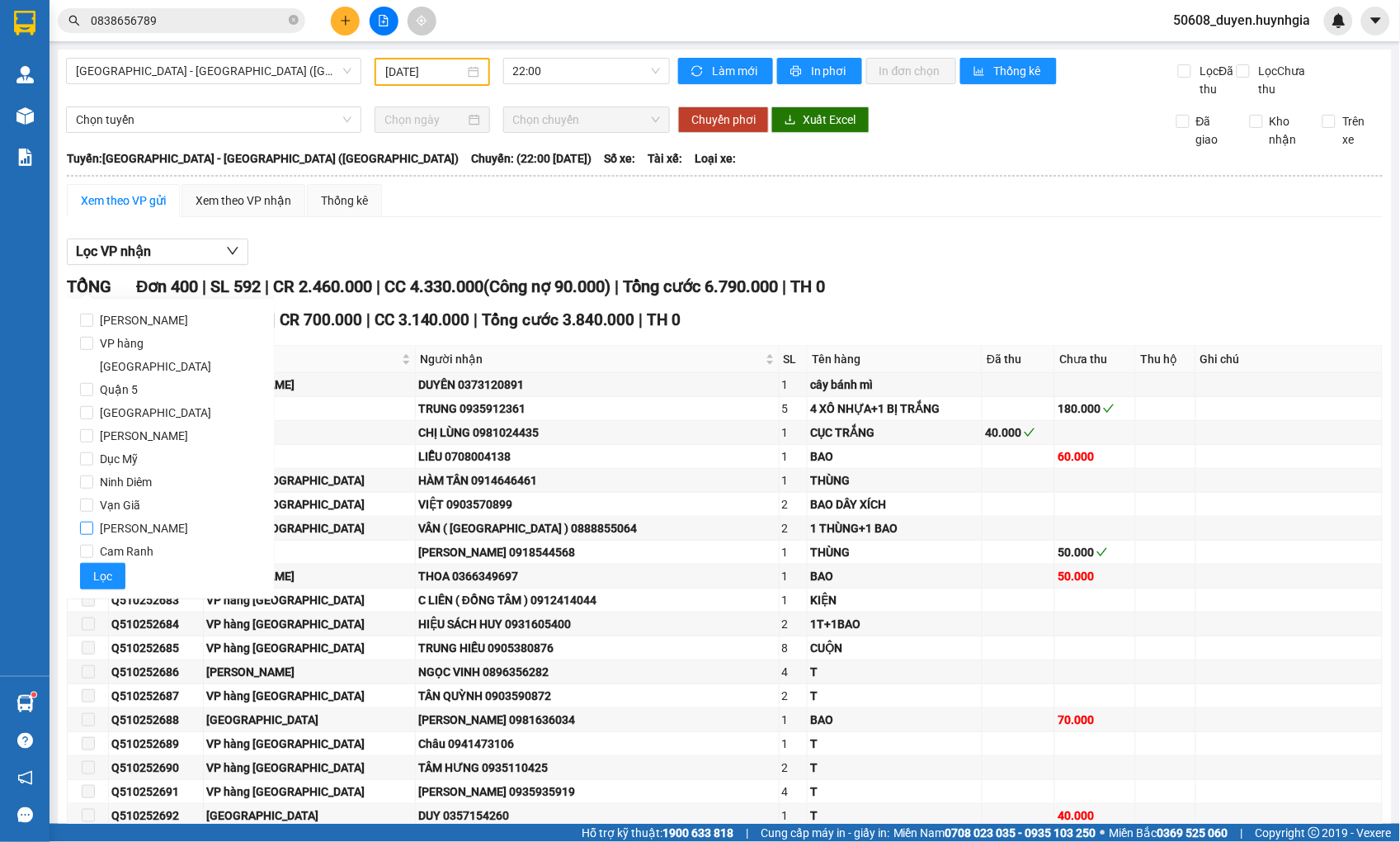
click at [89, 517] on label "[PERSON_NAME]" at bounding box center [170, 529] width 181 height 24
click at [89, 522] on input "[PERSON_NAME]" at bounding box center [87, 529] width 13 height 13
checkbox input "true"
click at [96, 567] on span "Lọc" at bounding box center [102, 576] width 19 height 18
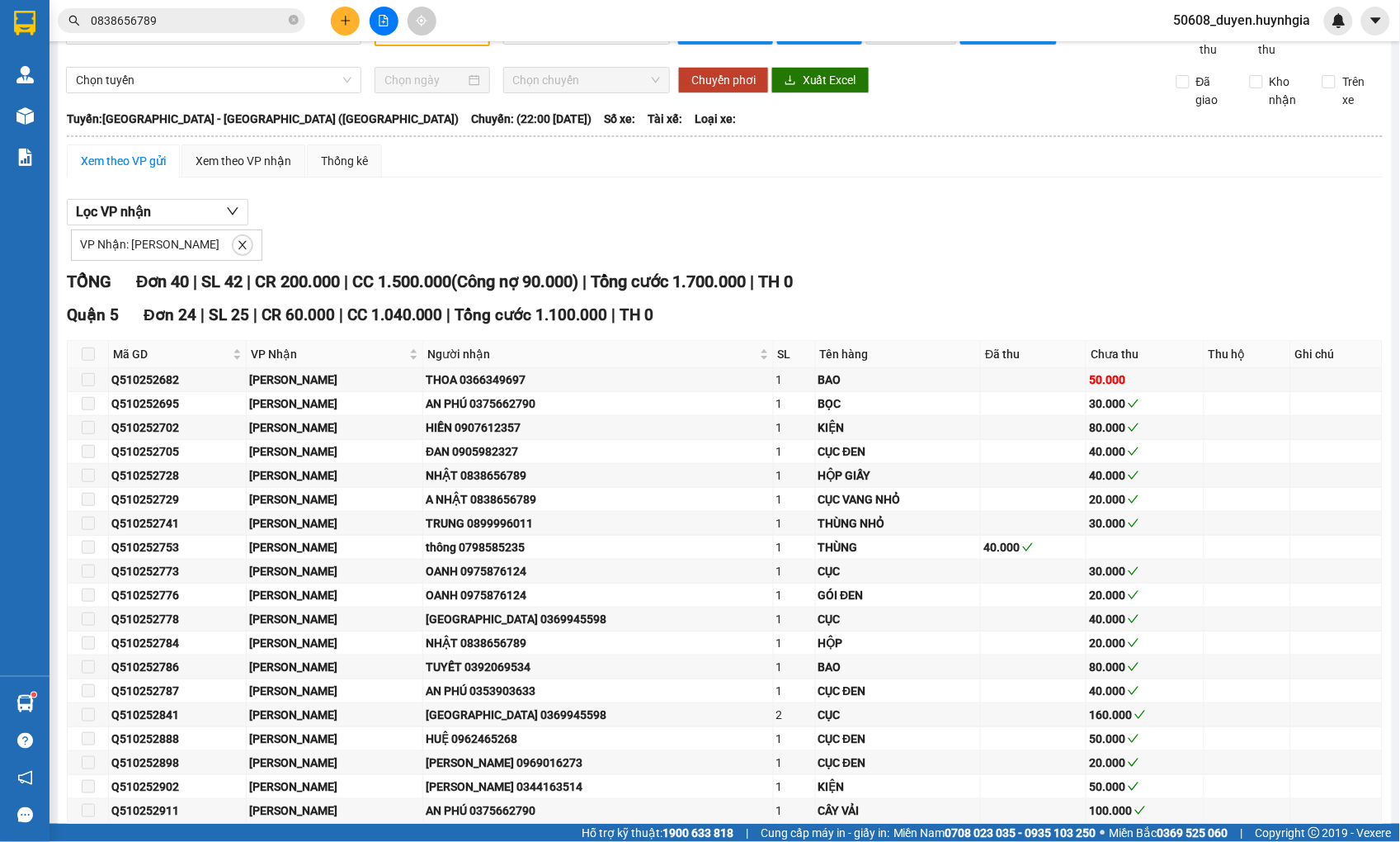
scroll to position [39, 0]
